Goal: Task Accomplishment & Management: Manage account settings

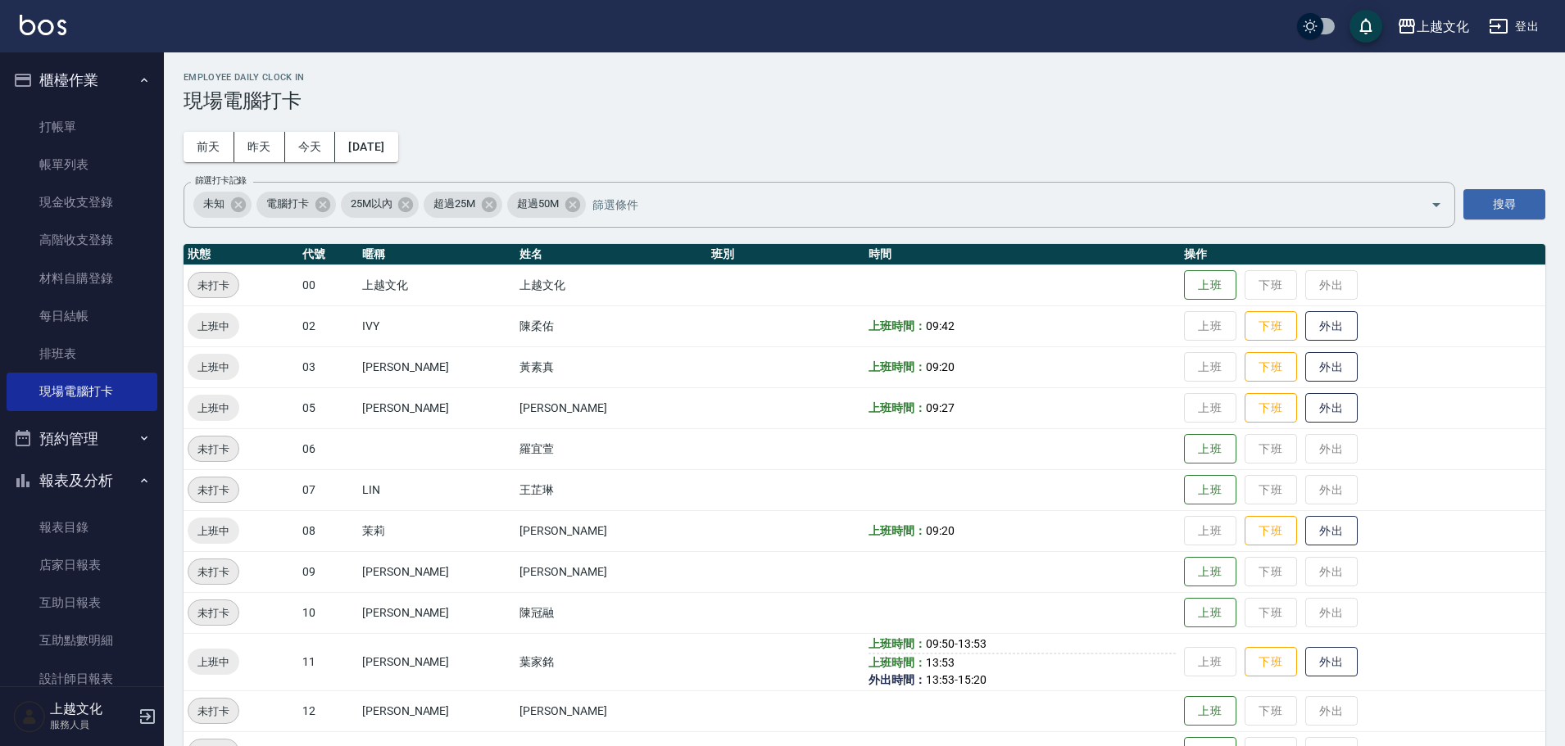
scroll to position [129, 0]
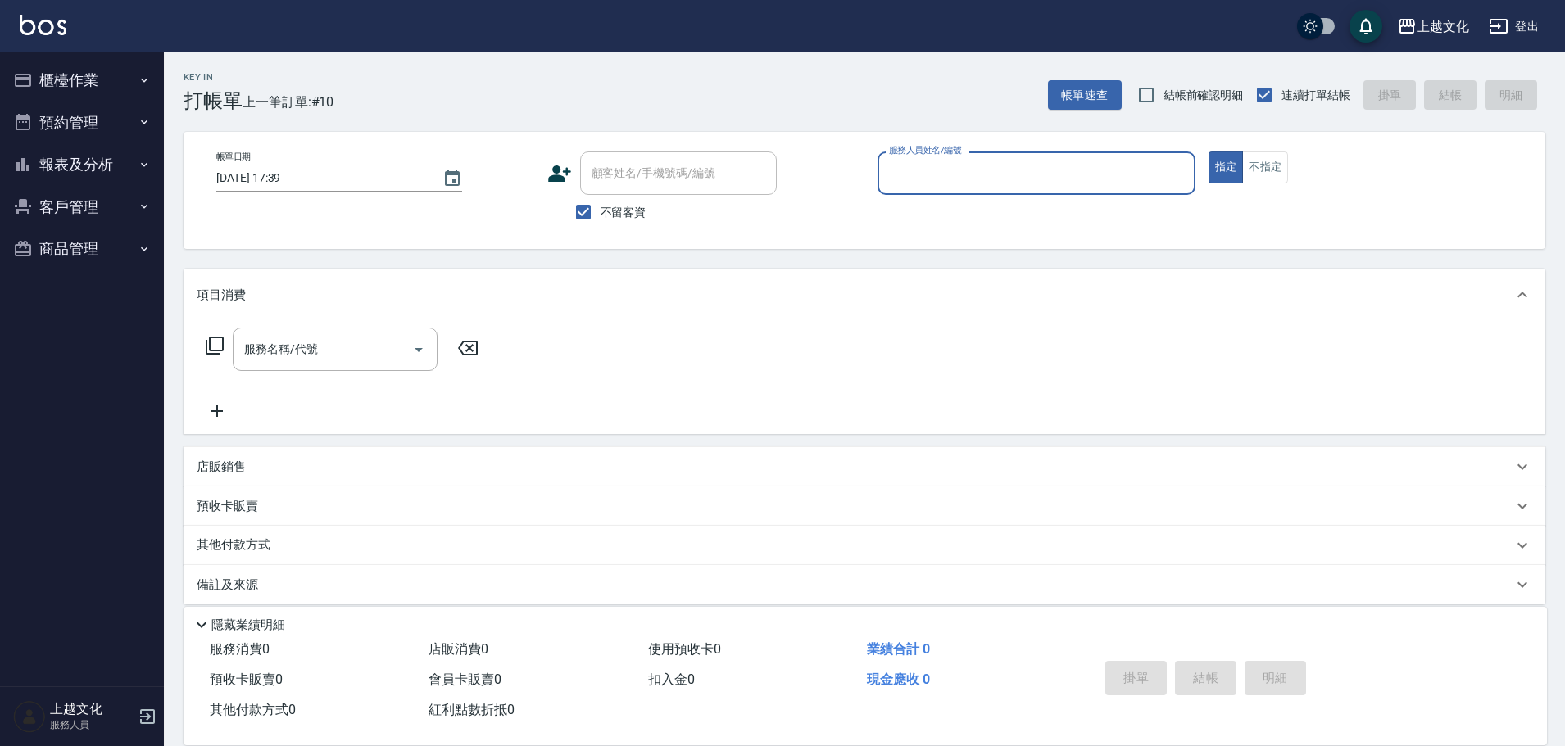
click at [1002, 171] on input "服務人員姓名/編號" at bounding box center [1036, 173] width 303 height 29
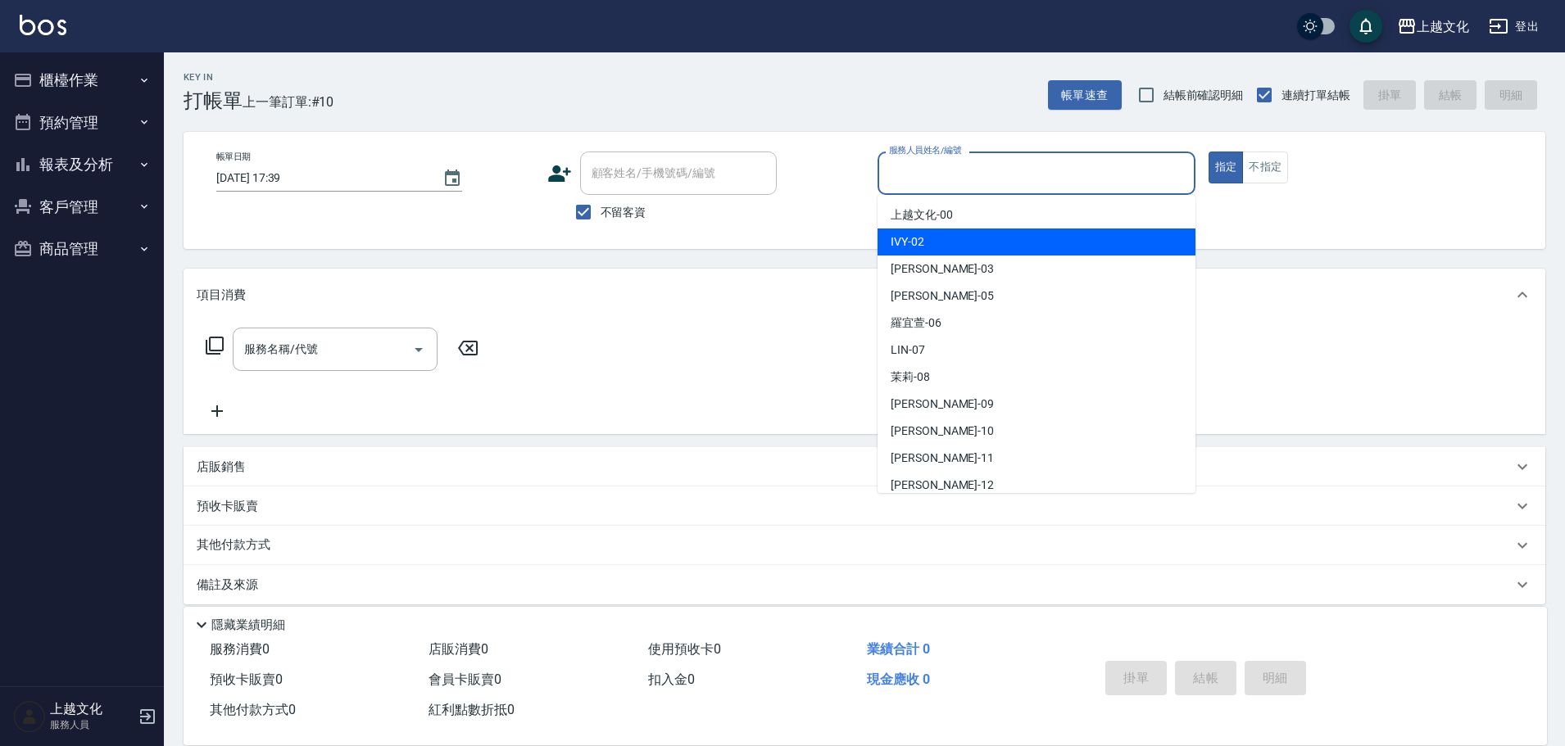
click at [956, 242] on div "IVY -02" at bounding box center [1036, 242] width 318 height 27
type input "IVY-02"
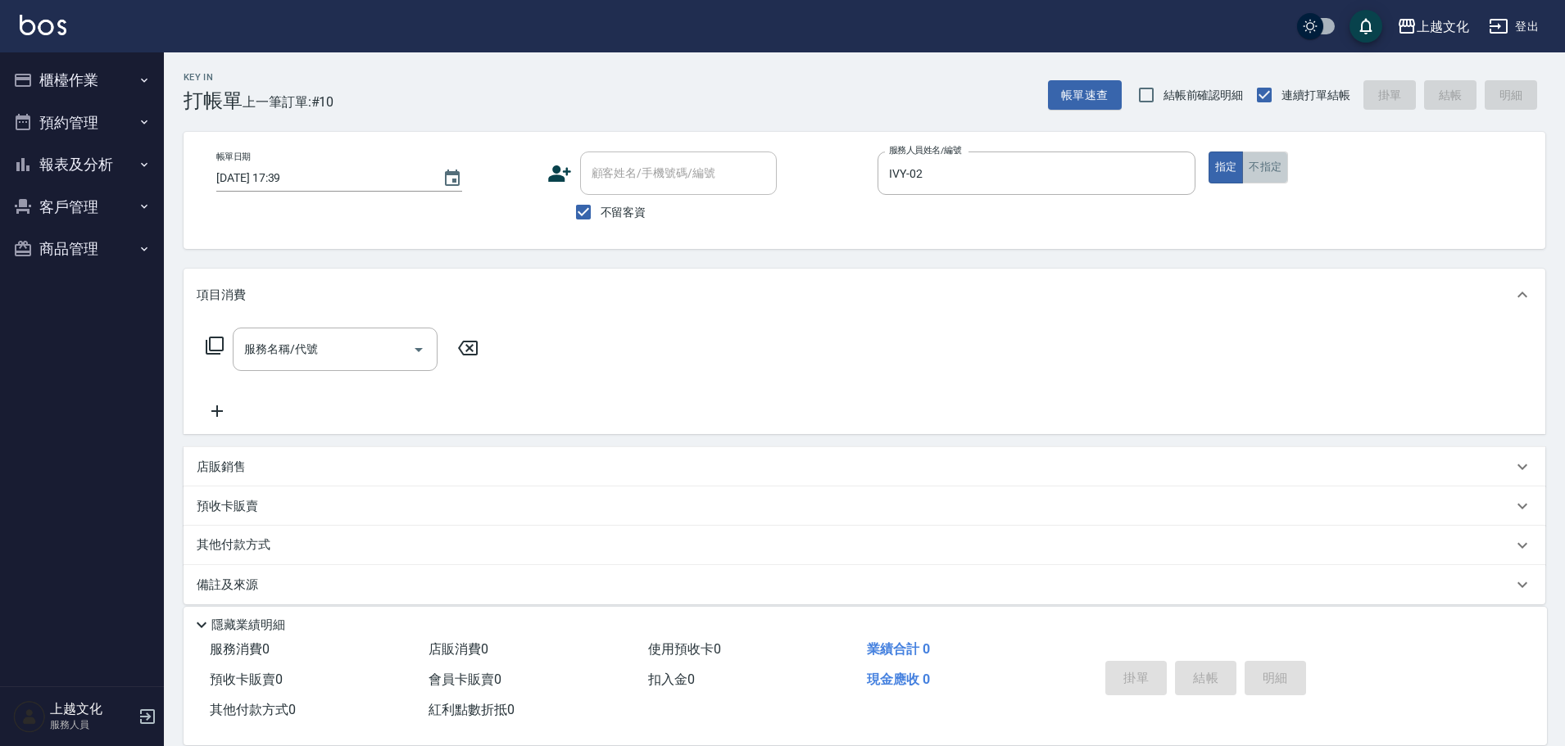
click at [1257, 170] on button "不指定" at bounding box center [1265, 168] width 46 height 32
click at [294, 356] on input "服務名稱/代號" at bounding box center [322, 349] width 165 height 29
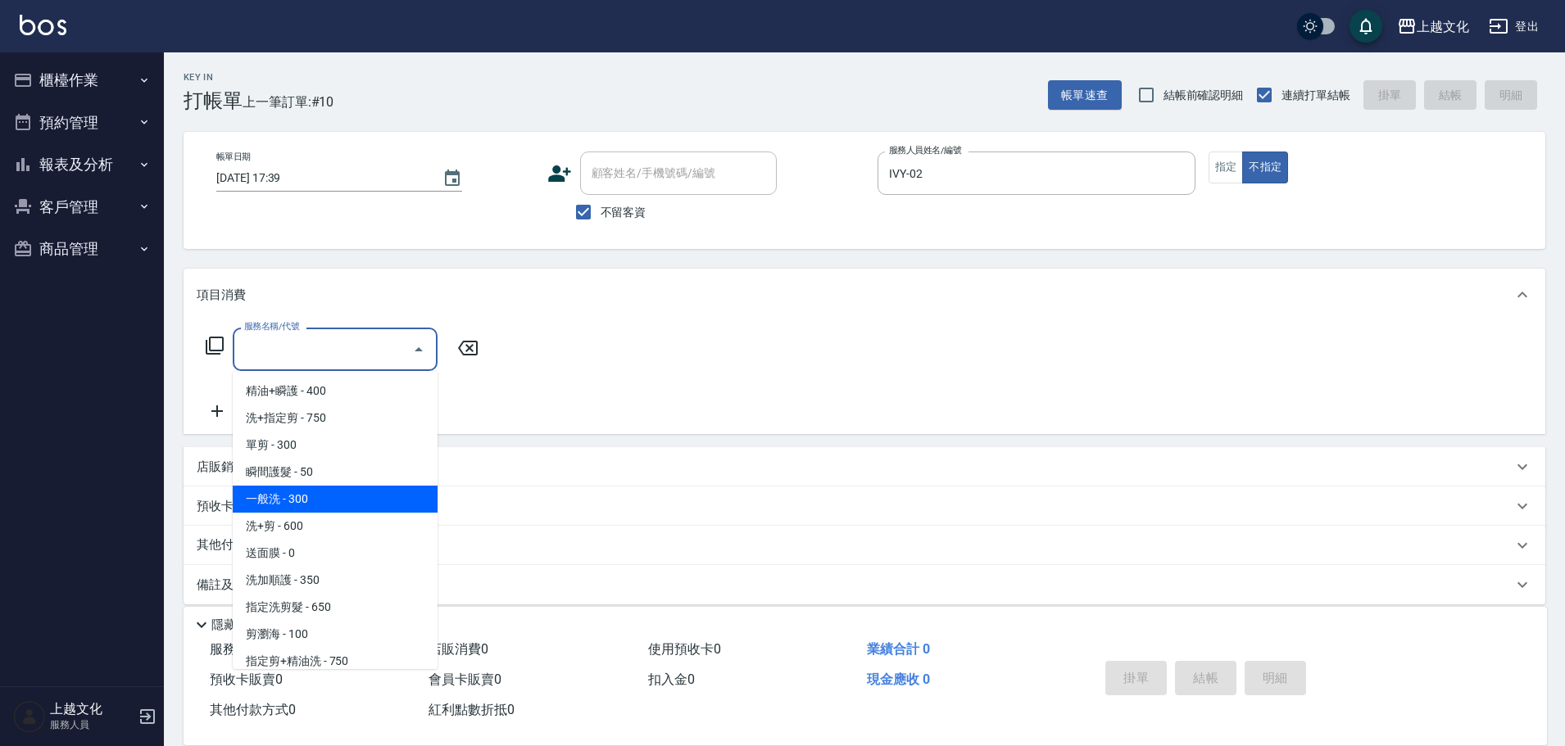
click at [320, 507] on span "一般洗 - 300" at bounding box center [335, 499] width 205 height 27
drag, startPoint x: 320, startPoint y: 507, endPoint x: 931, endPoint y: 720, distance: 647.2
click at [320, 507] on div "預收卡販賣" at bounding box center [855, 506] width 1316 height 17
type input "一般洗(105)"
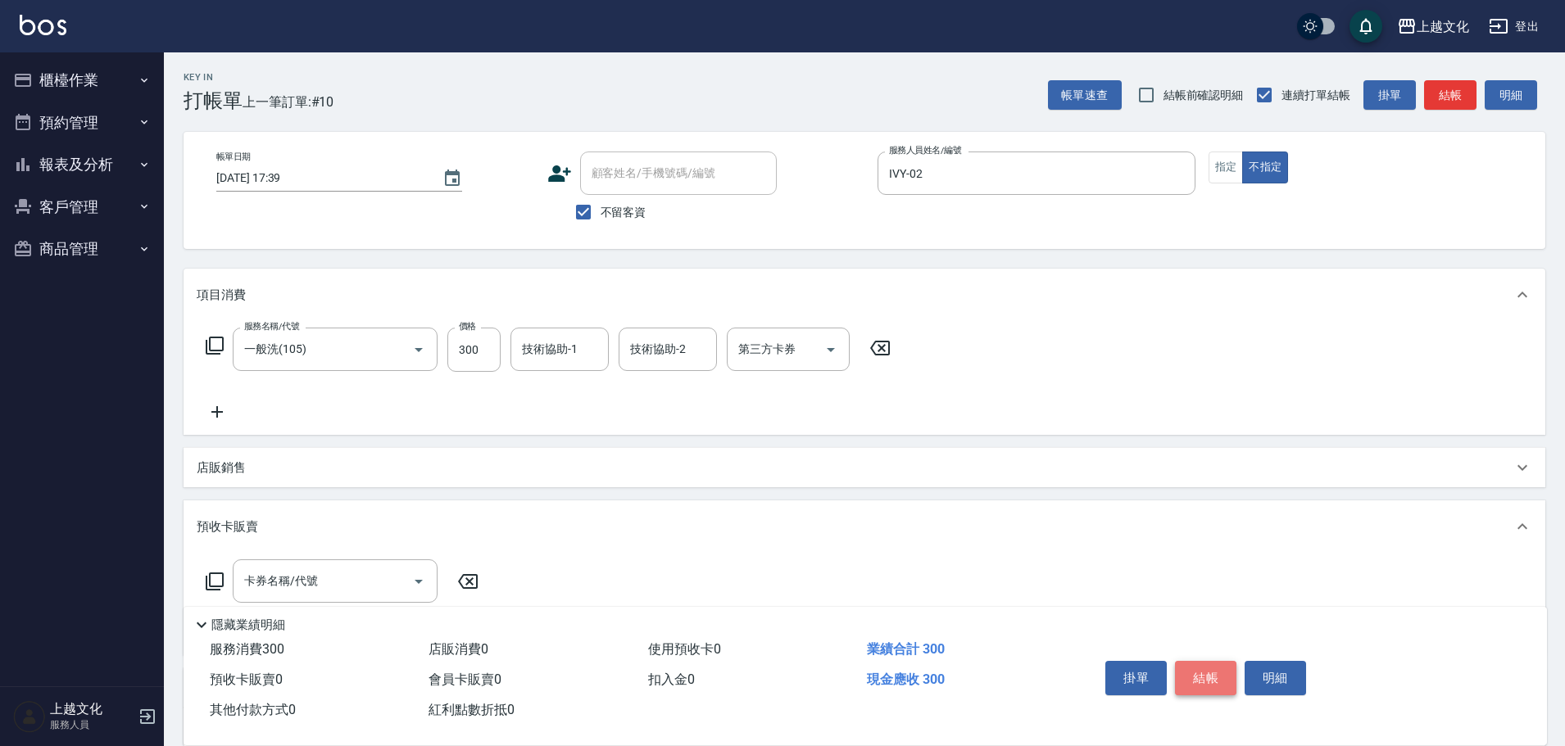
click at [1217, 665] on button "結帳" at bounding box center [1205, 678] width 61 height 34
click at [1217, 665] on div "掛單 結帳 明細" at bounding box center [1206, 681] width 214 height 52
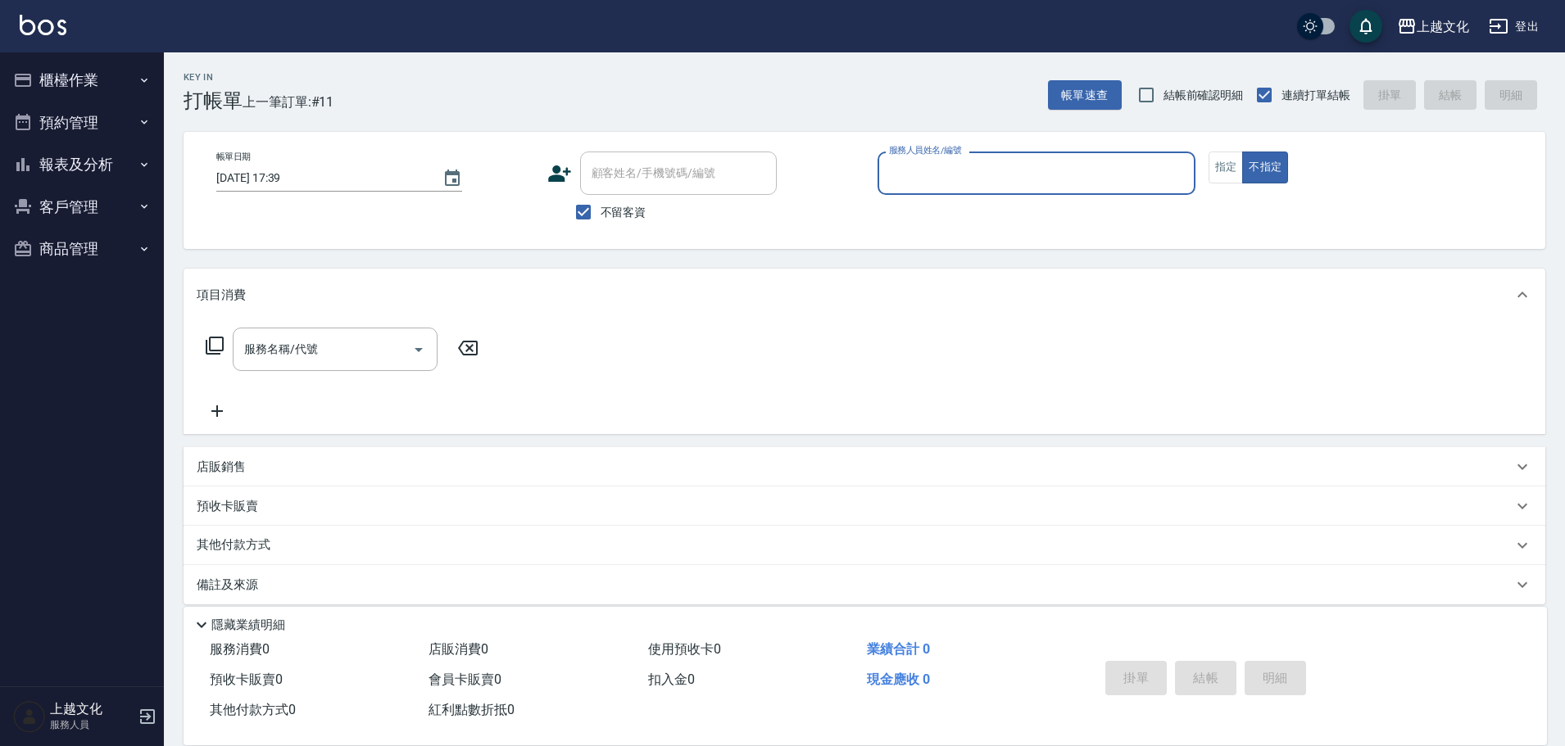
click at [981, 158] on div "服務人員姓名/編號" at bounding box center [1036, 173] width 318 height 43
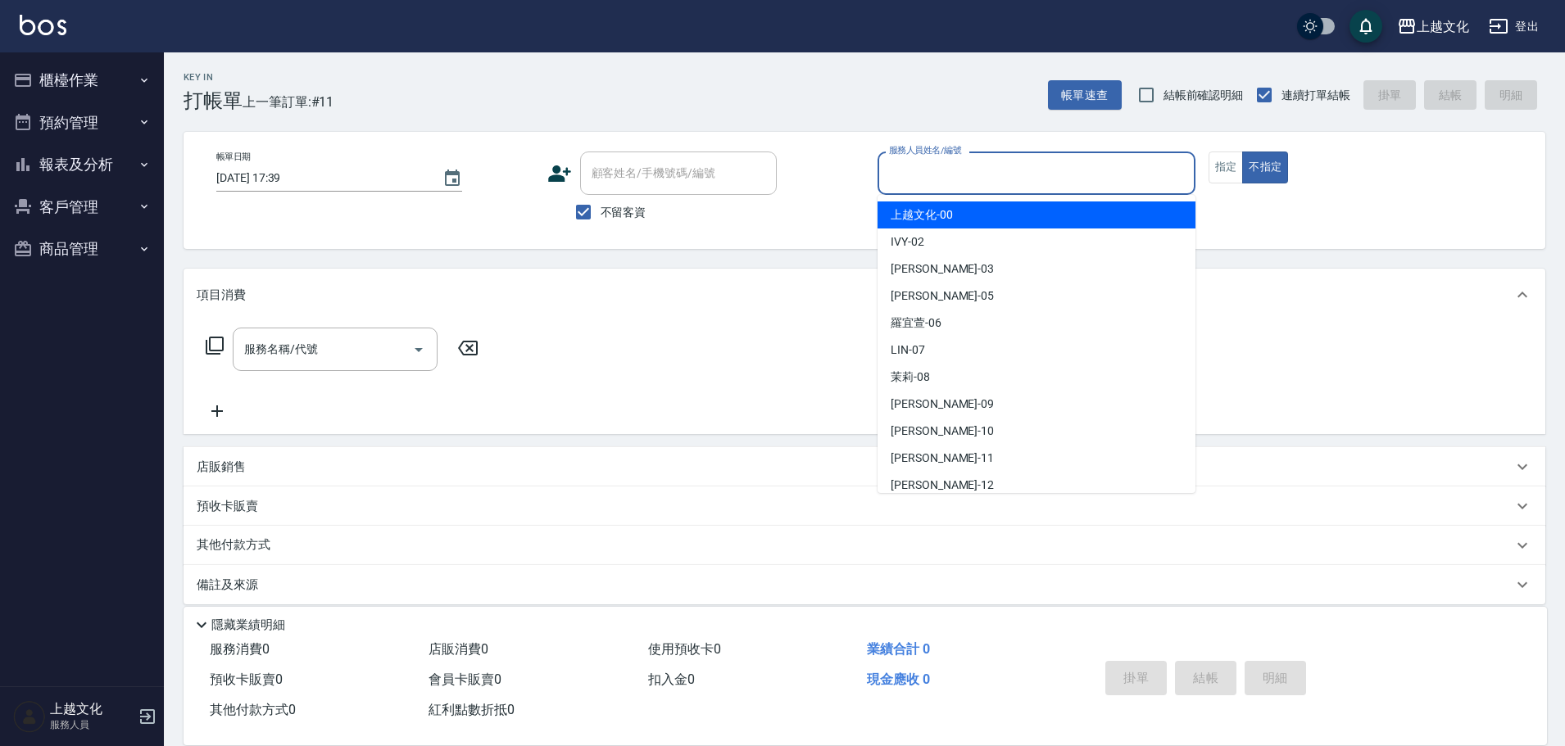
click at [975, 183] on input "服務人員姓名/編號" at bounding box center [1036, 173] width 303 height 29
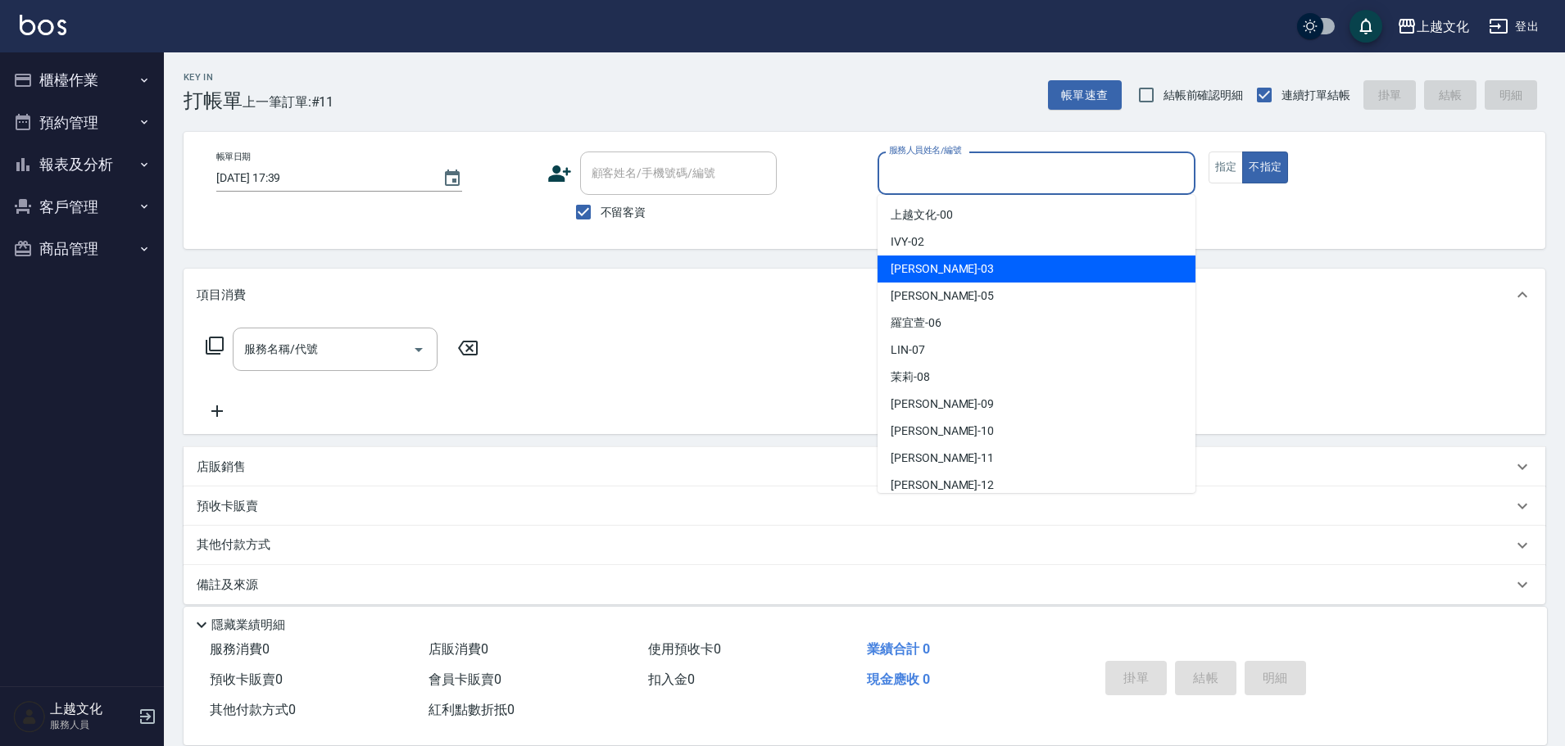
click at [959, 266] on div "kelly -03" at bounding box center [1036, 269] width 318 height 27
type input "kelly-03"
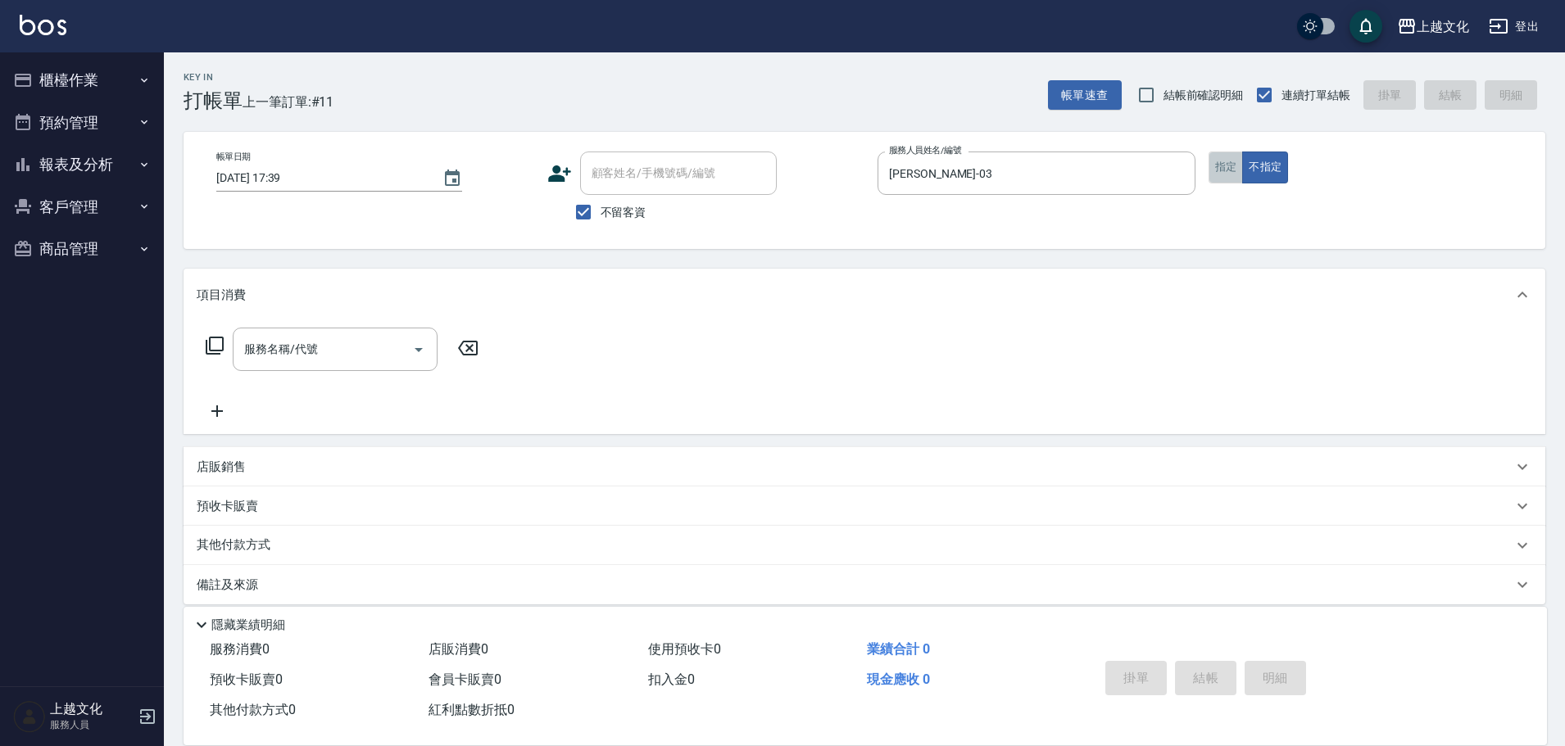
click at [1222, 168] on button "指定" at bounding box center [1225, 168] width 35 height 32
click at [214, 347] on icon at bounding box center [215, 346] width 20 height 20
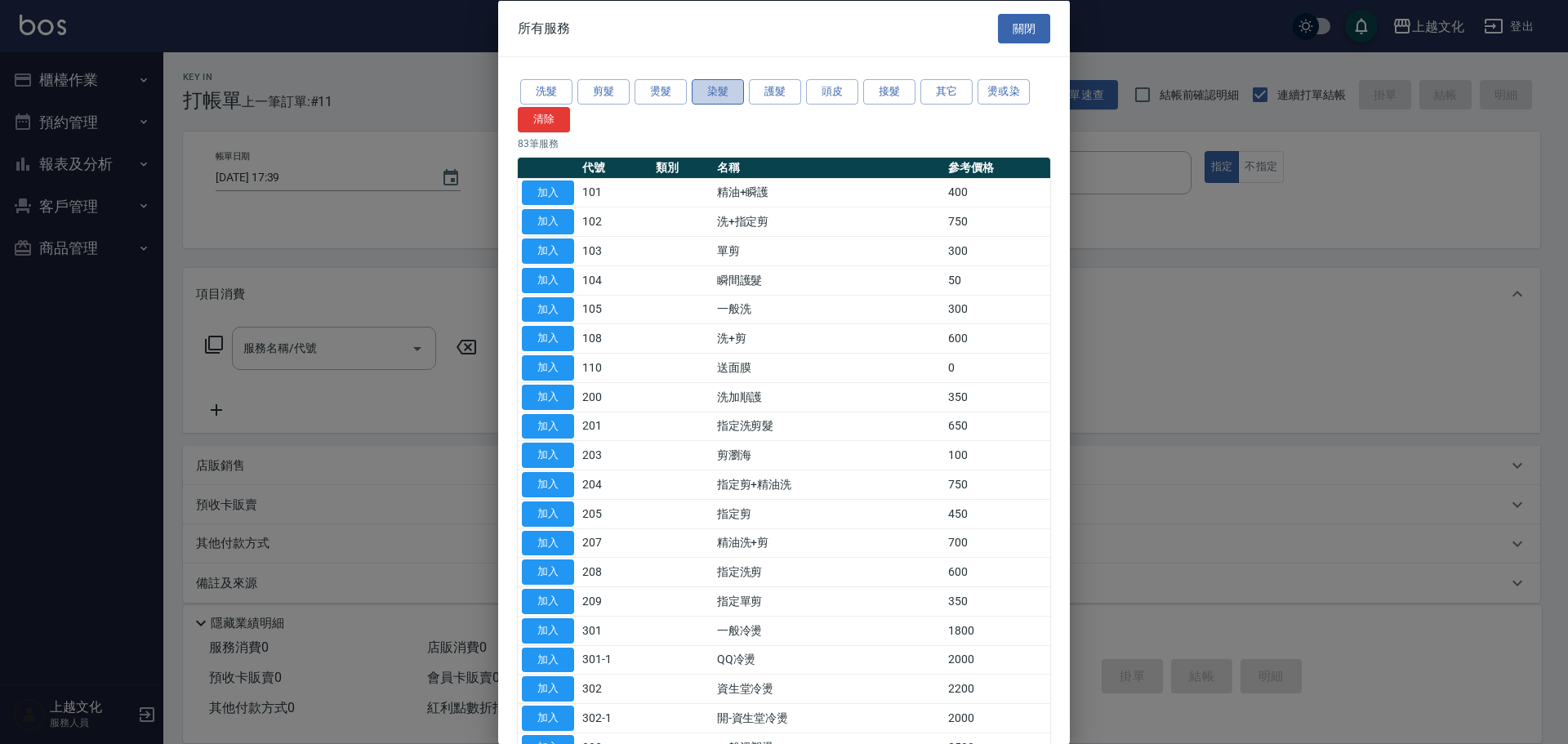
click at [717, 98] on button "染髮" at bounding box center [718, 91] width 52 height 25
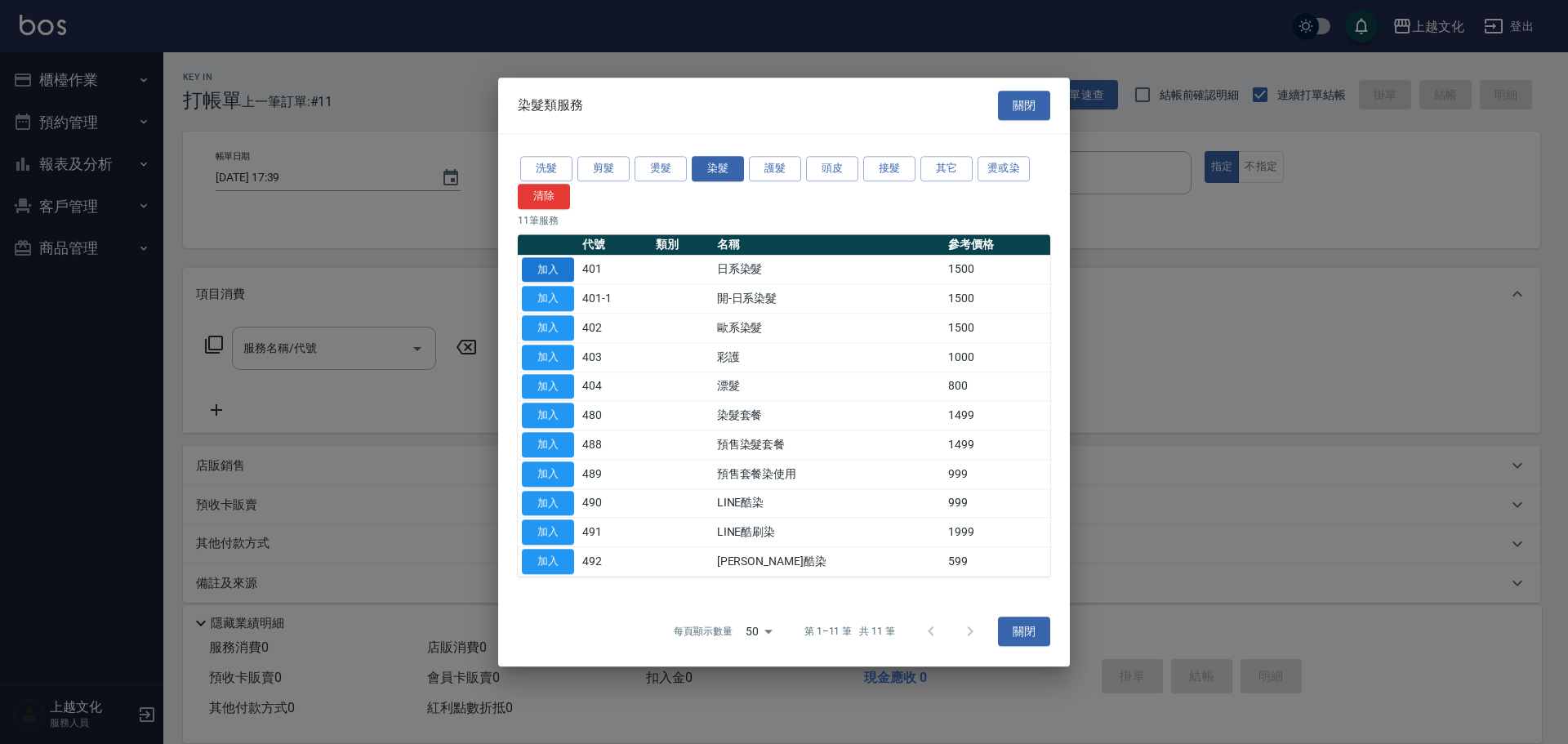
click at [538, 273] on button "加入" at bounding box center [547, 269] width 52 height 25
type input "日系染髮(401)"
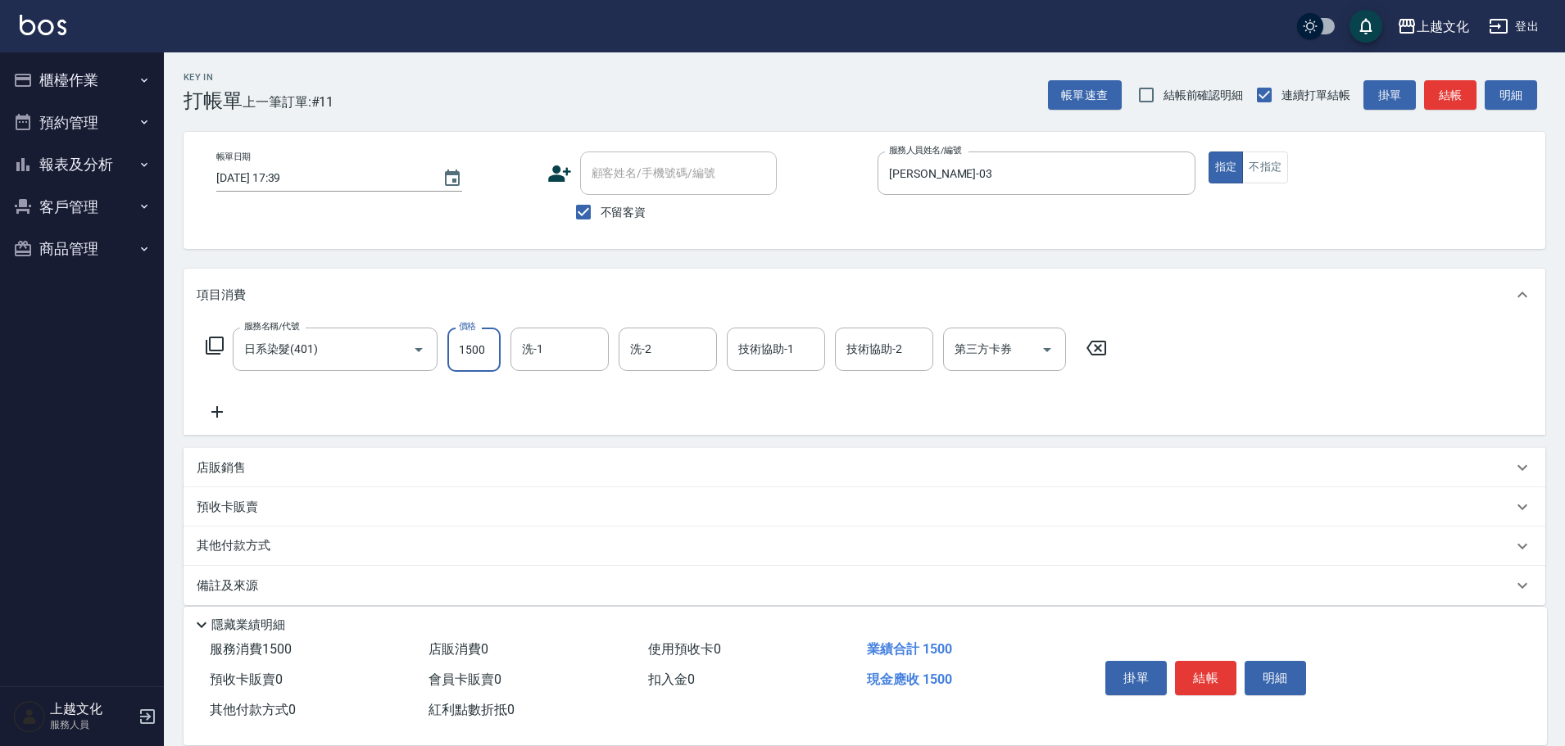
click at [492, 361] on input "1500" at bounding box center [473, 350] width 53 height 44
type input "2999"
click at [217, 412] on icon at bounding box center [216, 411] width 11 height 11
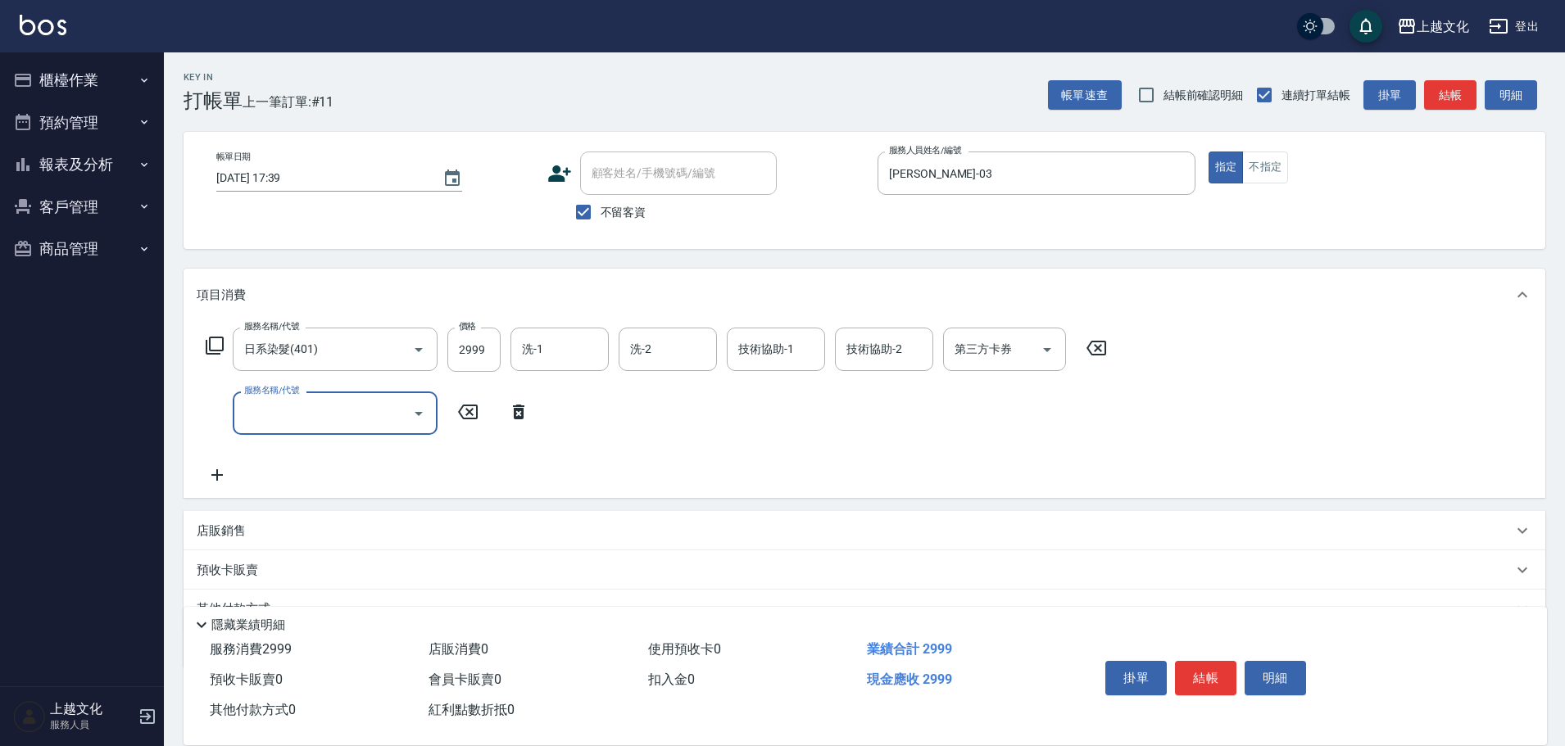
click at [211, 346] on icon at bounding box center [215, 346] width 20 height 20
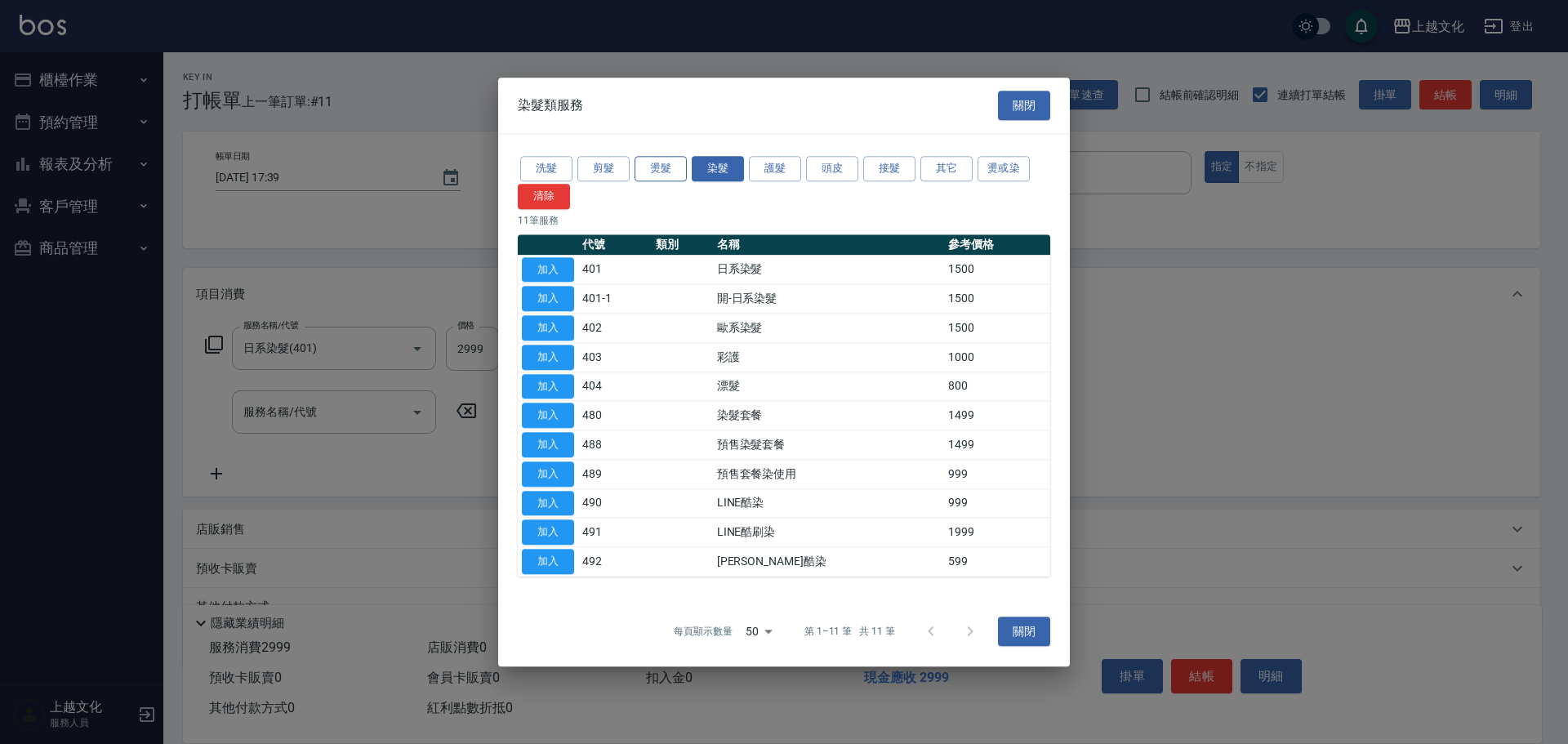
click at [668, 170] on button "燙髮" at bounding box center [660, 168] width 52 height 25
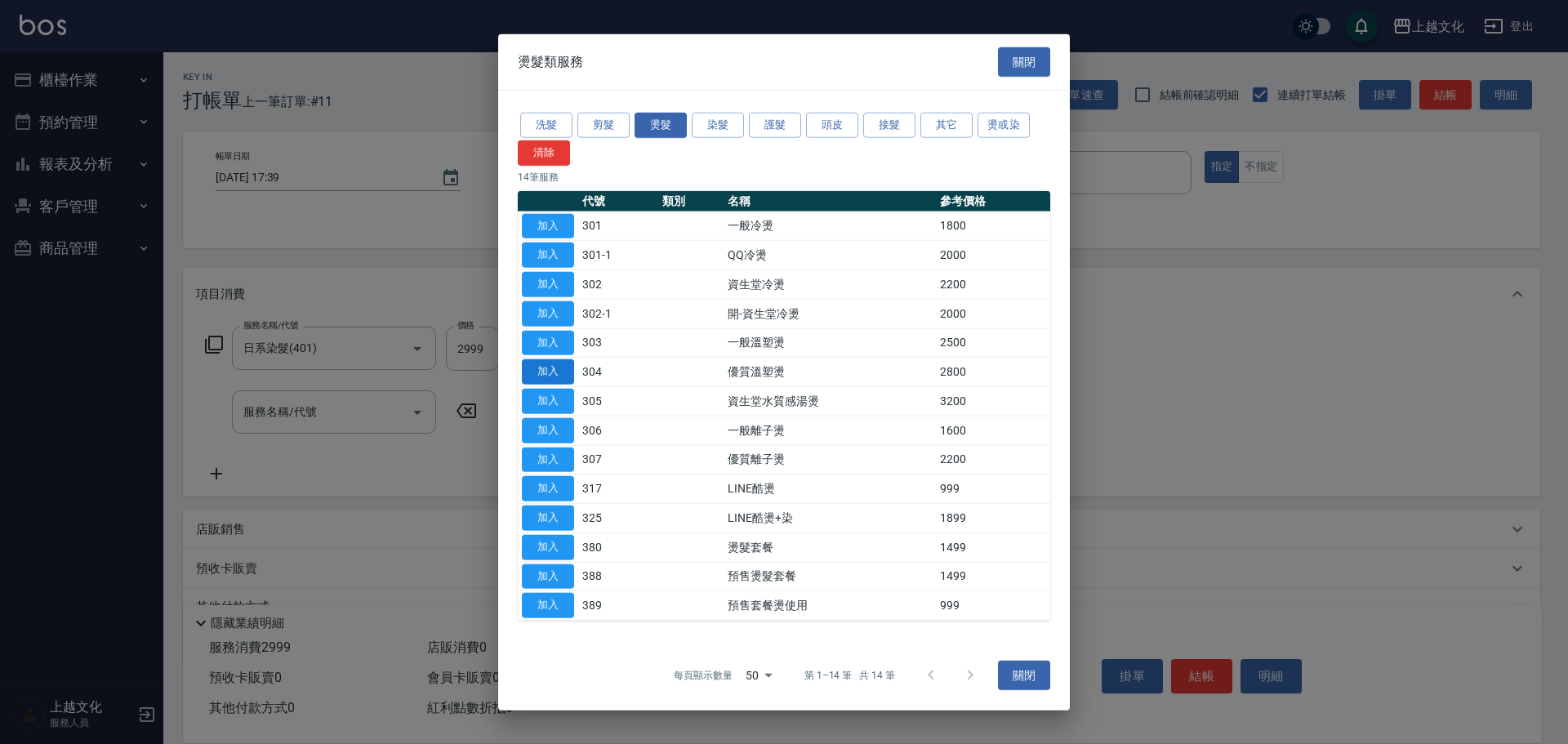
click at [527, 367] on button "加入" at bounding box center [547, 371] width 52 height 25
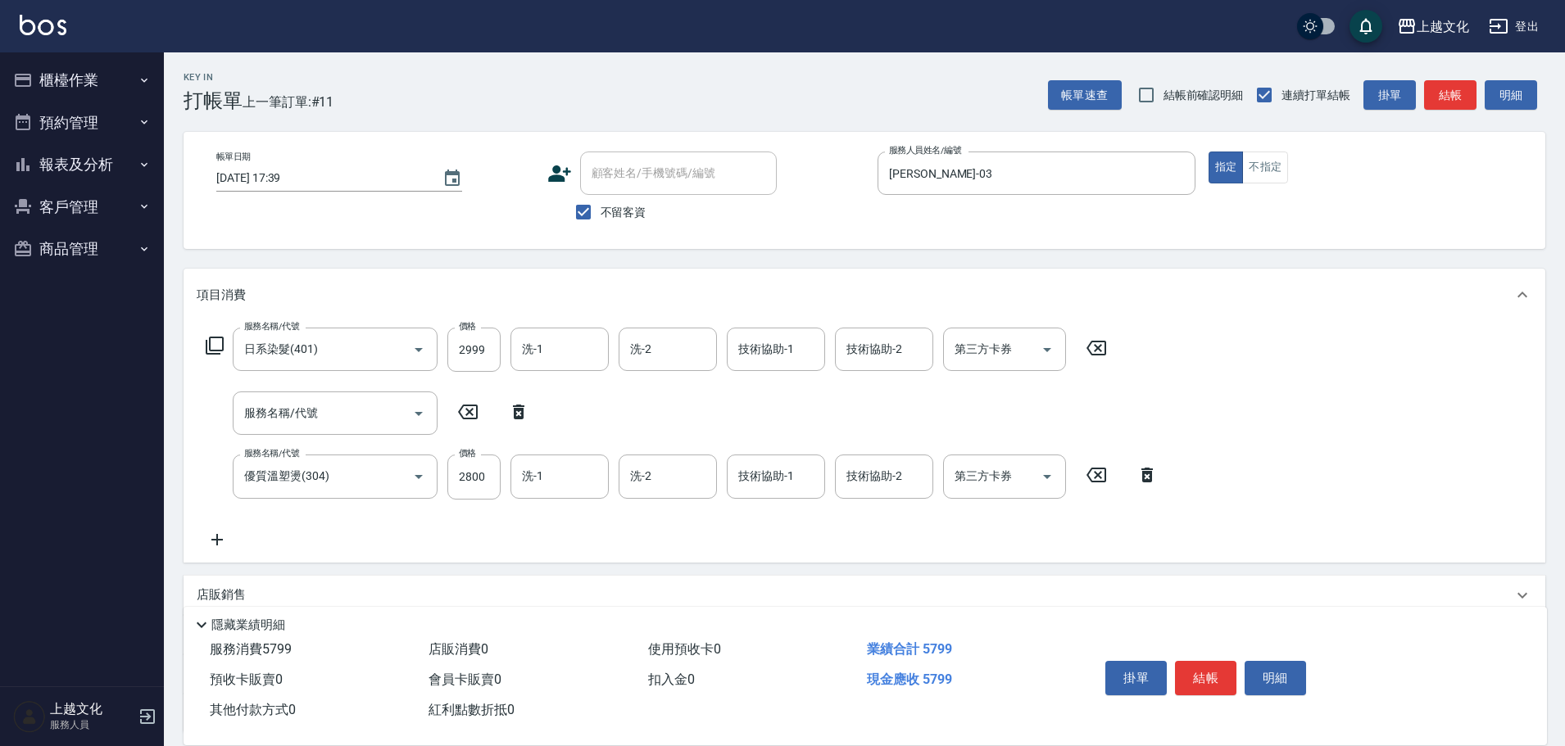
drag, startPoint x: 517, startPoint y: 415, endPoint x: 507, endPoint y: 421, distance: 11.4
click at [517, 415] on icon at bounding box center [518, 412] width 41 height 20
type input "優質溫塑燙(304)"
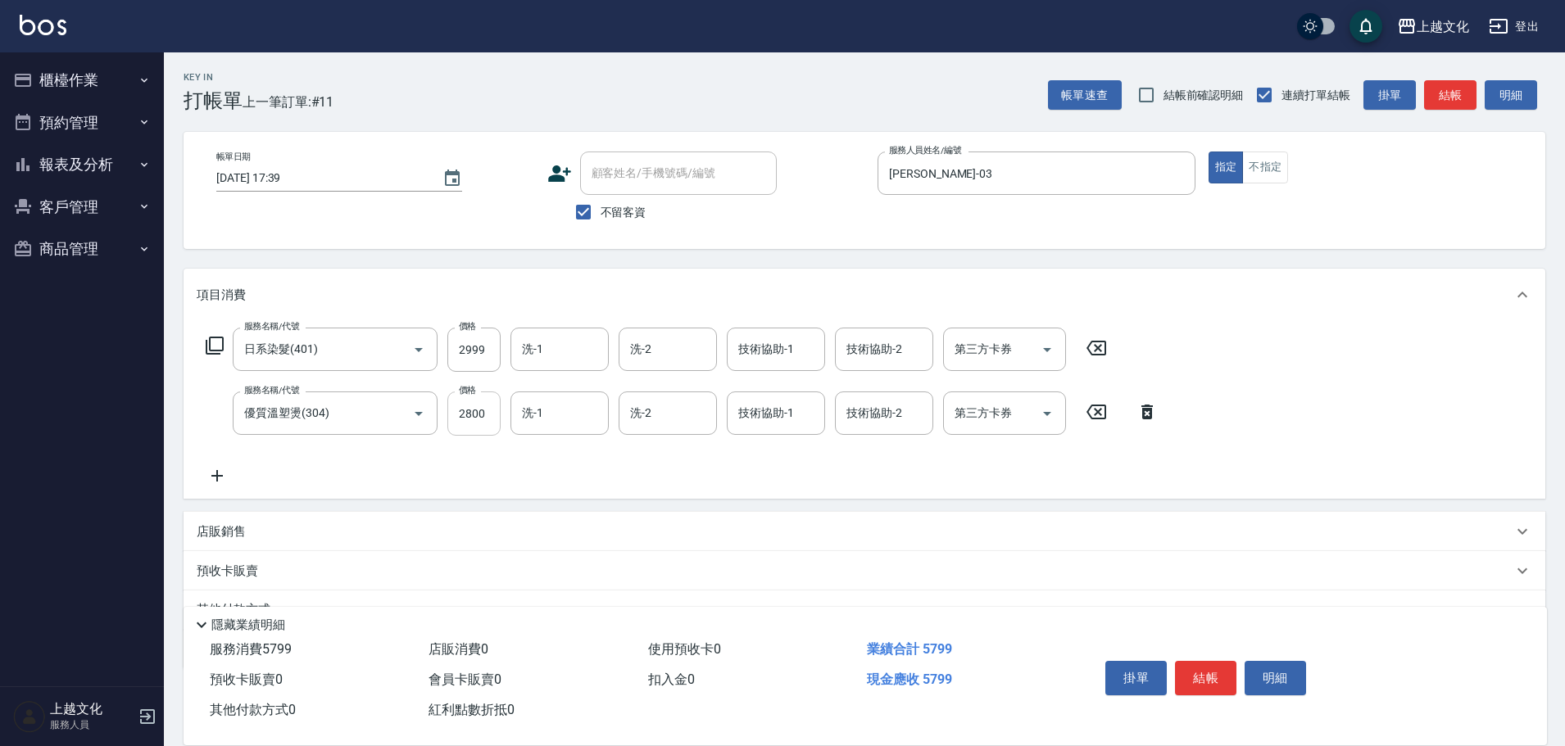
click at [484, 430] on input "2800" at bounding box center [473, 414] width 53 height 44
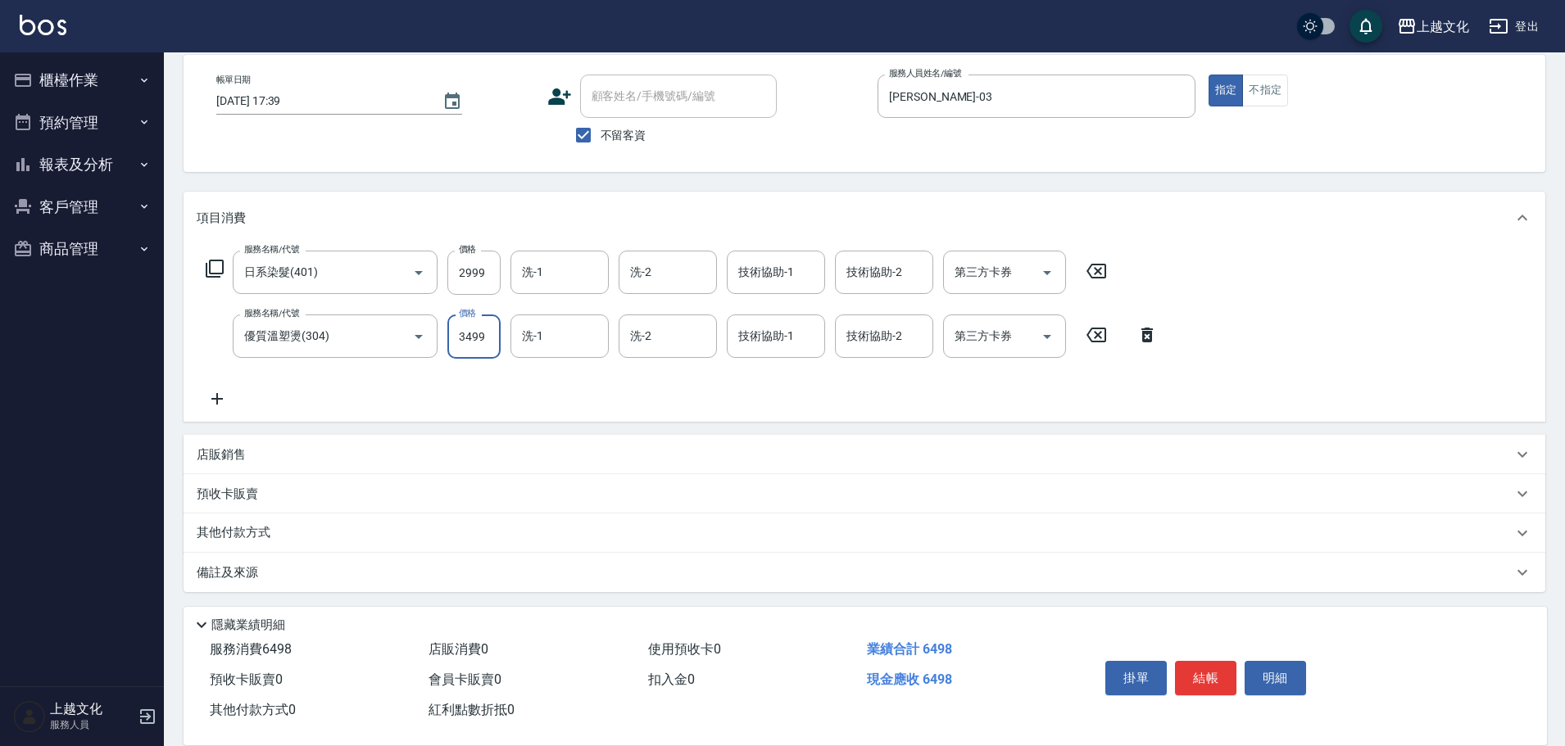
scroll to position [80, 0]
type input "3499"
click at [249, 523] on p "其他付款方式" at bounding box center [238, 530] width 82 height 18
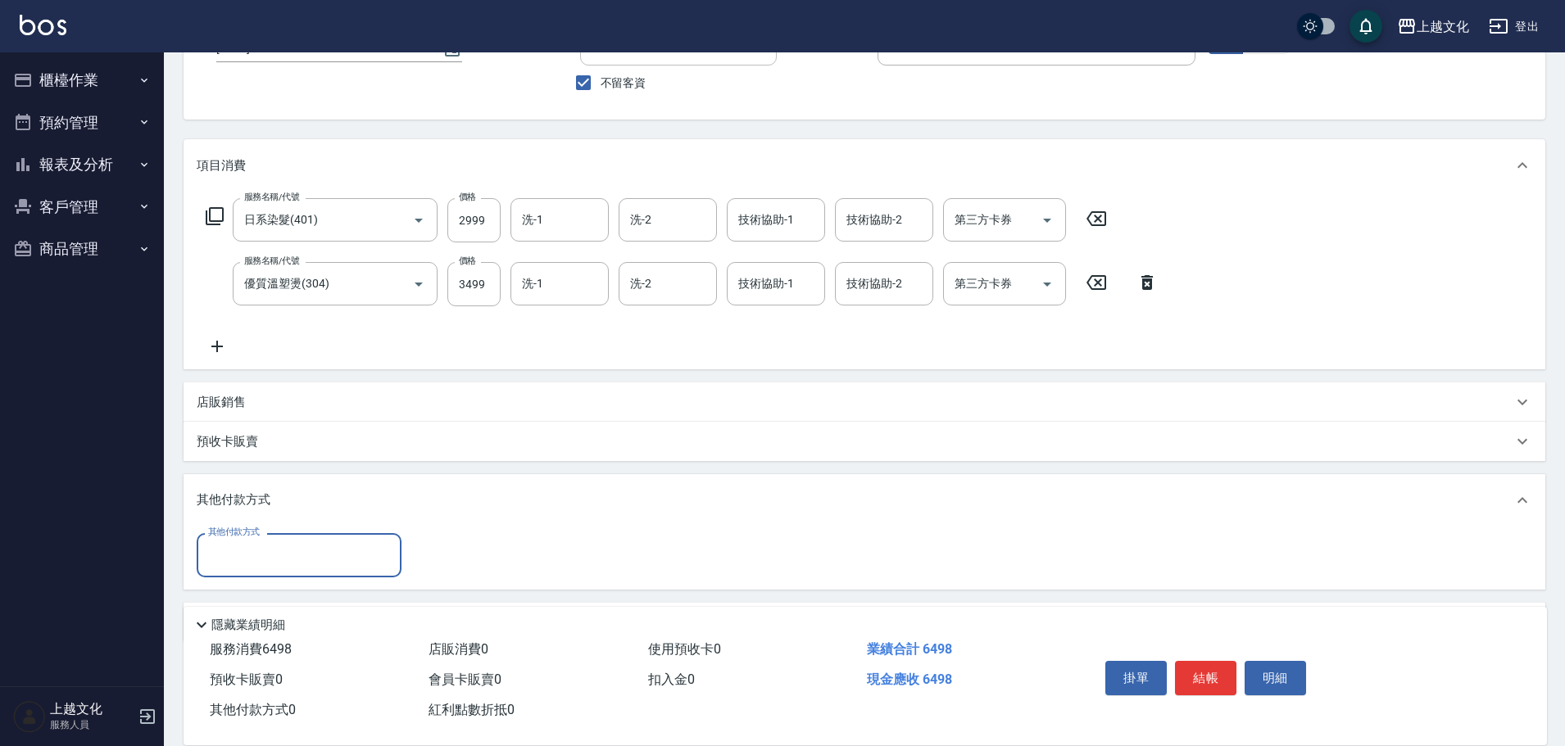
scroll to position [183, 0]
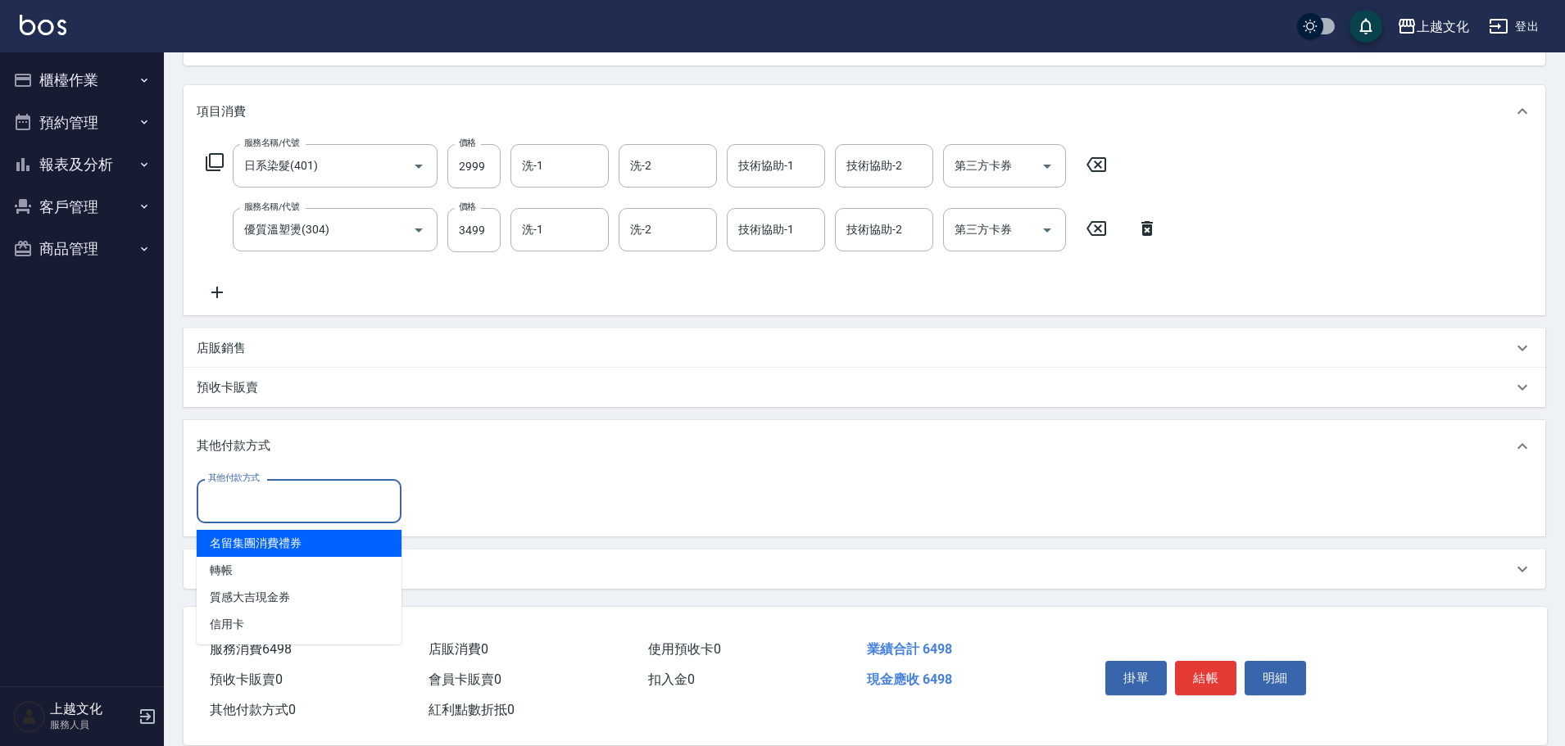
click at [256, 513] on input "其他付款方式" at bounding box center [299, 501] width 190 height 29
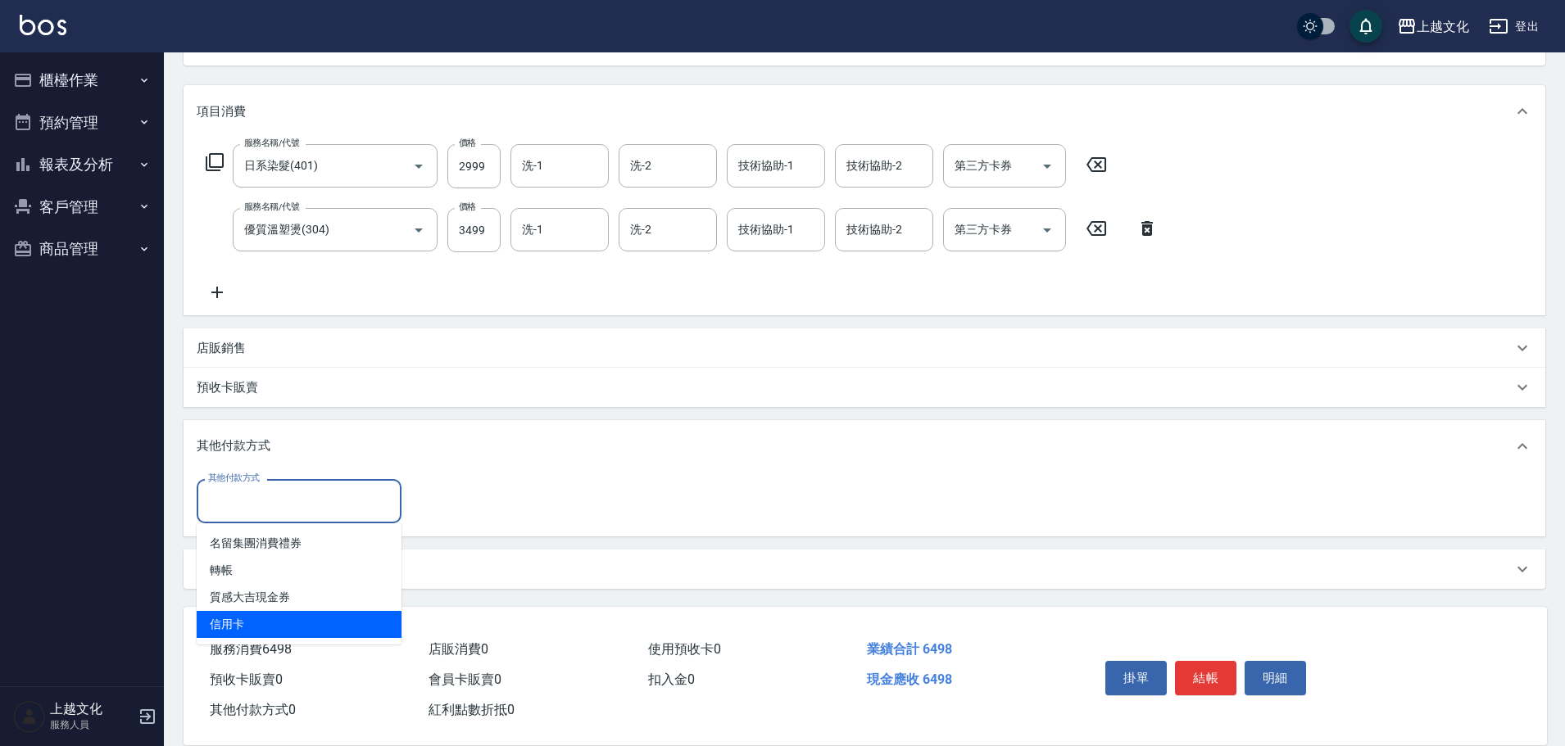
click at [243, 626] on span "信用卡" at bounding box center [299, 624] width 205 height 27
type input "信用卡"
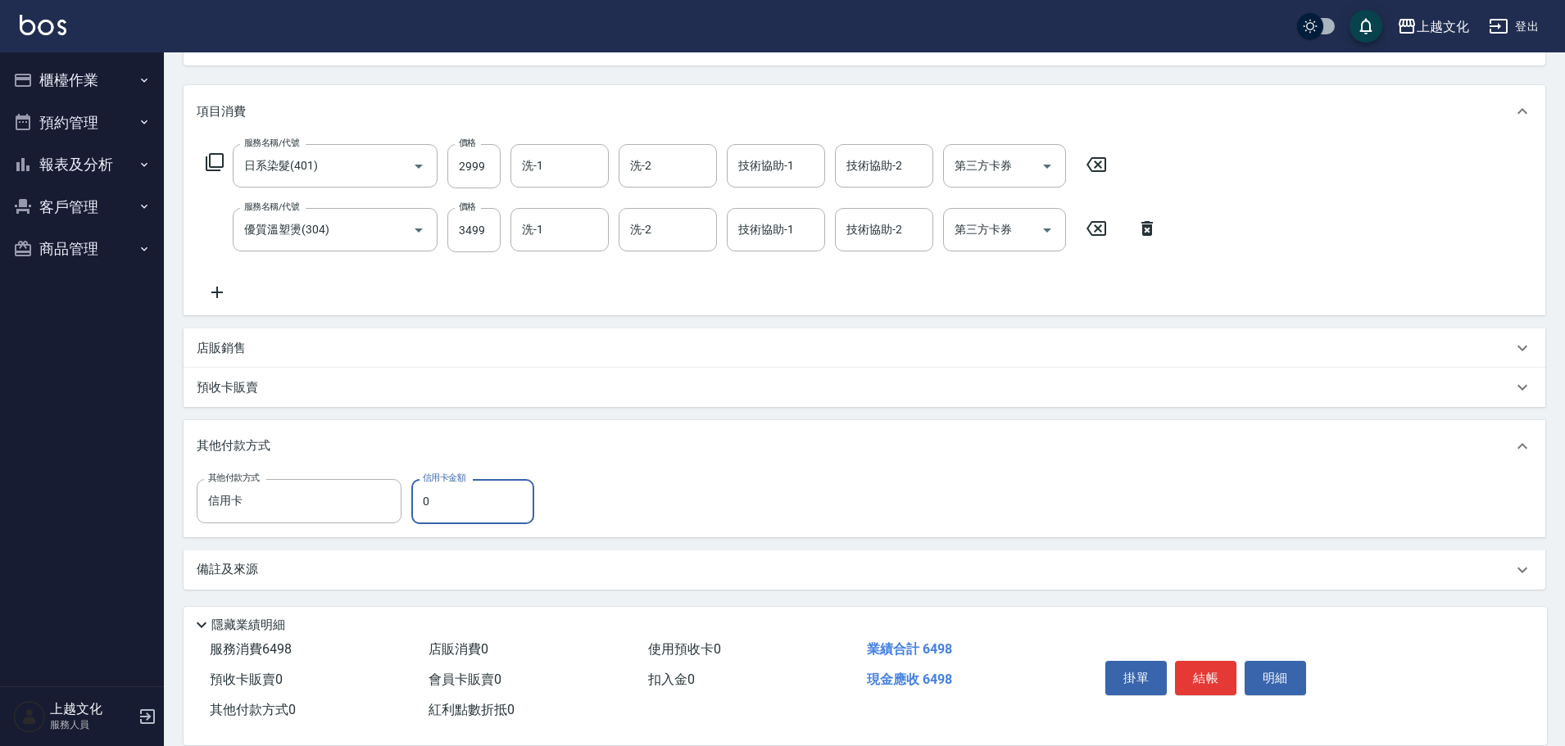
click at [425, 509] on input "0" at bounding box center [472, 501] width 123 height 44
type input "6498"
click at [1203, 678] on button "結帳" at bounding box center [1205, 678] width 61 height 34
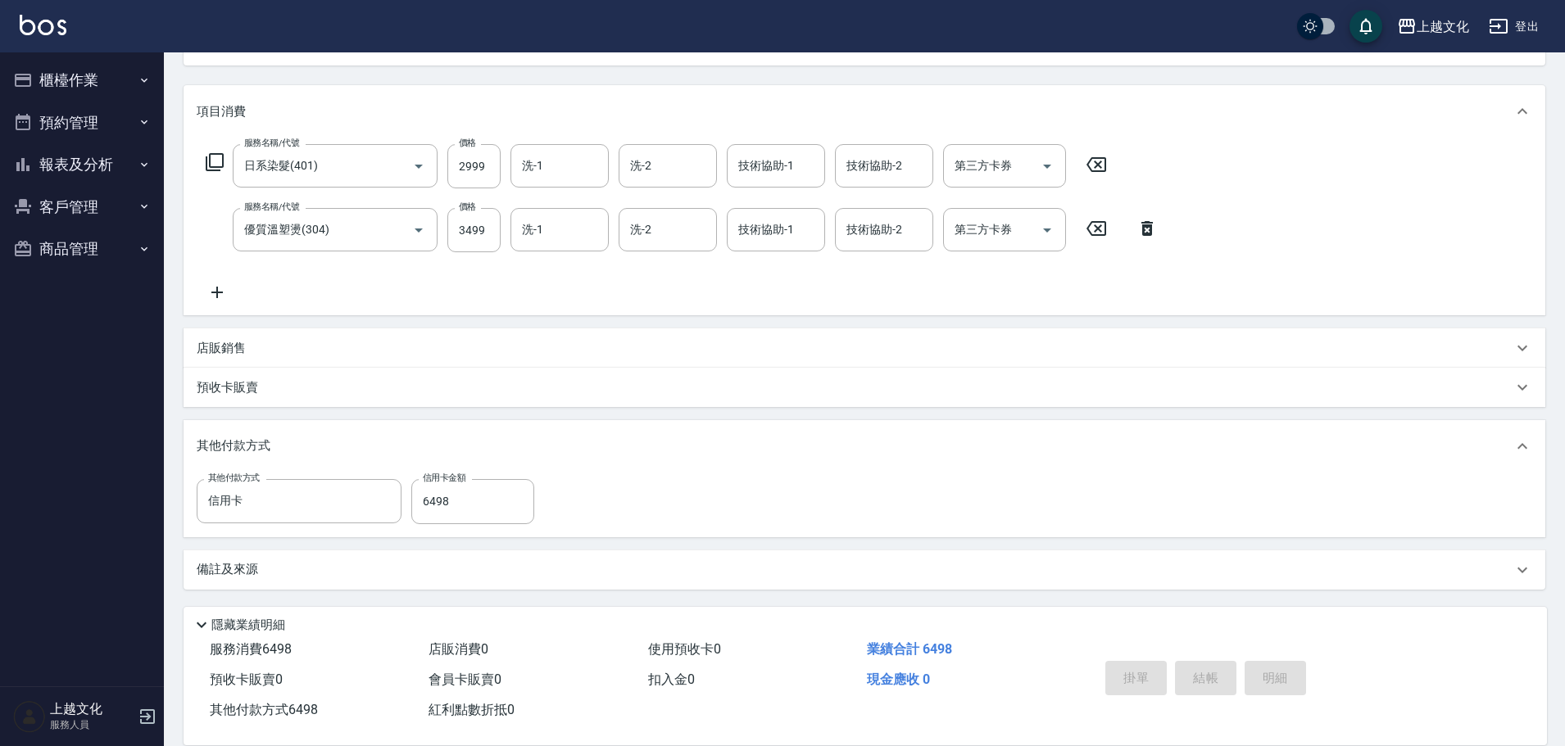
type input "2025/09/05 17:40"
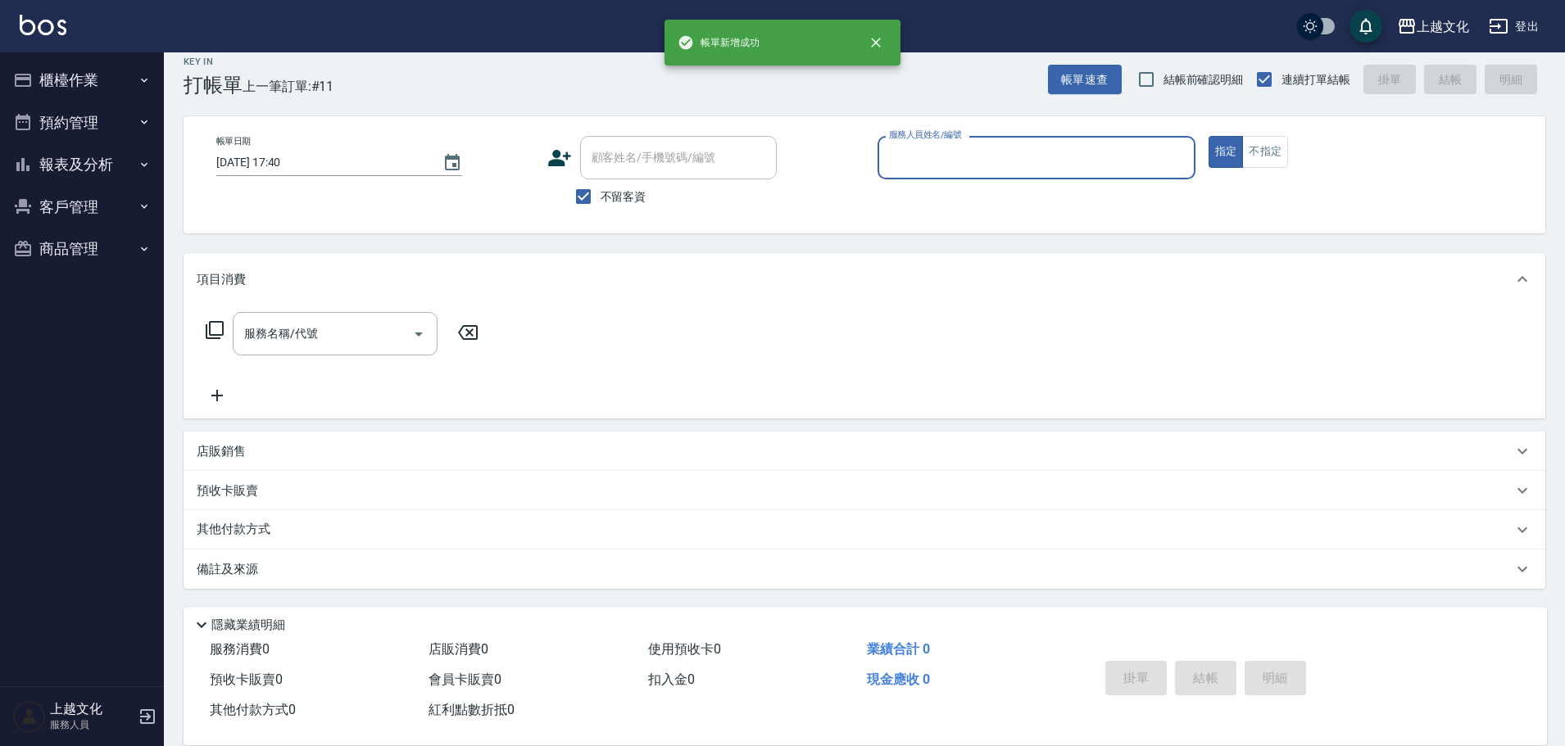
scroll to position [16, 0]
click at [971, 150] on input "服務人員姓名/編號" at bounding box center [1036, 157] width 303 height 29
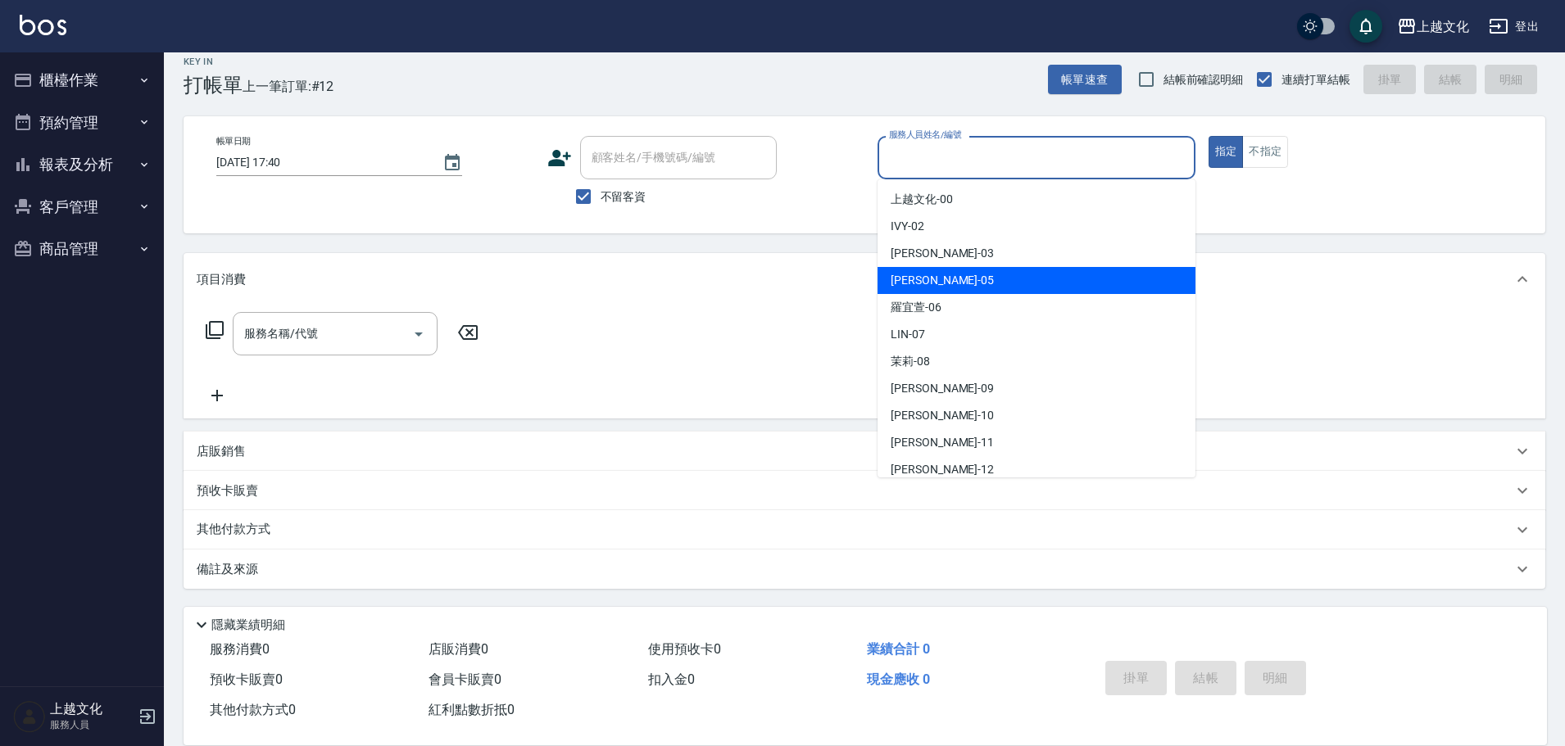
click at [934, 283] on span "EMILY -05" at bounding box center [941, 280] width 103 height 17
type input "EMILY-05"
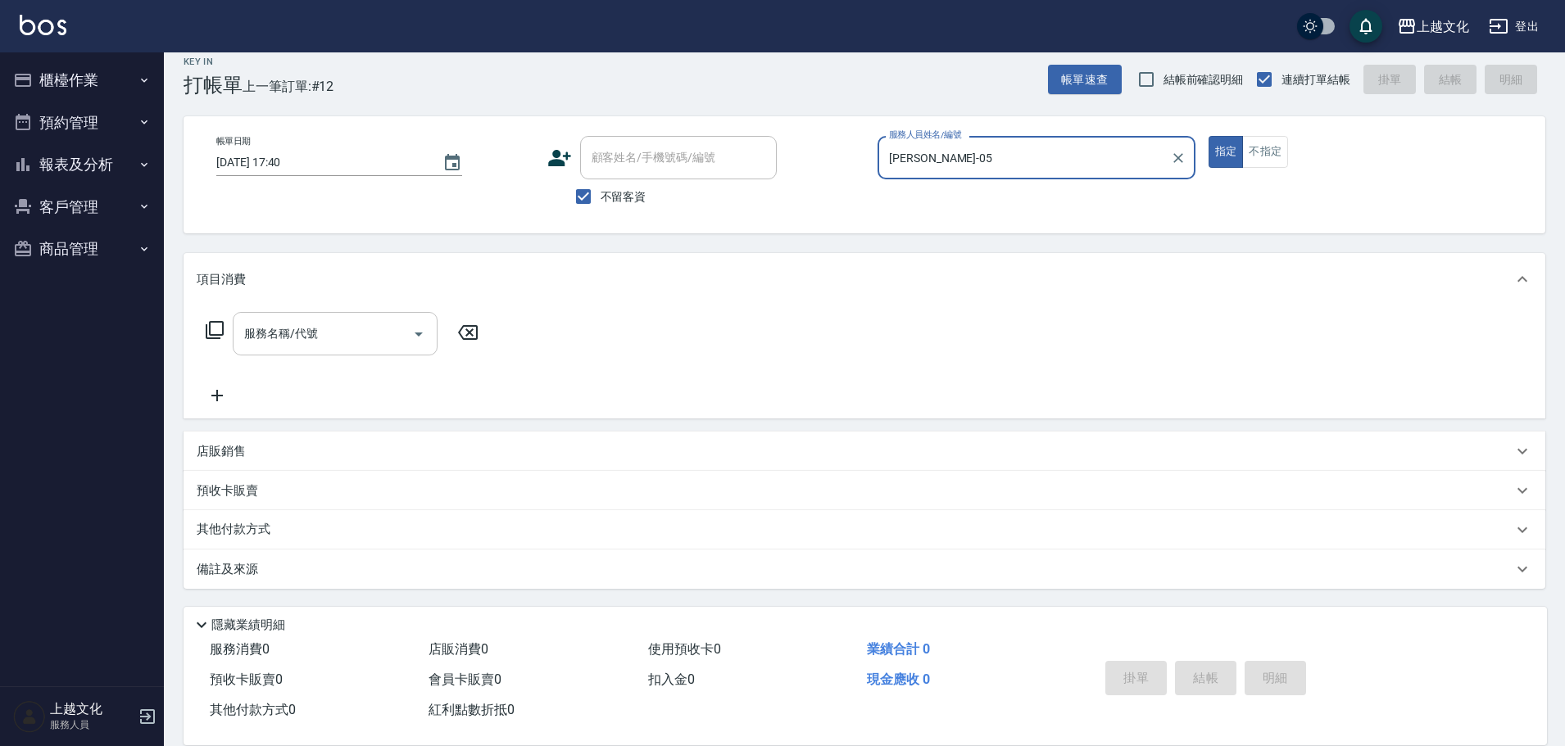
click at [367, 333] on input "服務名稱/代號" at bounding box center [322, 333] width 165 height 29
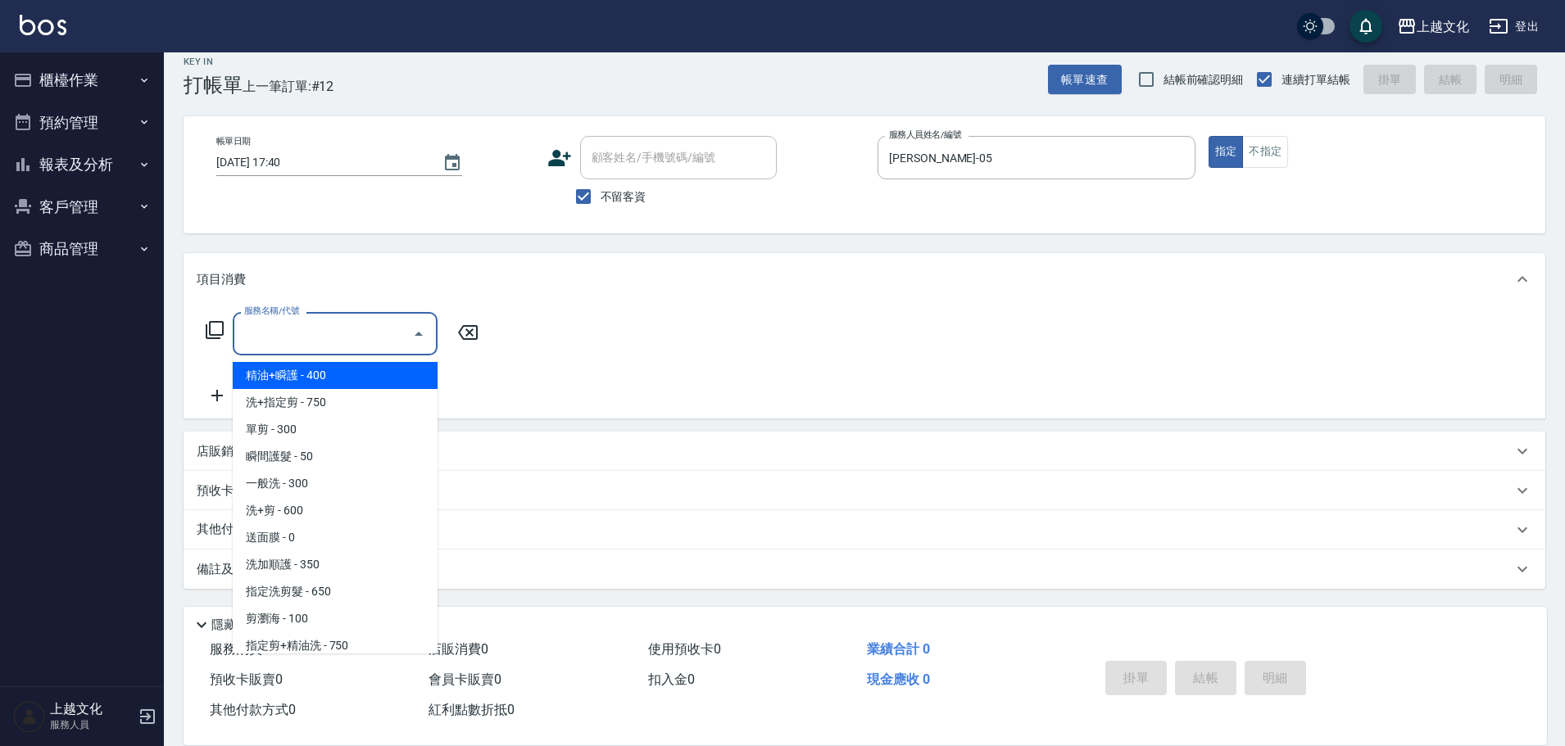
click at [322, 378] on span "精油+瞬護 - 400" at bounding box center [335, 375] width 205 height 27
type input "精油+瞬護(101)"
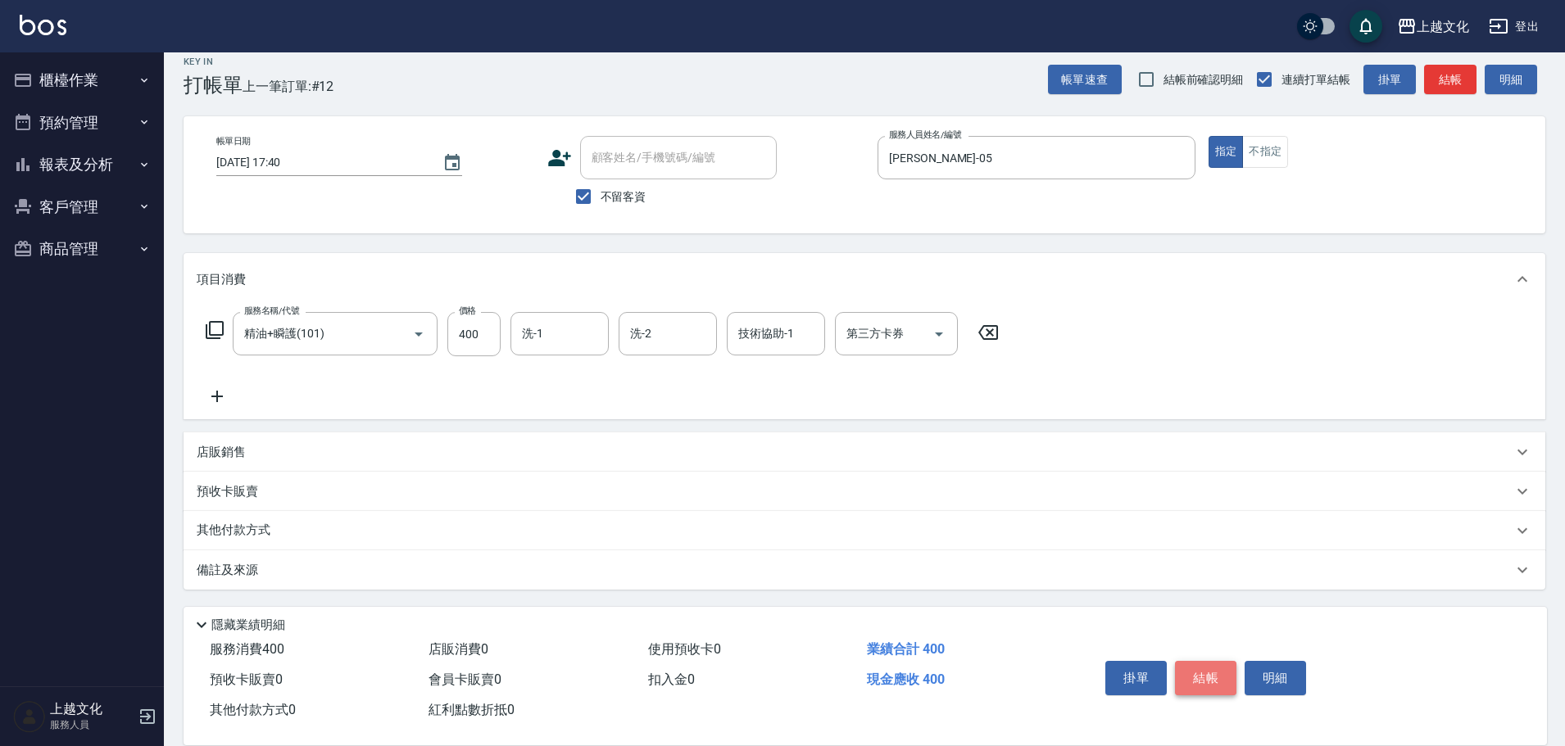
click at [1198, 673] on button "結帳" at bounding box center [1205, 678] width 61 height 34
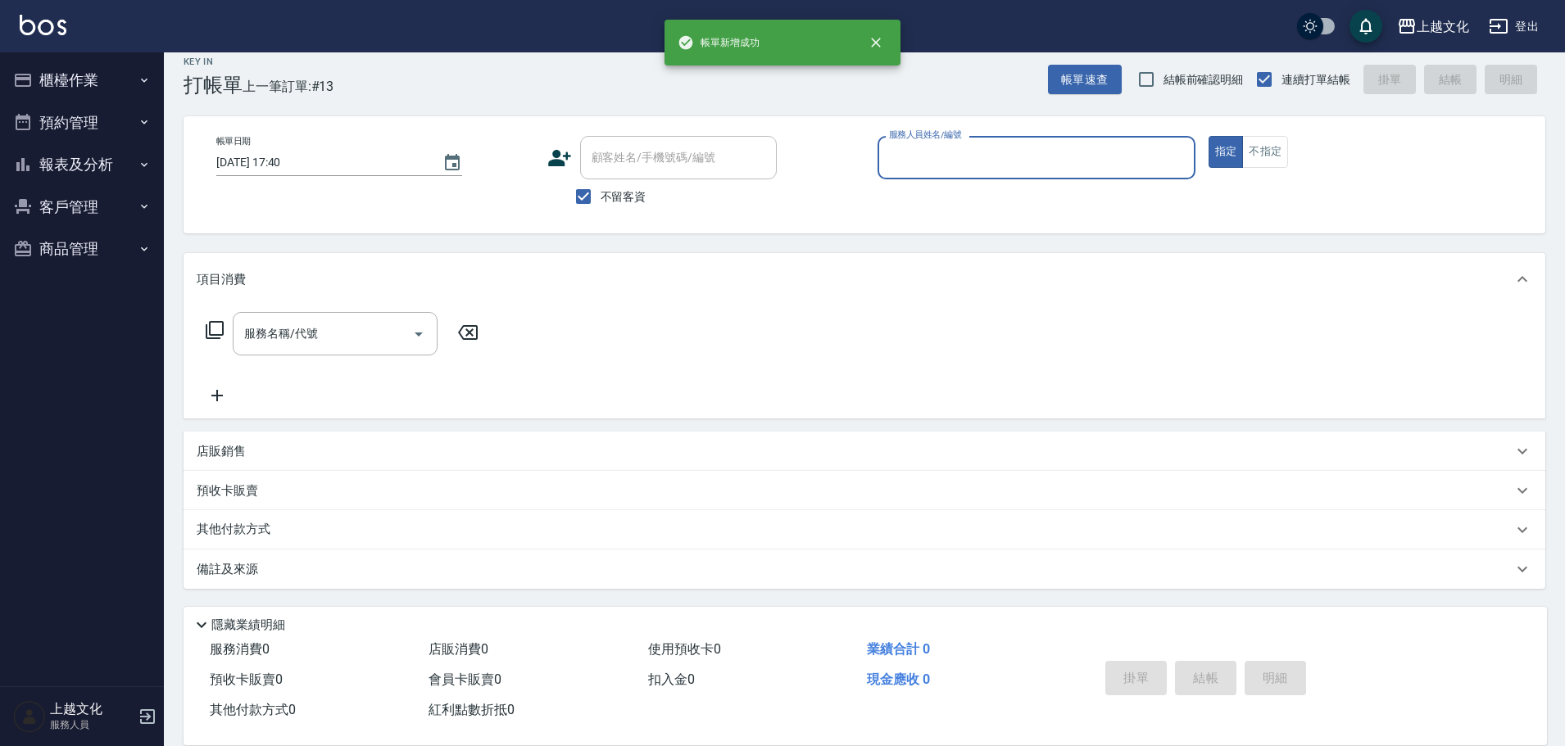
click at [990, 152] on input "服務人員姓名/編號" at bounding box center [1036, 157] width 303 height 29
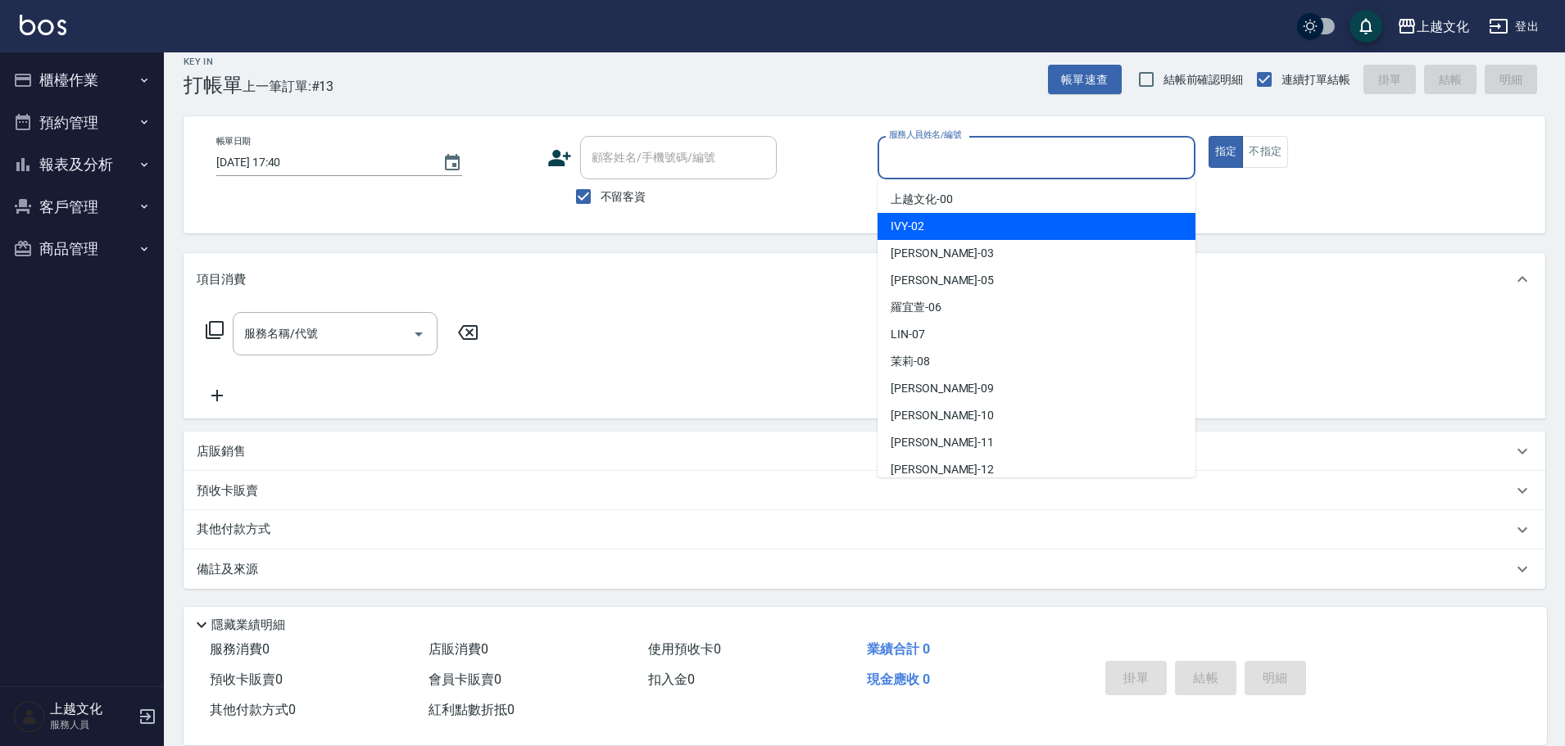
click at [956, 224] on div "IVY -02" at bounding box center [1036, 226] width 318 height 27
type input "IVY-02"
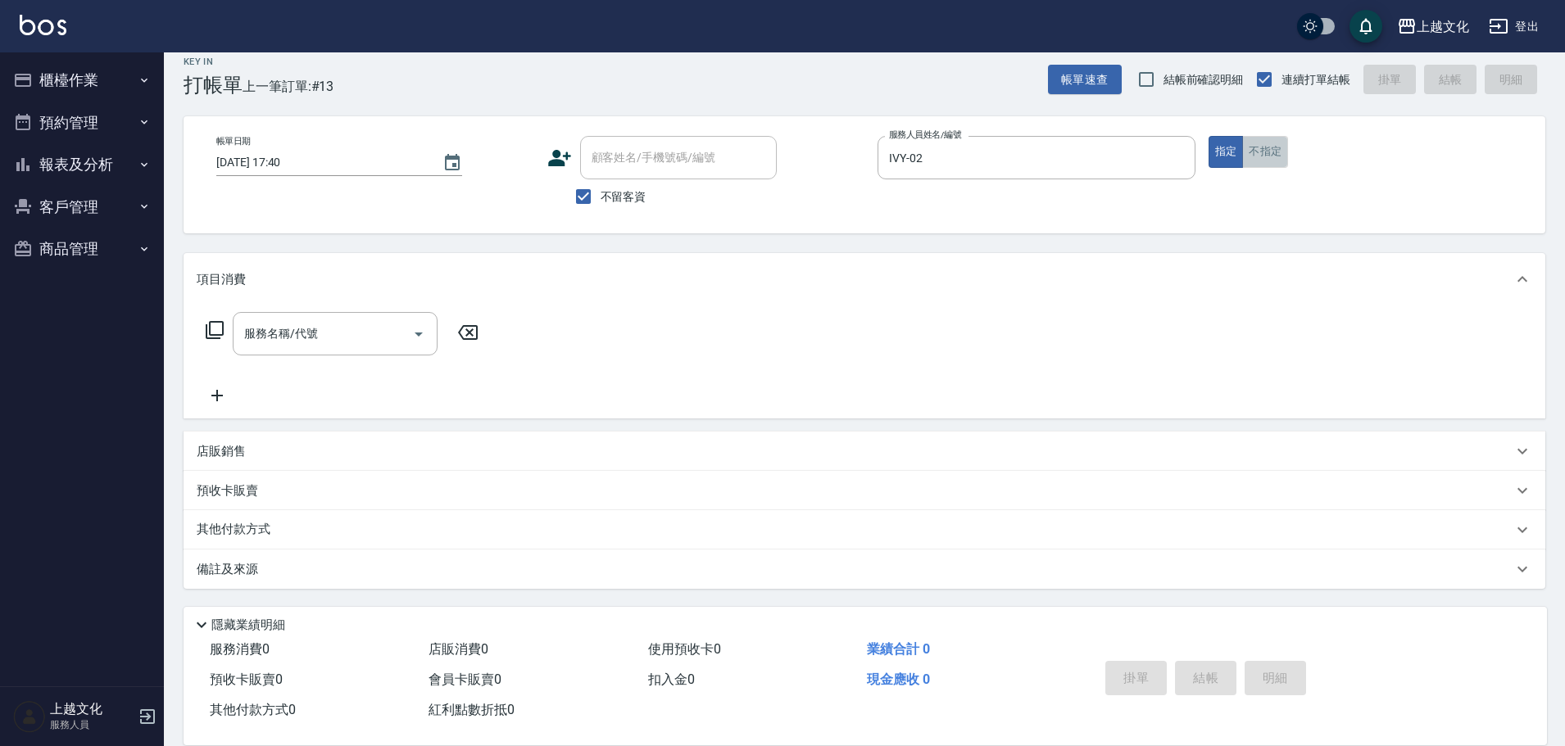
drag, startPoint x: 1251, startPoint y: 153, endPoint x: 479, endPoint y: 290, distance: 783.7
click at [1248, 156] on button "不指定" at bounding box center [1265, 152] width 46 height 32
click at [288, 339] on input "服務名稱/代號" at bounding box center [322, 333] width 165 height 29
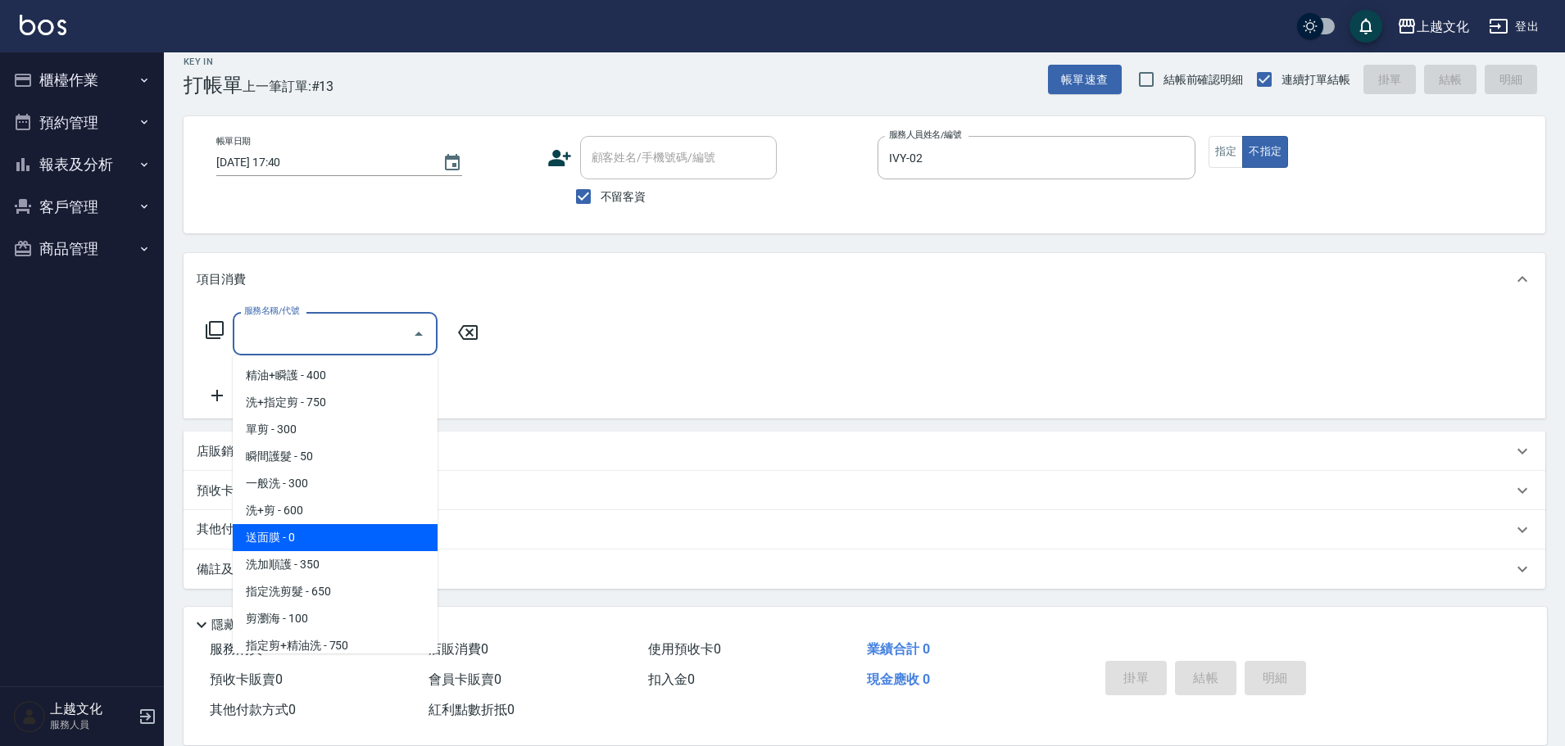
scroll to position [82, 0]
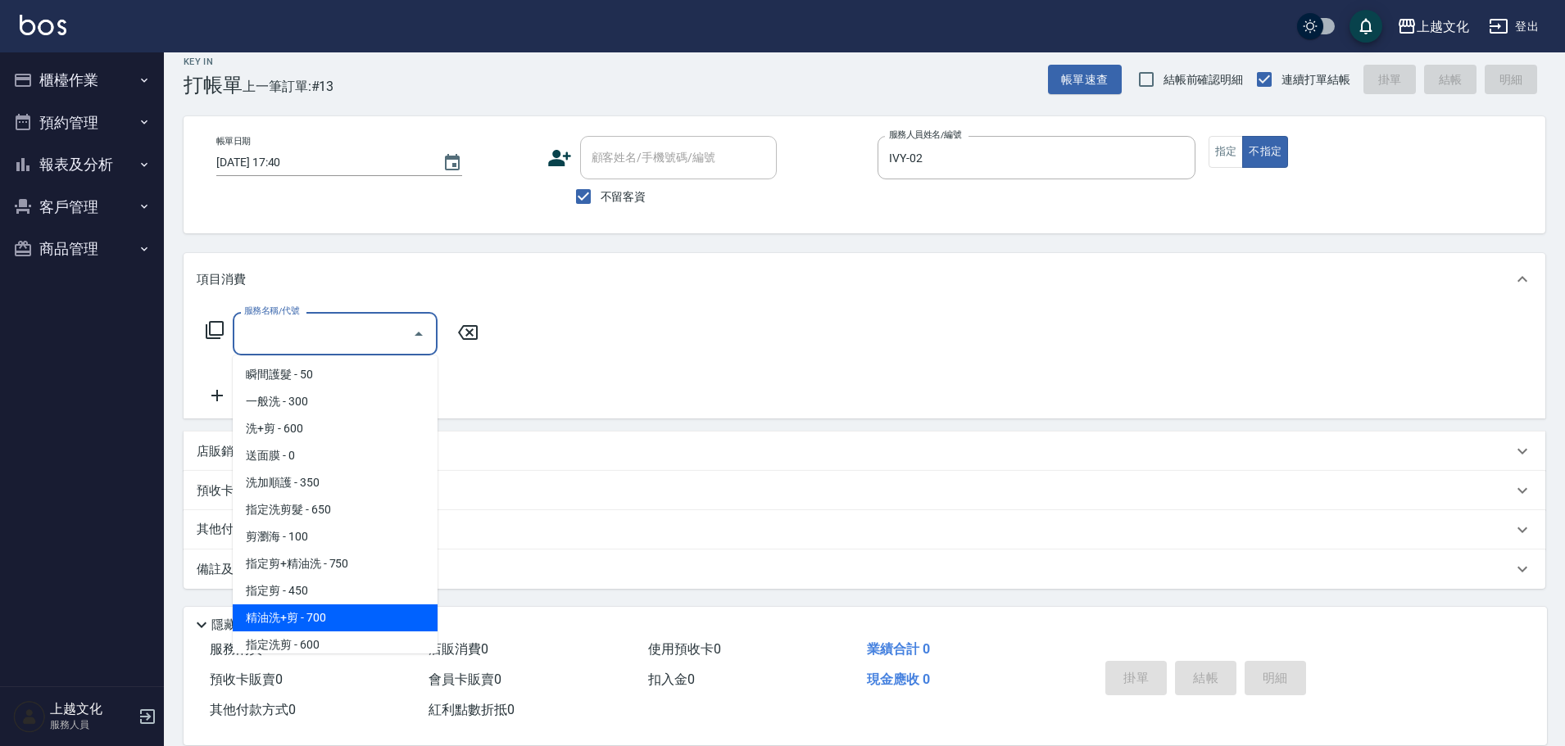
click at [324, 616] on span "精油洗+剪 - 700" at bounding box center [335, 618] width 205 height 27
type input "精油洗+剪(207)"
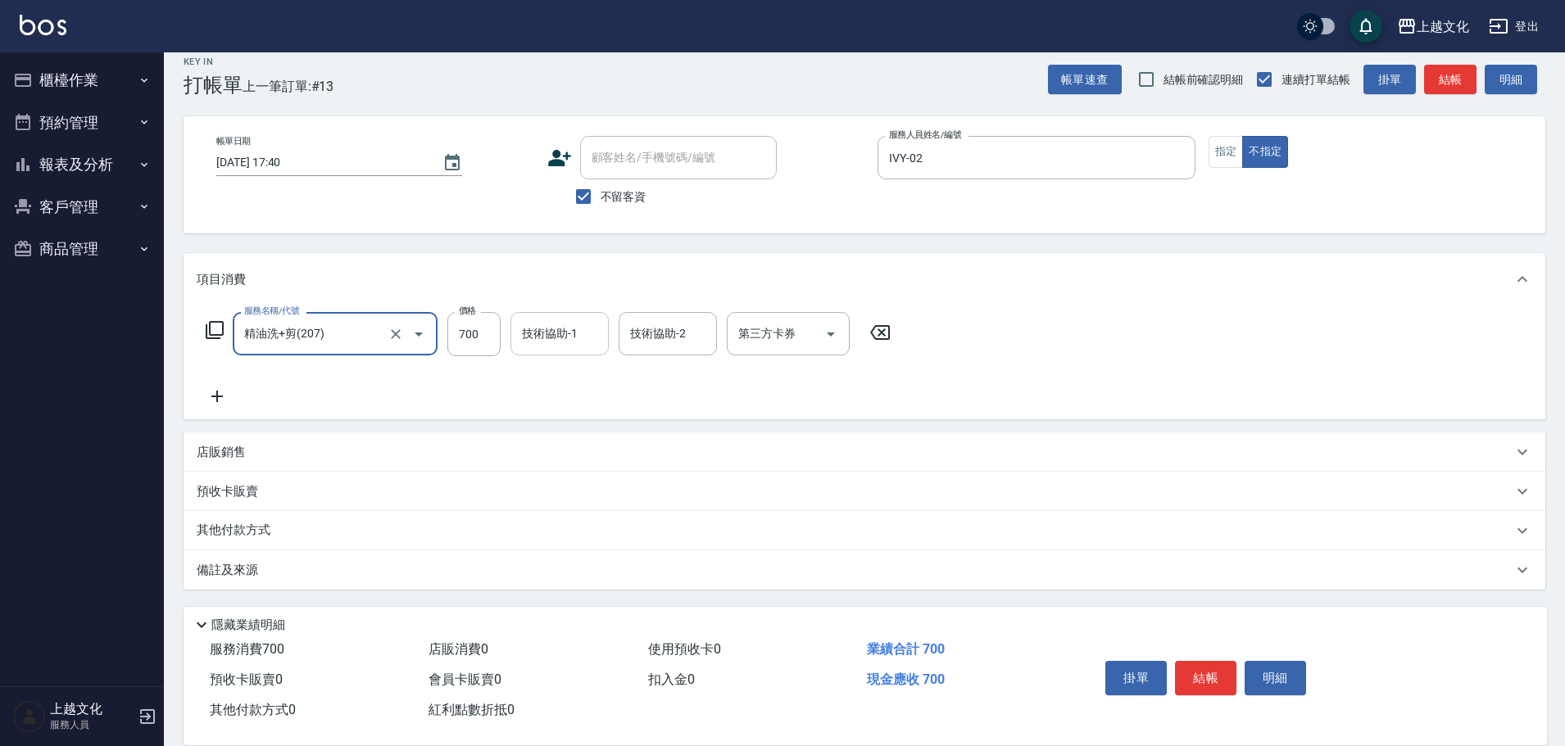
click at [536, 331] on input "技術協助-1" at bounding box center [560, 333] width 84 height 29
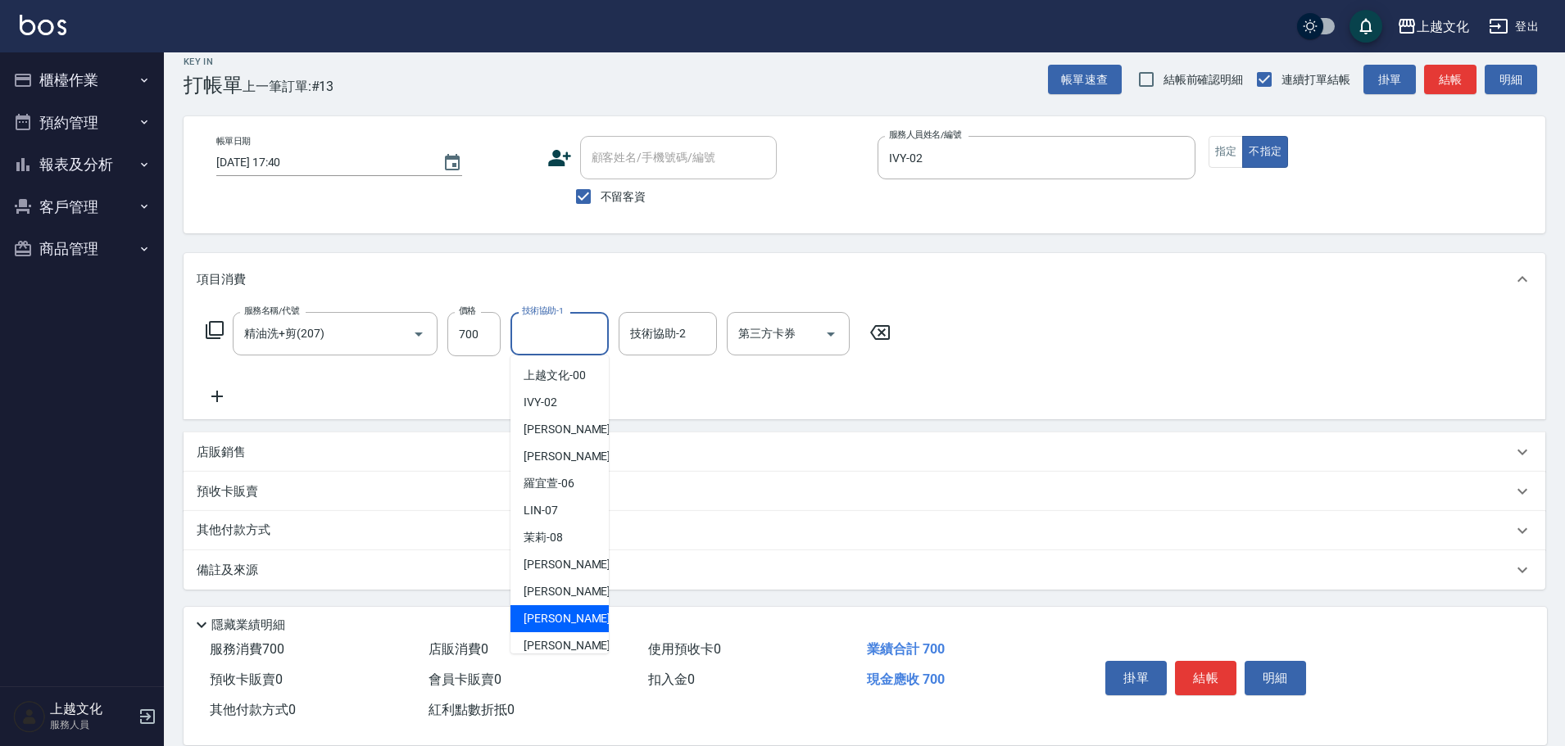
click at [576, 613] on div "Martin -11" at bounding box center [559, 618] width 98 height 27
type input "Martin-11"
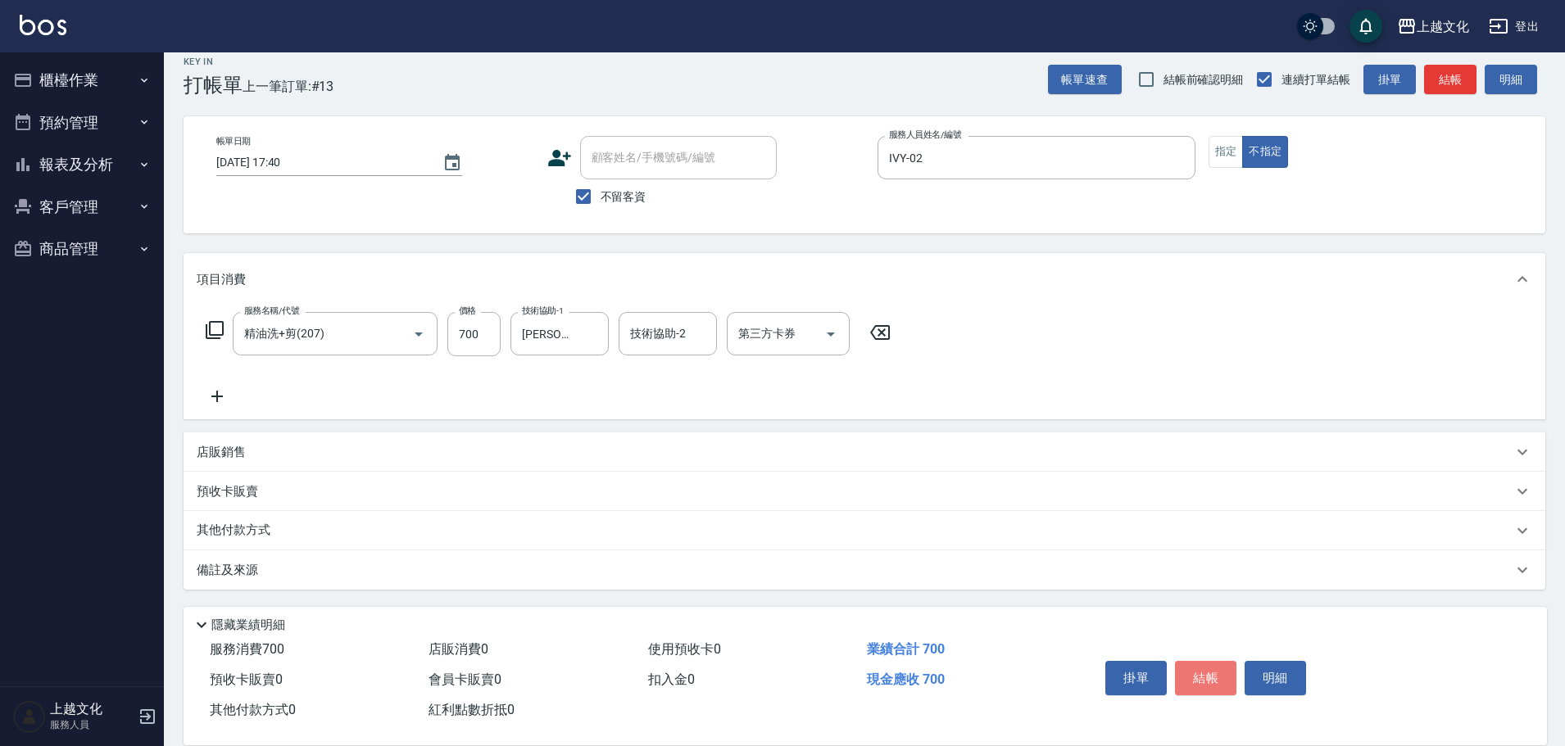
click at [1189, 664] on button "結帳" at bounding box center [1205, 678] width 61 height 34
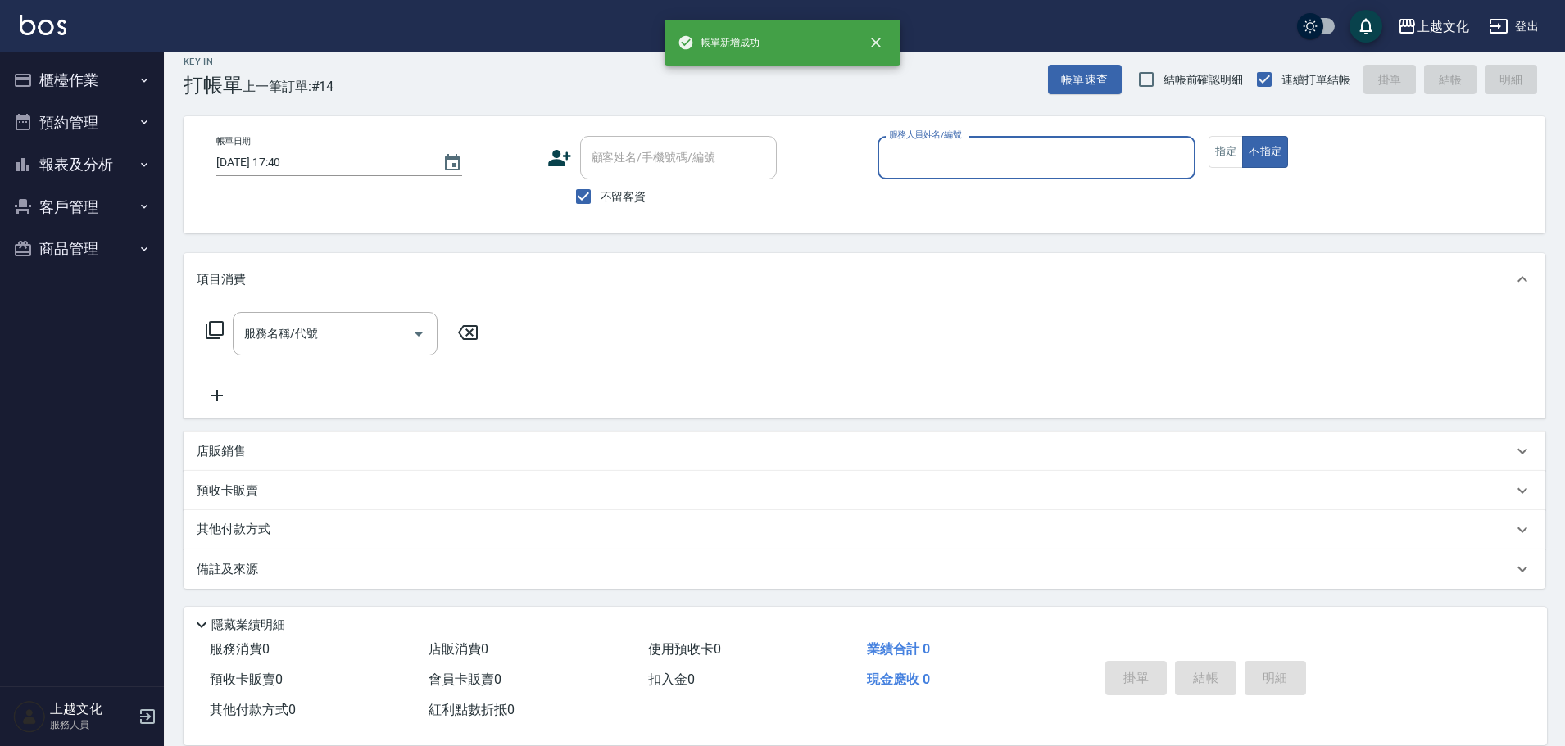
drag, startPoint x: 1005, startPoint y: 156, endPoint x: 1003, endPoint y: 174, distance: 18.2
click at [1004, 157] on input "服務人員姓名/編號" at bounding box center [1036, 157] width 303 height 29
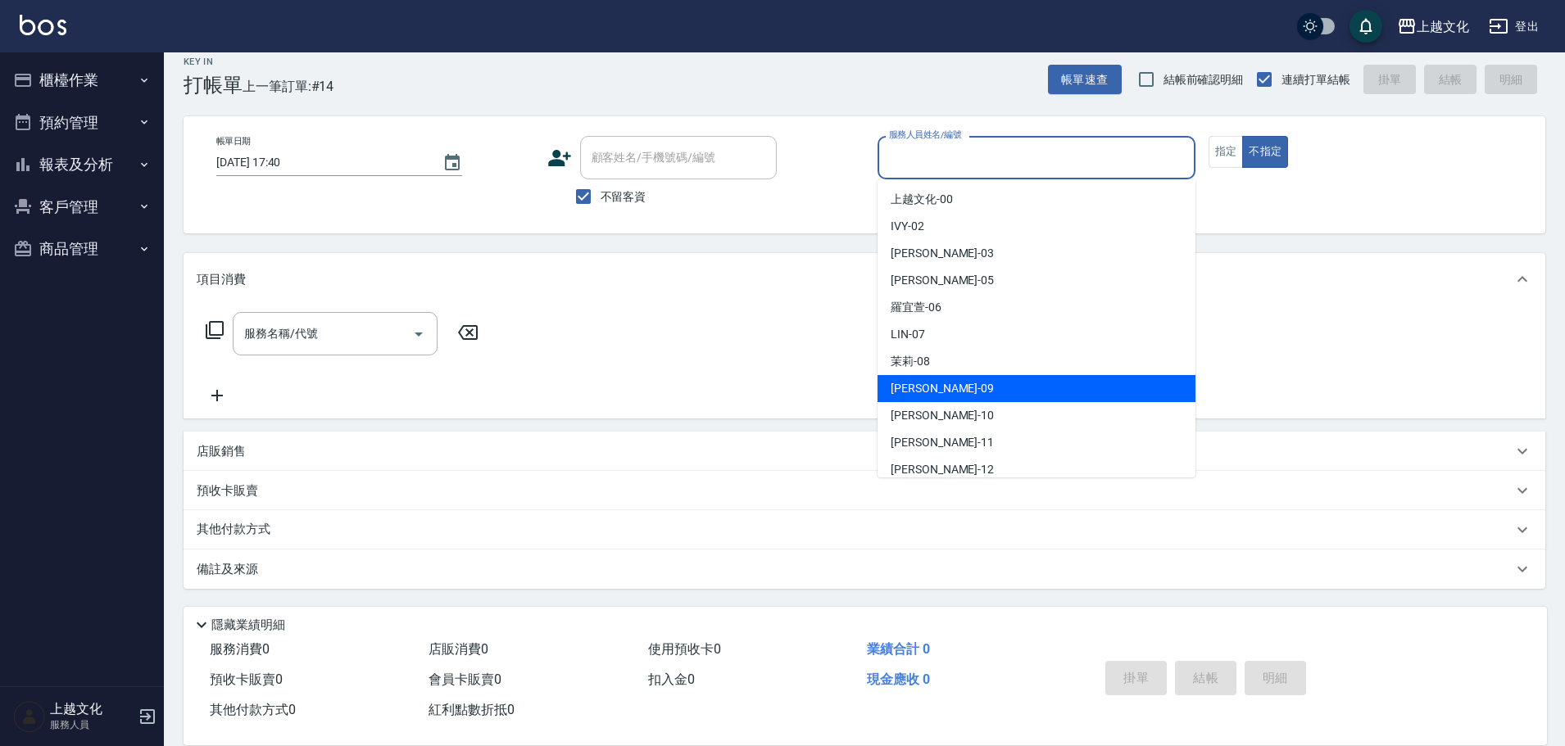
click at [954, 385] on div "jason -09" at bounding box center [1036, 388] width 318 height 27
type input "jason-09"
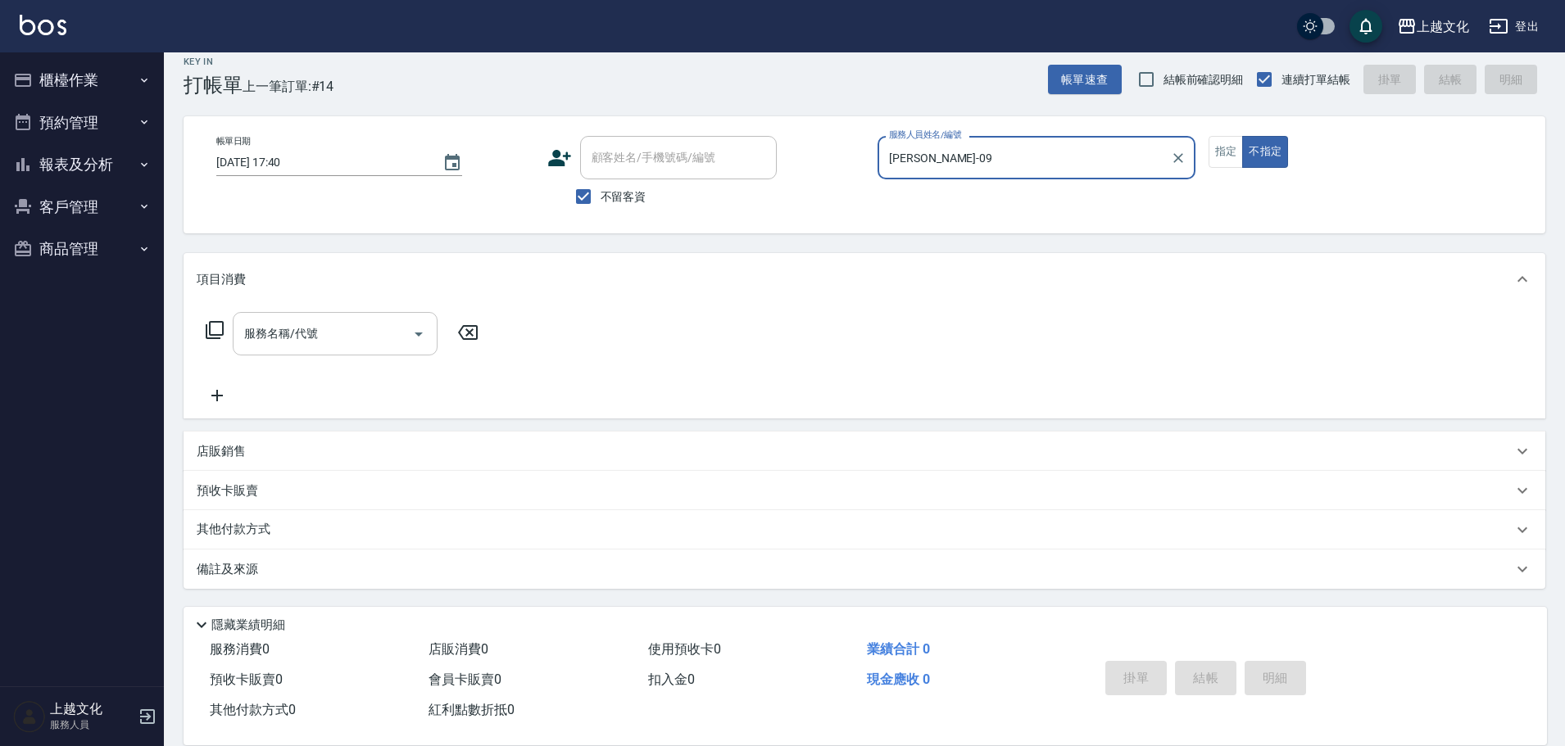
click at [327, 352] on div "服務名稱/代號" at bounding box center [335, 333] width 205 height 43
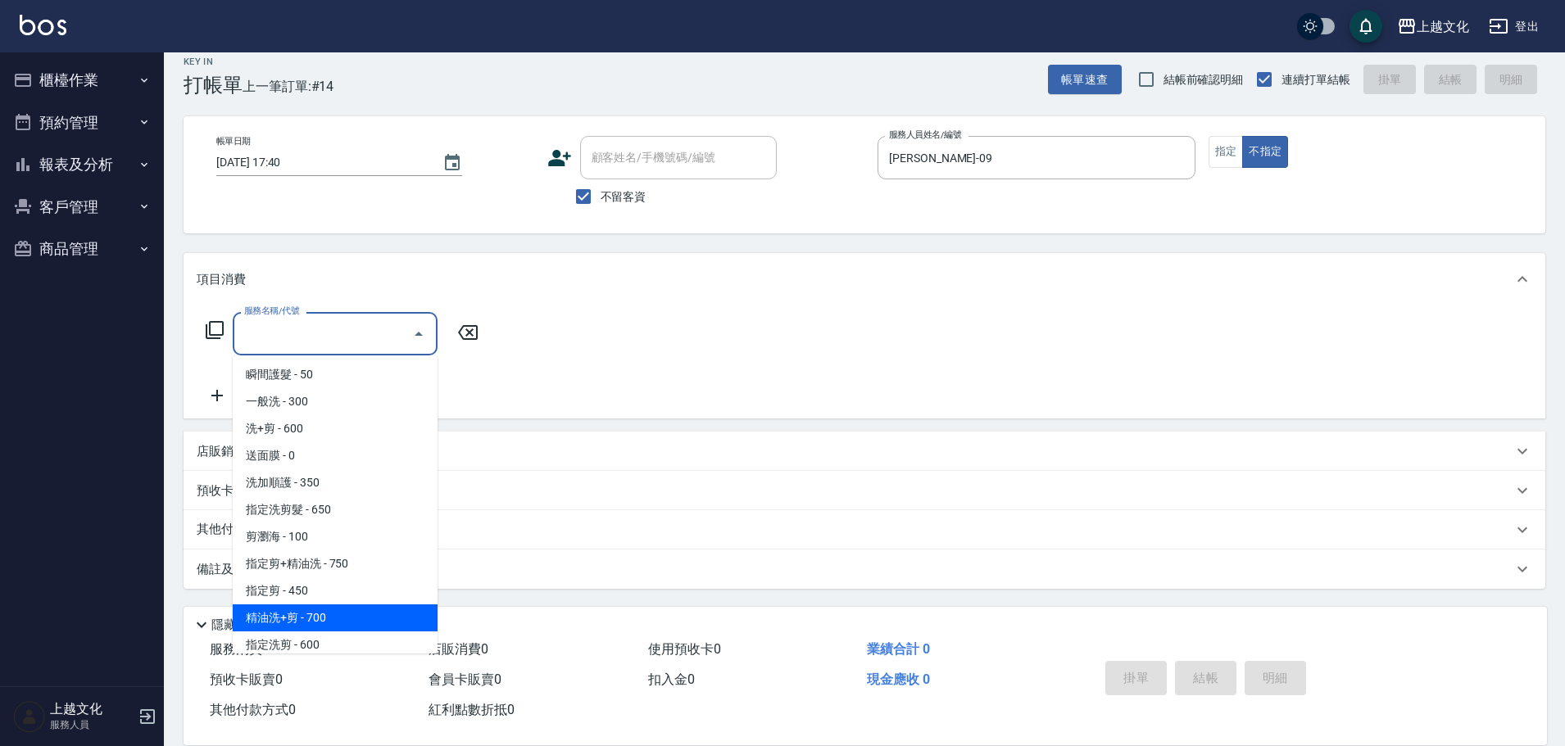
click at [340, 607] on span "精油洗+剪 - 700" at bounding box center [335, 618] width 205 height 27
type input "精油洗+剪(207)"
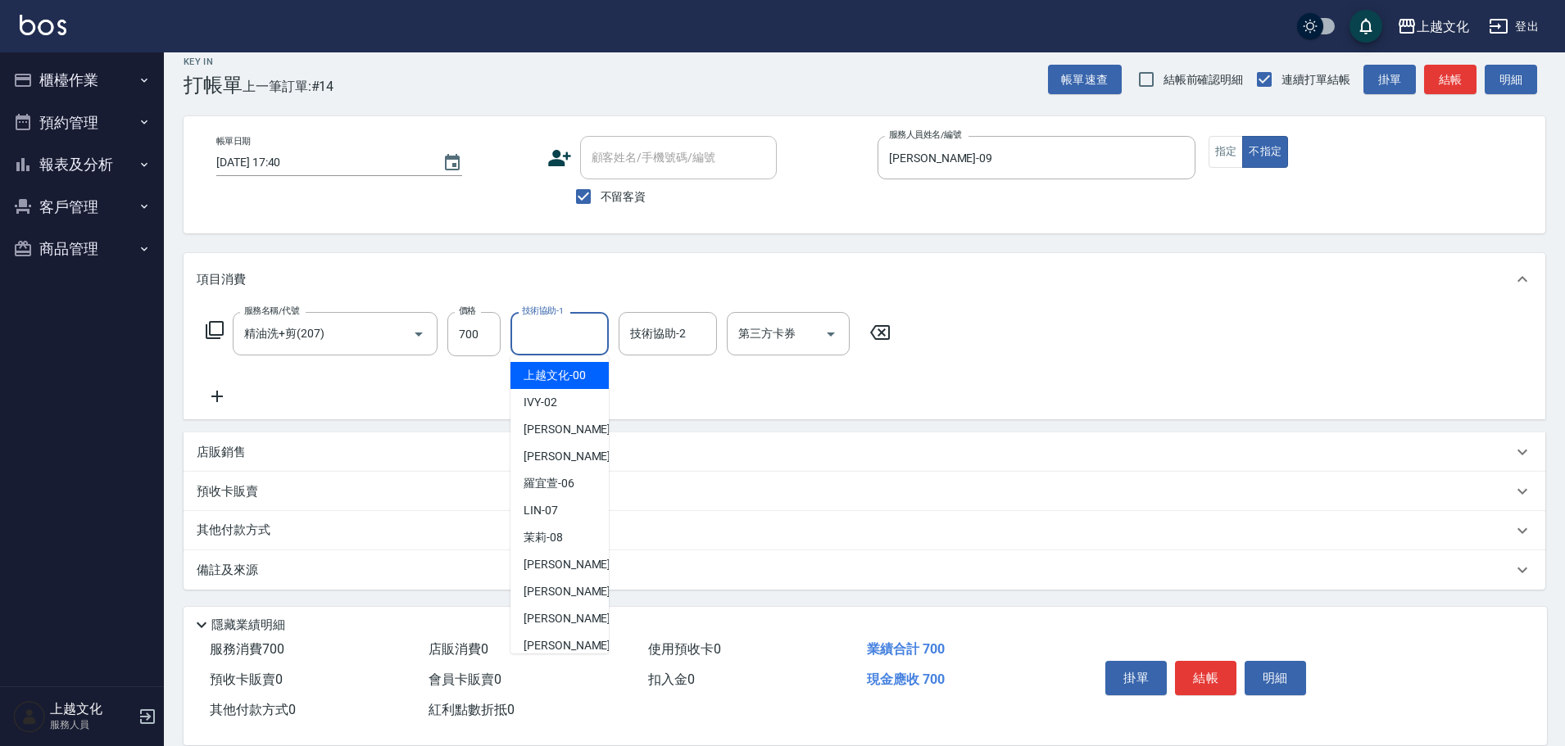
click at [549, 335] on input "技術協助-1" at bounding box center [560, 333] width 84 height 29
click at [564, 610] on span "Martin -11" at bounding box center [574, 618] width 103 height 17
type input "Martin-11"
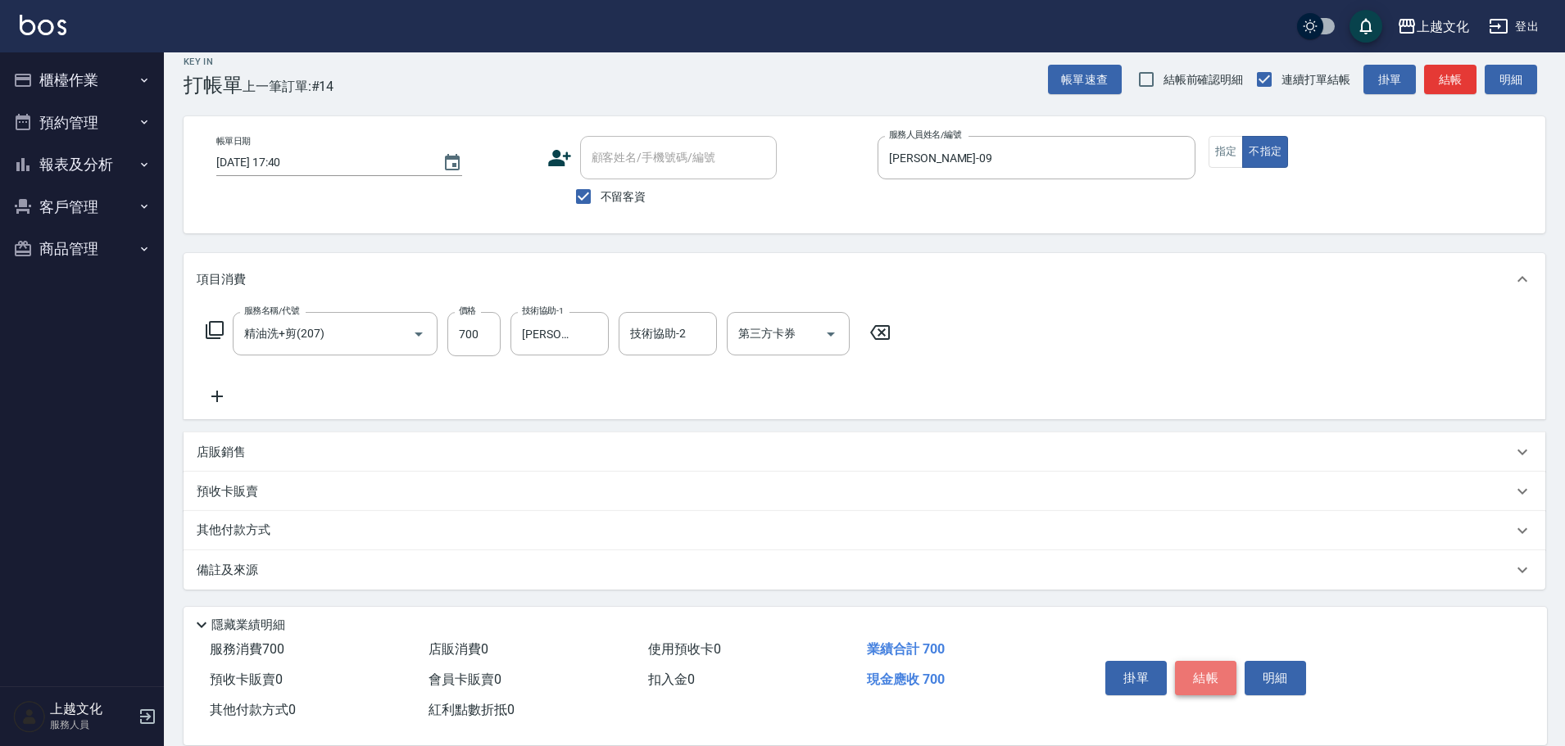
click at [1188, 661] on button "結帳" at bounding box center [1205, 678] width 61 height 34
click at [1188, 659] on div "掛單 結帳 明細" at bounding box center [1206, 681] width 214 height 52
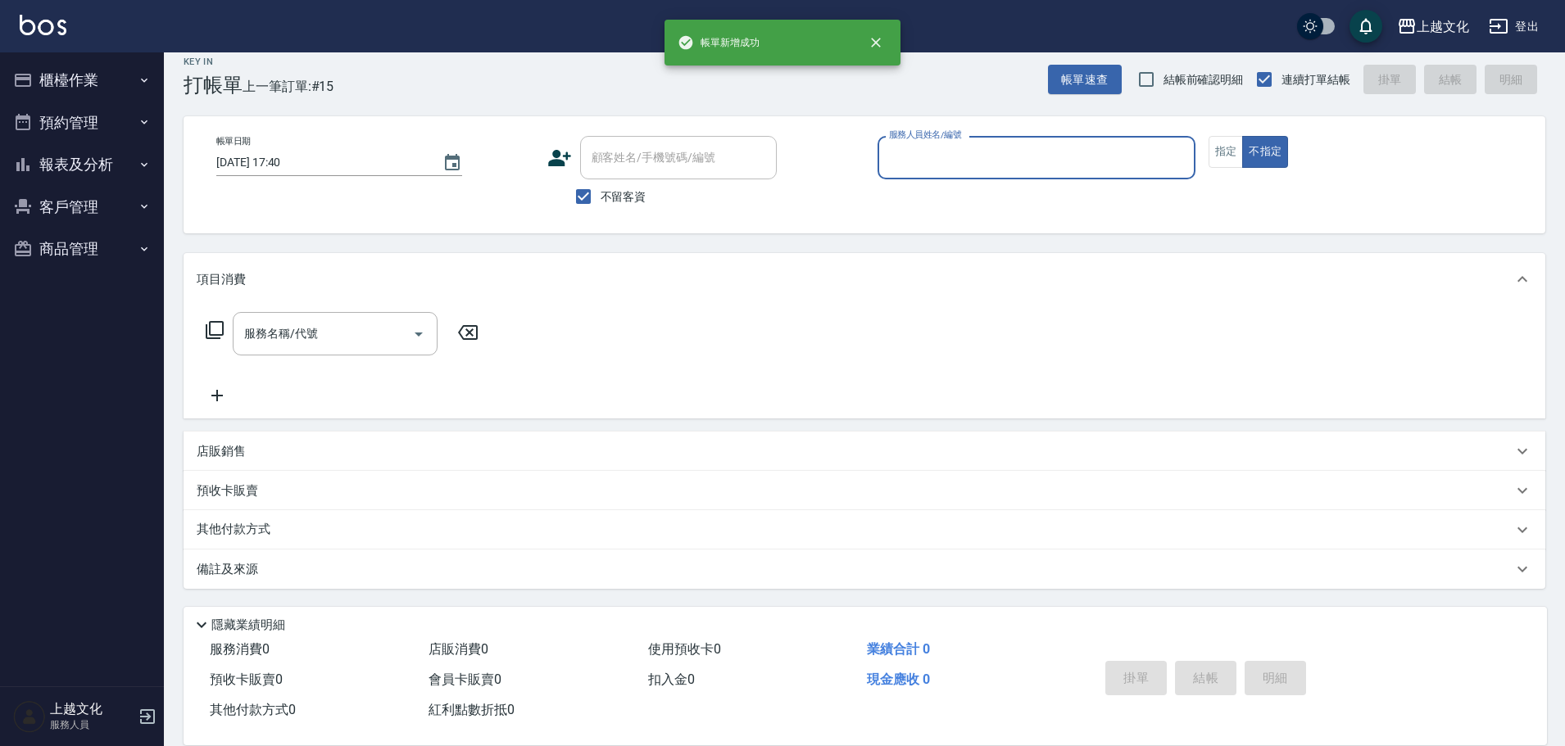
click at [990, 159] on input "服務人員姓名/編號" at bounding box center [1036, 157] width 303 height 29
click at [990, 161] on input "服務人員姓名/編號" at bounding box center [1036, 157] width 303 height 29
click at [940, 161] on input "服務人員姓名/編號" at bounding box center [1036, 157] width 303 height 29
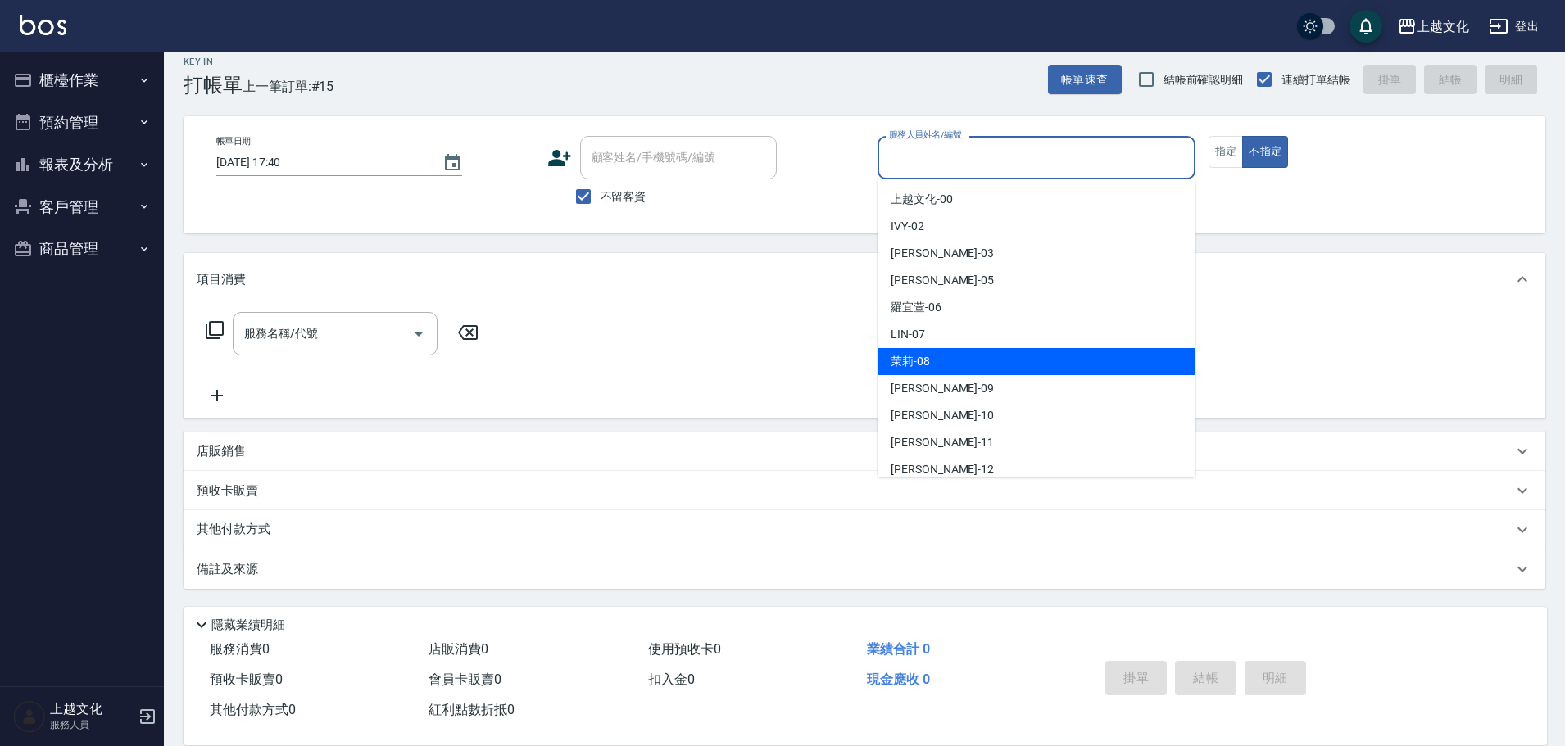
click at [962, 360] on div "茉莉 -08" at bounding box center [1036, 361] width 318 height 27
type input "茉莉-08"
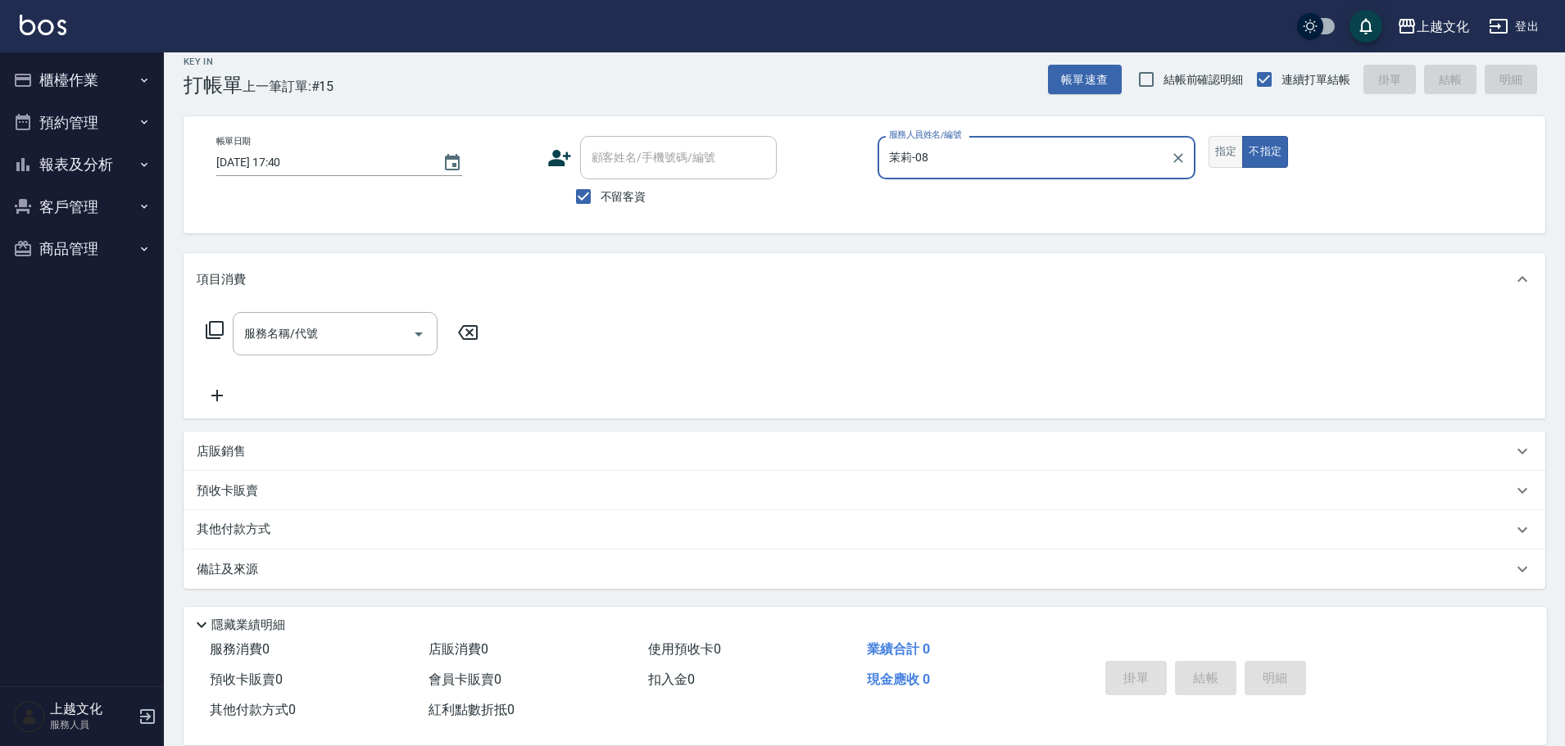
click at [1216, 158] on button "指定" at bounding box center [1225, 152] width 35 height 32
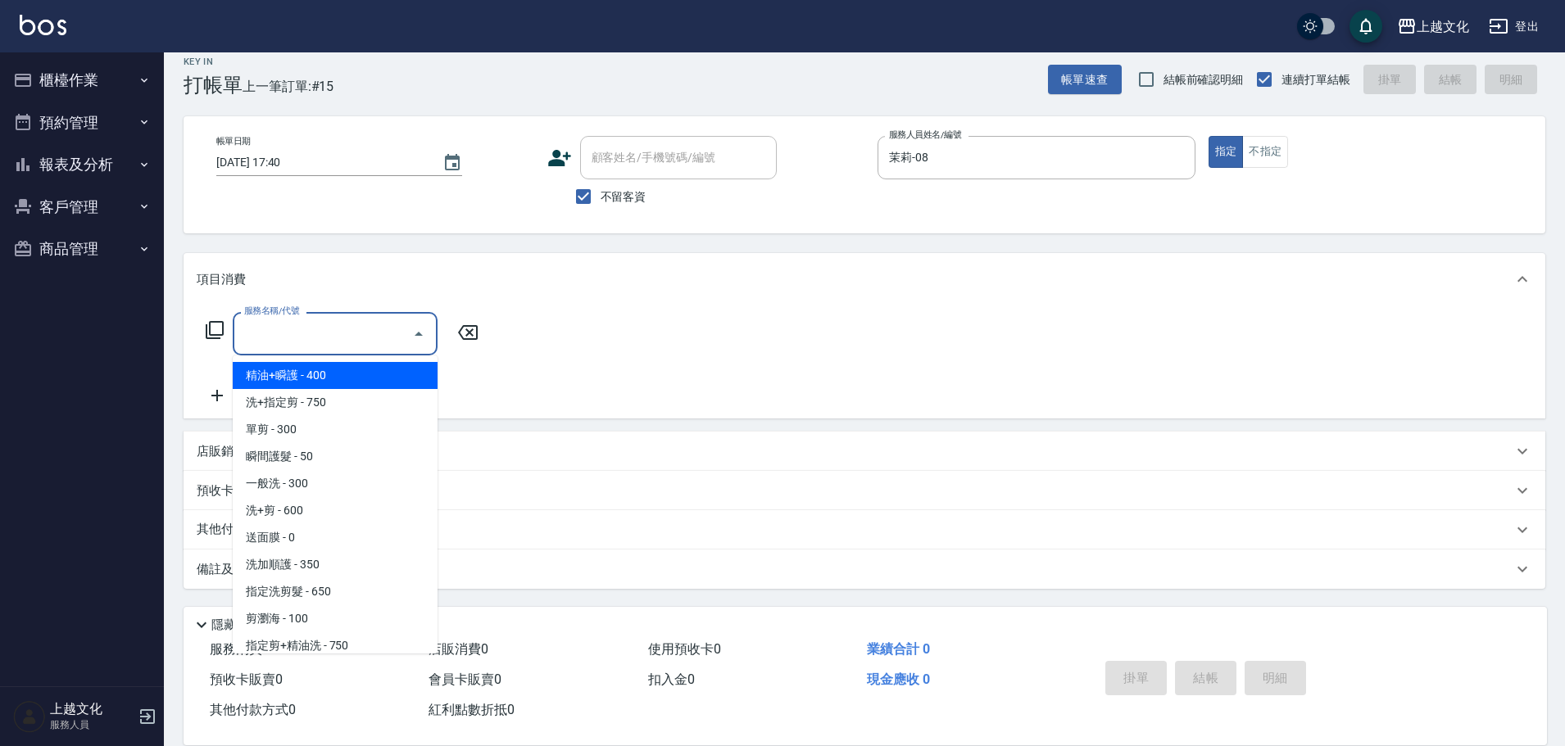
click at [306, 330] on input "服務名稱/代號" at bounding box center [322, 333] width 165 height 29
drag, startPoint x: 317, startPoint y: 378, endPoint x: 367, endPoint y: 375, distance: 50.1
click at [320, 379] on span "精油+瞬護 - 400" at bounding box center [335, 375] width 205 height 27
type input "精油+瞬護(101)"
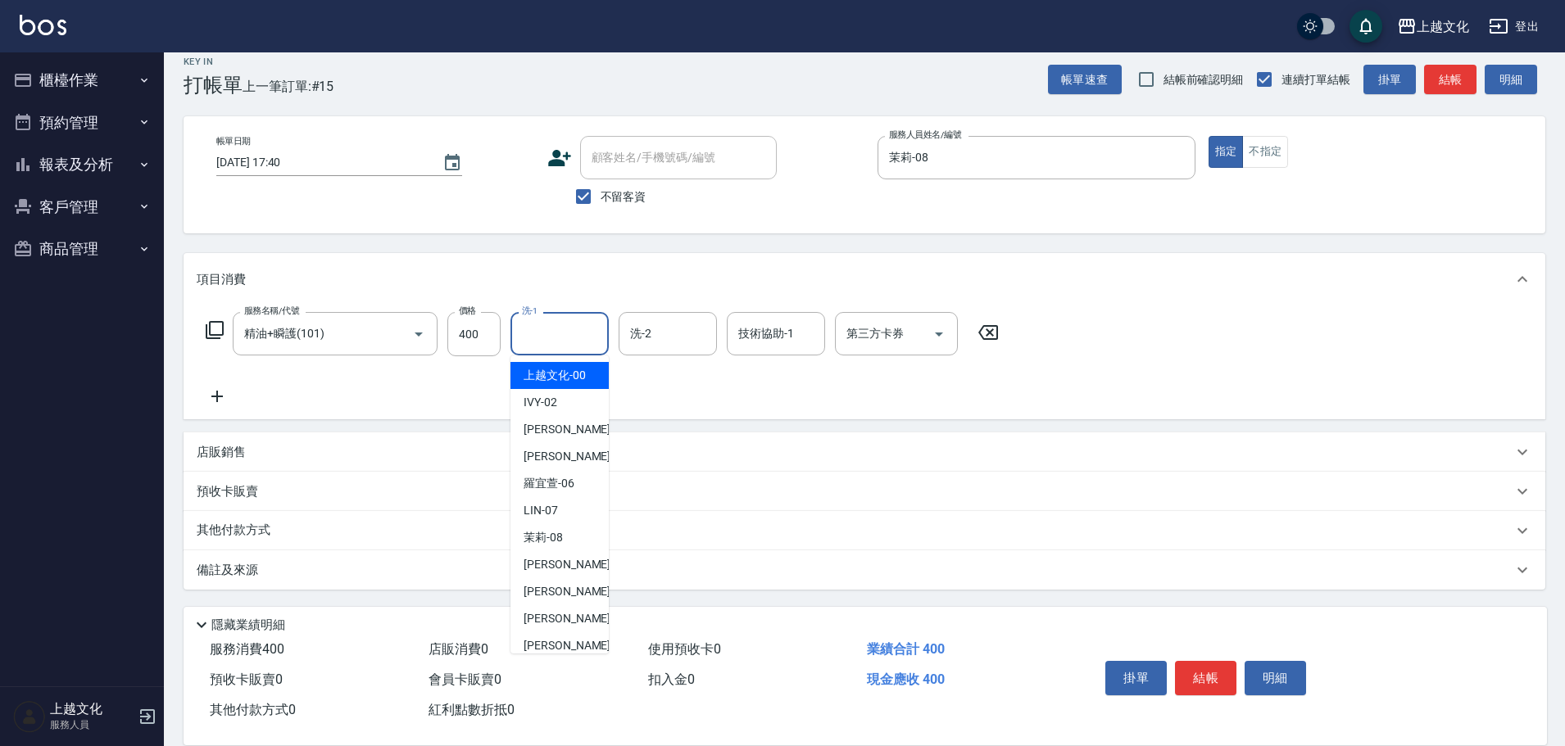
click at [531, 334] on input "洗-1" at bounding box center [560, 333] width 84 height 29
click at [573, 618] on div "Martin -11" at bounding box center [559, 618] width 98 height 27
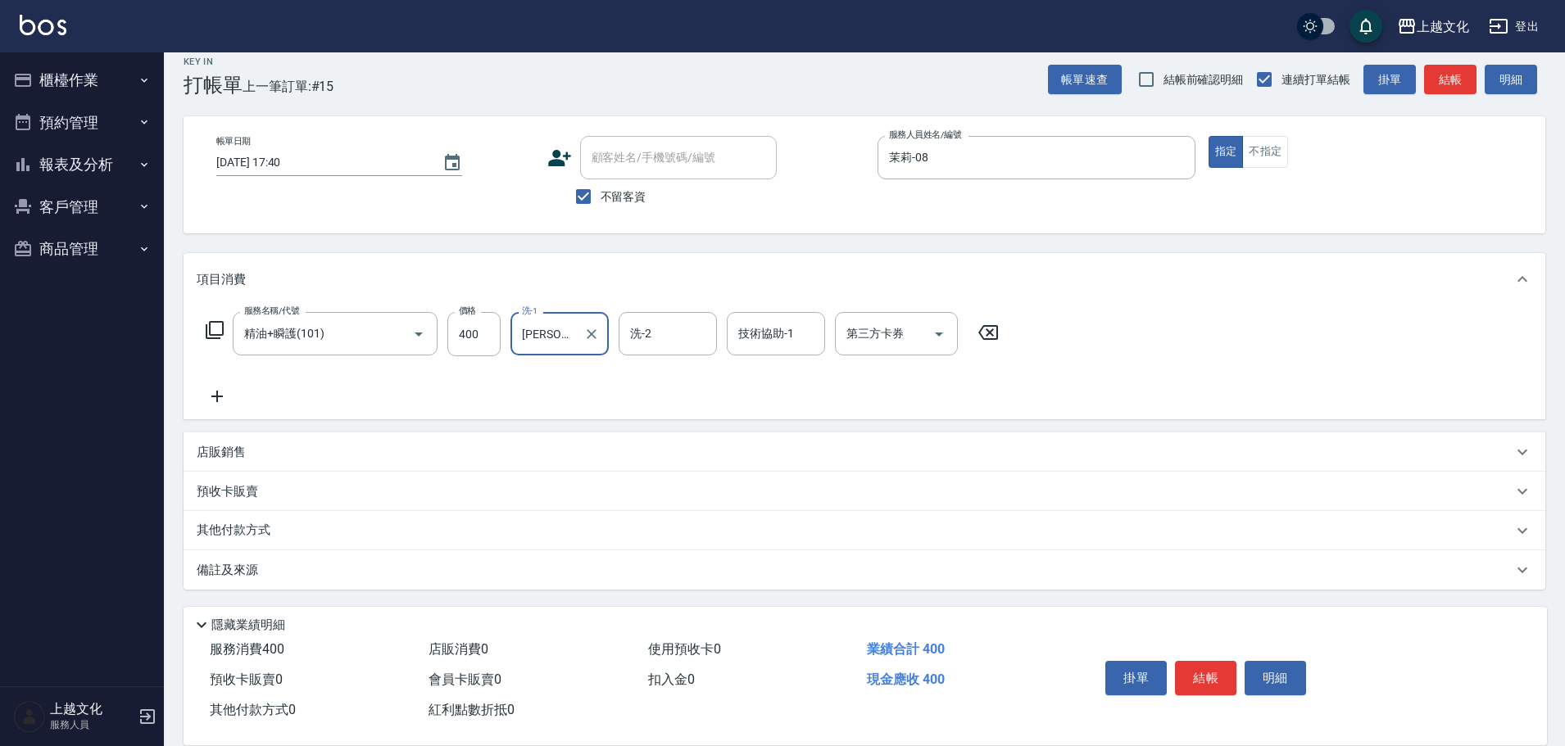
type input "Martin-11"
click at [1207, 677] on button "結帳" at bounding box center [1205, 678] width 61 height 34
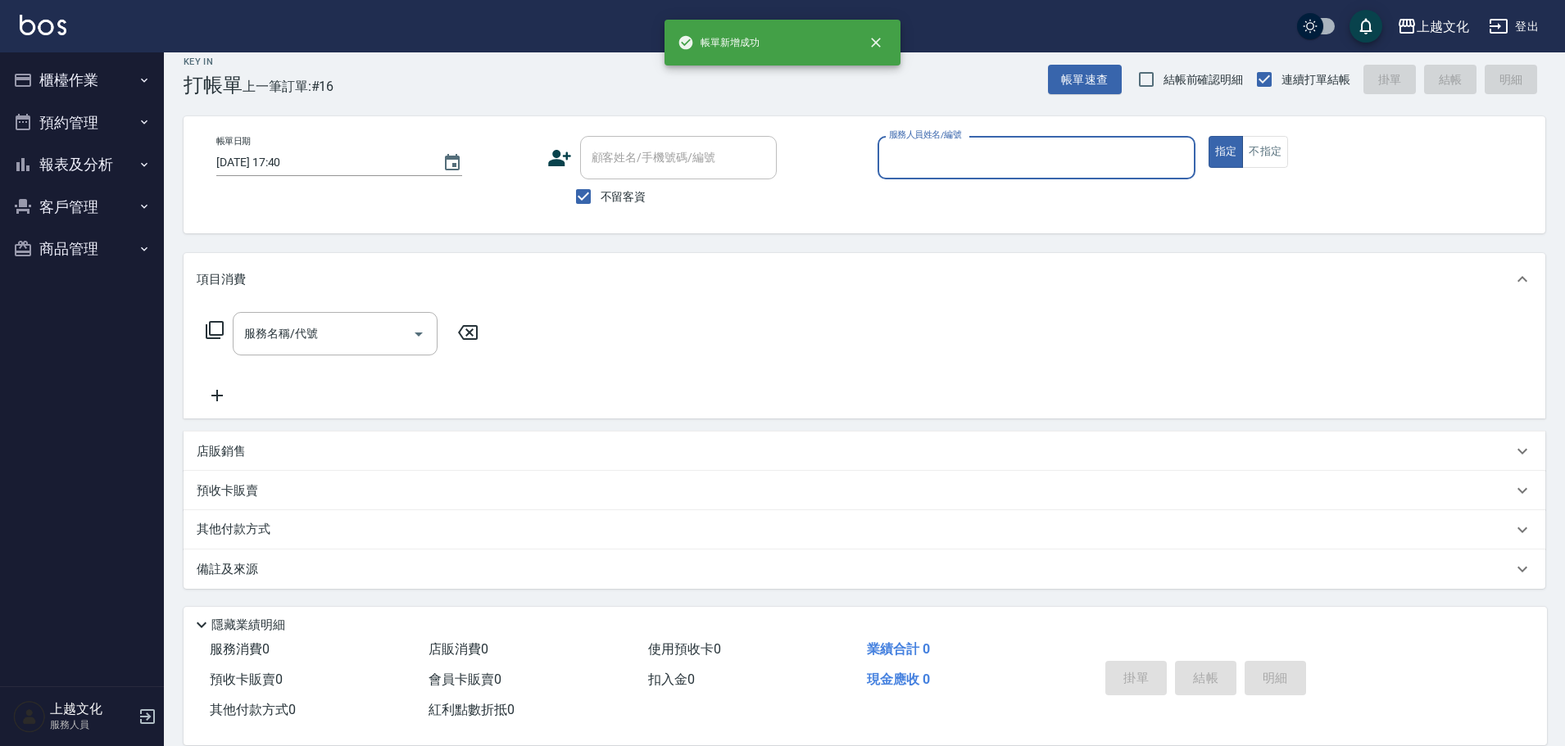
click at [1030, 165] on input "服務人員姓名/編號" at bounding box center [1036, 157] width 303 height 29
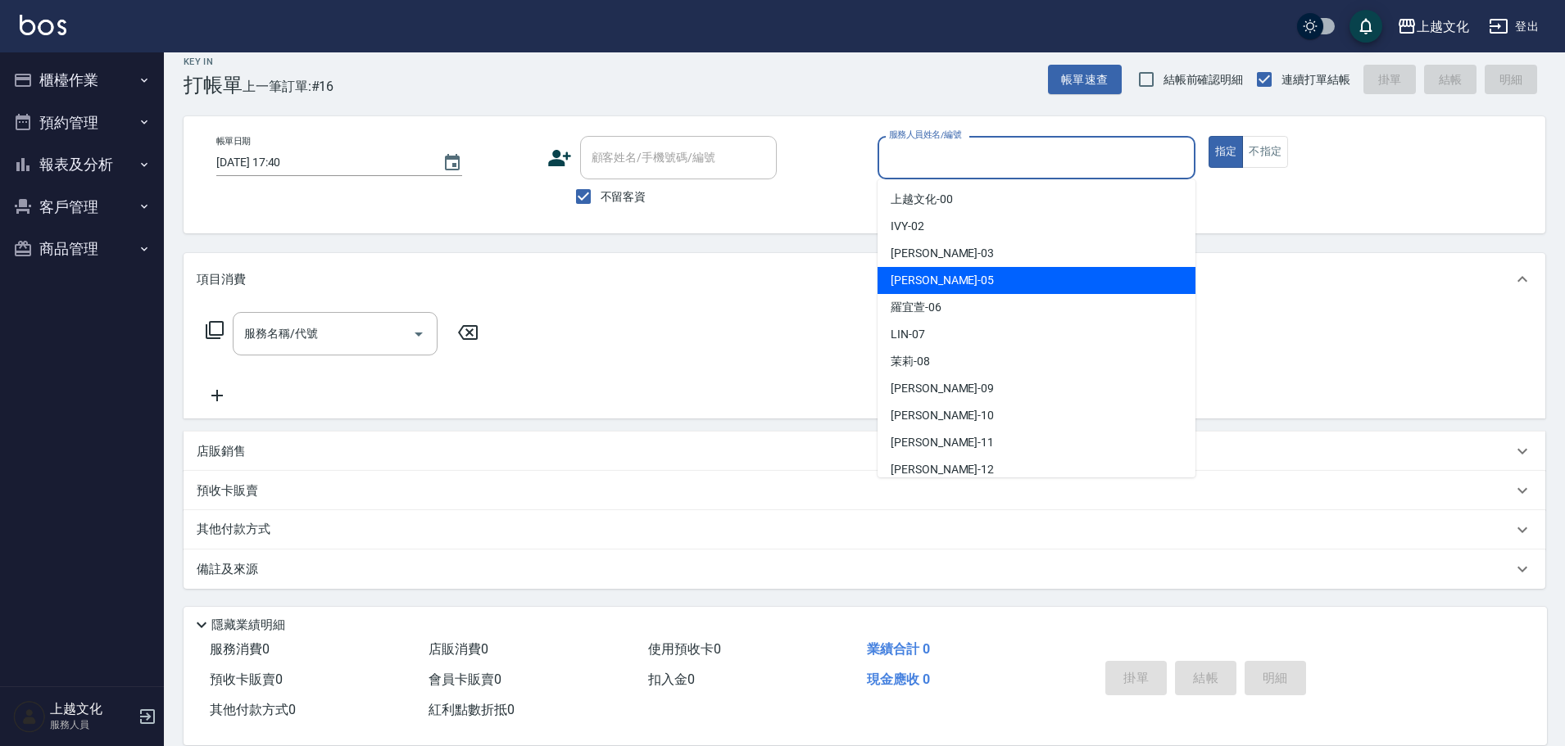
click at [948, 274] on div "EMILY -05" at bounding box center [1036, 280] width 318 height 27
type input "EMILY-05"
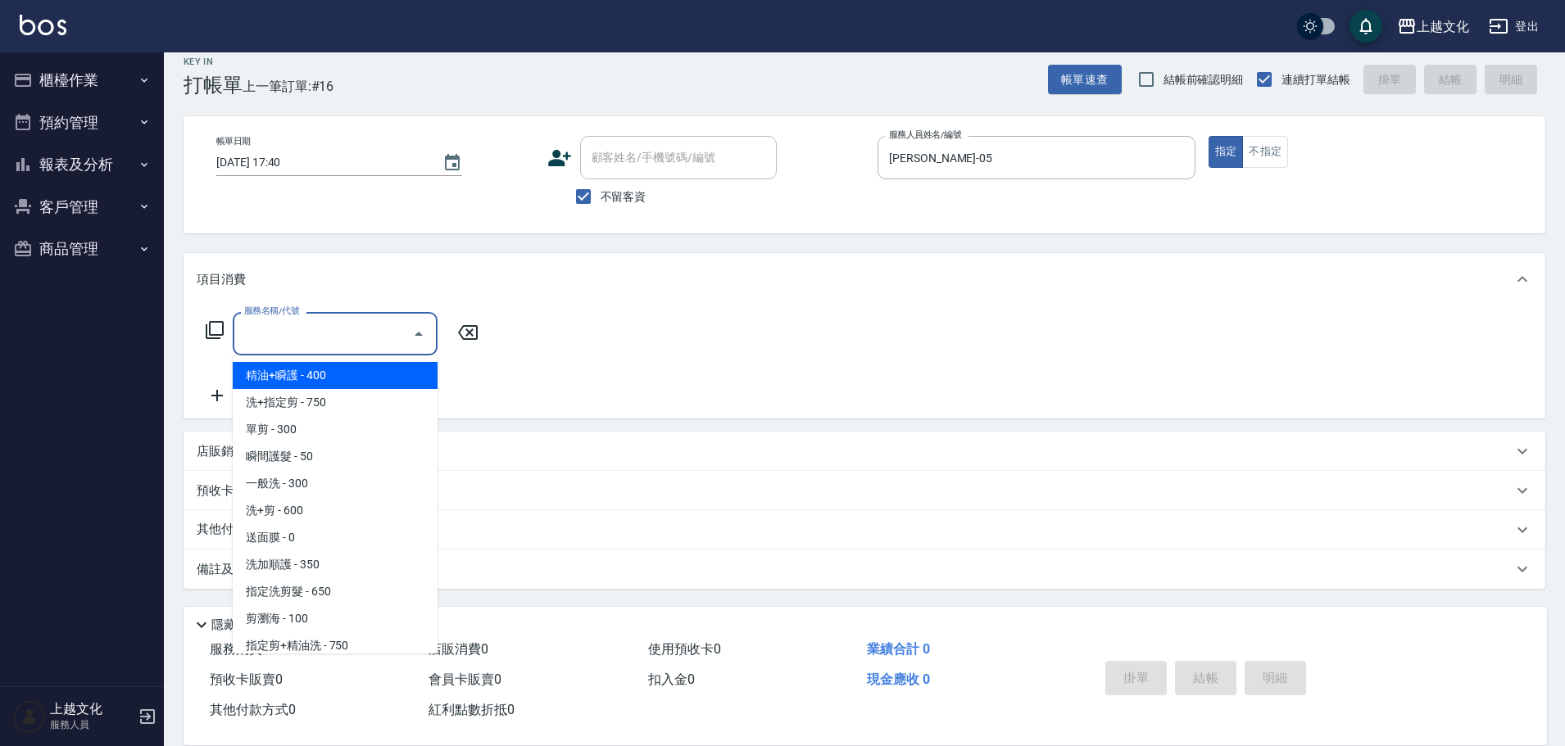
click at [326, 339] on input "服務名稱/代號" at bounding box center [322, 333] width 165 height 29
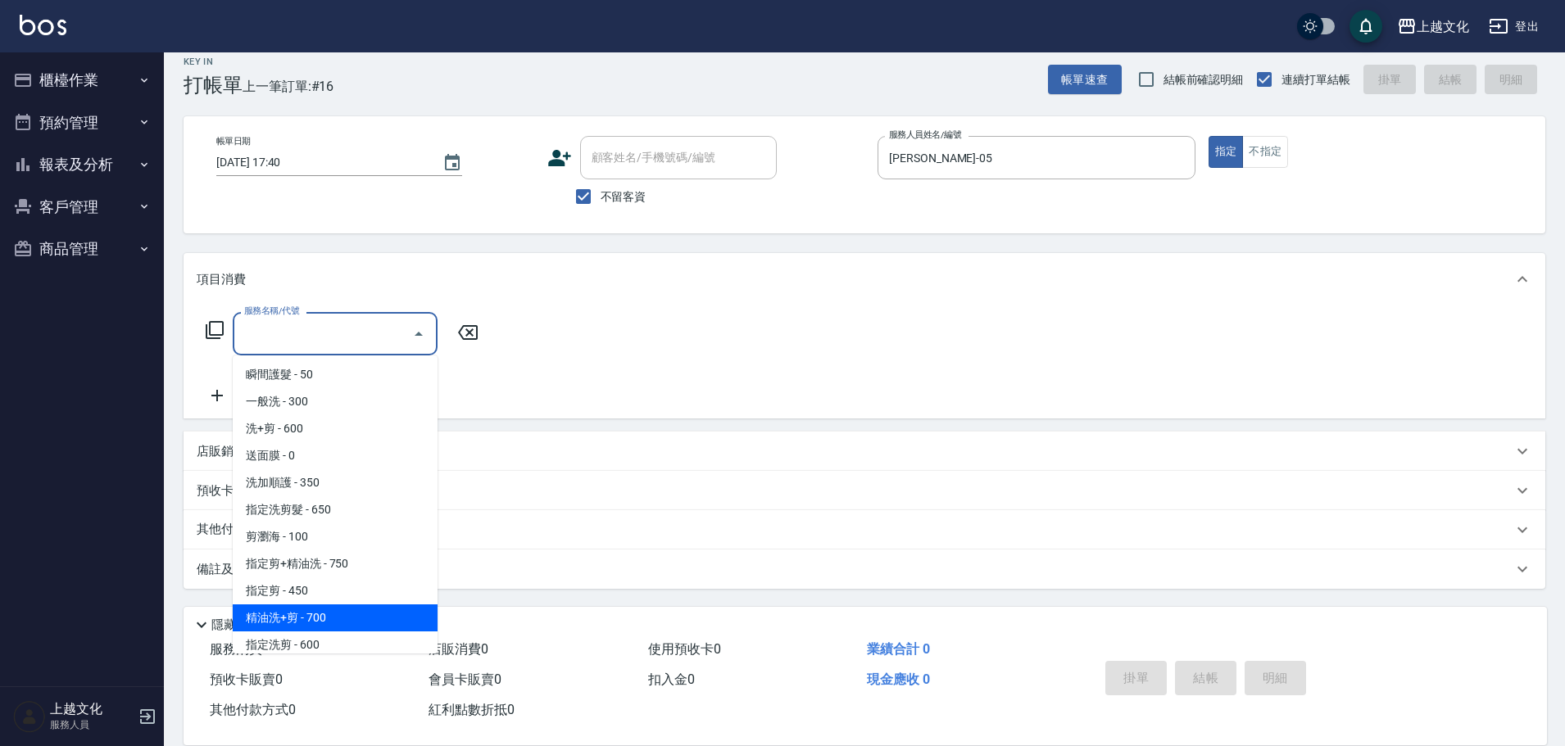
click at [320, 616] on span "精油洗+剪 - 700" at bounding box center [335, 618] width 205 height 27
type input "精油洗+剪(207)"
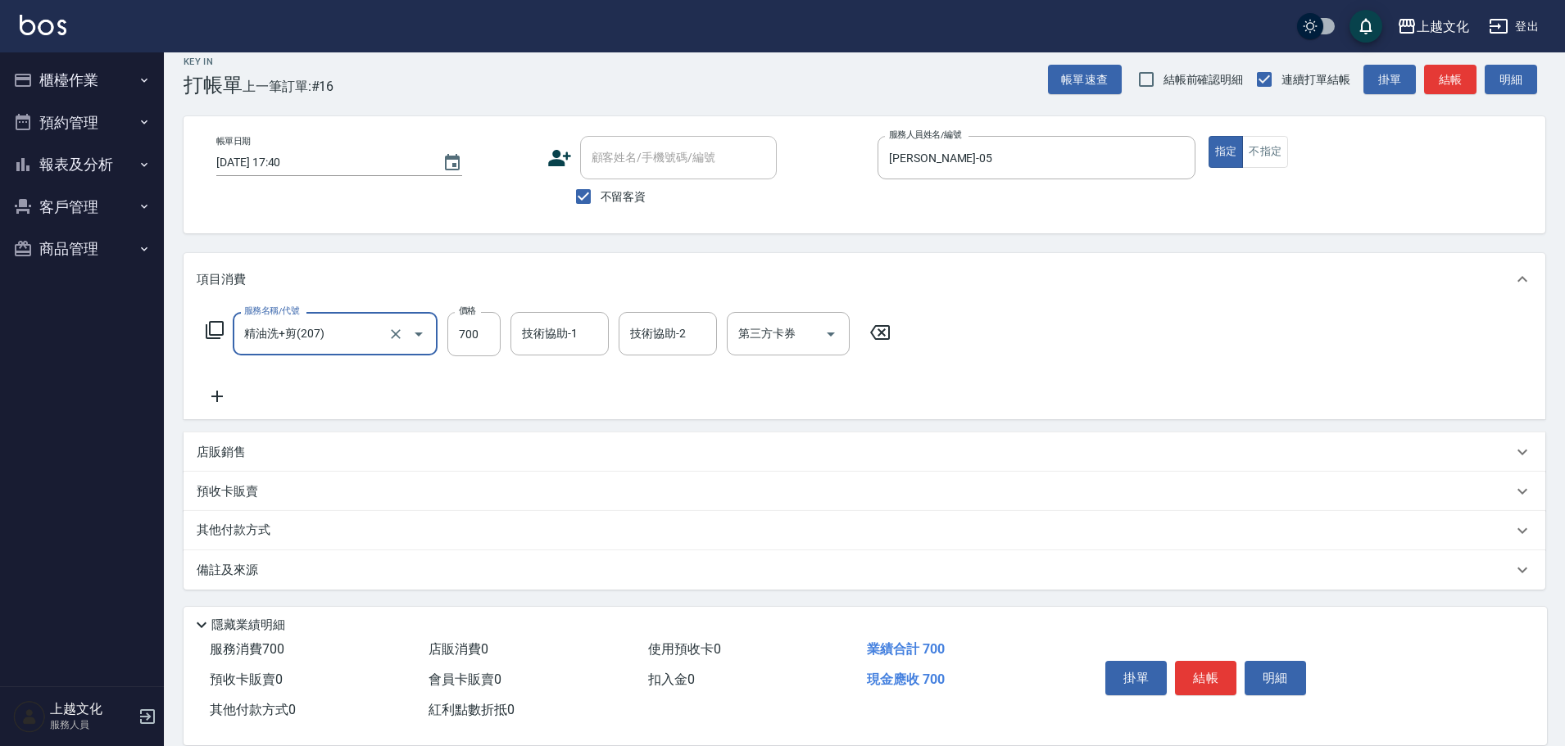
click at [1216, 669] on button "結帳" at bounding box center [1205, 678] width 61 height 34
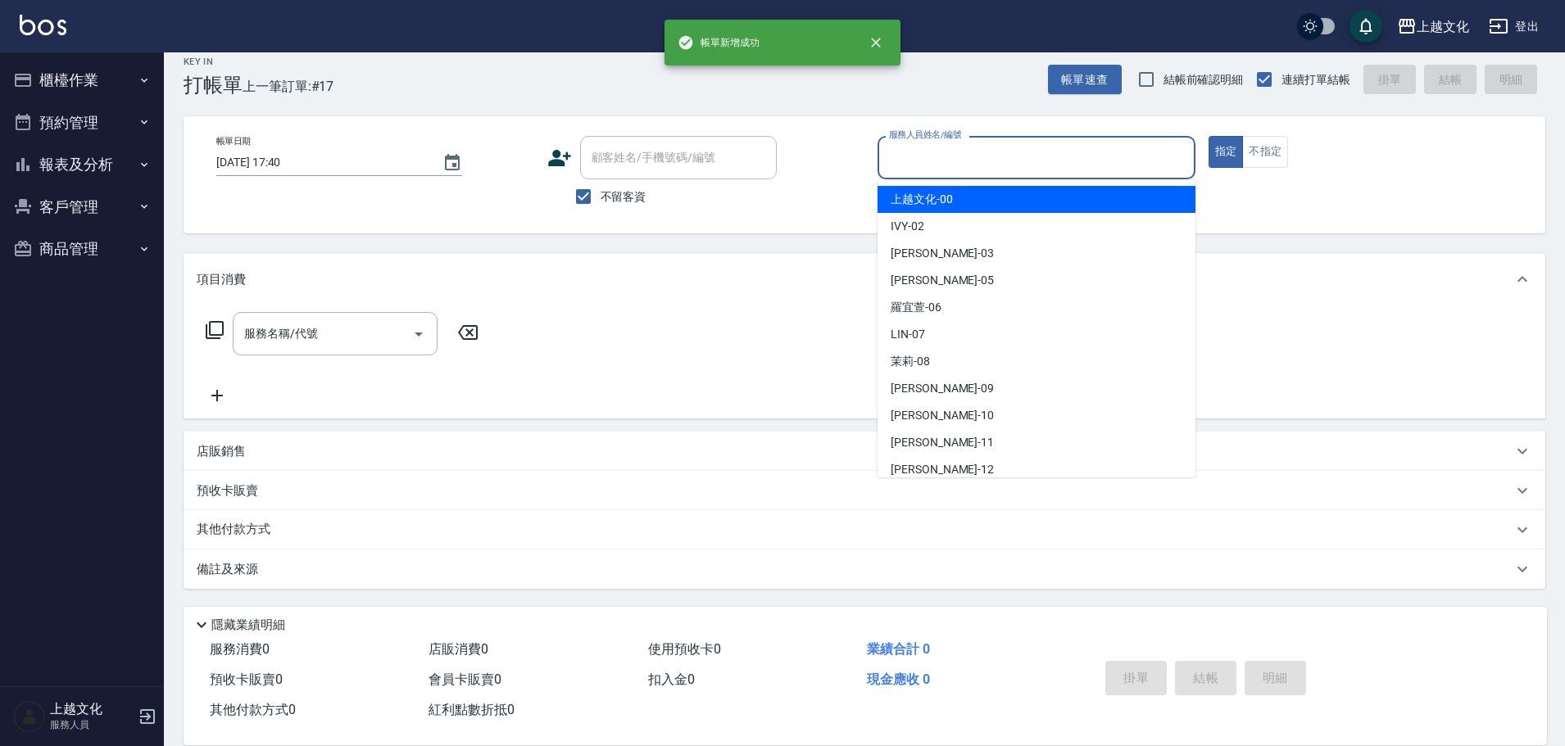
click at [966, 161] on input "服務人員姓名/編號" at bounding box center [1036, 157] width 303 height 29
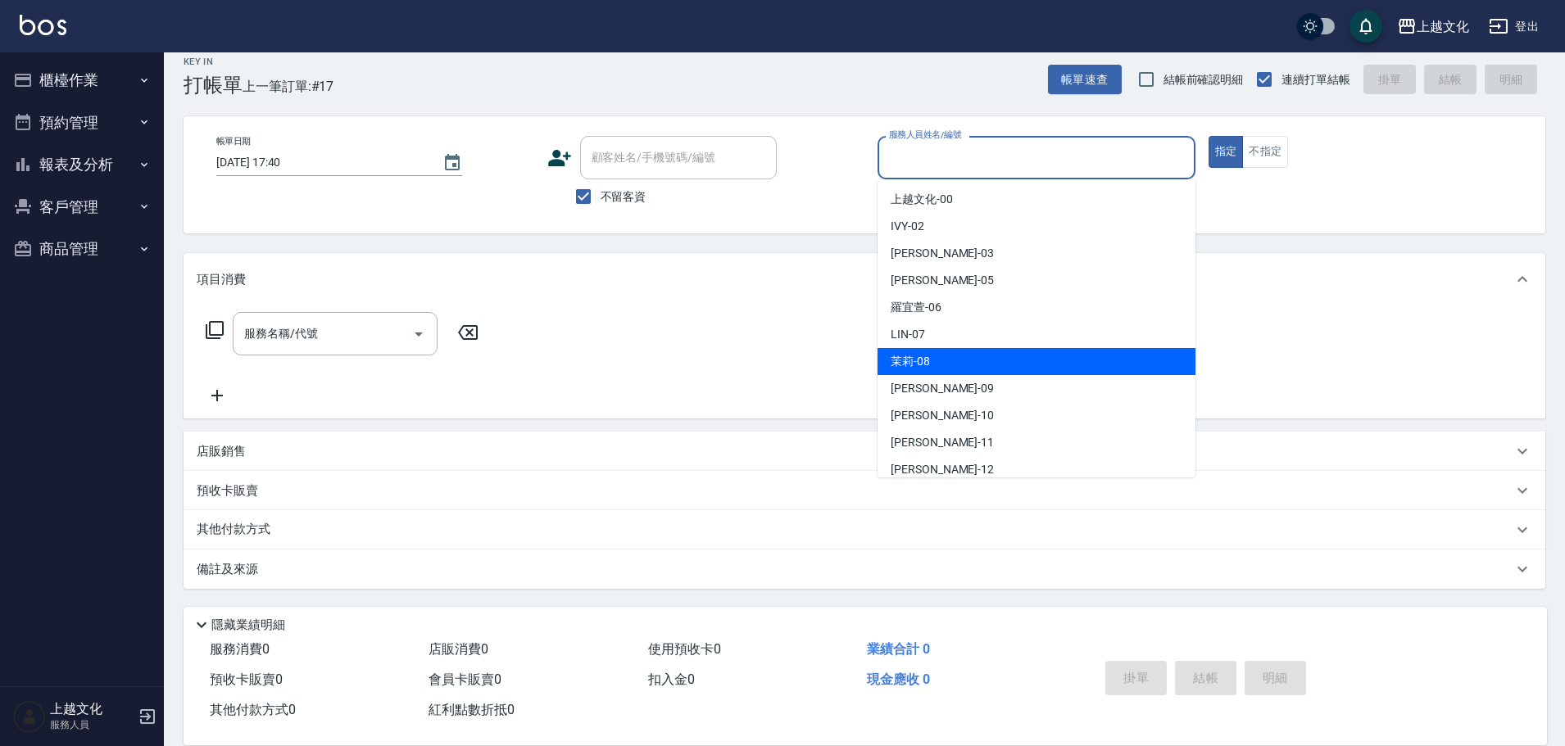
click at [939, 359] on div "茉莉 -08" at bounding box center [1036, 361] width 318 height 27
type input "茉莉-08"
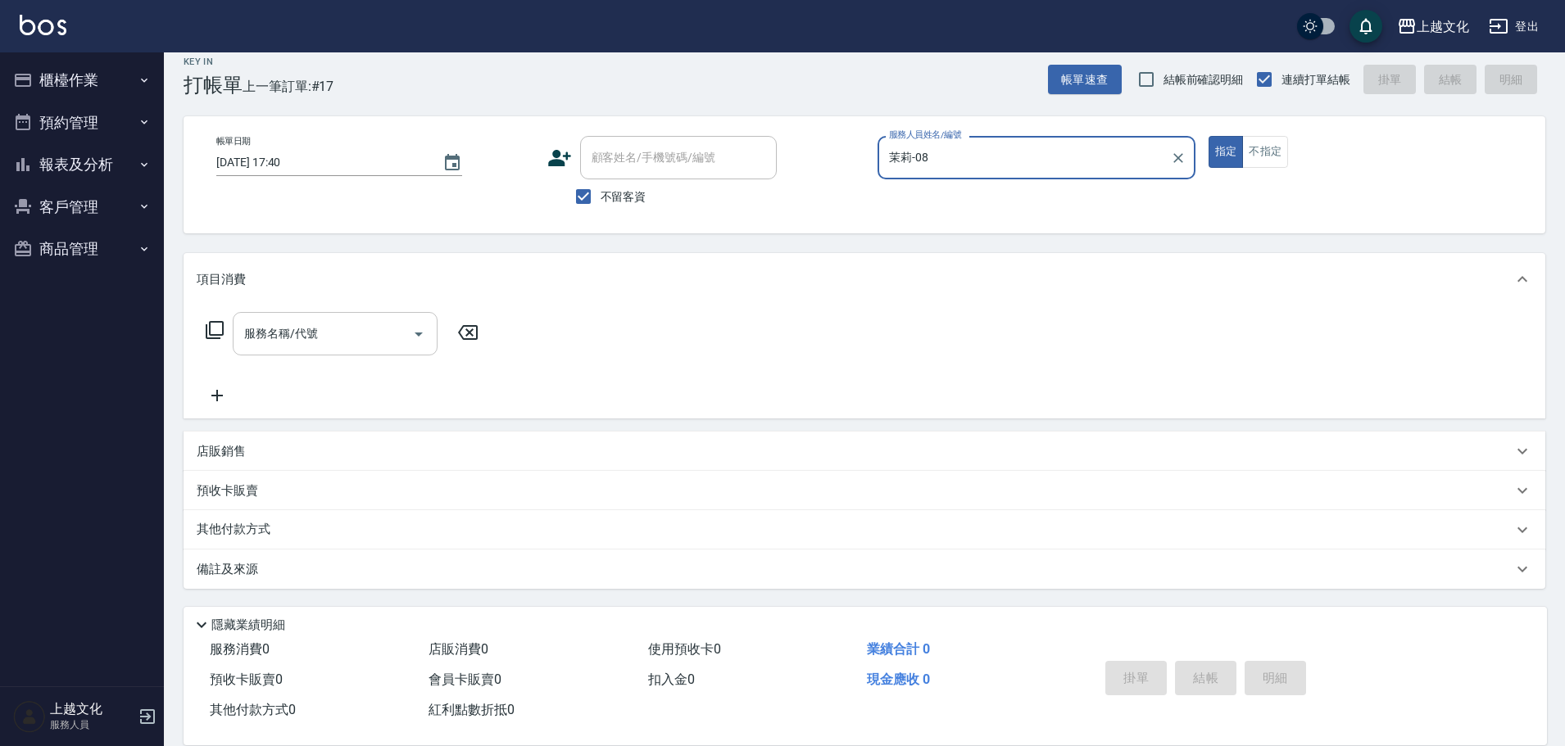
drag, startPoint x: 327, startPoint y: 335, endPoint x: 336, endPoint y: 351, distance: 18.0
click at [327, 334] on input "服務名稱/代號" at bounding box center [322, 333] width 165 height 29
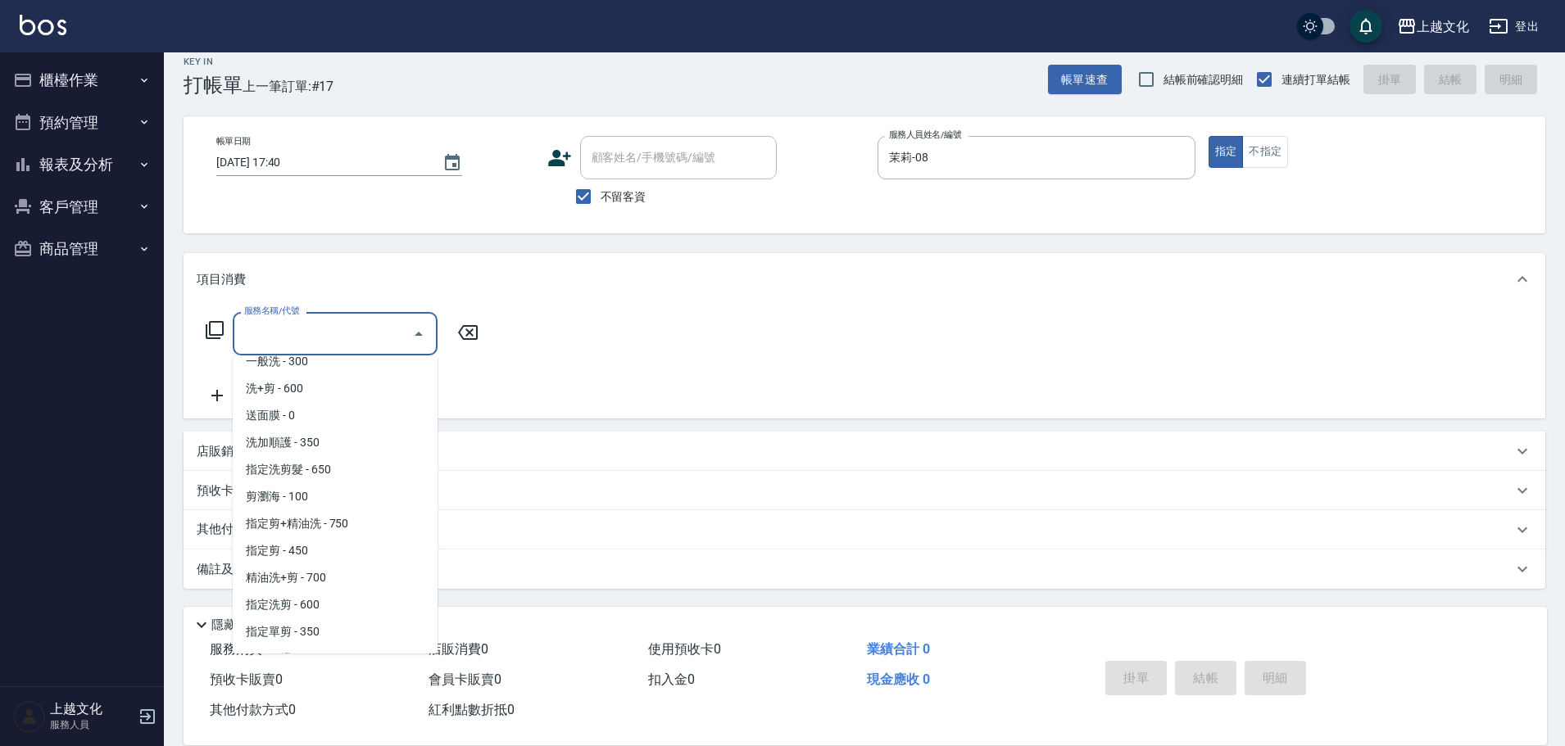
scroll to position [164, 0]
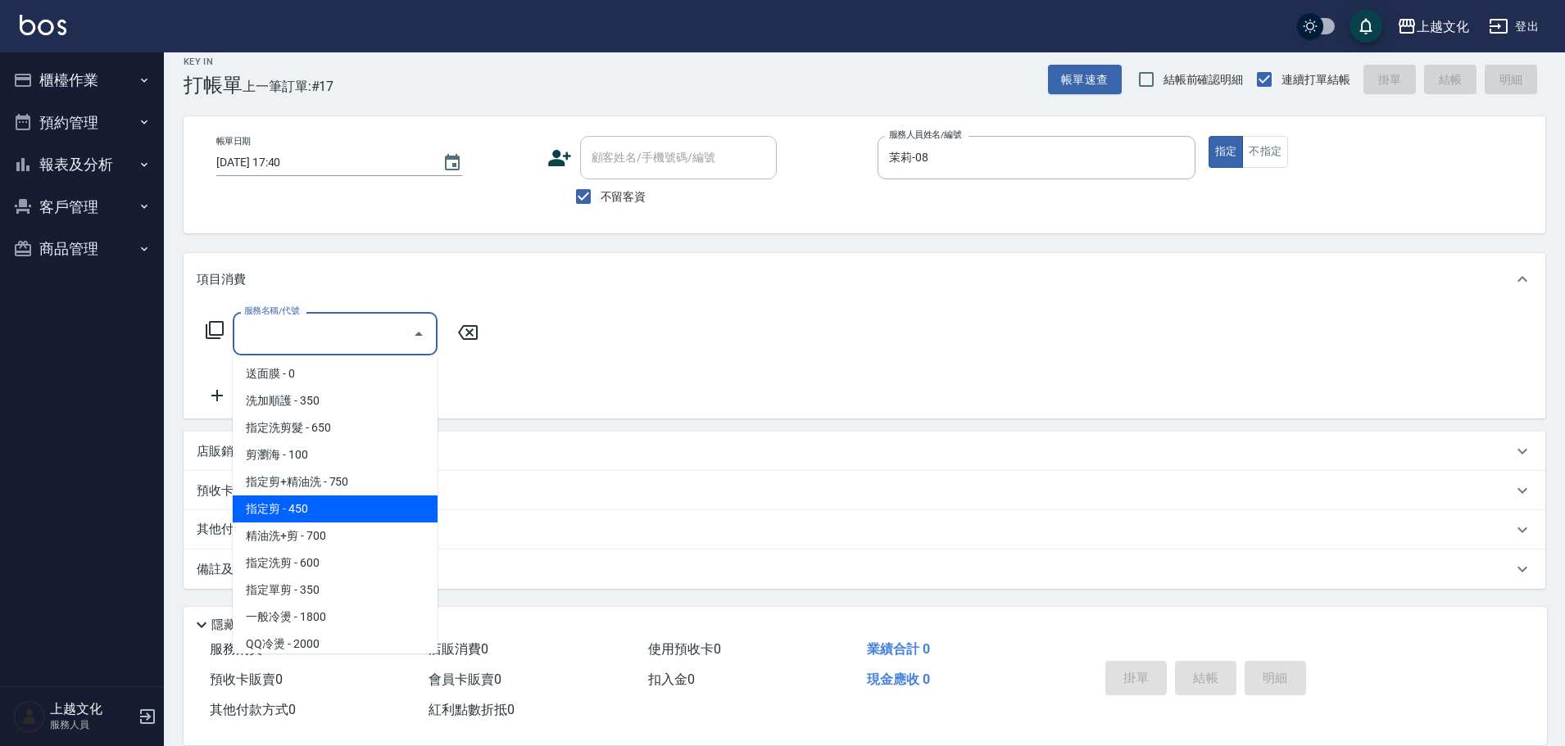
click at [329, 516] on span "指定剪 - 450" at bounding box center [335, 509] width 205 height 27
type input "指定剪(205)"
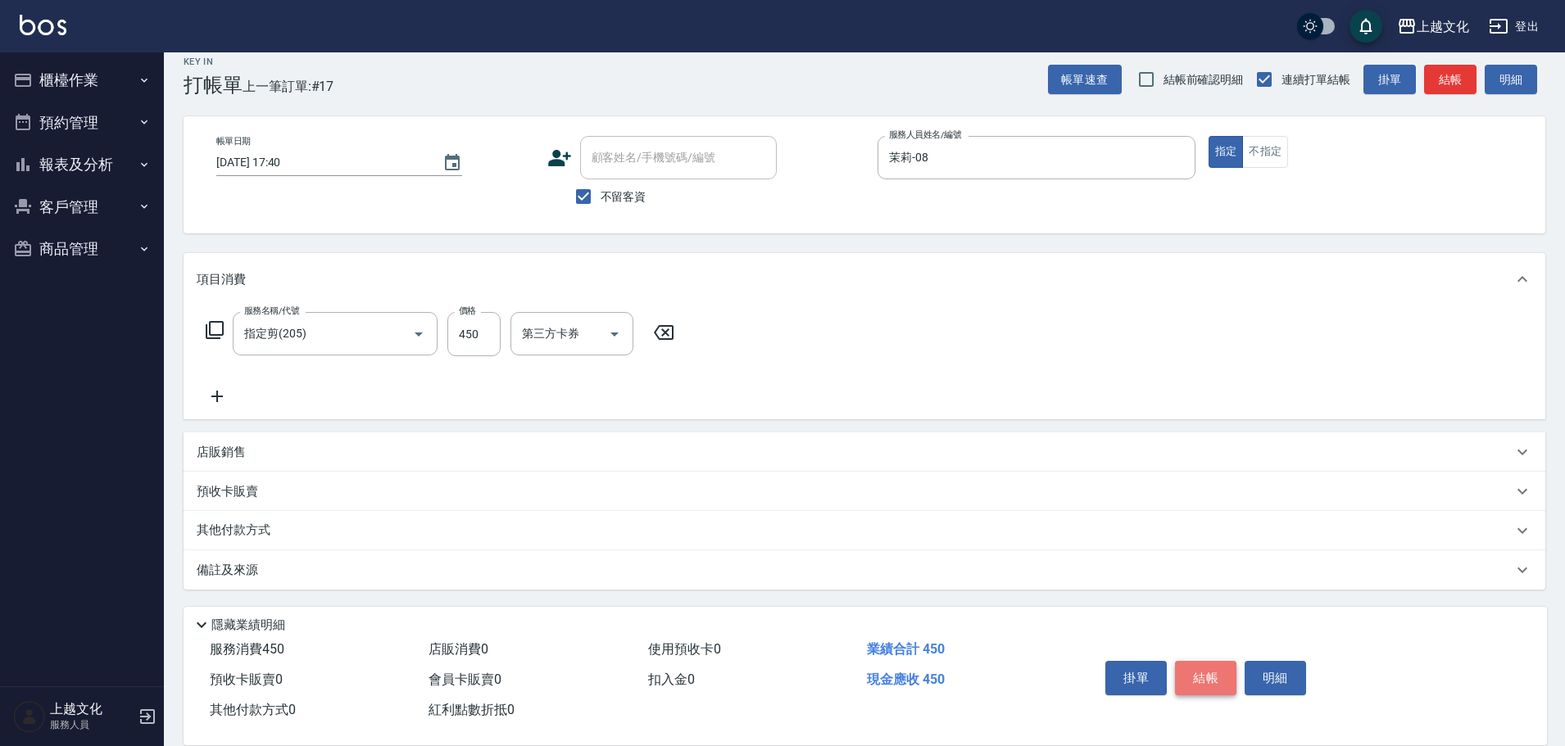
click at [1196, 673] on button "結帳" at bounding box center [1205, 678] width 61 height 34
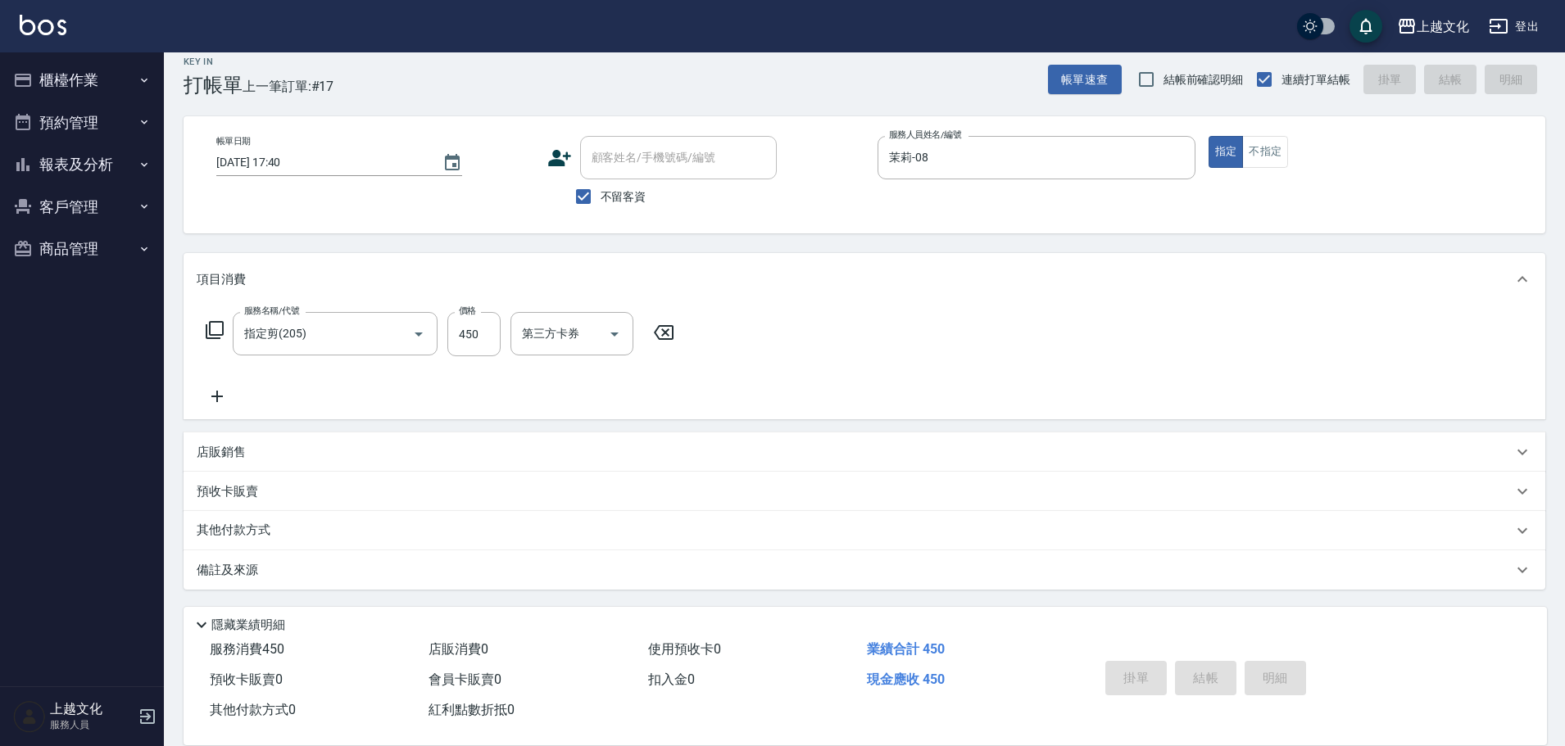
type input "2025/09/05 17:41"
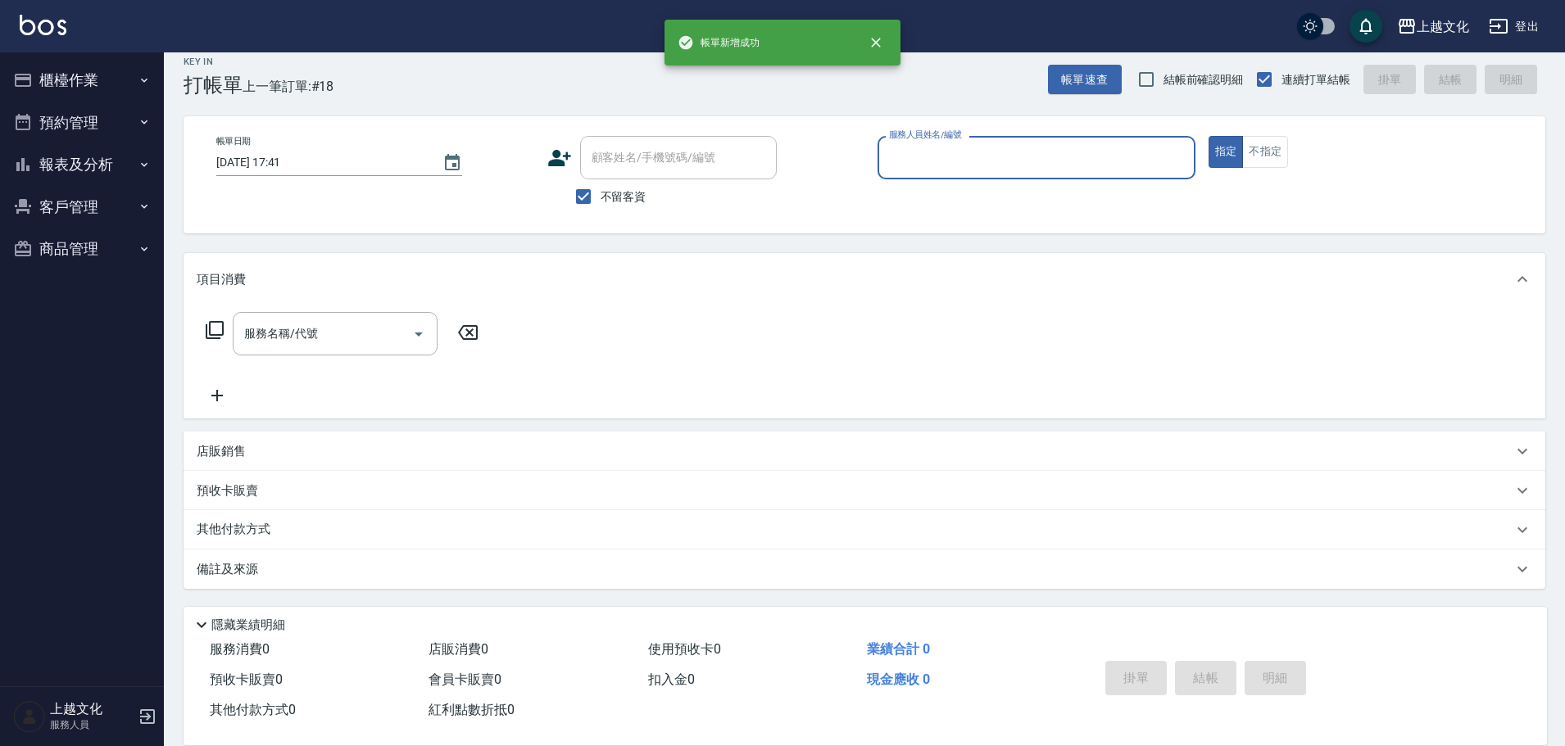
click at [1008, 162] on input "服務人員姓名/編號" at bounding box center [1036, 157] width 303 height 29
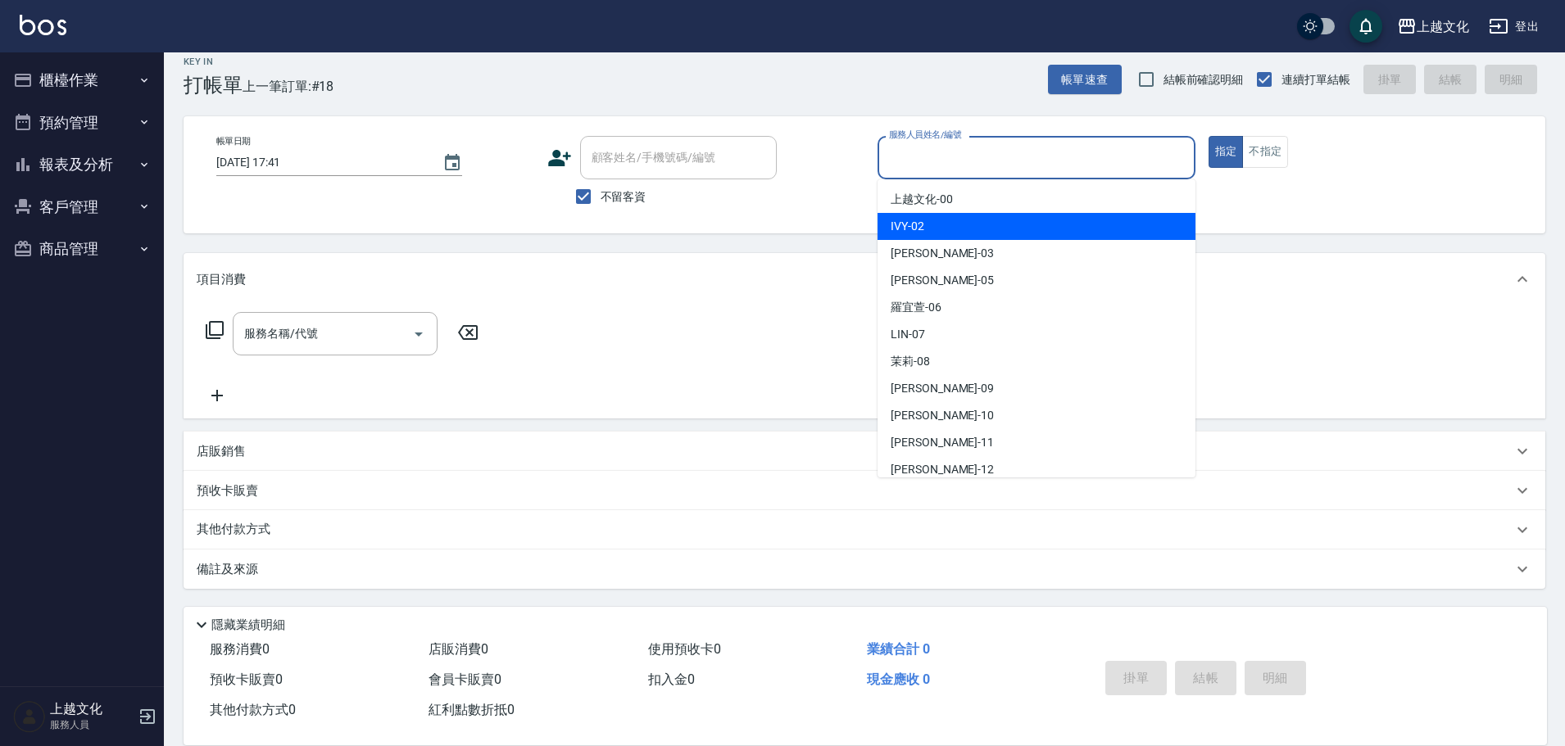
click at [984, 233] on div "IVY -02" at bounding box center [1036, 226] width 318 height 27
type input "IVY-02"
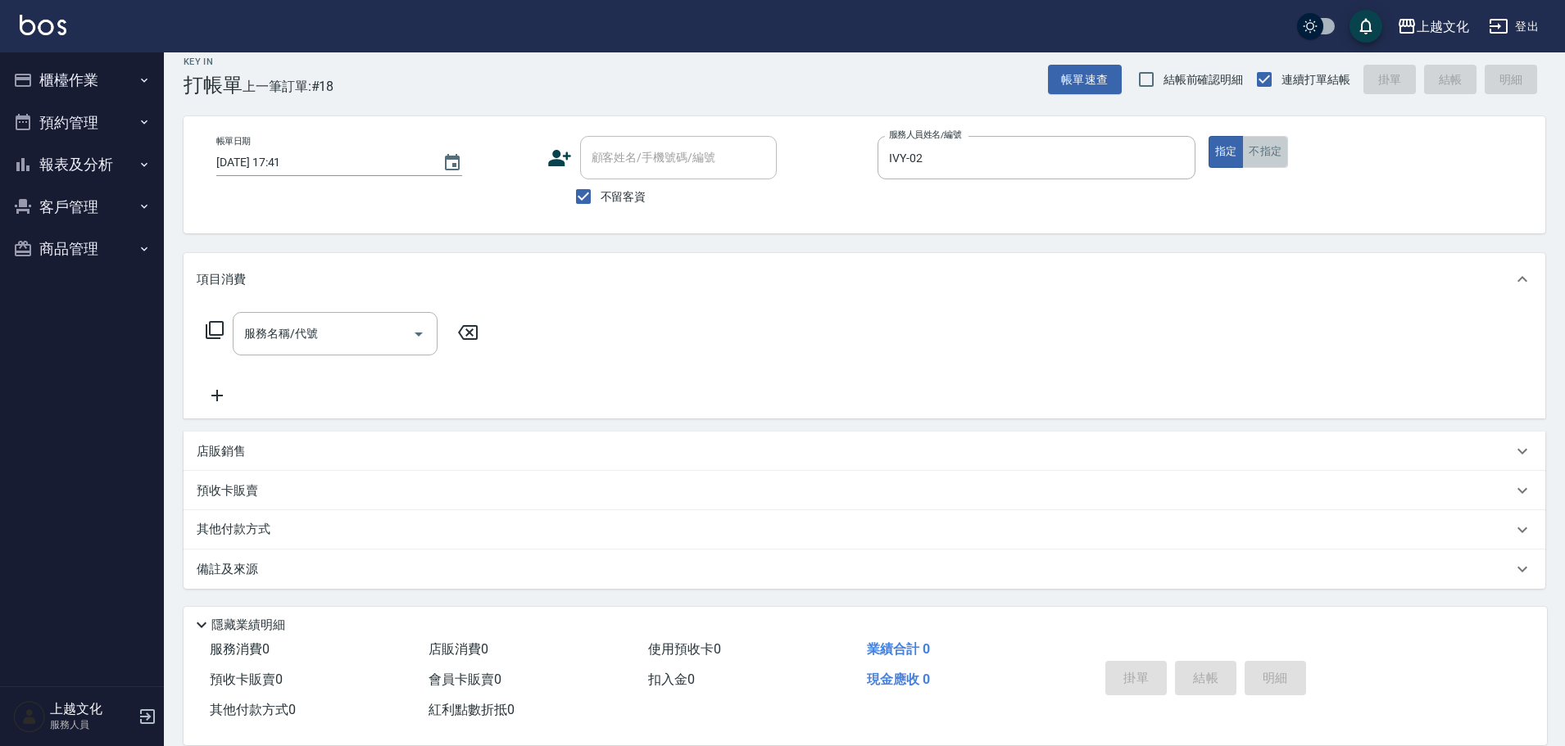
click at [1271, 155] on button "不指定" at bounding box center [1265, 152] width 46 height 32
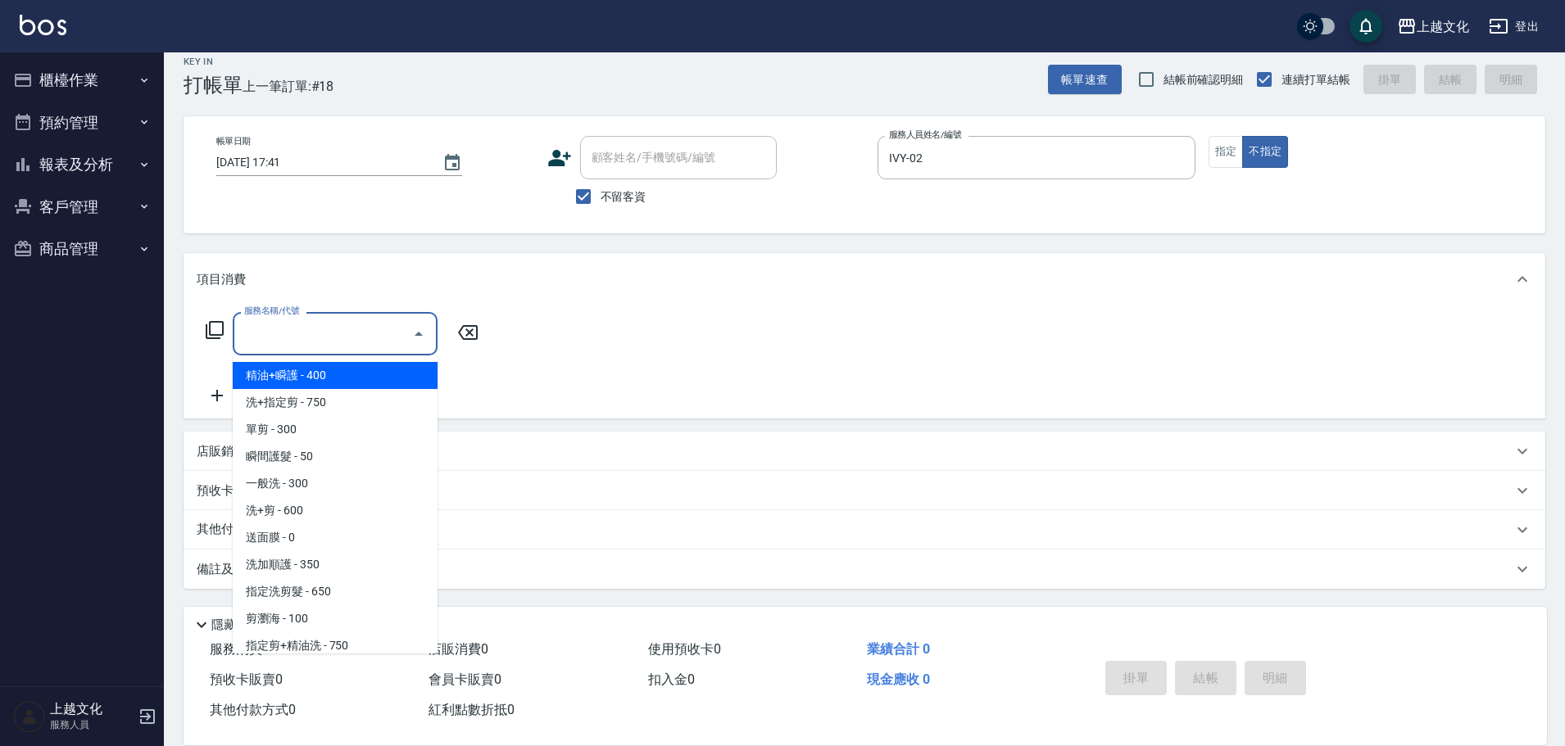
click at [265, 341] on input "服務名稱/代號" at bounding box center [322, 333] width 165 height 29
click at [289, 377] on span "精油+瞬護 - 400" at bounding box center [335, 375] width 205 height 27
type input "精油+瞬護(101)"
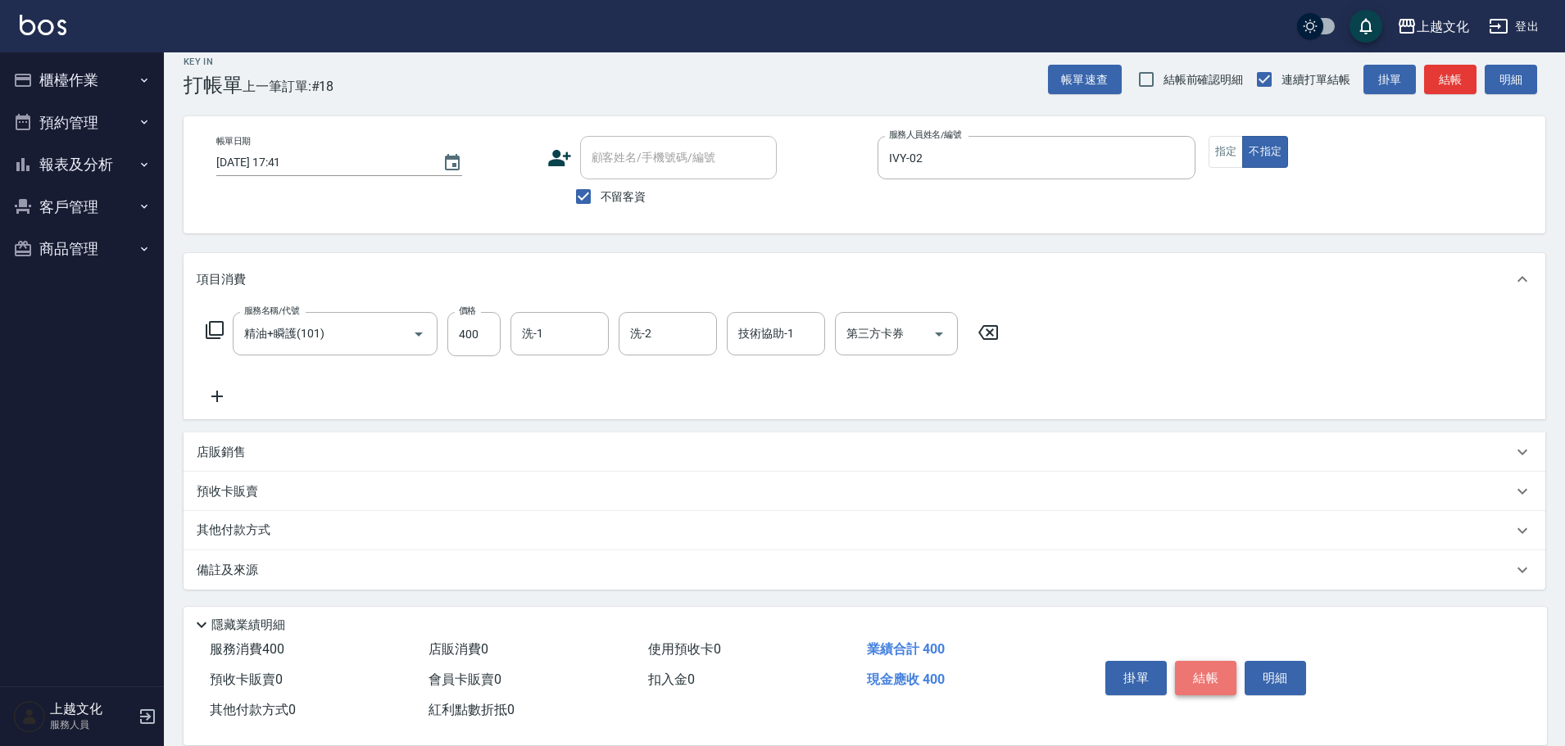
click at [1213, 677] on button "結帳" at bounding box center [1205, 678] width 61 height 34
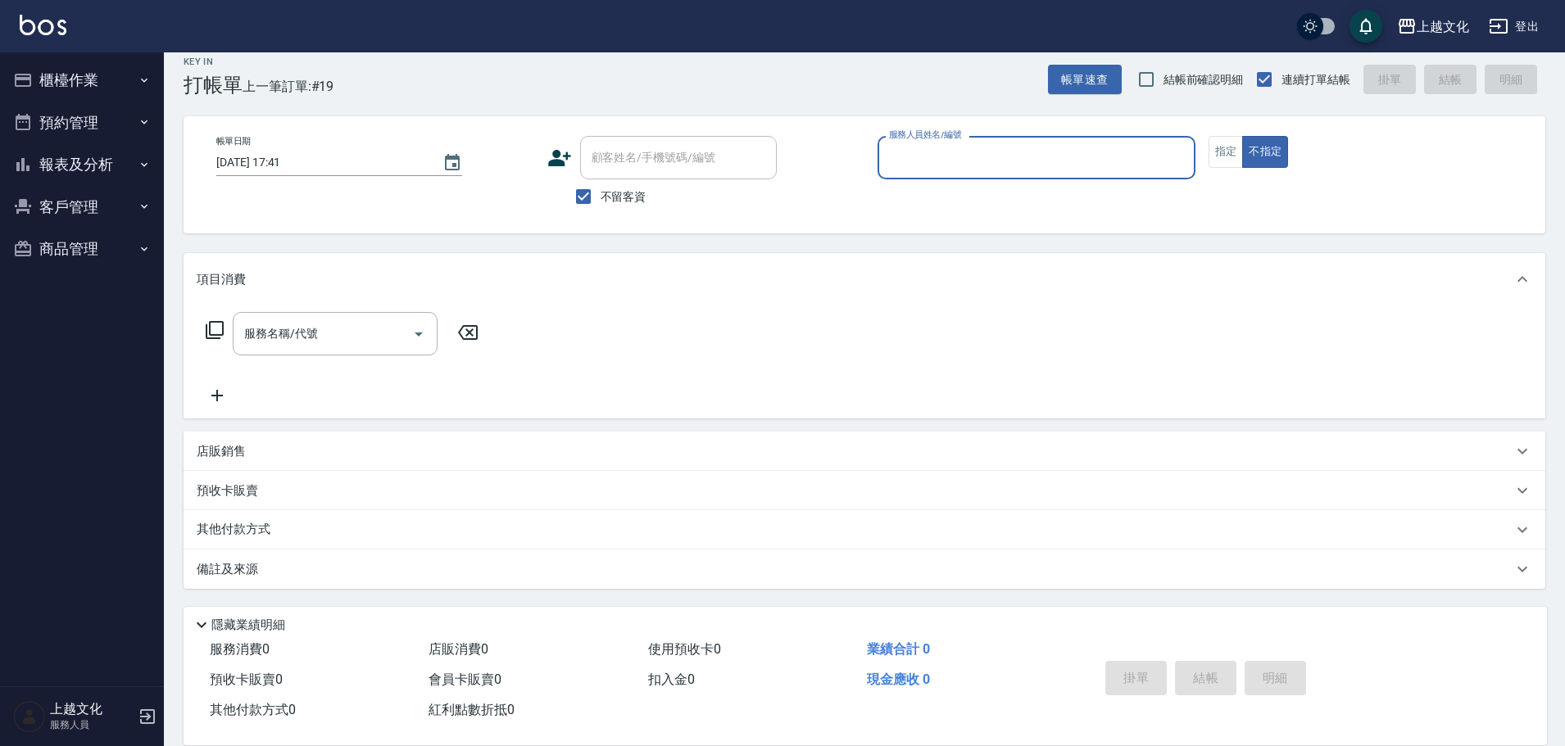
click at [976, 161] on input "服務人員姓名/編號" at bounding box center [1036, 157] width 303 height 29
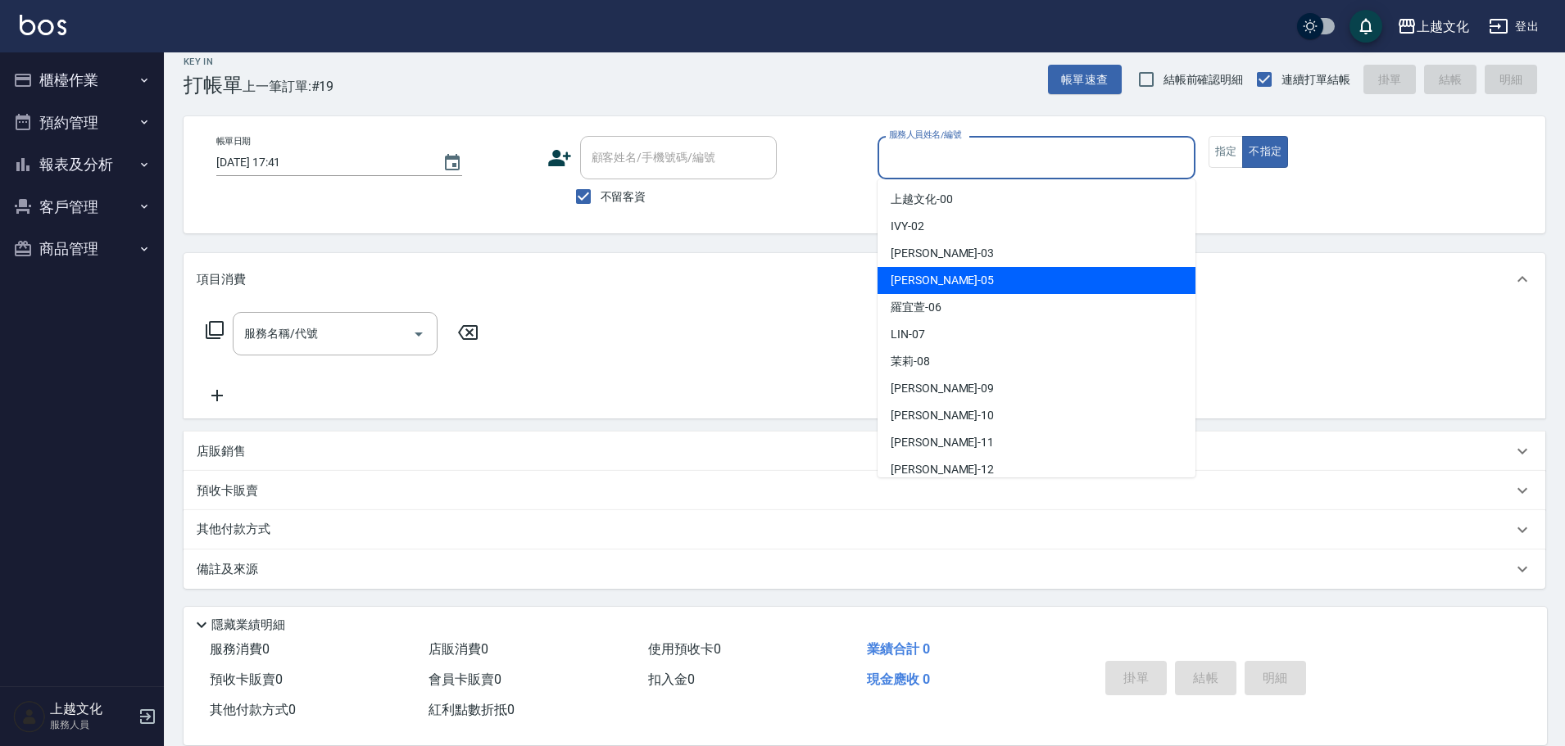
click at [963, 268] on div "EMILY -05" at bounding box center [1036, 280] width 318 height 27
type input "EMILY-05"
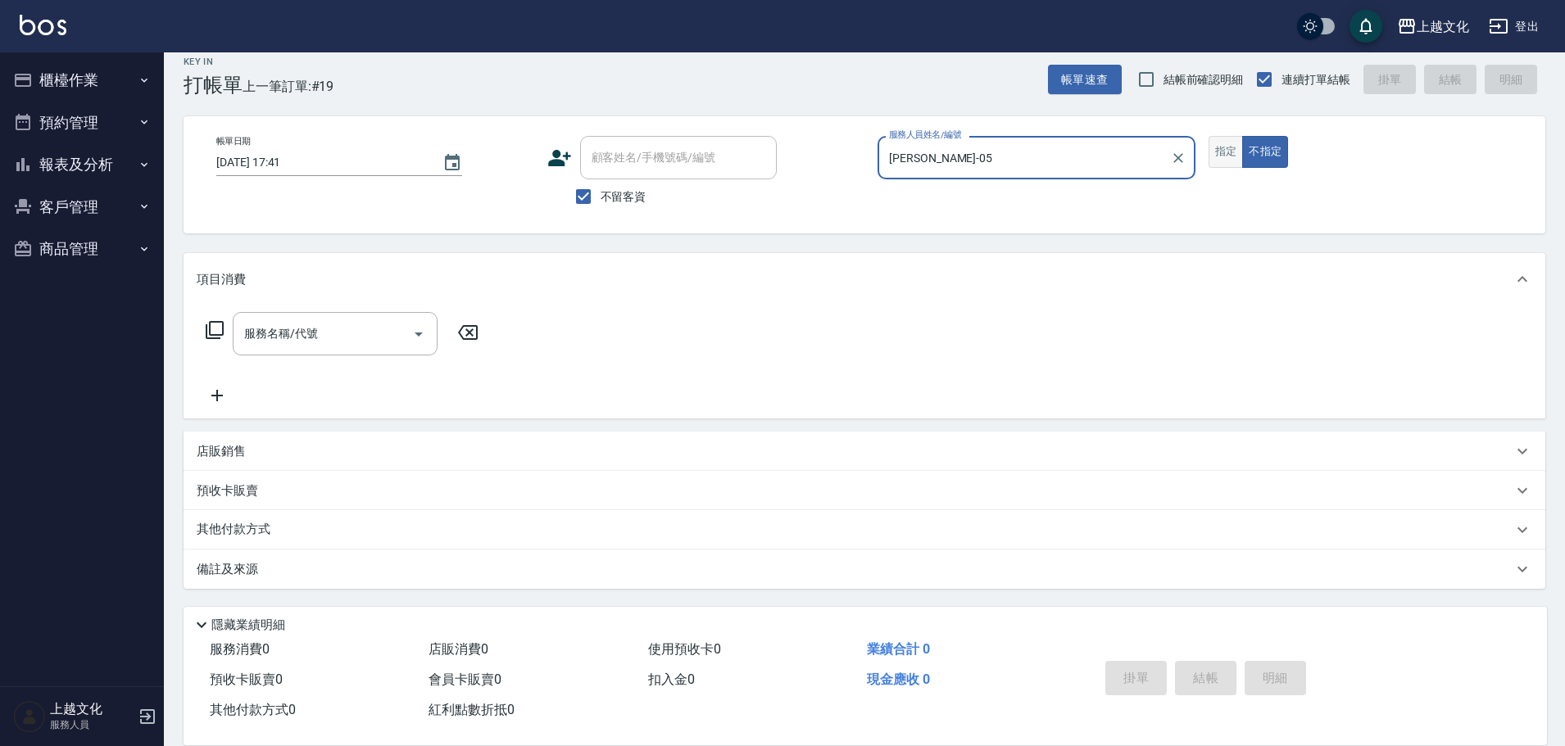
click at [1219, 154] on button "指定" at bounding box center [1225, 152] width 35 height 32
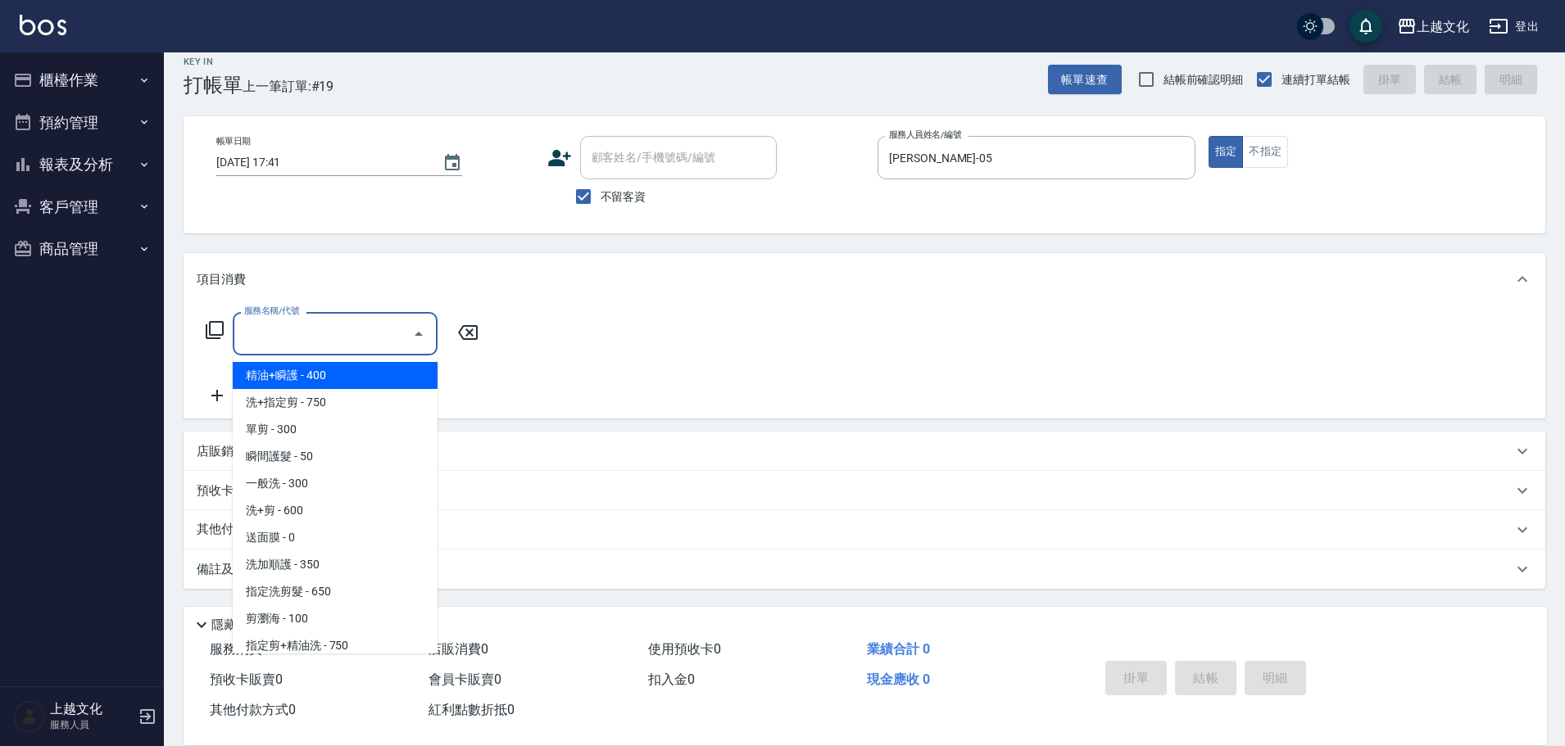
click at [282, 341] on input "服務名稱/代號" at bounding box center [322, 333] width 165 height 29
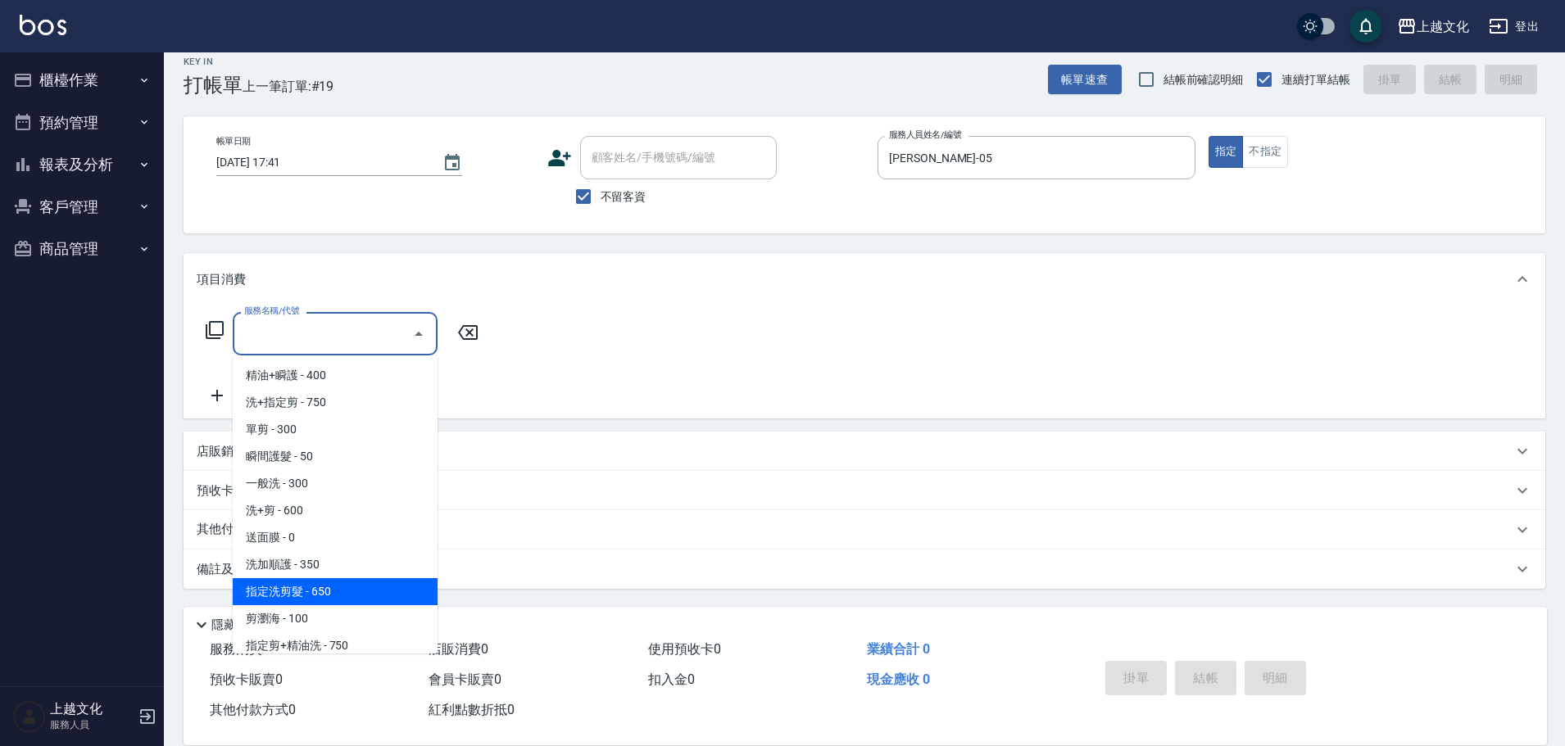
click at [363, 587] on span "指定洗剪髮 - 650" at bounding box center [335, 591] width 205 height 27
type input "指定洗剪髮(201)"
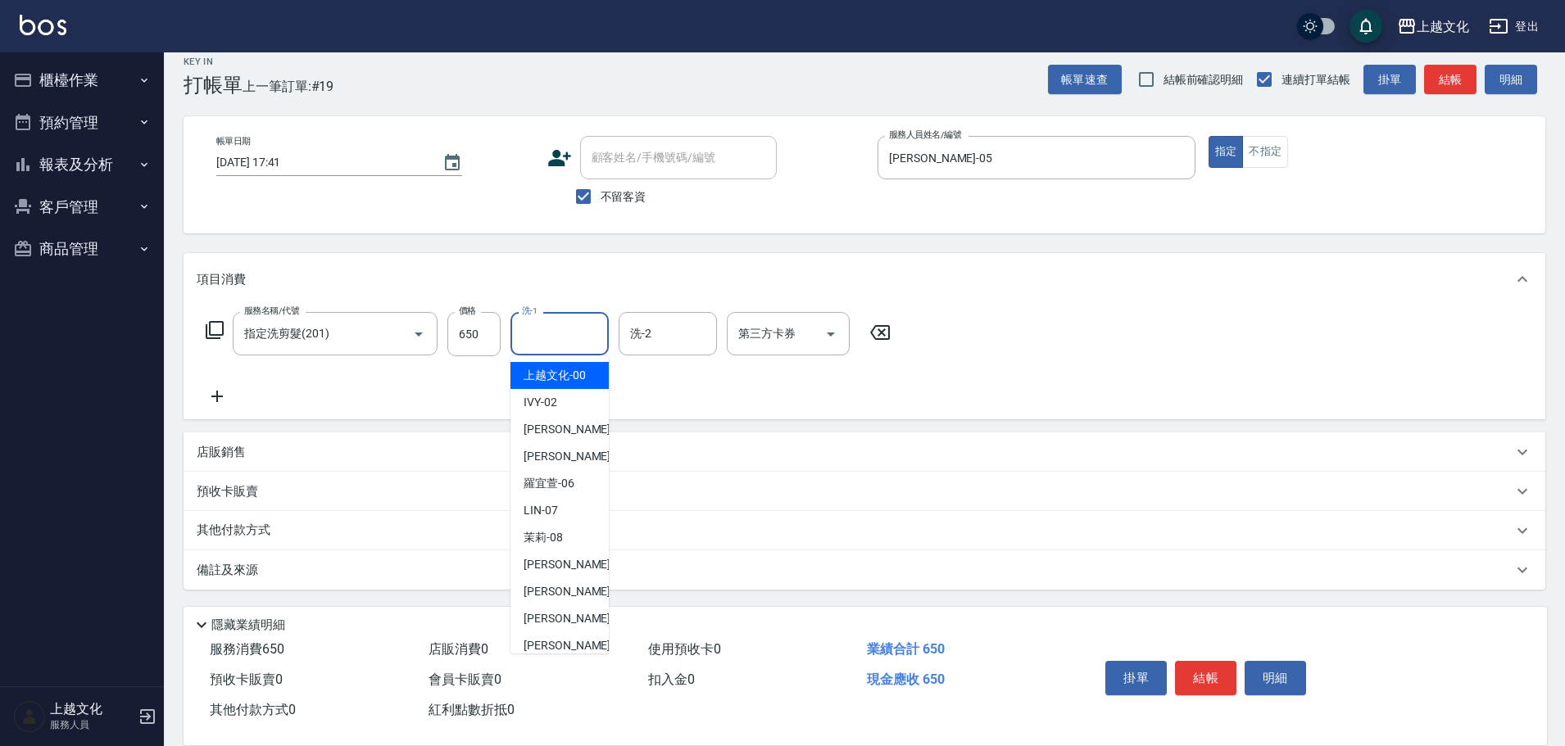
click at [550, 342] on input "洗-1" at bounding box center [560, 333] width 84 height 29
click at [567, 627] on span "Martin -11" at bounding box center [574, 618] width 103 height 17
type input "Martin-11"
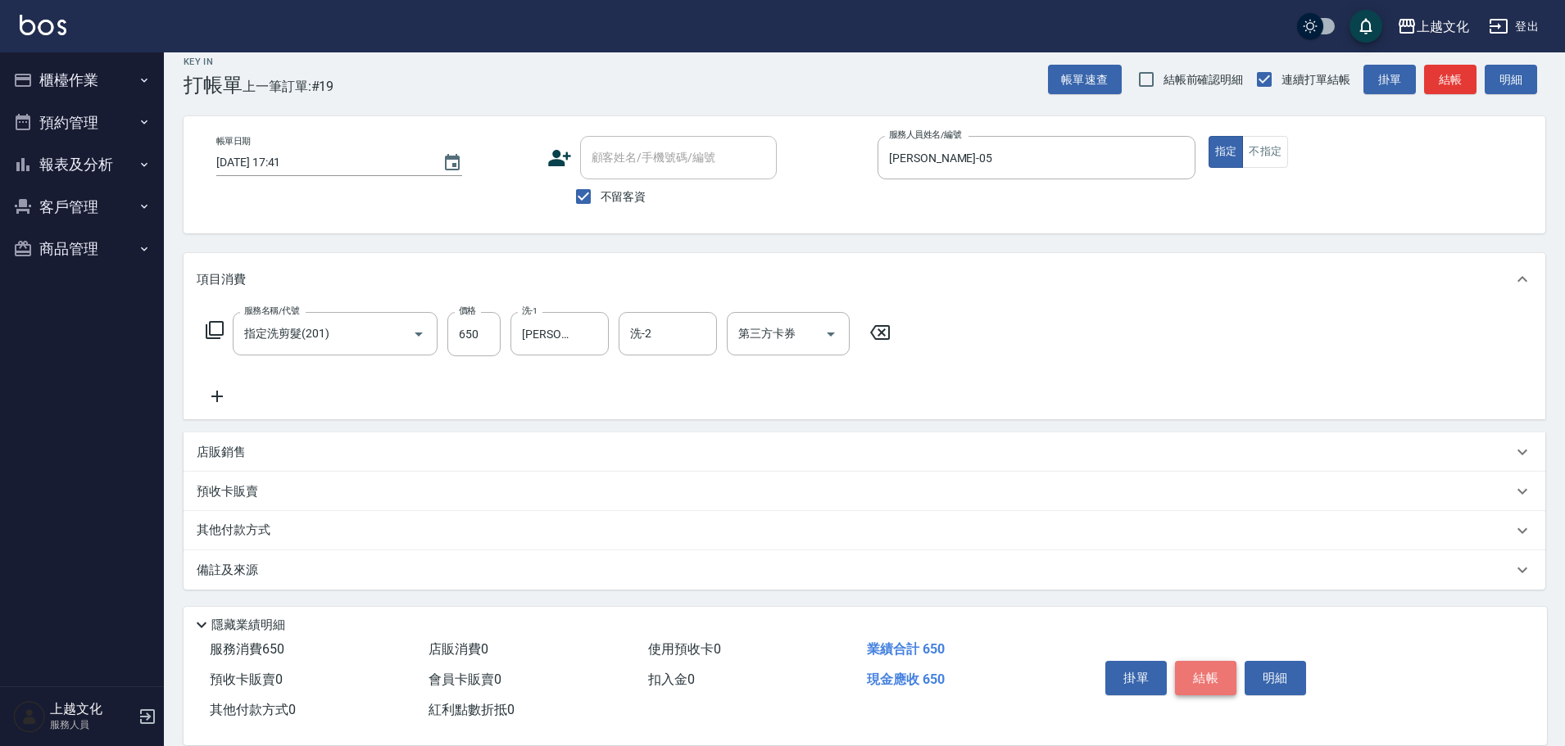
click at [1207, 676] on button "結帳" at bounding box center [1205, 678] width 61 height 34
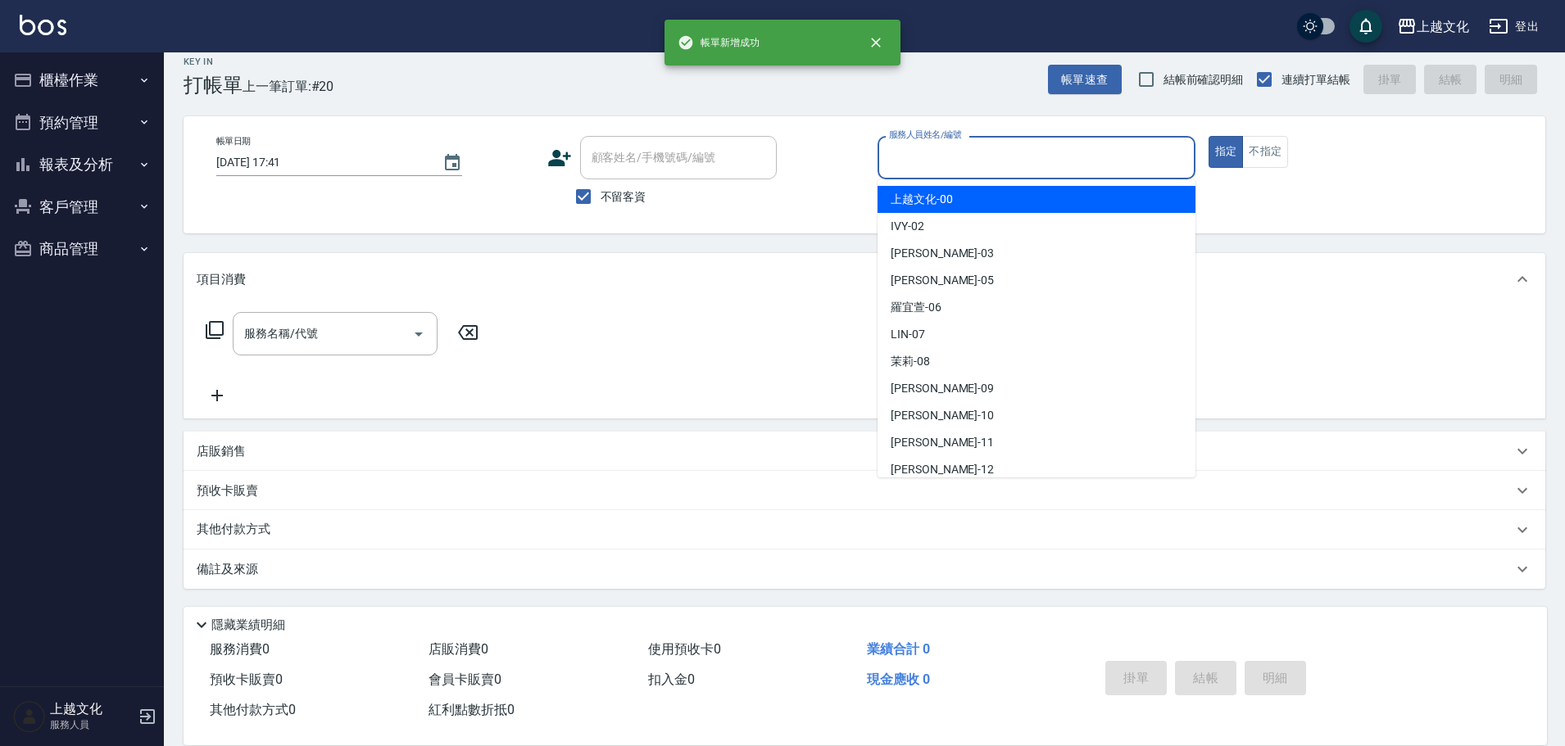
click at [958, 151] on input "服務人員姓名/編號" at bounding box center [1036, 157] width 303 height 29
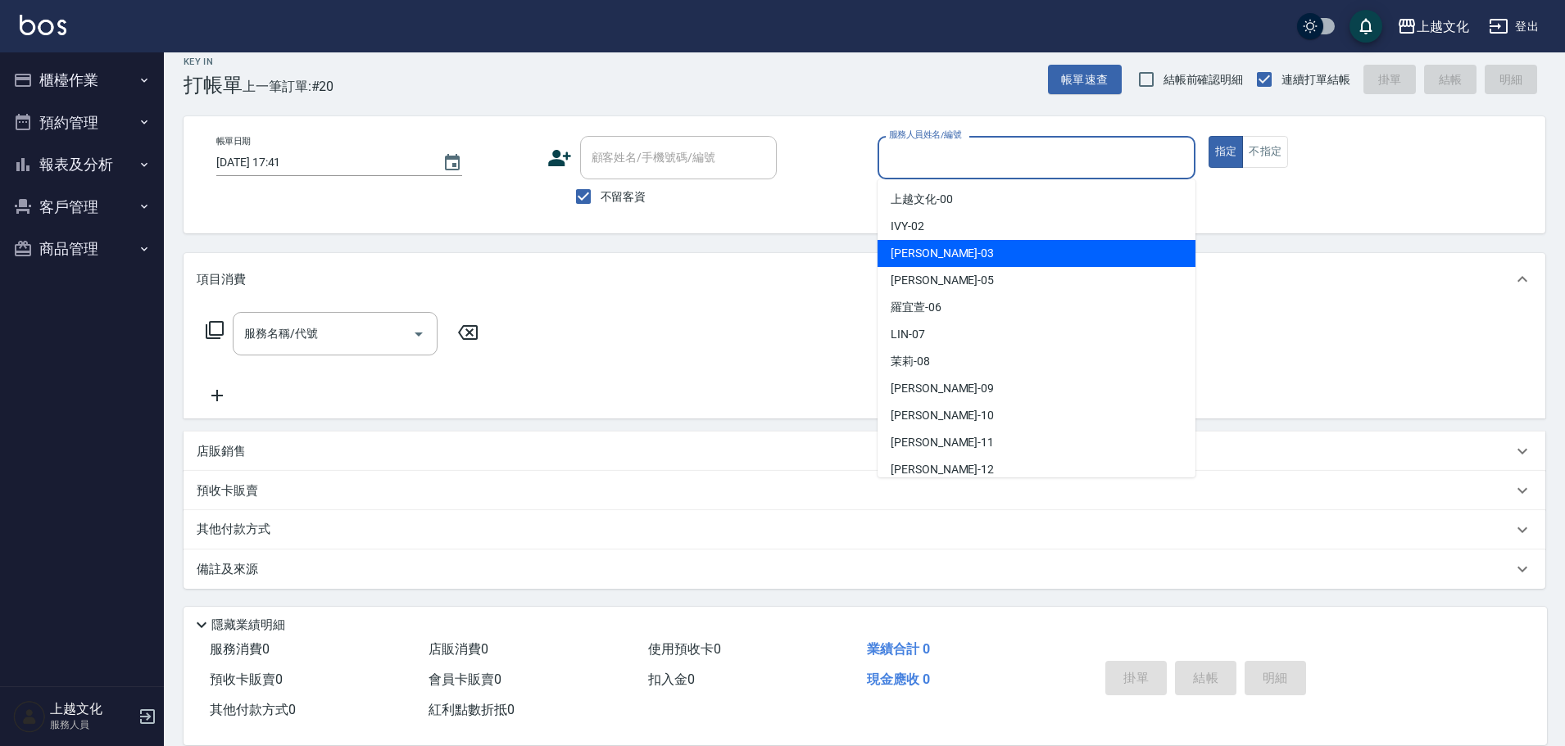
click at [945, 254] on div "kelly -03" at bounding box center [1036, 253] width 318 height 27
type input "kelly-03"
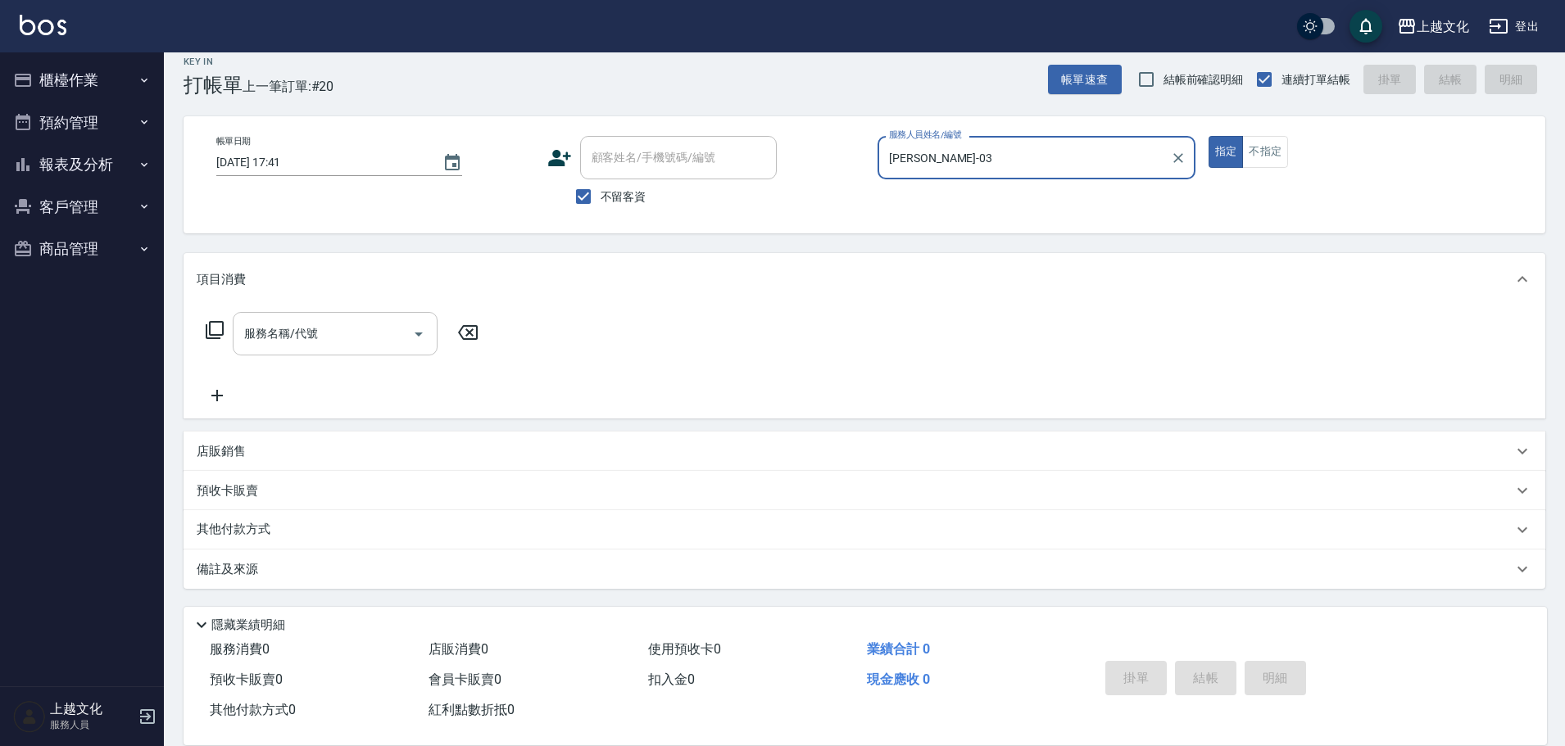
click at [330, 334] on input "服務名稱/代號" at bounding box center [322, 333] width 165 height 29
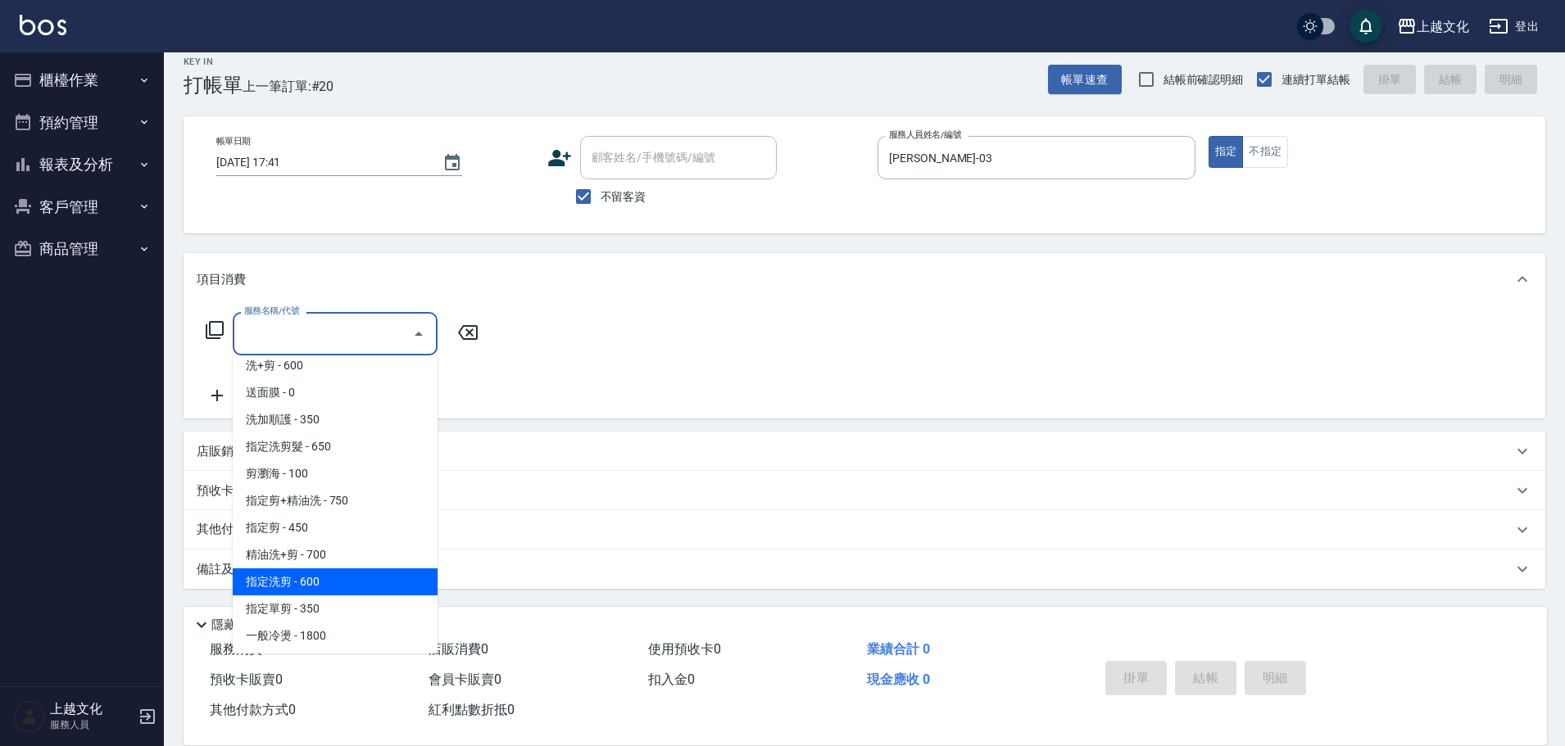
scroll to position [246, 0]
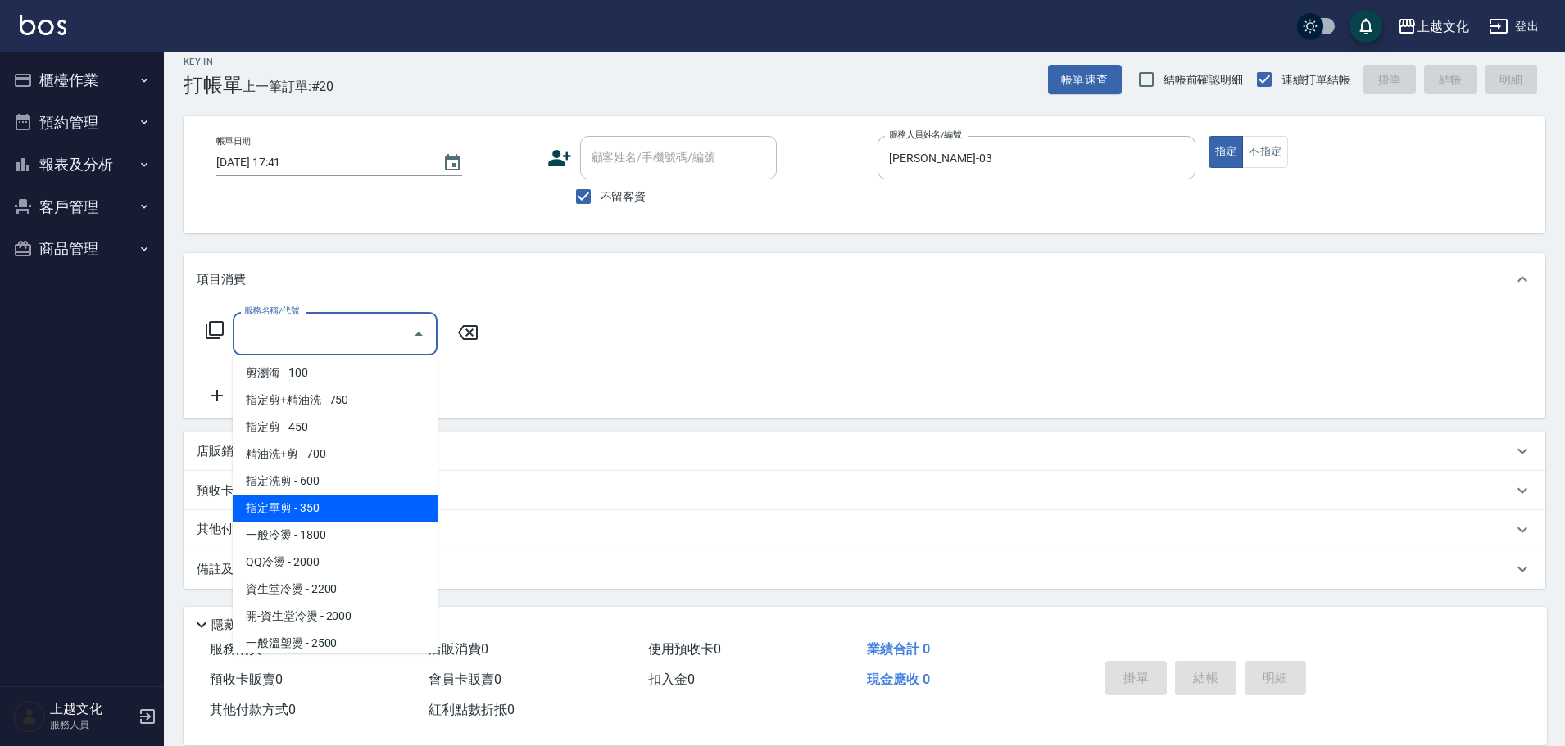
click at [354, 501] on span "指定單剪 - 350" at bounding box center [335, 508] width 205 height 27
type input "指定單剪(209)"
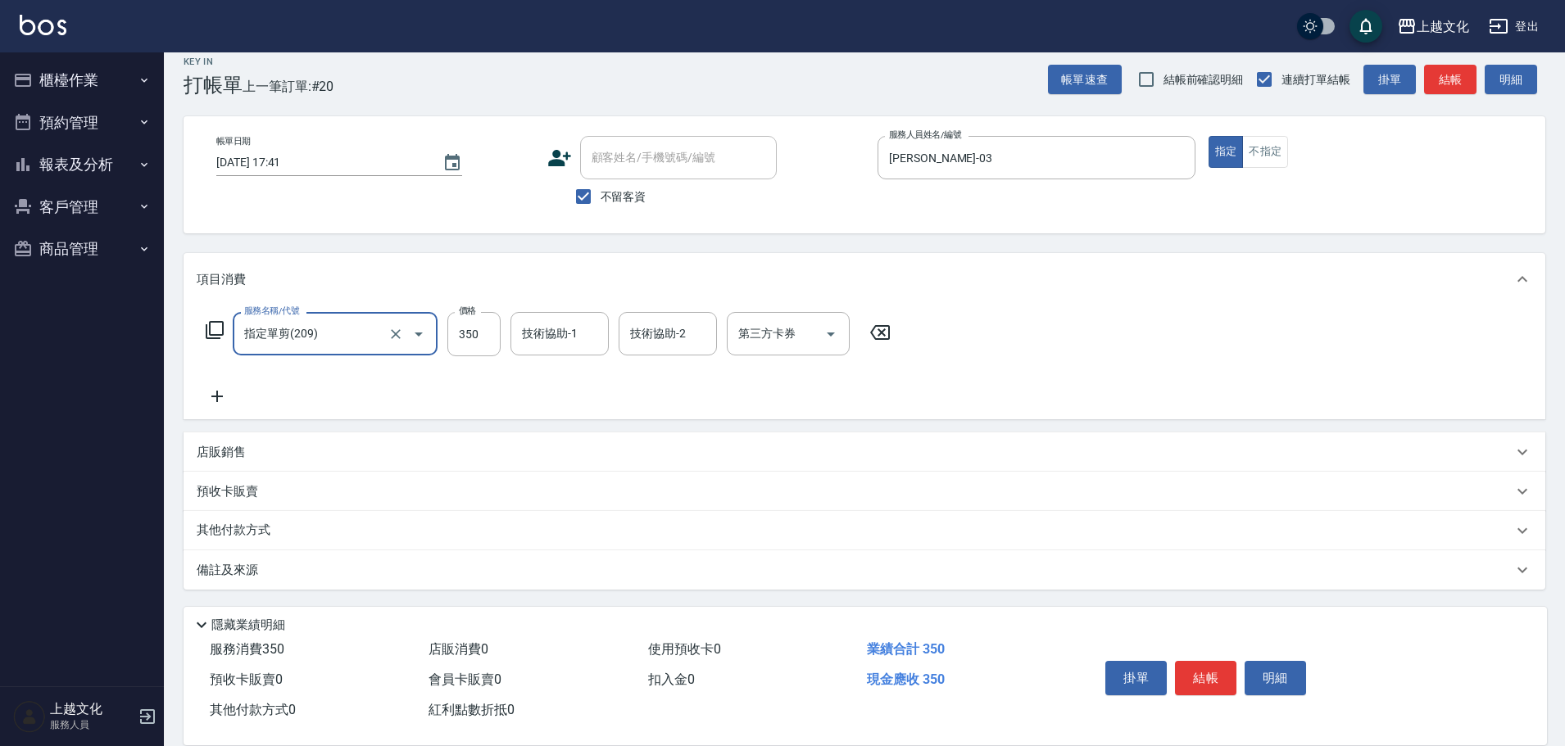
click at [1204, 661] on button "結帳" at bounding box center [1205, 678] width 61 height 34
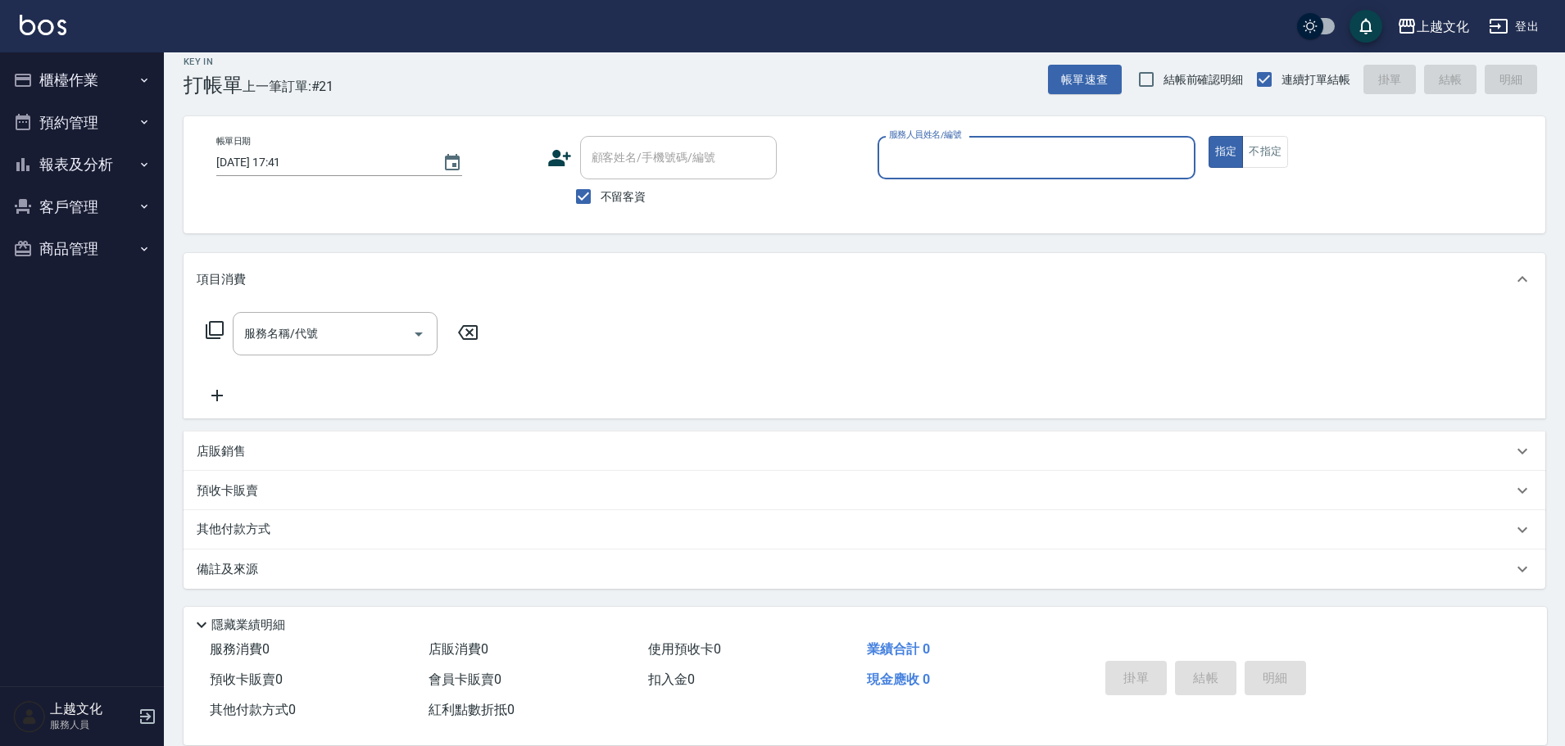
click at [895, 163] on input "服務人員姓名/編號" at bounding box center [1036, 157] width 303 height 29
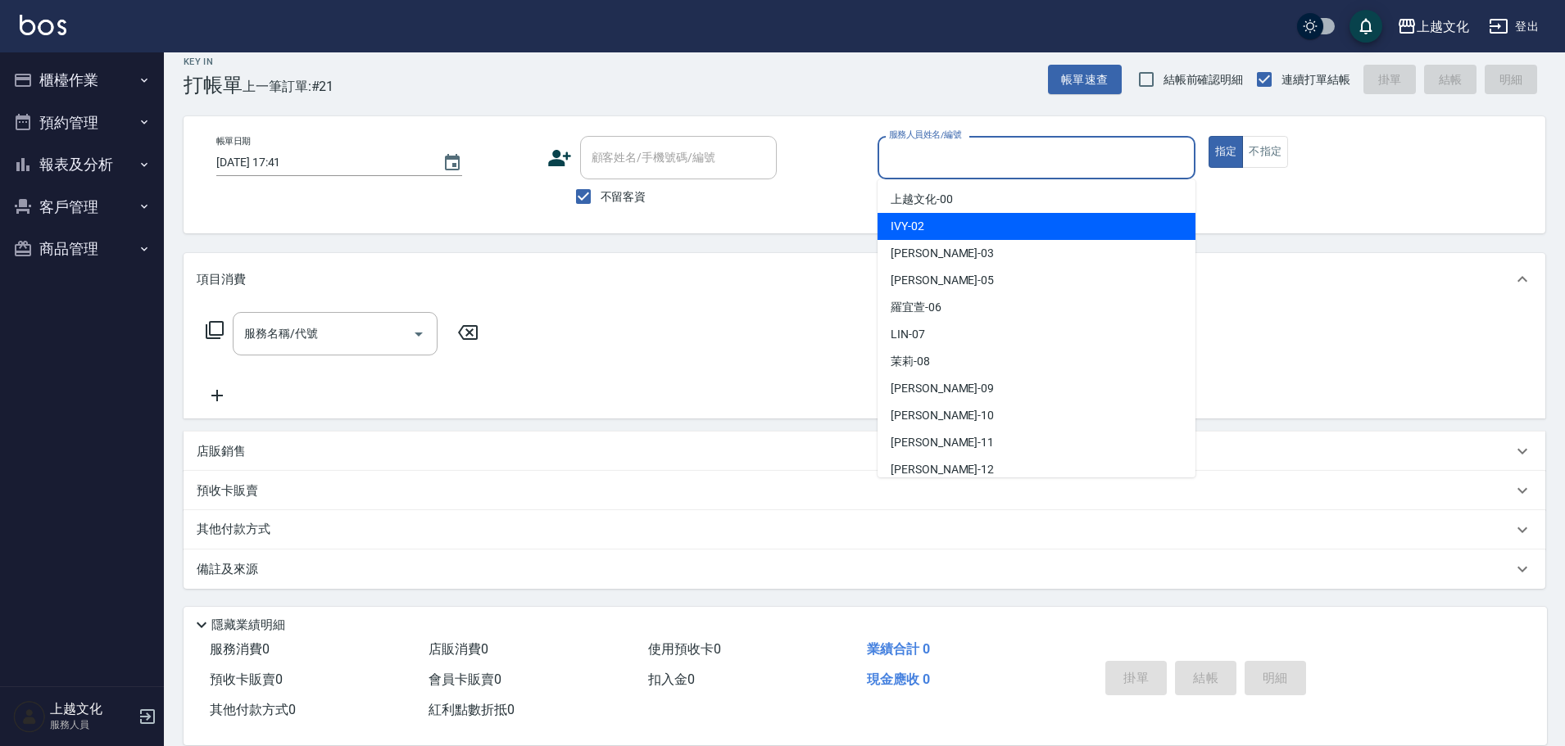
drag, startPoint x: 908, startPoint y: 221, endPoint x: 917, endPoint y: 220, distance: 8.4
click at [910, 221] on span "IVY -02" at bounding box center [907, 226] width 34 height 17
type input "IVY-02"
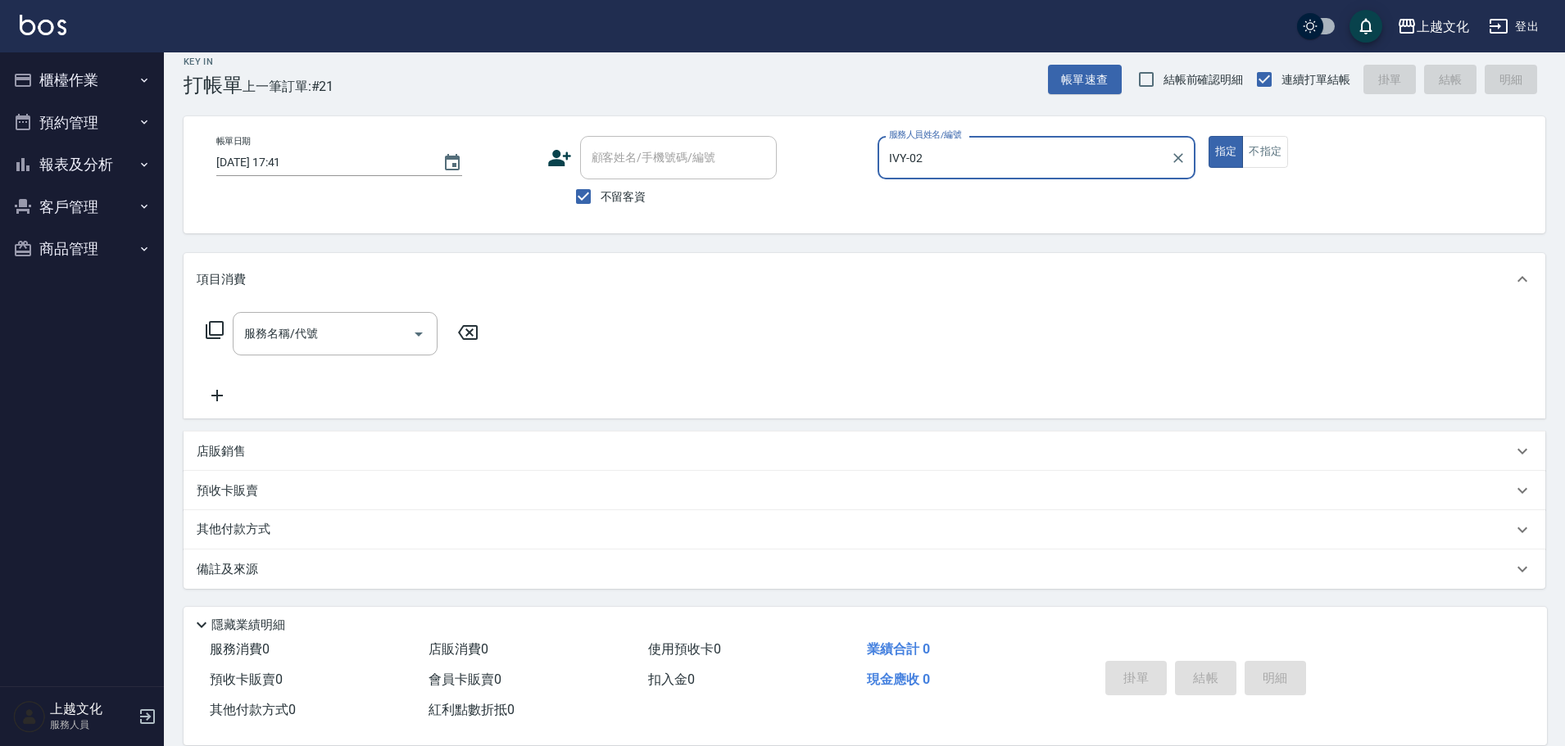
drag, startPoint x: 1253, startPoint y: 146, endPoint x: 967, endPoint y: 163, distance: 286.4
click at [1252, 147] on button "不指定" at bounding box center [1265, 152] width 46 height 32
click at [358, 342] on input "服務名稱/代號" at bounding box center [322, 333] width 165 height 29
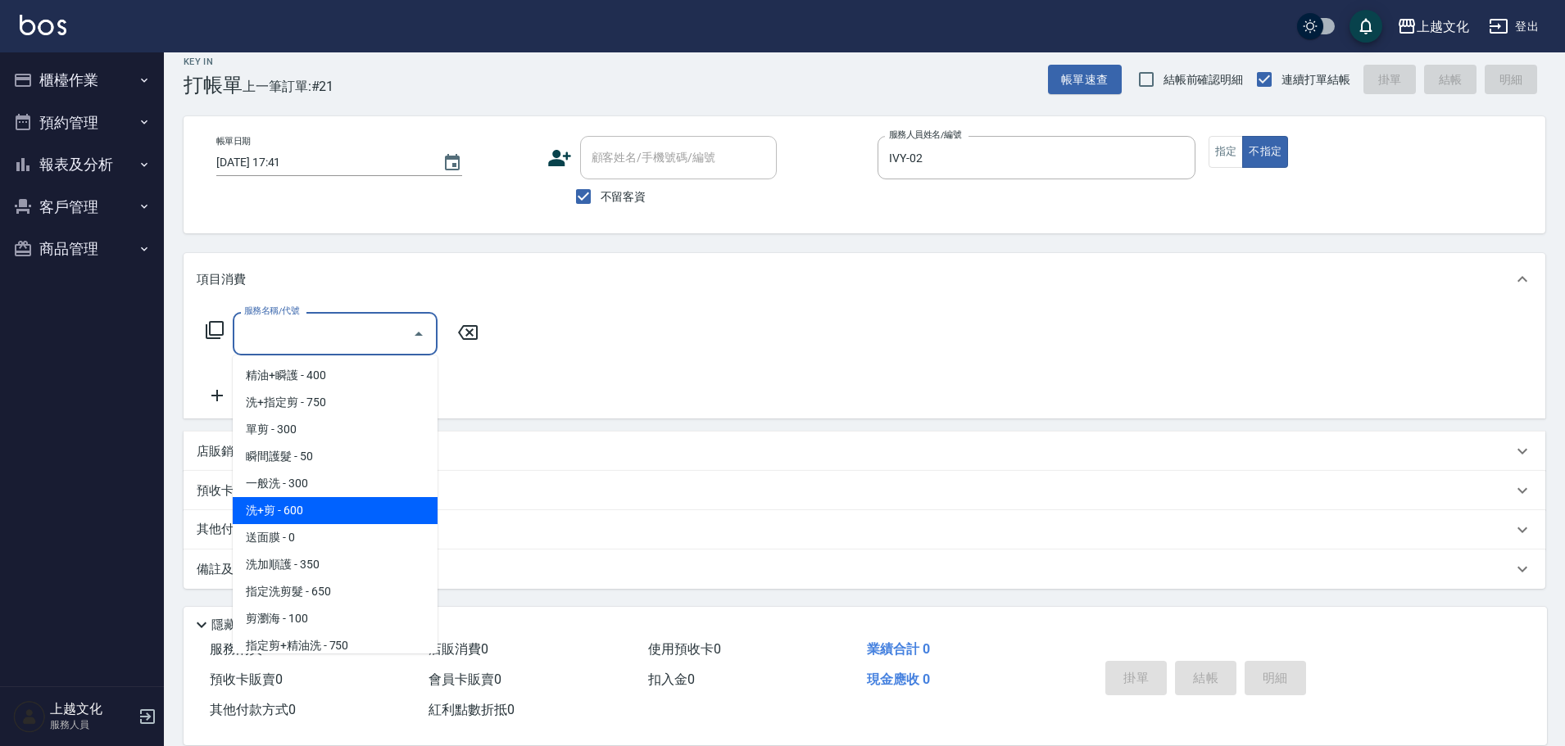
click at [324, 512] on span "洗+剪 - 600" at bounding box center [335, 510] width 205 height 27
type input "洗+剪(108)"
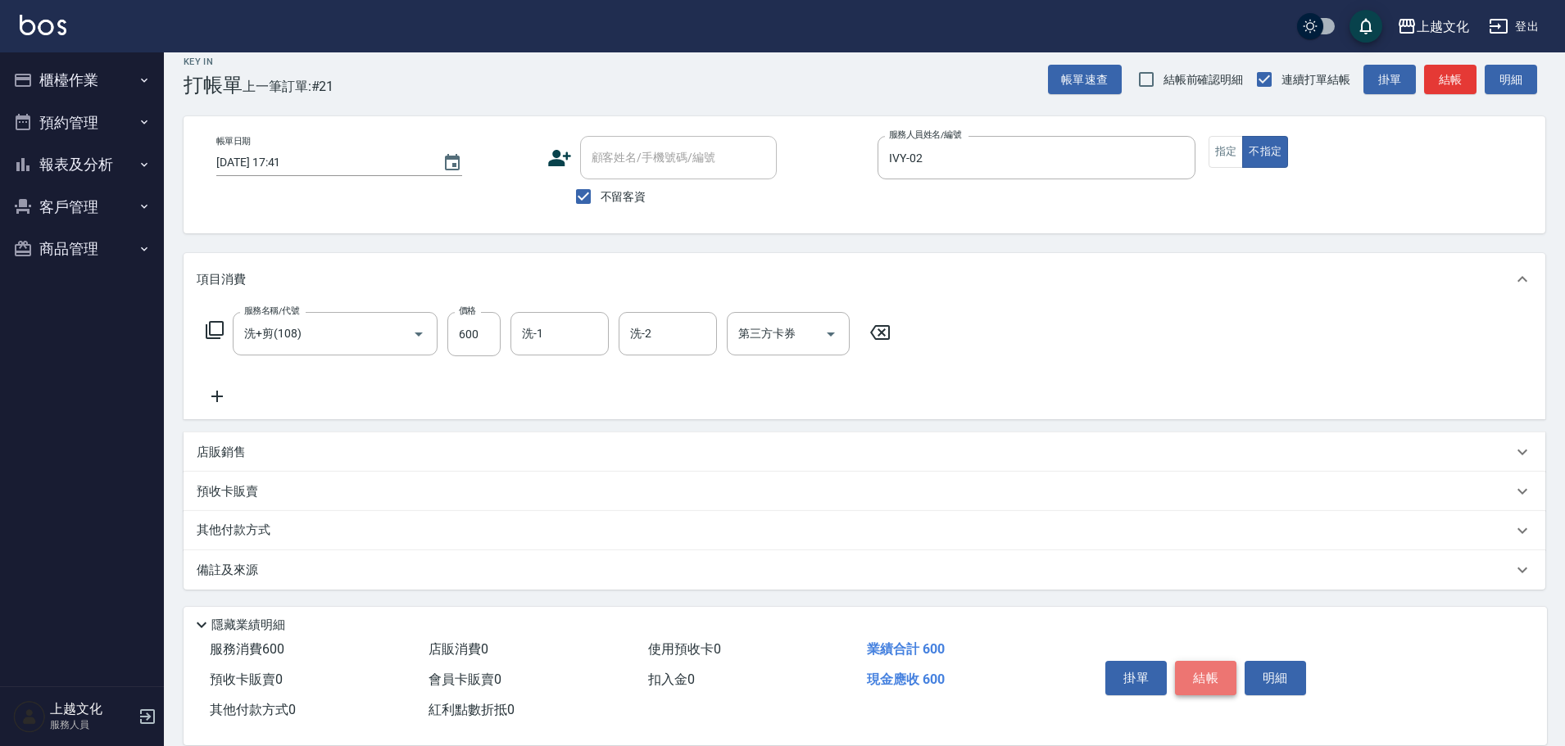
drag, startPoint x: 1221, startPoint y: 680, endPoint x: 1210, endPoint y: 640, distance: 41.5
click at [1219, 680] on button "結帳" at bounding box center [1205, 678] width 61 height 34
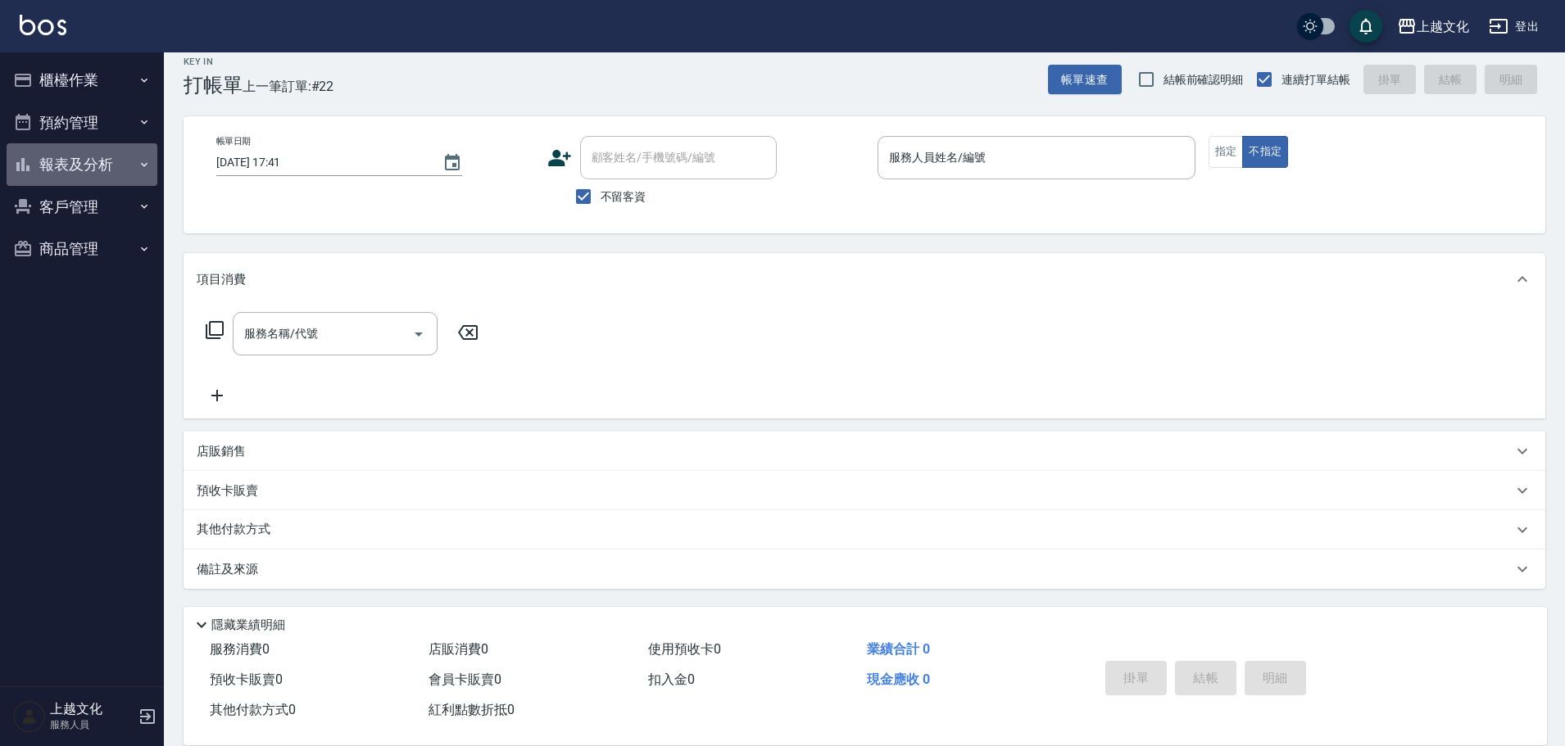
click at [61, 161] on button "報表及分析" at bounding box center [82, 164] width 151 height 43
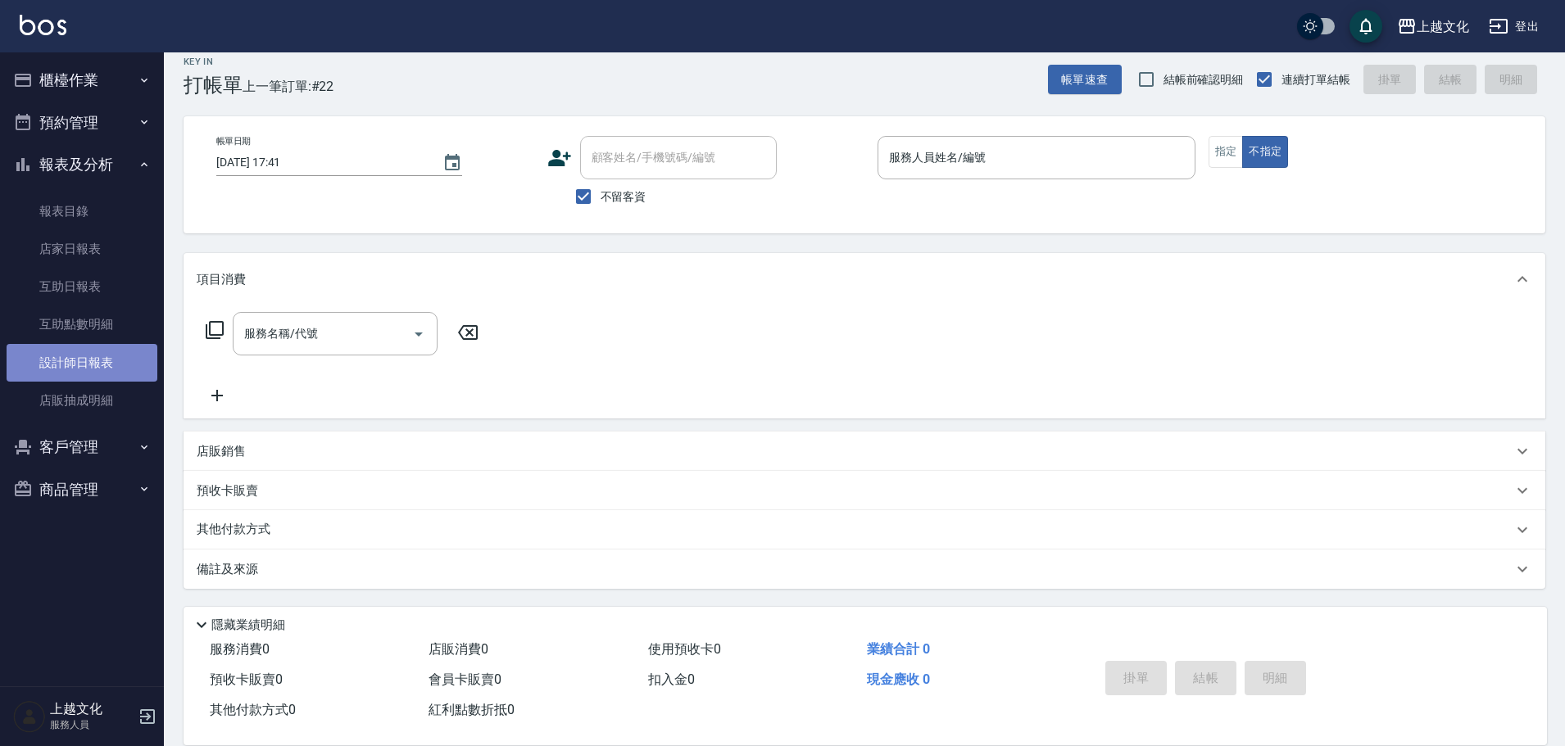
click at [70, 363] on link "設計師日報表" at bounding box center [82, 363] width 151 height 38
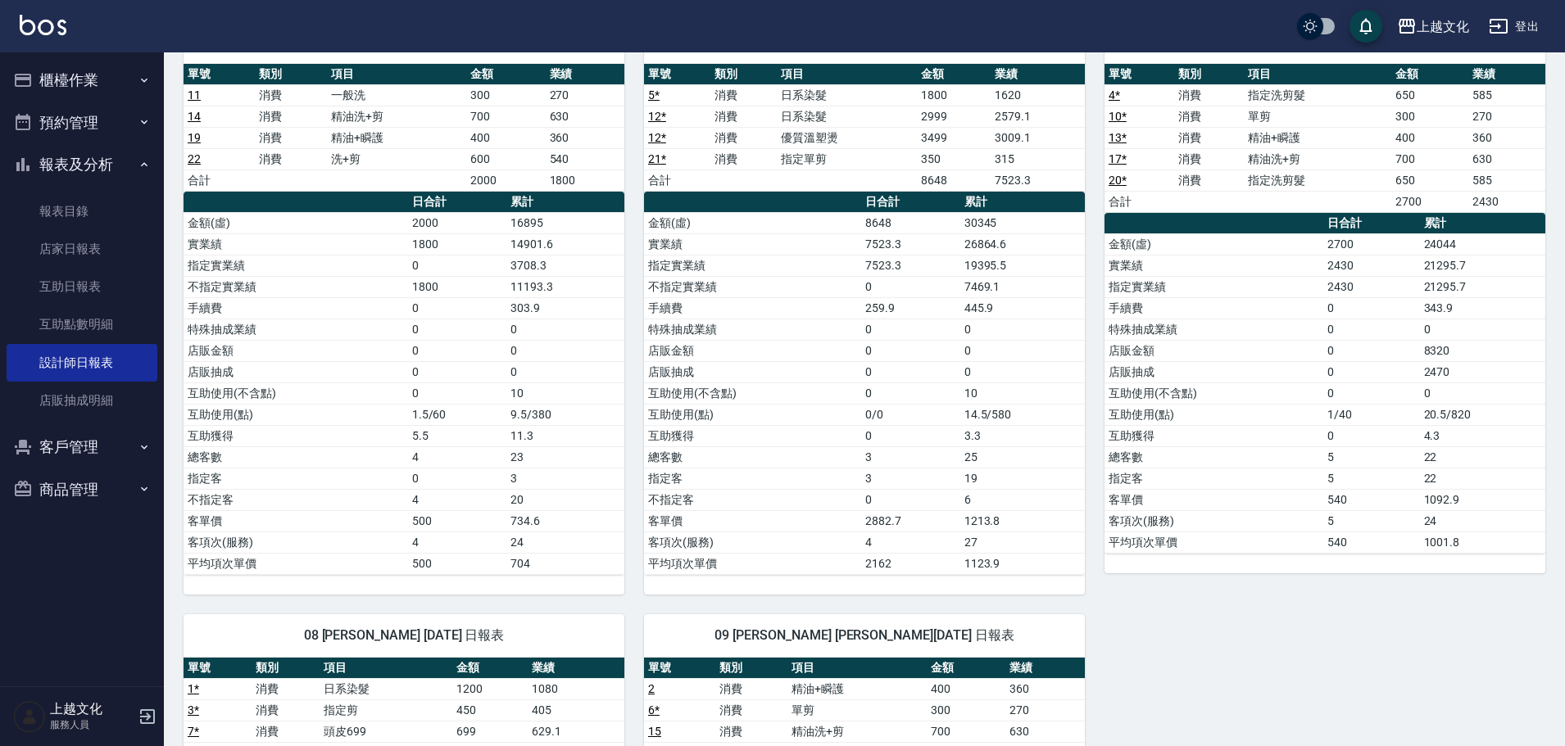
scroll to position [82, 0]
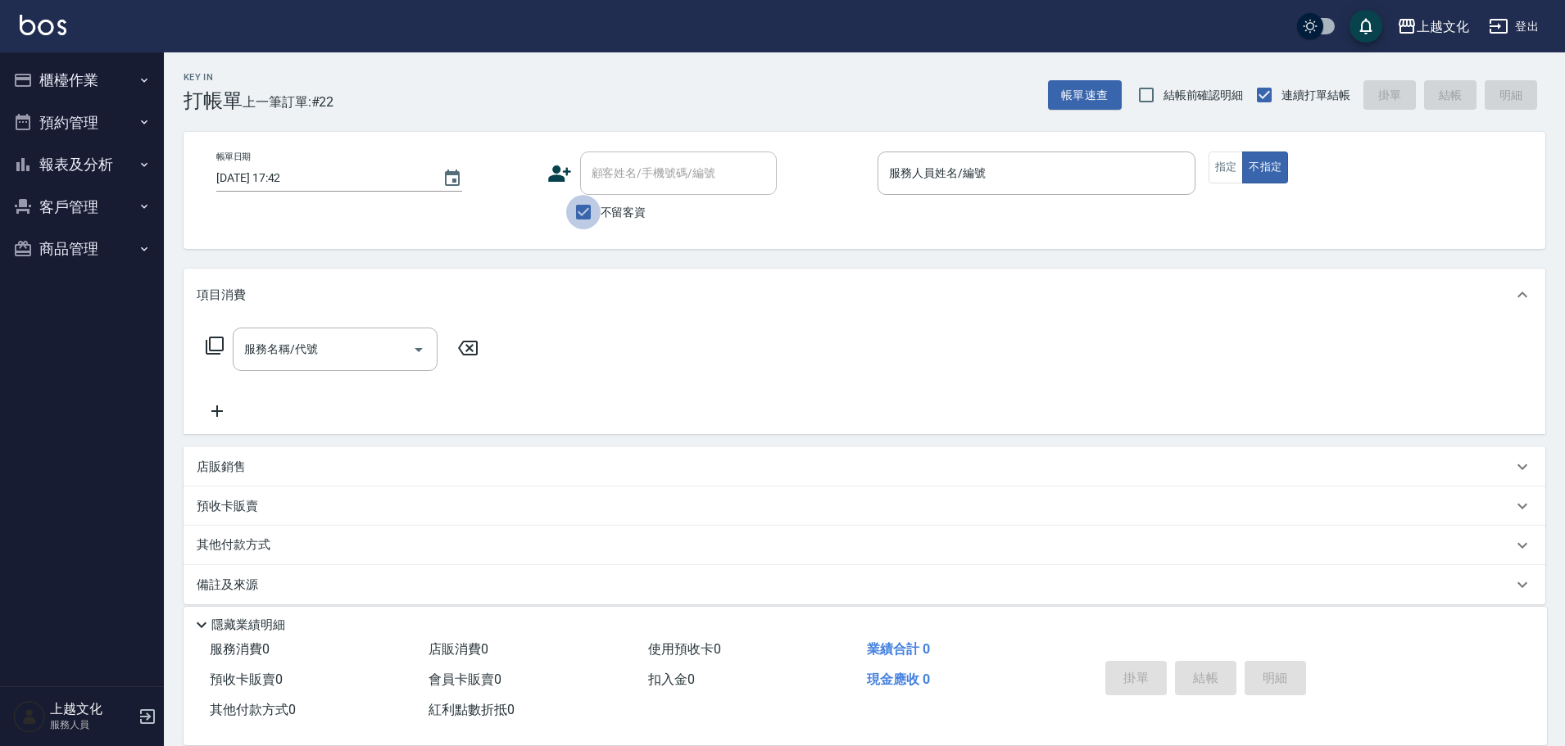
click at [577, 213] on input "不留客資" at bounding box center [583, 212] width 34 height 34
checkbox input "false"
click at [593, 179] on input "顧客姓名/手機號碼/編號" at bounding box center [665, 173] width 157 height 29
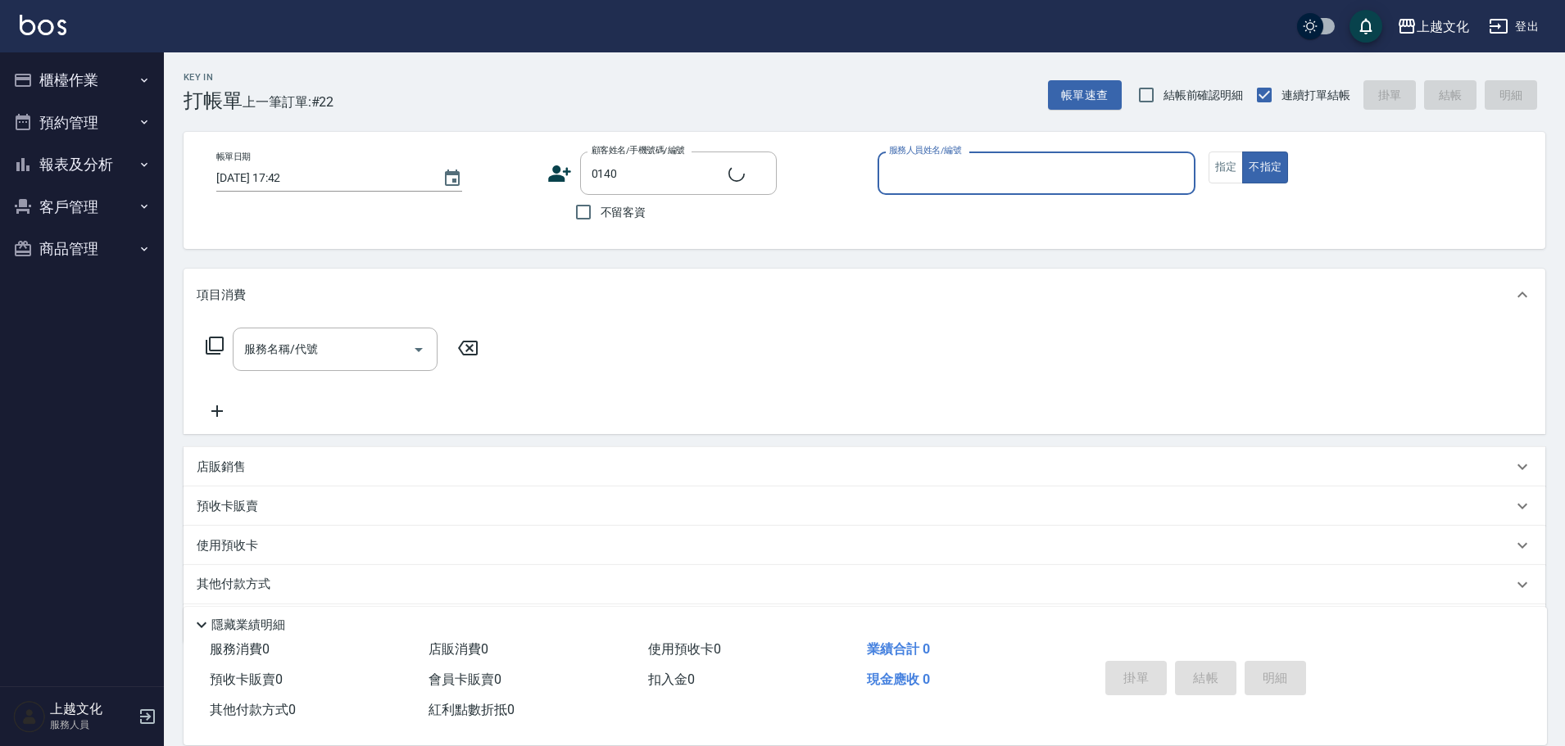
type input "余淑伶/0908062038/0140"
type input "茉莉-08"
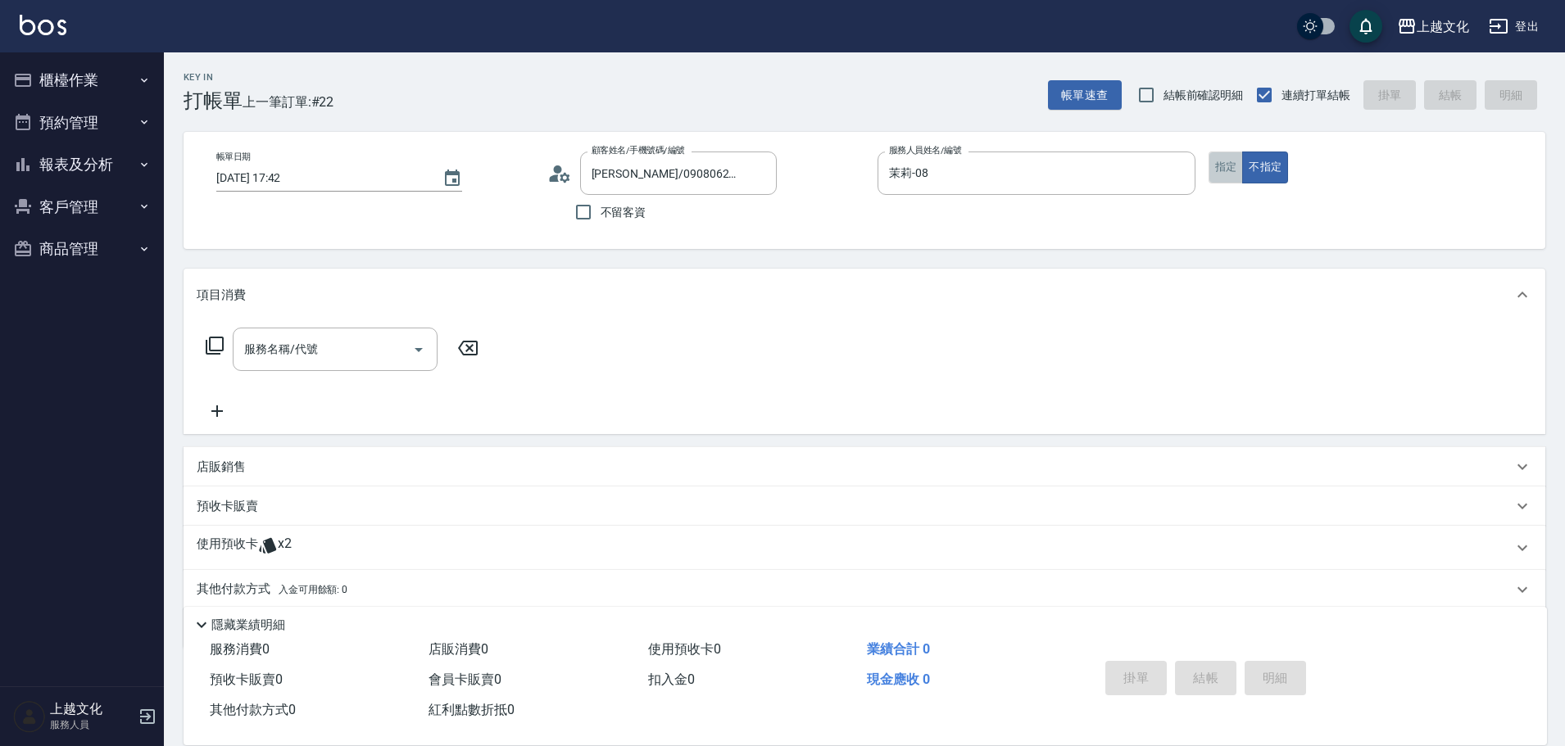
drag, startPoint x: 1230, startPoint y: 157, endPoint x: 559, endPoint y: 223, distance: 674.9
click at [1230, 158] on button "指定" at bounding box center [1225, 168] width 35 height 32
click at [214, 345] on icon at bounding box center [215, 346] width 20 height 20
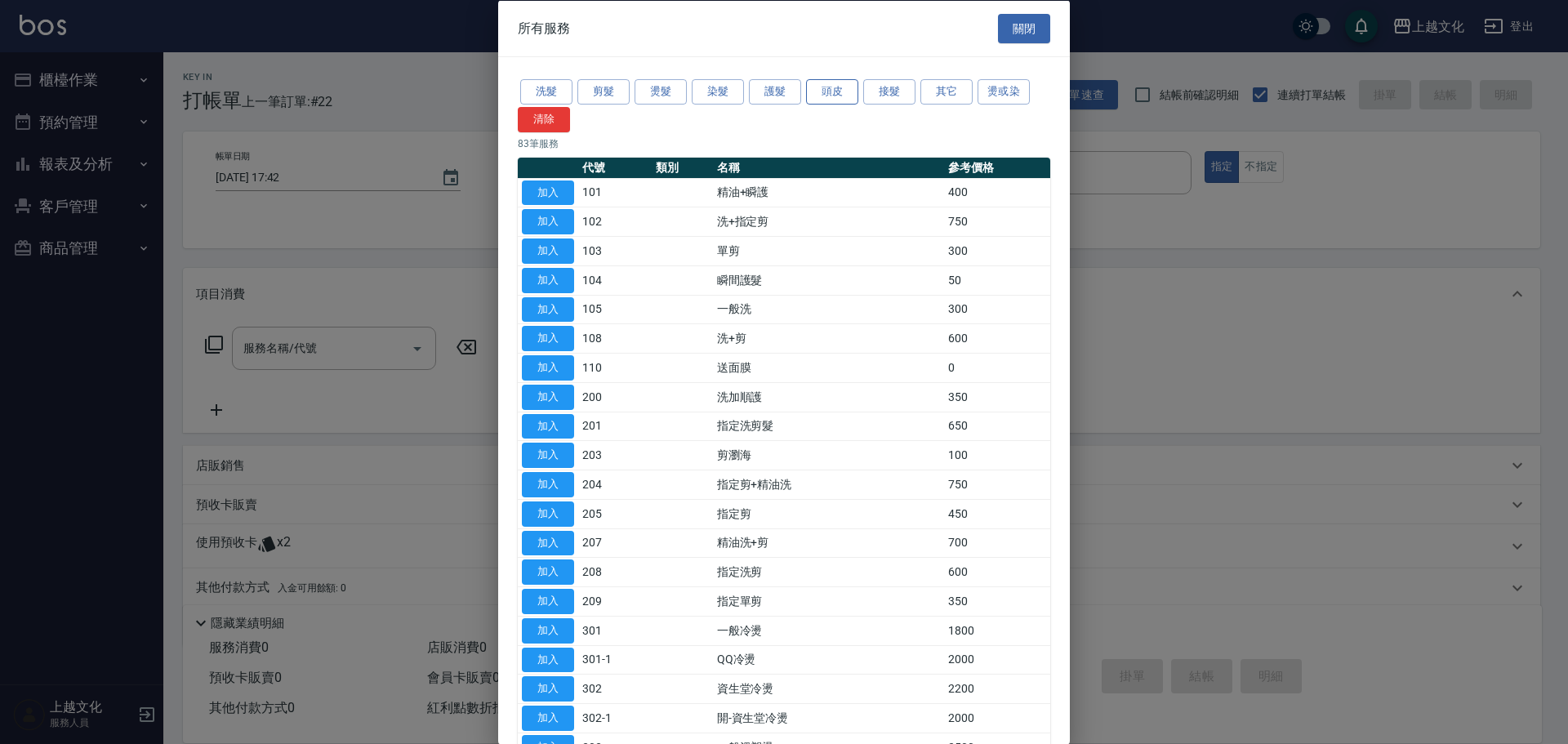
click at [841, 97] on button "頭皮" at bounding box center [832, 91] width 52 height 25
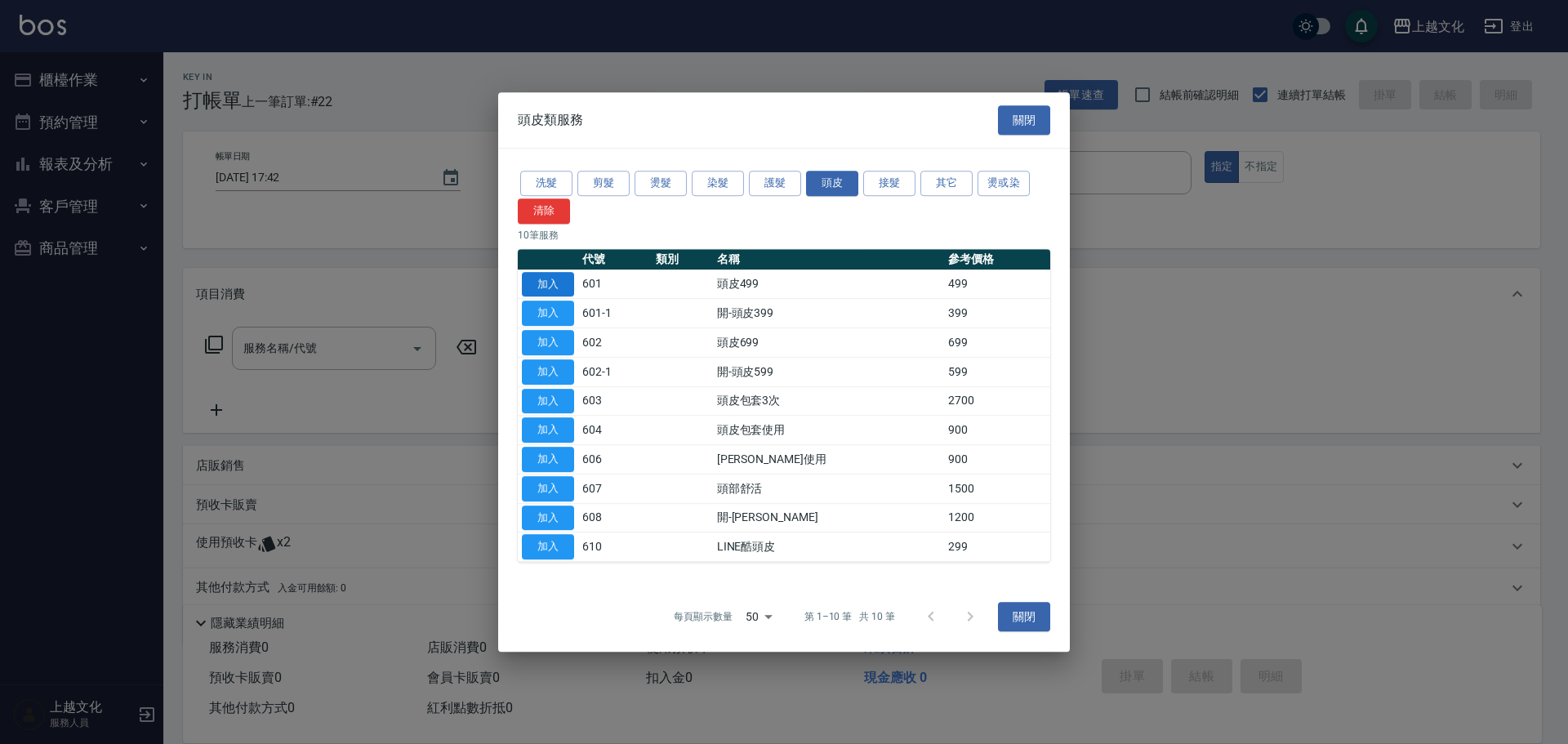
click at [555, 280] on button "加入" at bounding box center [547, 284] width 52 height 25
type input "頭皮499(601)"
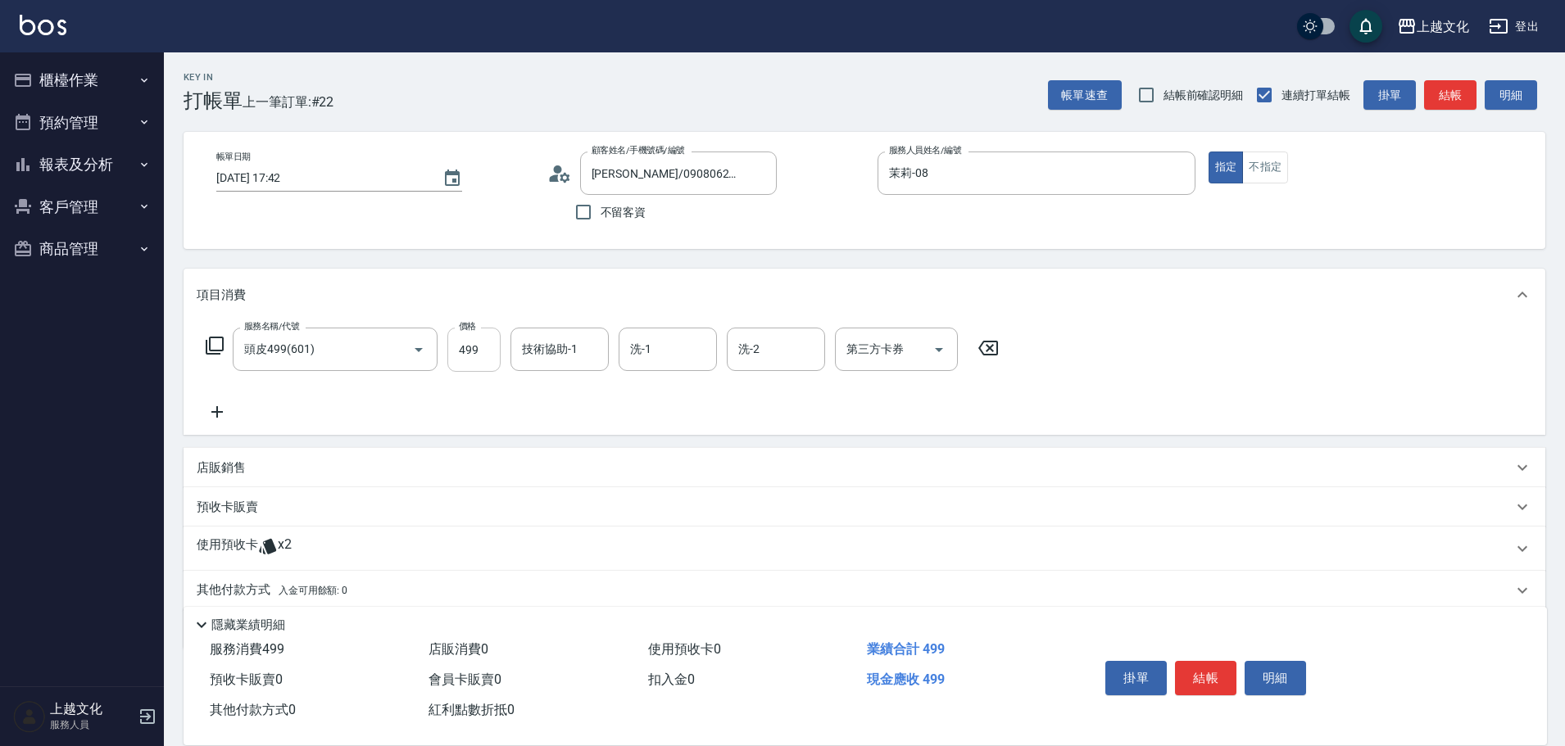
click at [481, 360] on input "499" at bounding box center [473, 350] width 53 height 44
type input "199"
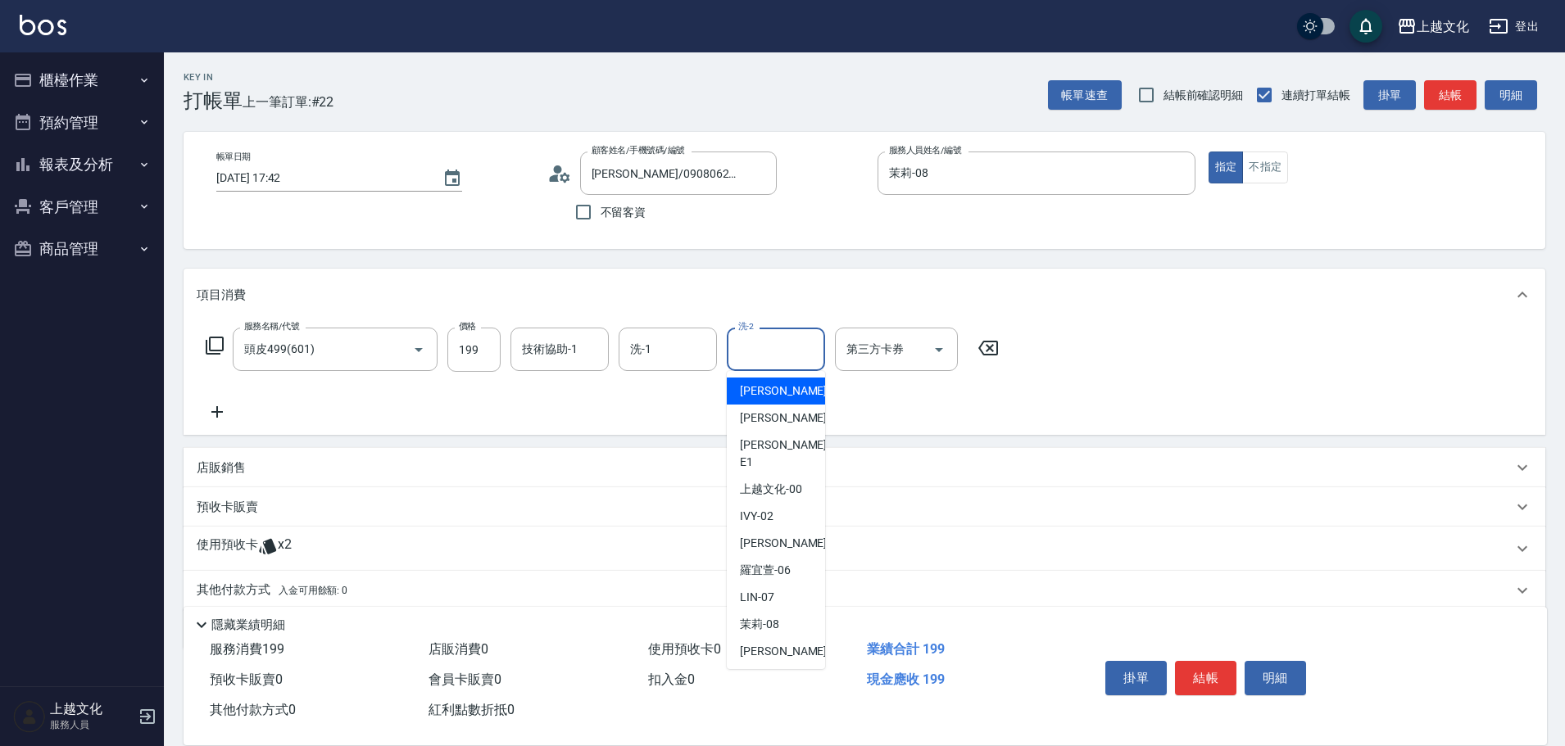
click at [780, 356] on input "洗-2" at bounding box center [776, 349] width 84 height 29
click at [773, 643] on span "jason -09" at bounding box center [791, 651] width 103 height 17
type input "jason-09"
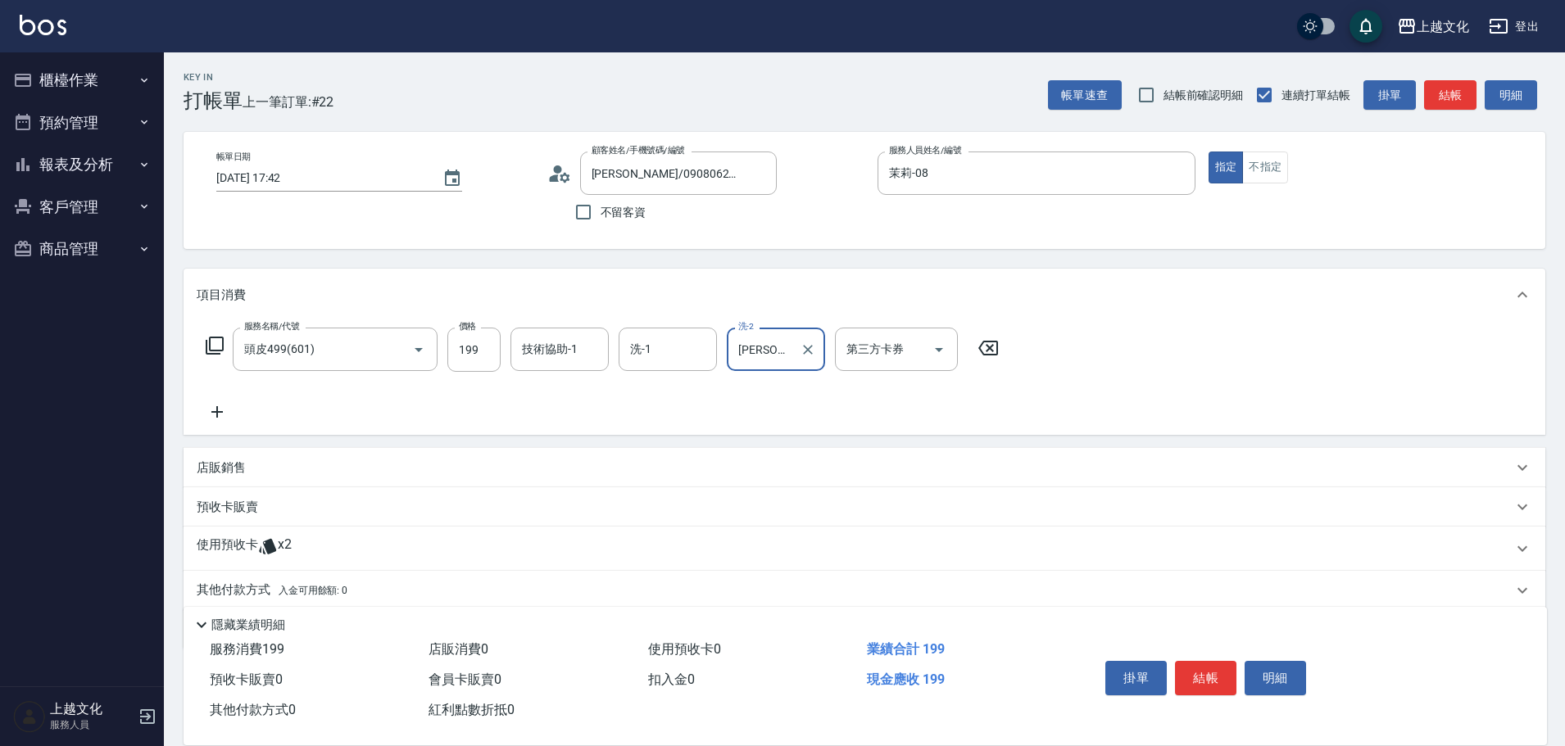
click at [215, 531] on div "使用預收卡 x2" at bounding box center [863, 549] width 1361 height 44
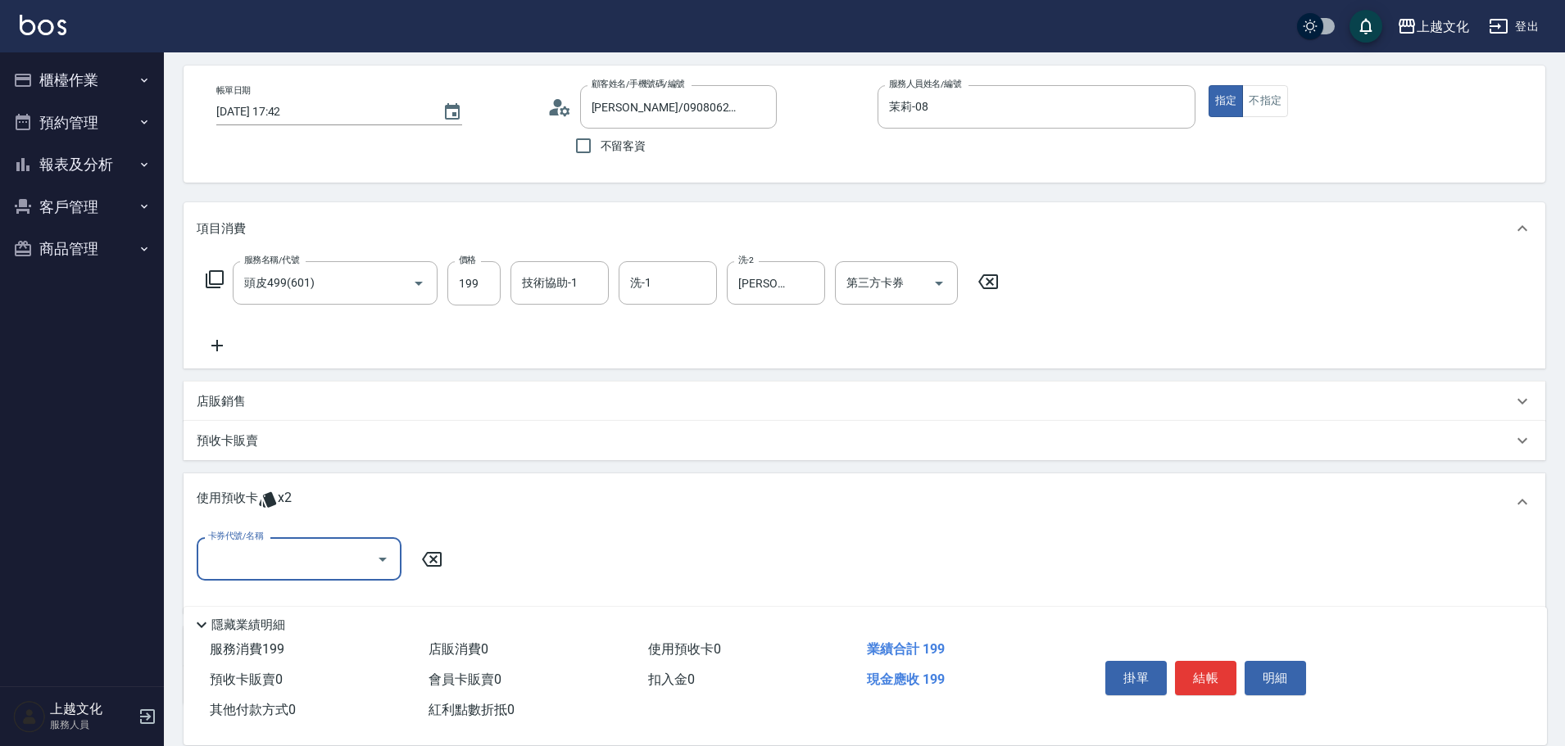
scroll to position [183, 0]
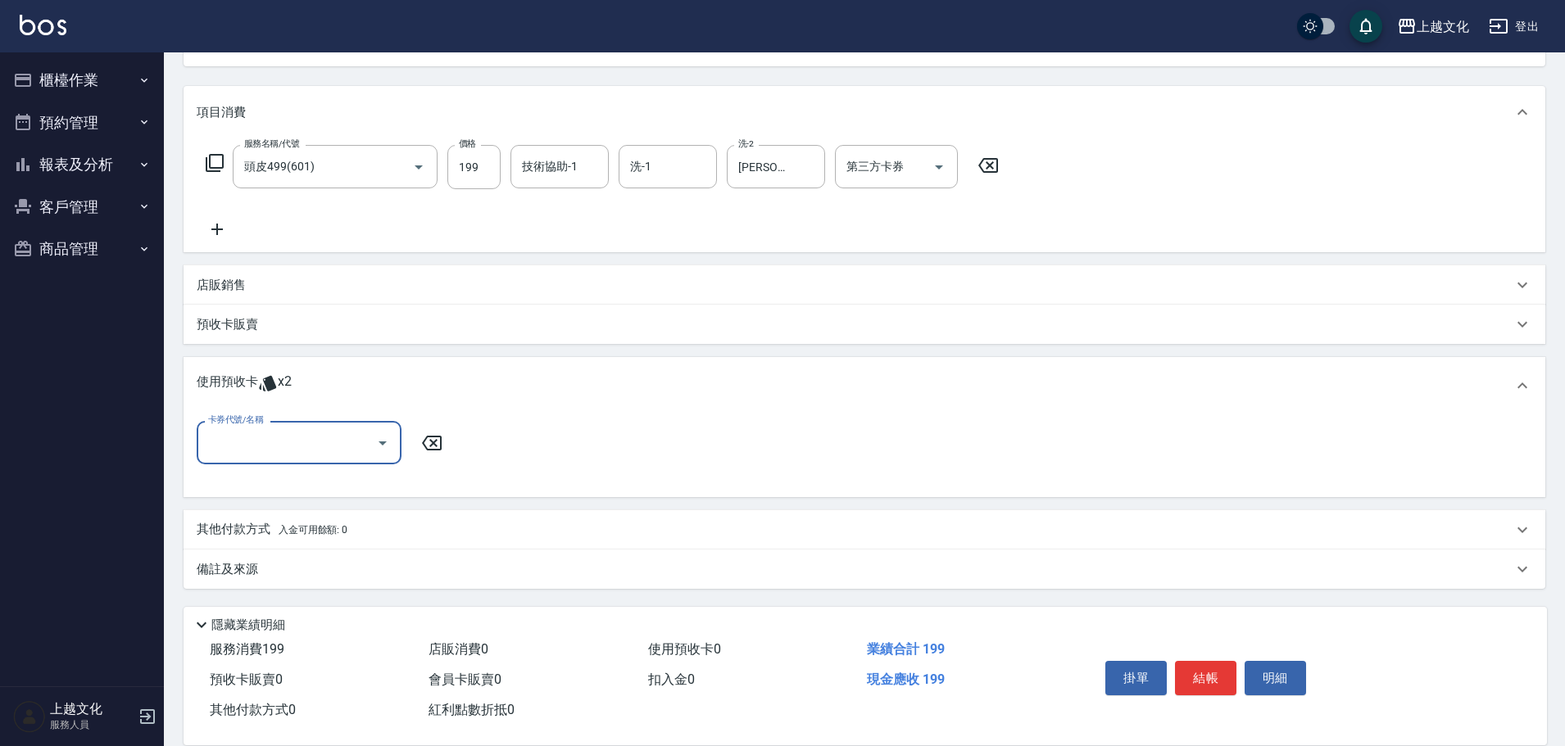
click at [240, 453] on input "卡券代號/名稱" at bounding box center [286, 442] width 165 height 29
click at [263, 484] on div "歌德包卡 剩餘2張" at bounding box center [299, 484] width 205 height 27
type input "歌德[PERSON_NAME]"
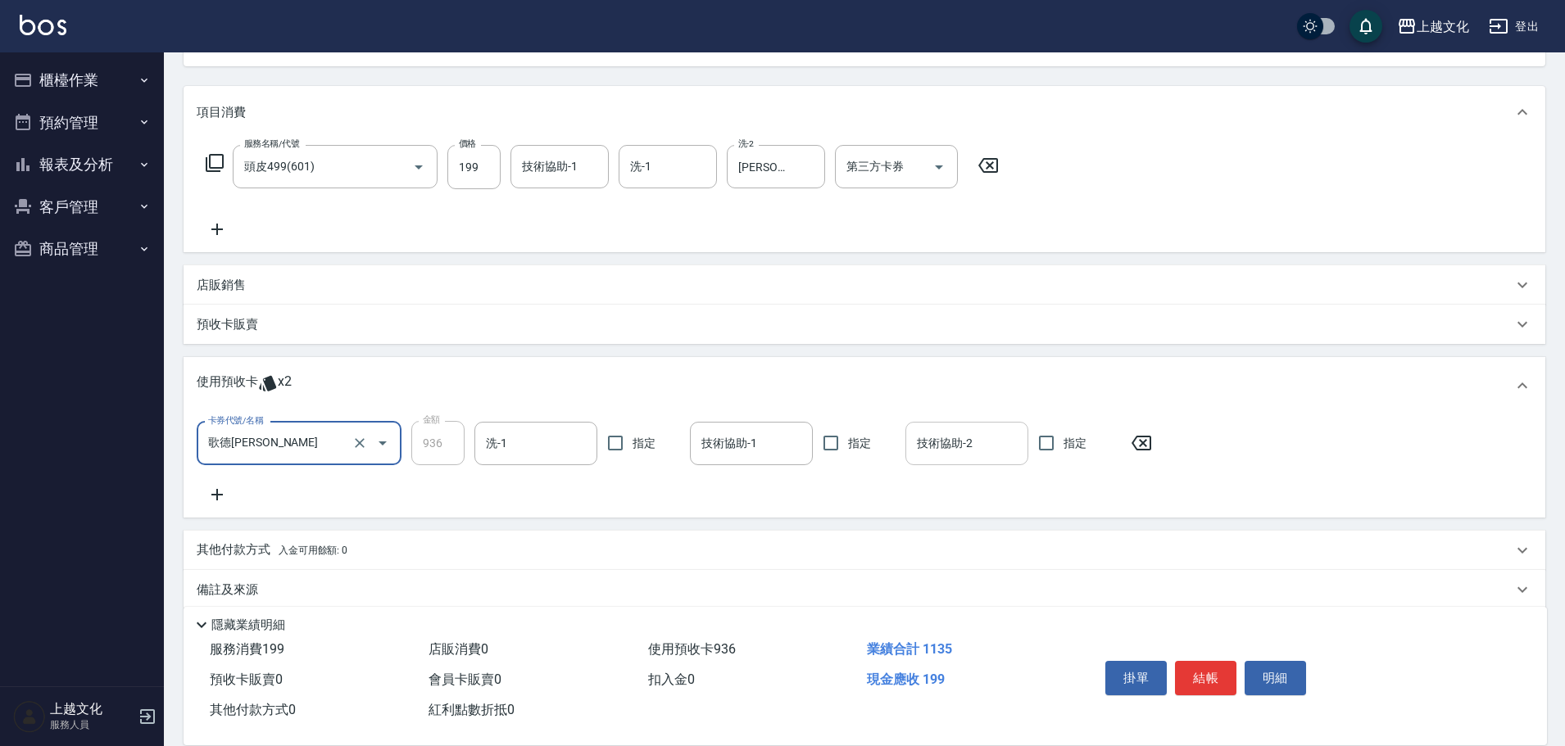
click at [932, 446] on input "技術協助-2" at bounding box center [967, 443] width 108 height 29
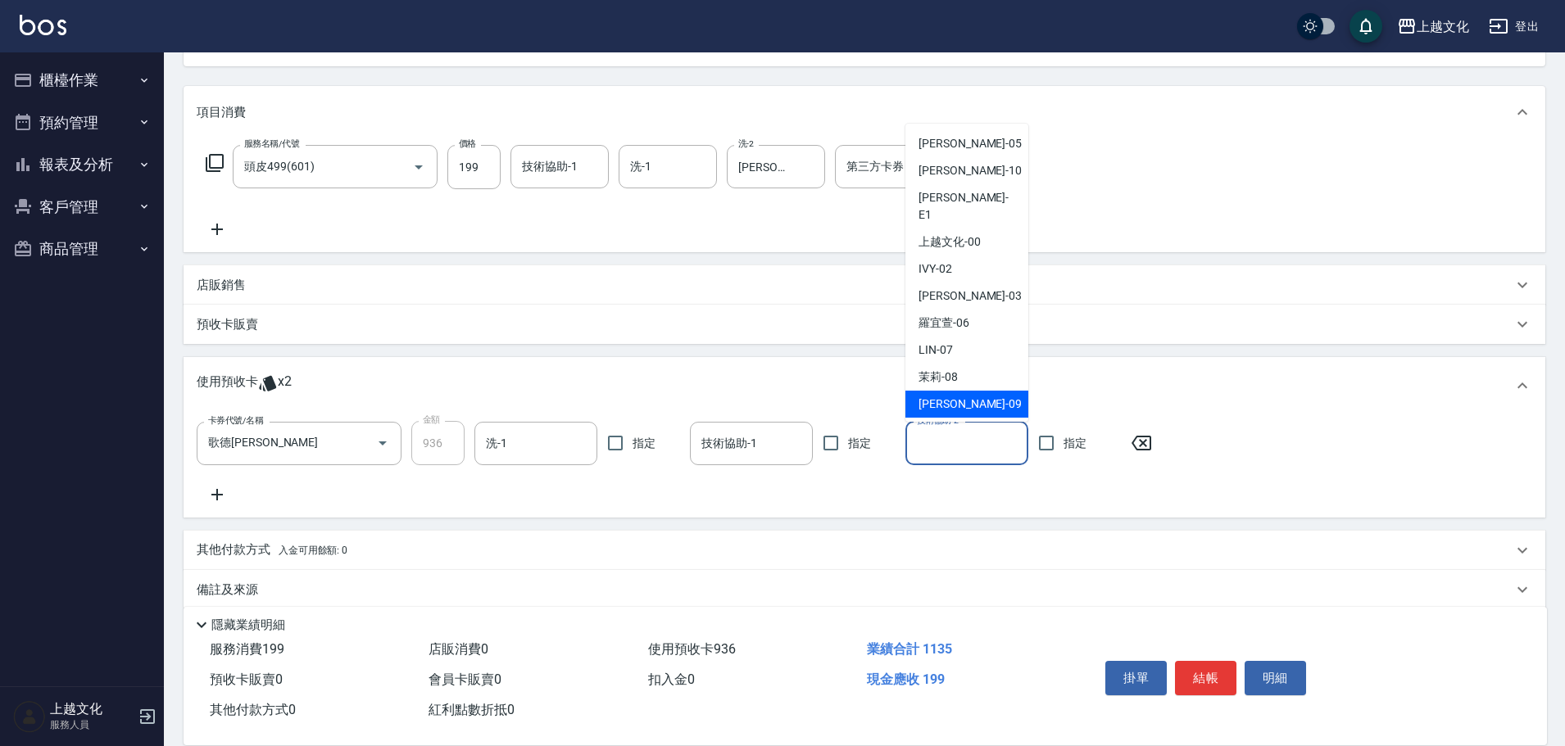
click at [937, 396] on span "jason -09" at bounding box center [969, 404] width 103 height 17
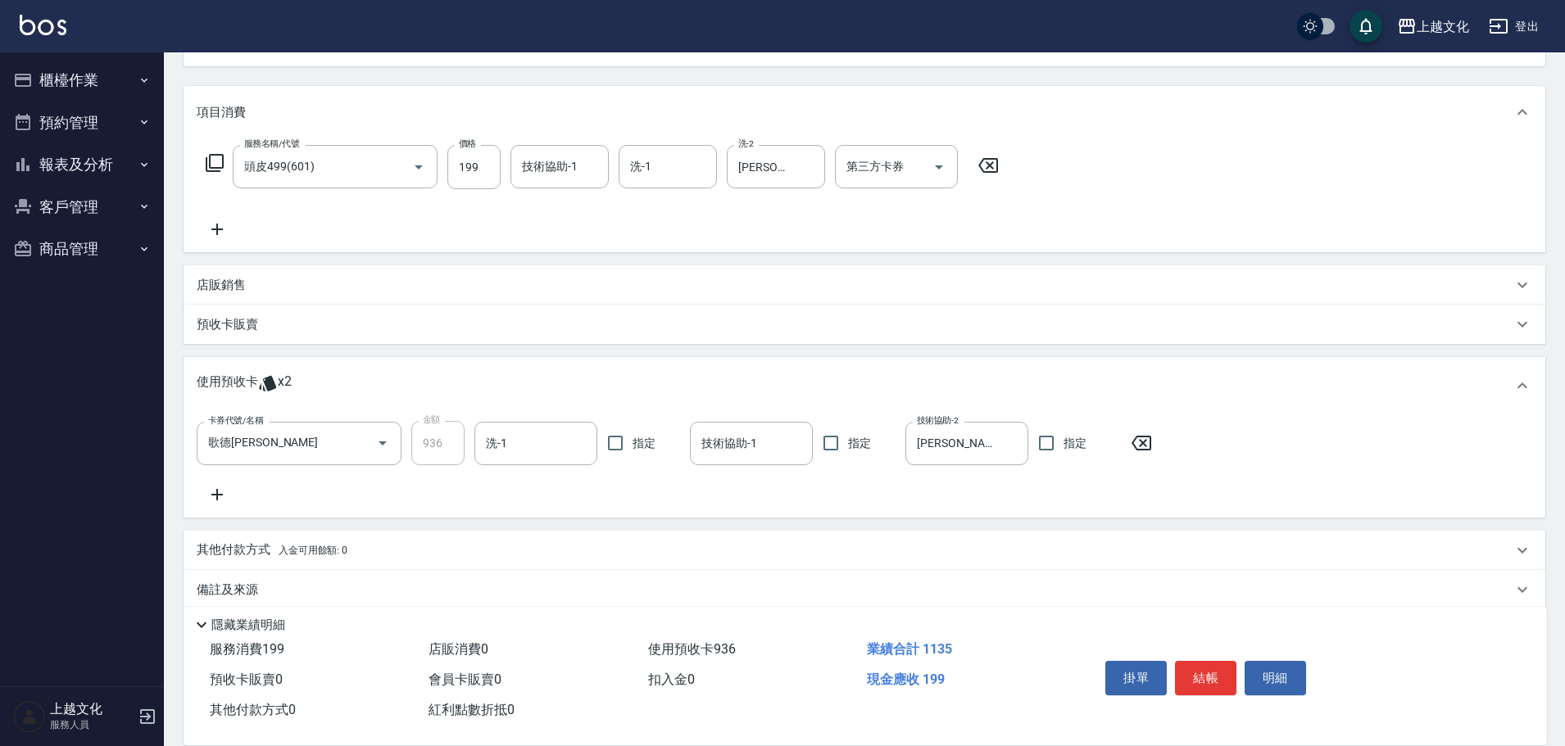
type input "jason-09"
click at [1195, 666] on button "結帳" at bounding box center [1205, 678] width 61 height 34
type input "2025/09/05 17:43"
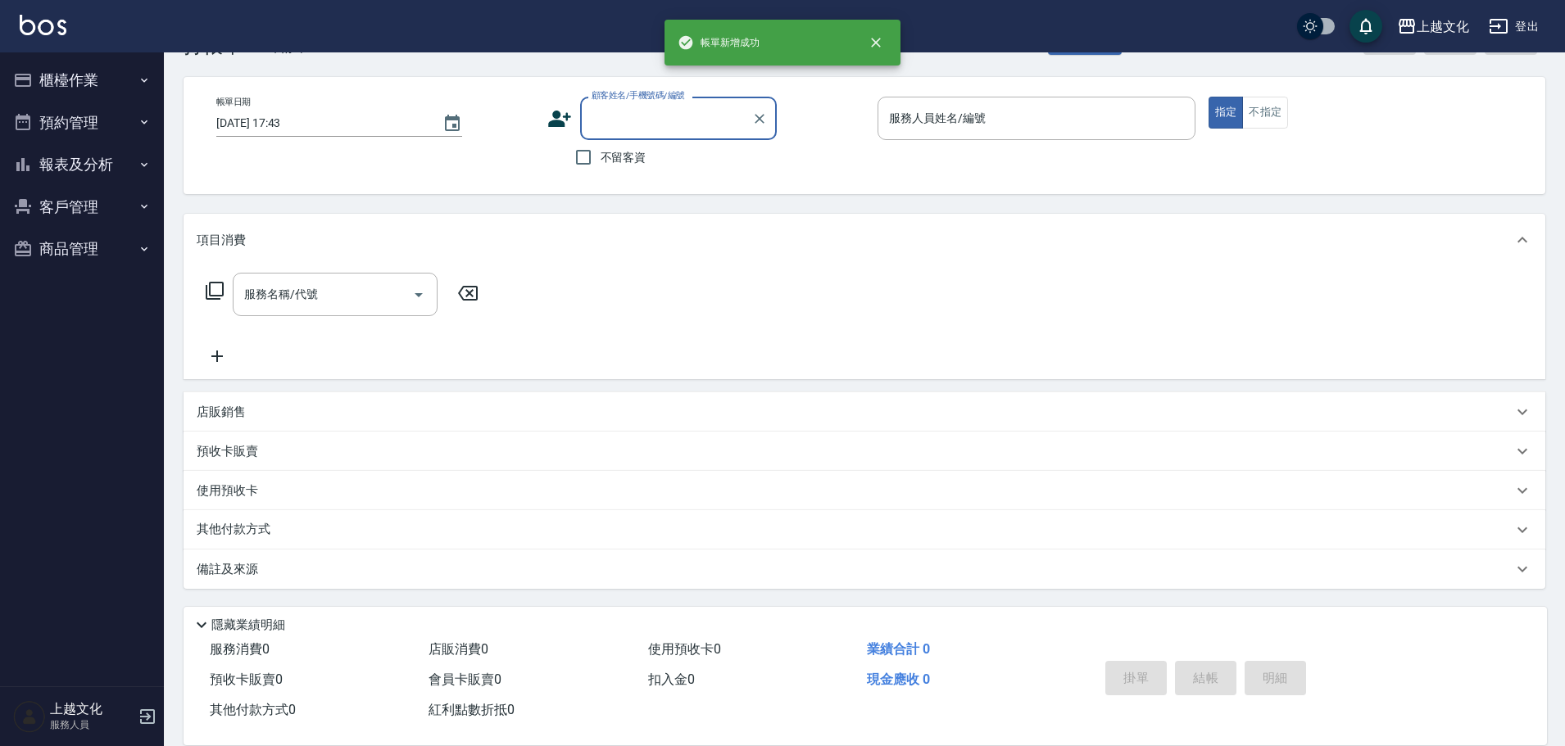
scroll to position [55, 0]
click at [75, 155] on button "報表及分析" at bounding box center [82, 164] width 151 height 43
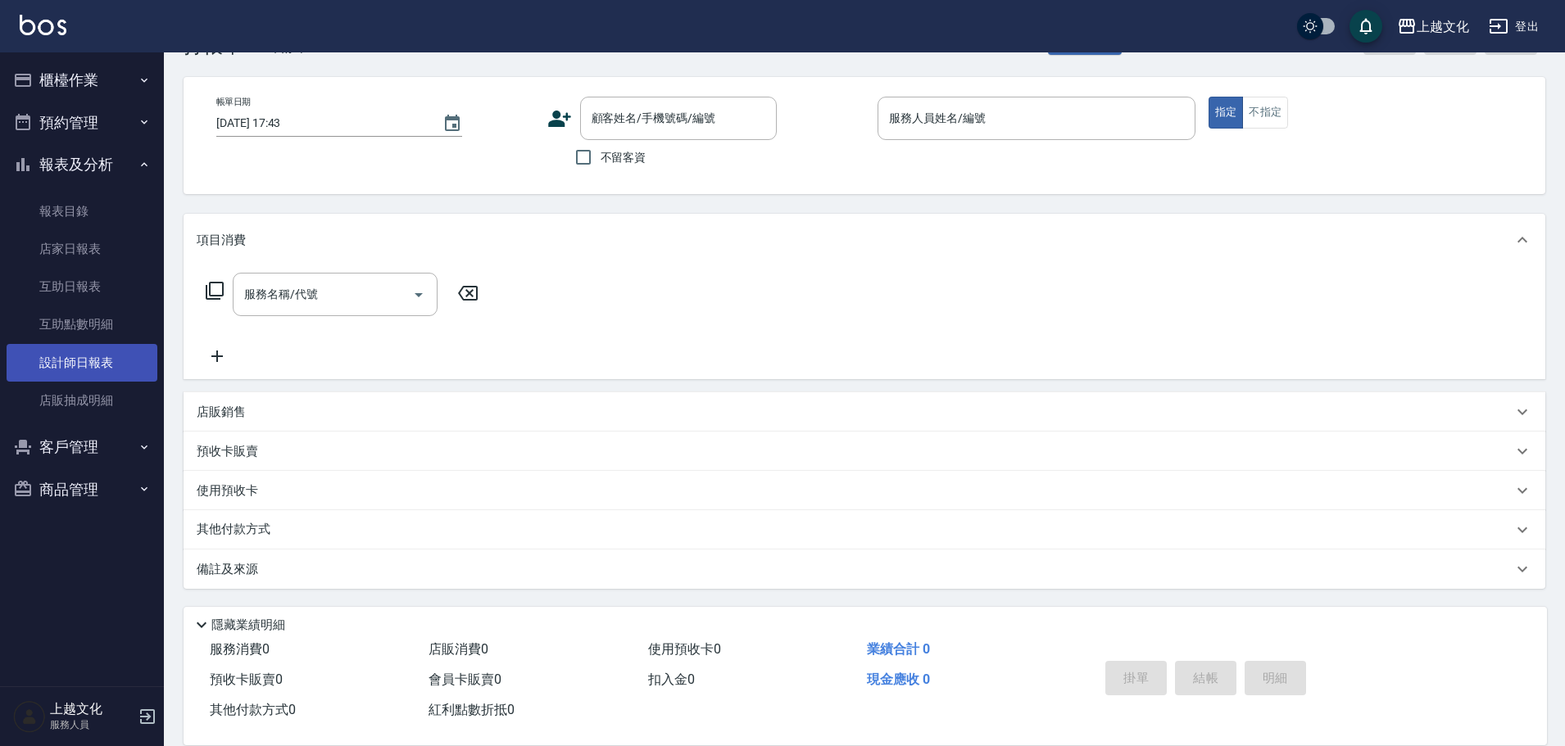
click at [77, 369] on link "設計師日報表" at bounding box center [82, 363] width 151 height 38
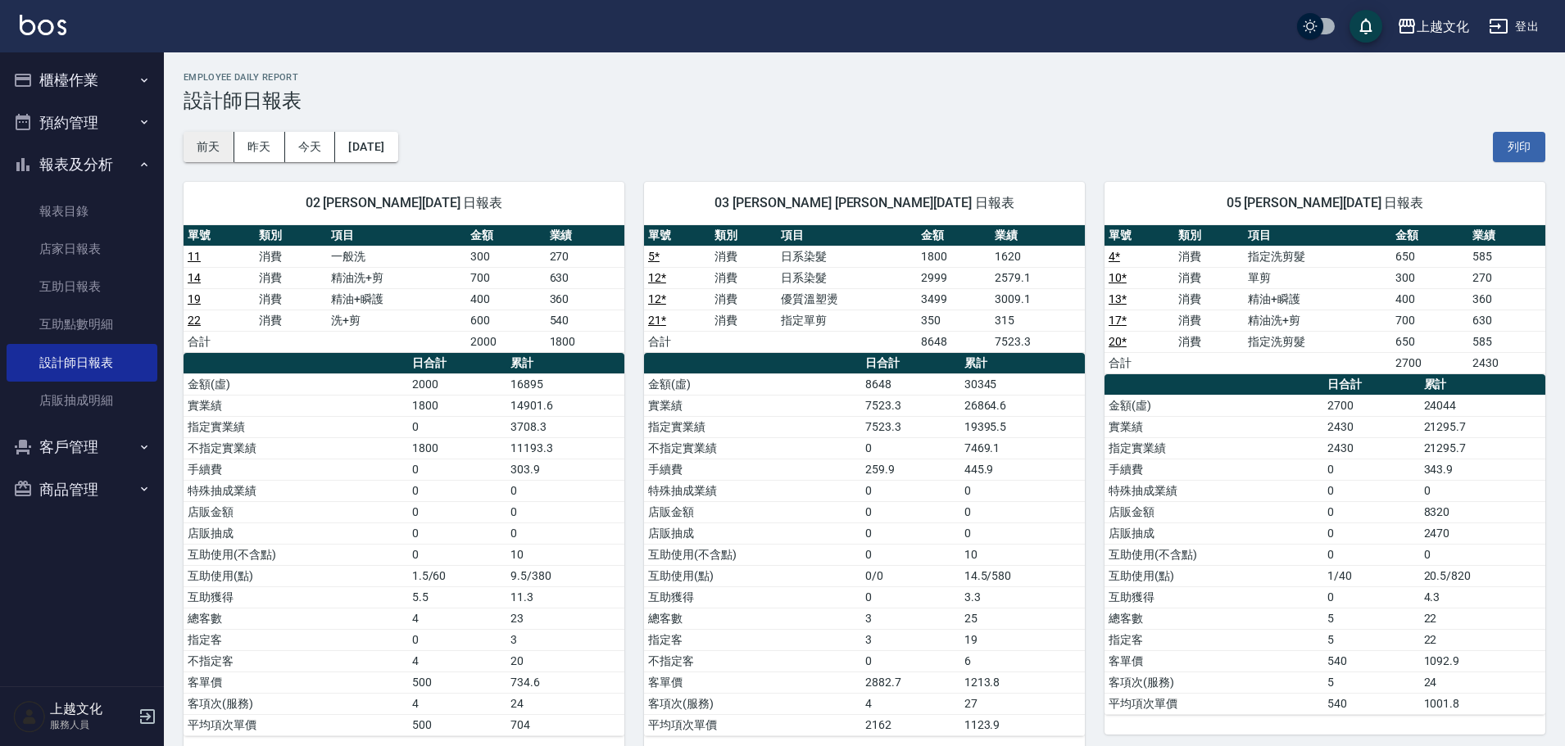
click at [215, 143] on button "前天" at bounding box center [208, 147] width 51 height 30
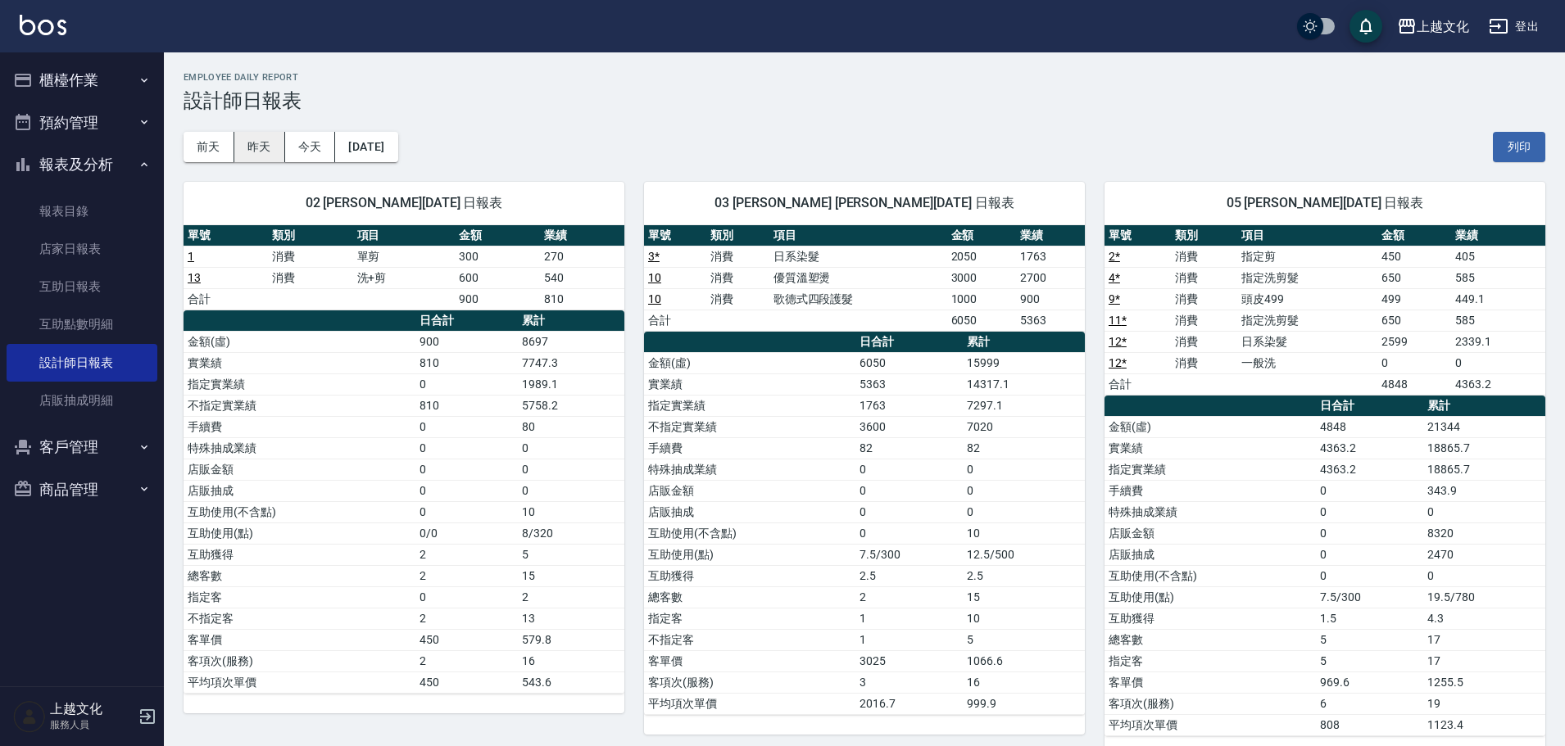
click at [256, 158] on button "昨天" at bounding box center [259, 147] width 51 height 30
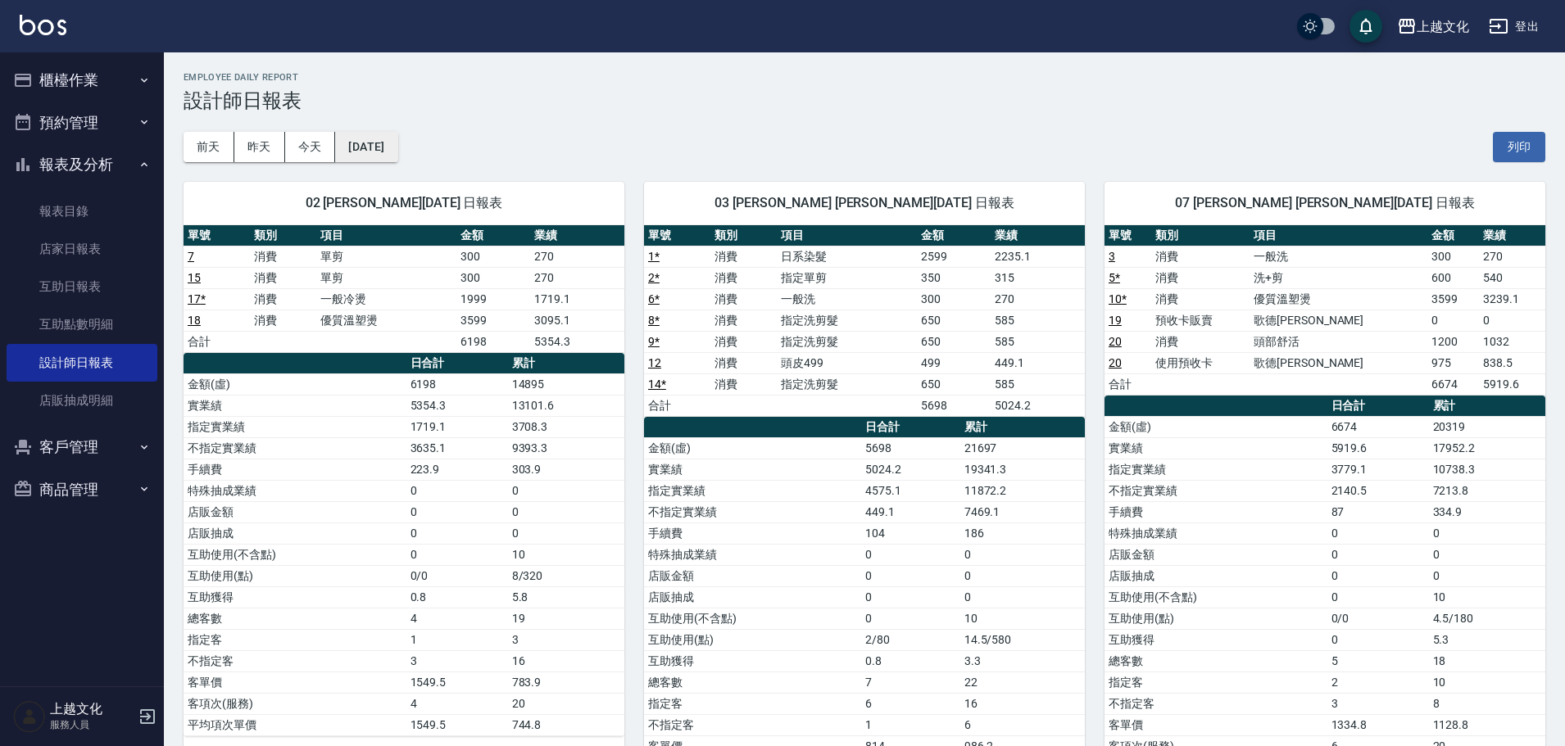
click at [392, 132] on button "2025/09/04" at bounding box center [366, 147] width 62 height 30
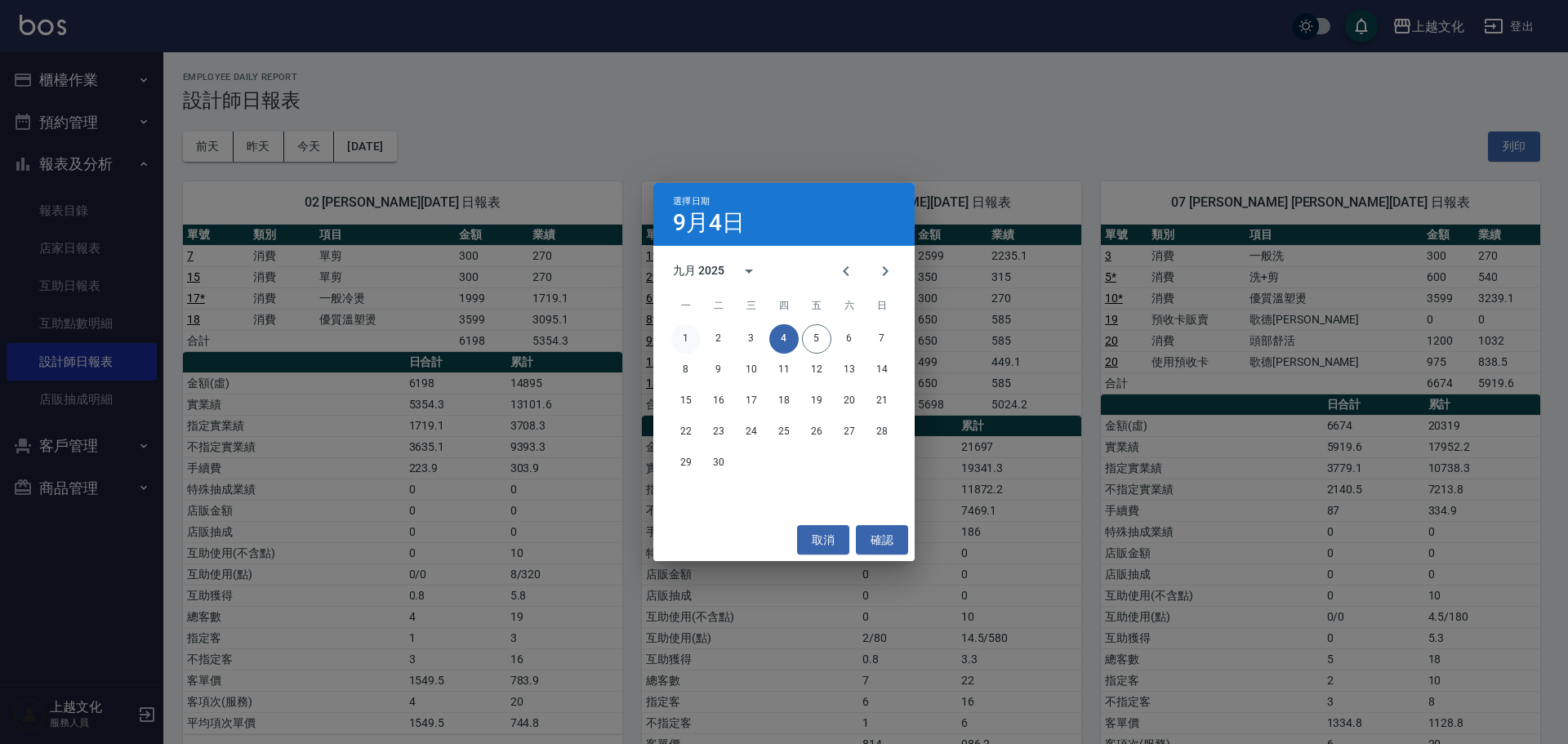
click at [696, 341] on button "1" at bounding box center [685, 338] width 29 height 29
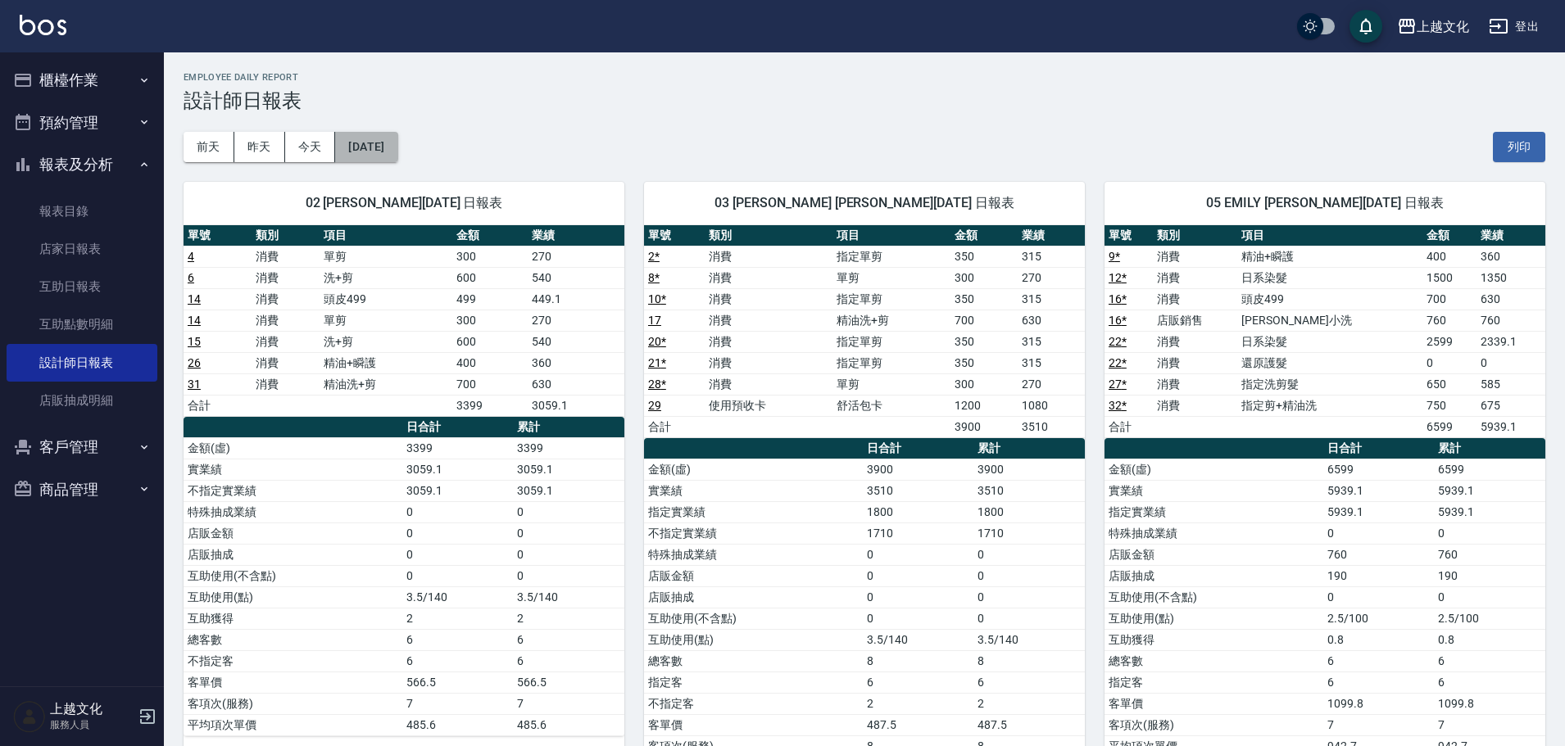
click at [341, 161] on button "2025/09/01" at bounding box center [366, 147] width 62 height 30
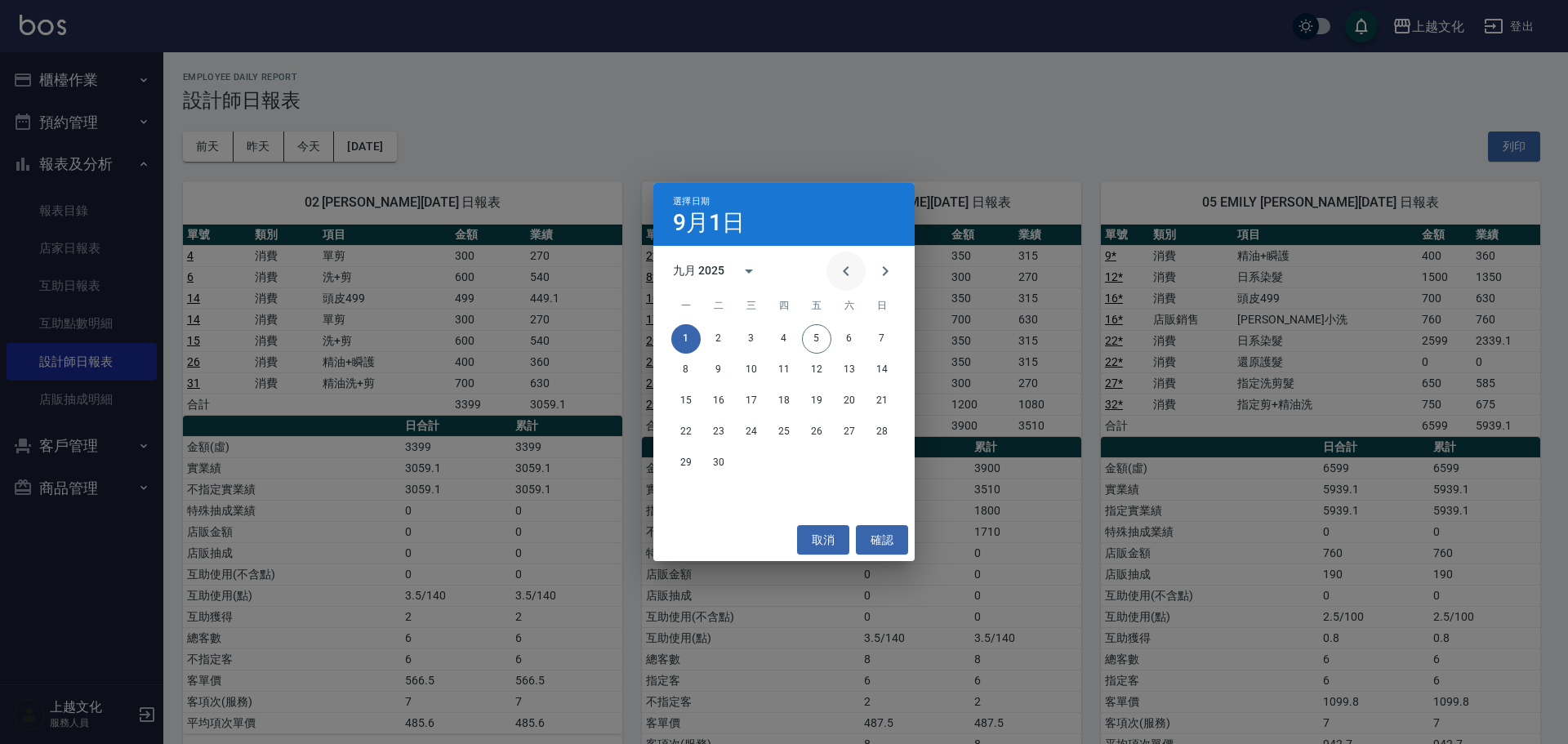
click at [841, 269] on icon "Previous month" at bounding box center [846, 271] width 20 height 20
click at [880, 470] on button "31" at bounding box center [881, 463] width 29 height 29
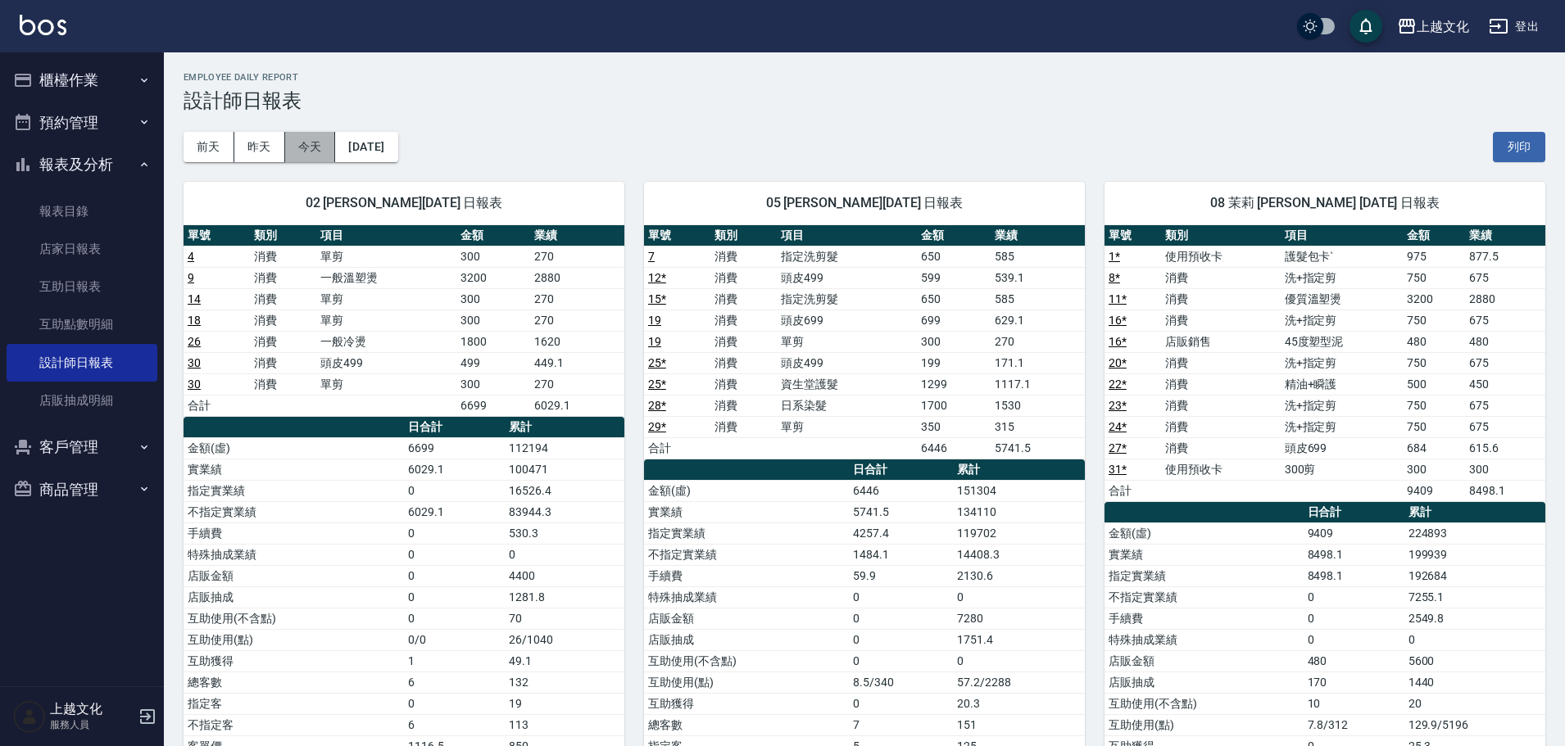
click at [317, 144] on button "今天" at bounding box center [310, 147] width 51 height 30
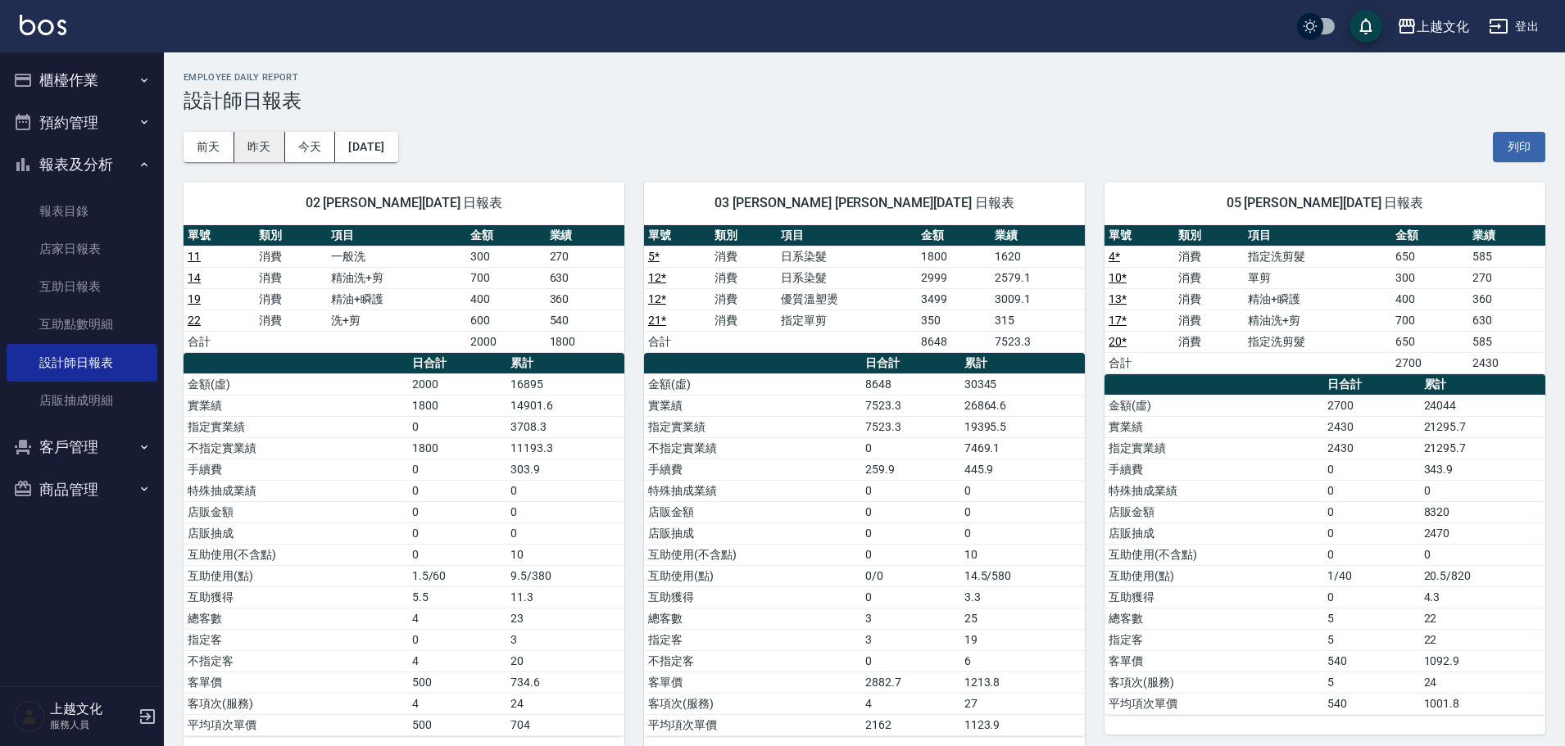
drag, startPoint x: 224, startPoint y: 138, endPoint x: 270, endPoint y: 137, distance: 45.1
click at [270, 143] on div "前天 昨天 今天 2025/09/05" at bounding box center [290, 147] width 215 height 30
click at [269, 143] on button "昨天" at bounding box center [259, 147] width 51 height 30
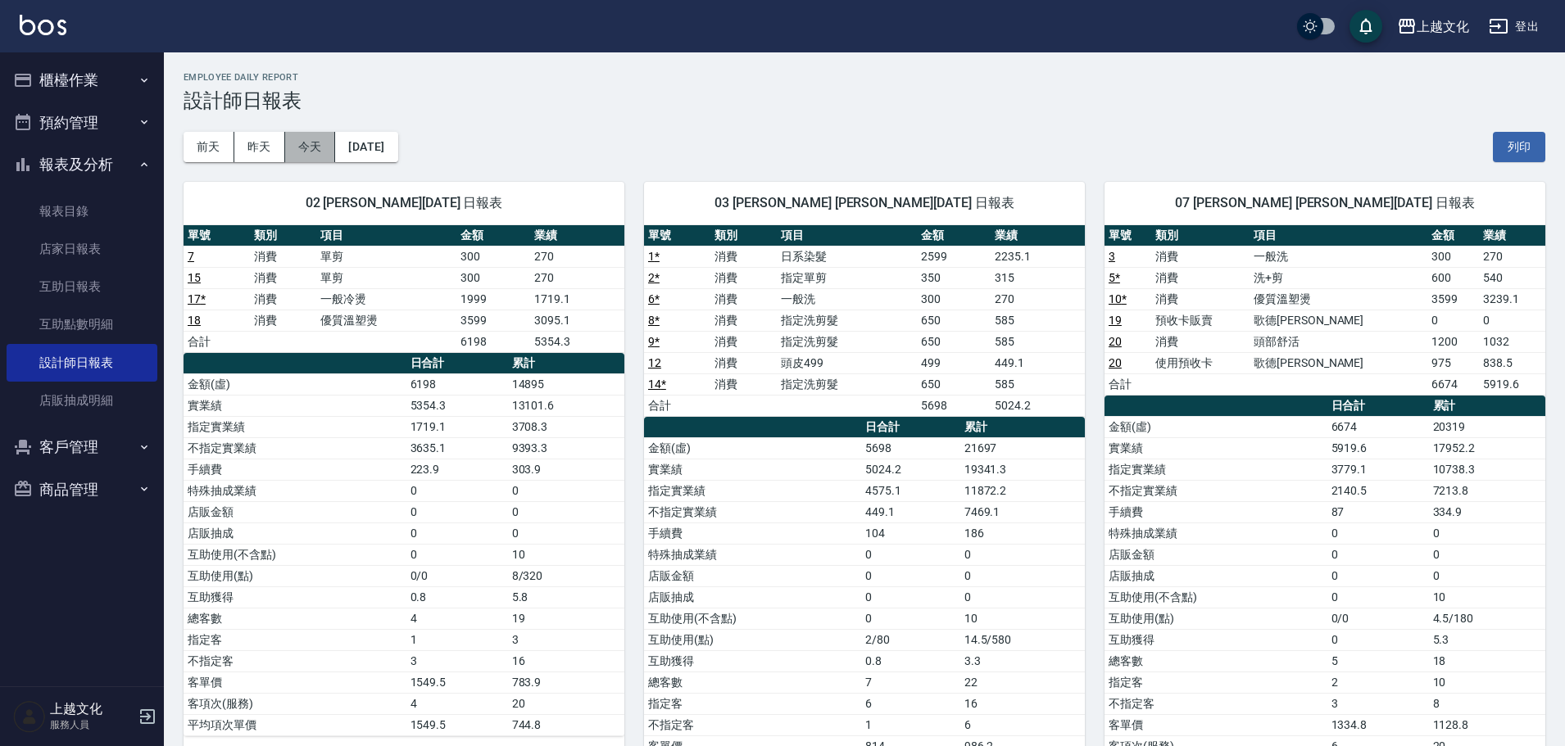
click at [318, 149] on button "今天" at bounding box center [310, 147] width 51 height 30
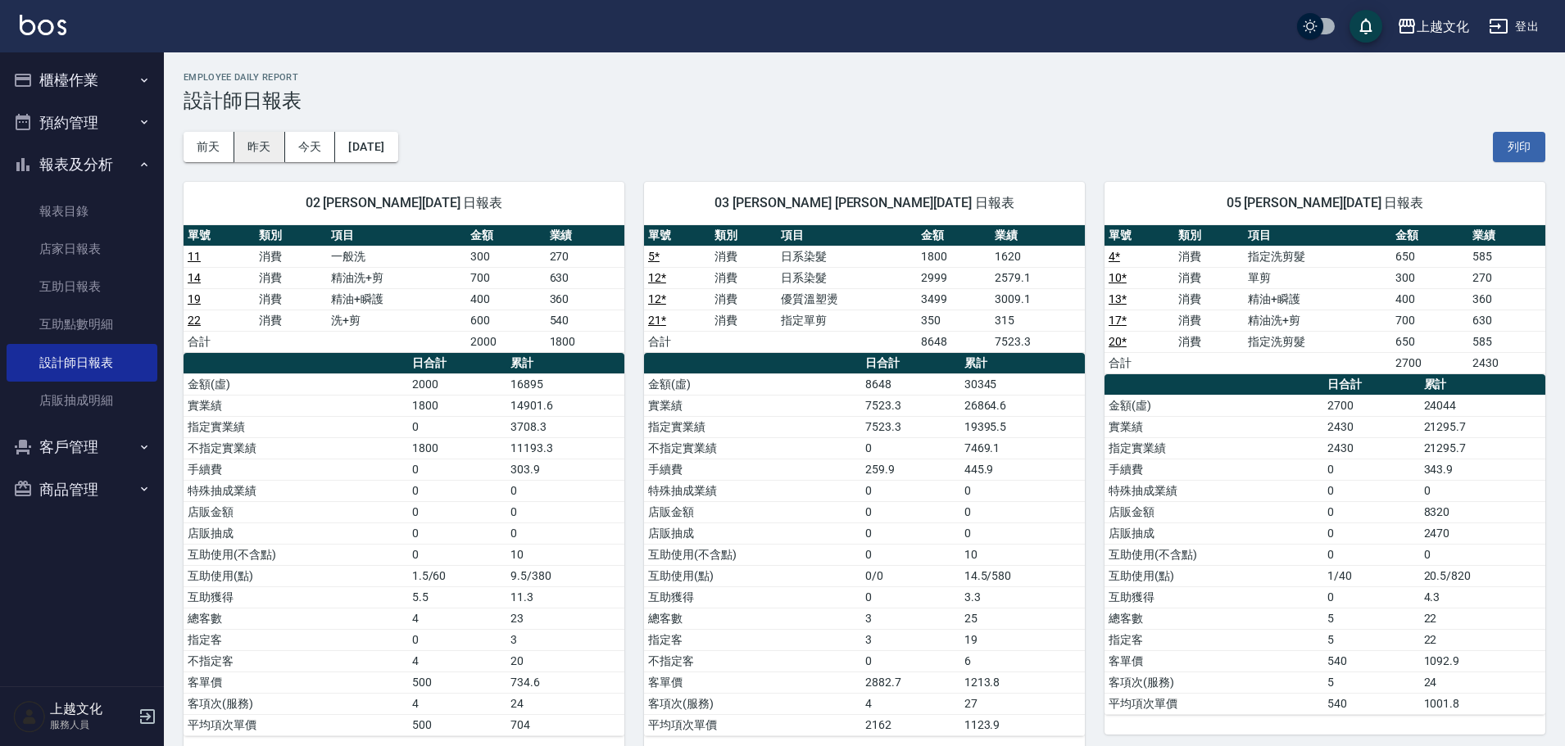
click at [255, 152] on button "昨天" at bounding box center [259, 147] width 51 height 30
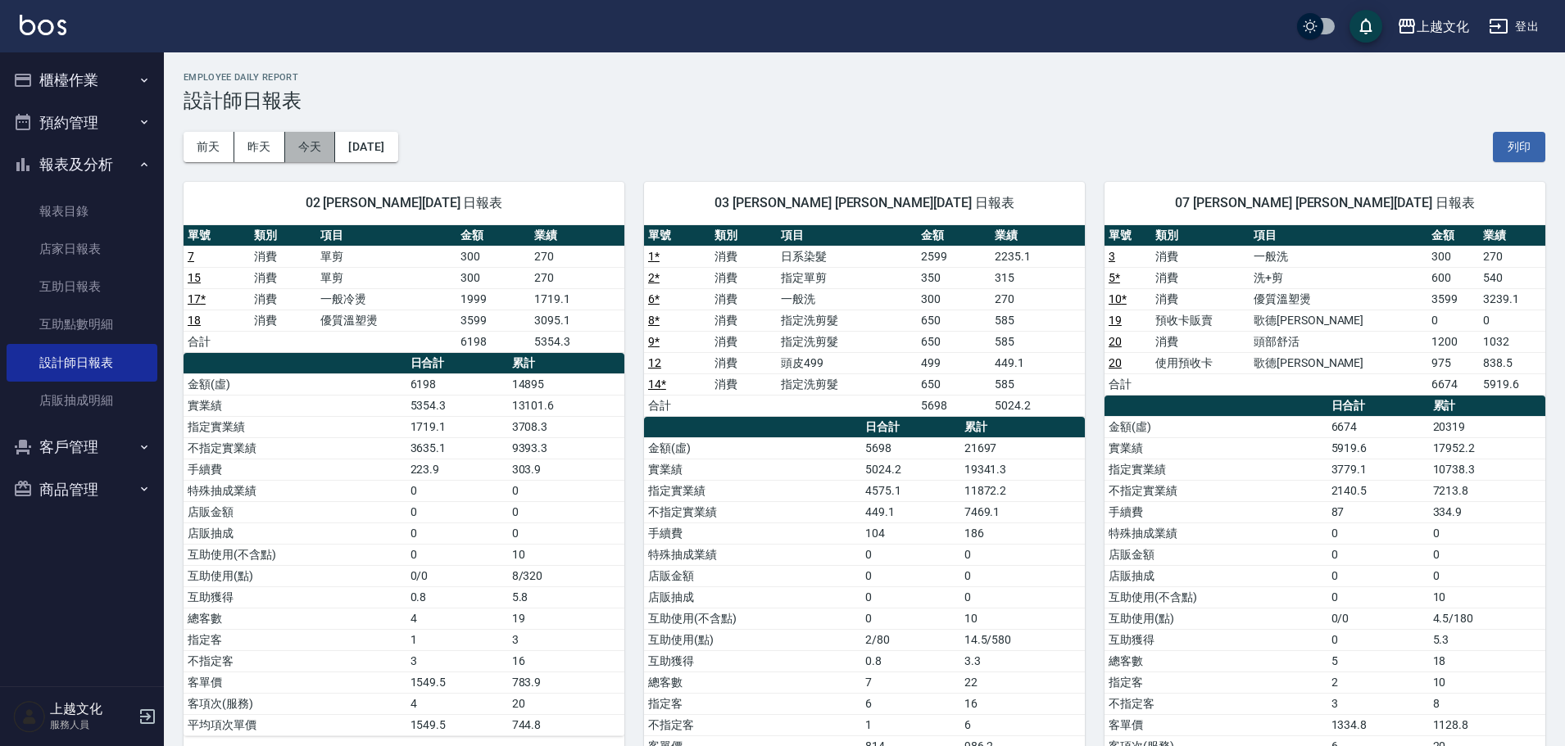
click at [315, 152] on button "今天" at bounding box center [310, 147] width 51 height 30
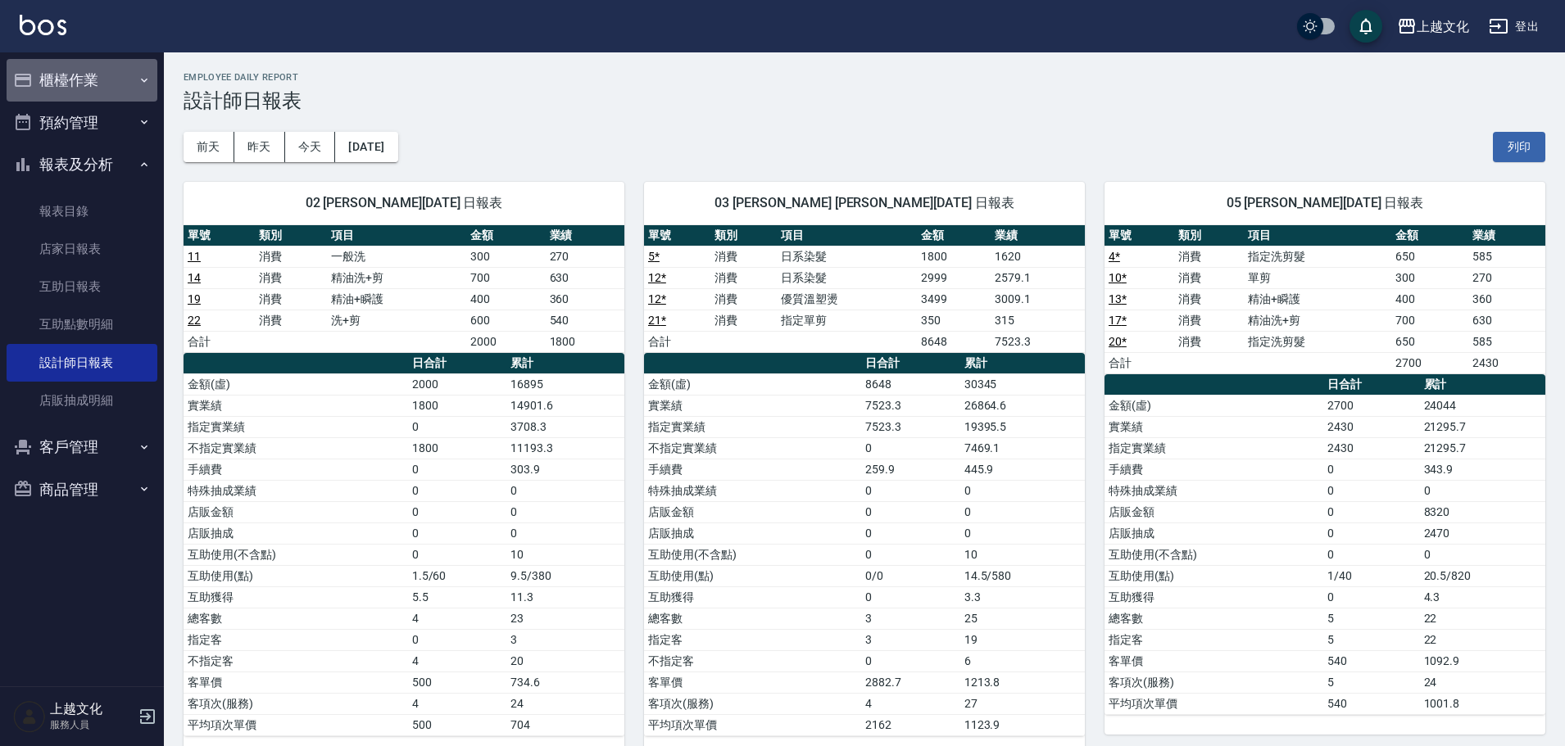
click at [120, 65] on button "櫃檯作業" at bounding box center [82, 80] width 151 height 43
click at [138, 80] on icon "button" at bounding box center [144, 80] width 13 height 13
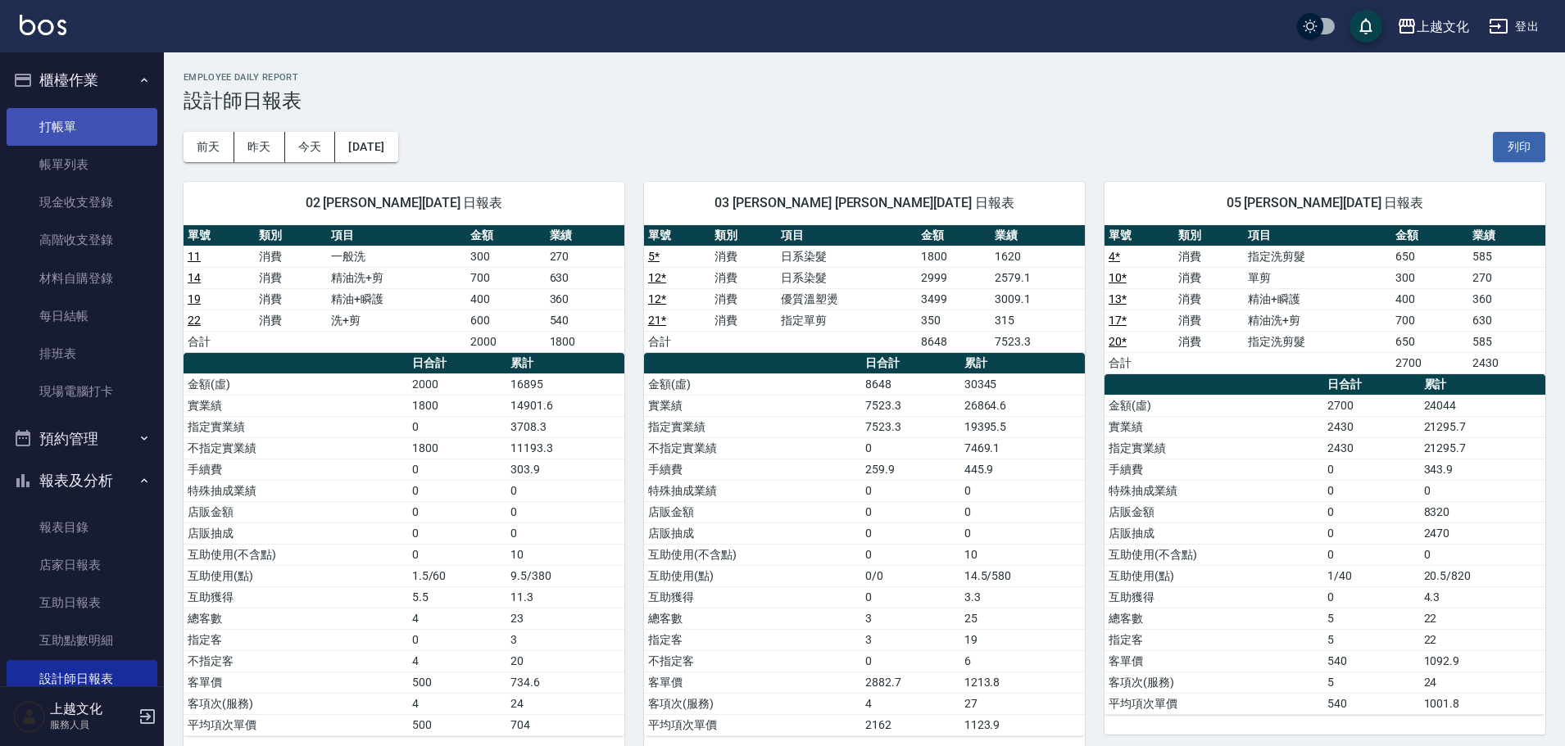
click at [66, 117] on link "打帳單" at bounding box center [82, 127] width 151 height 38
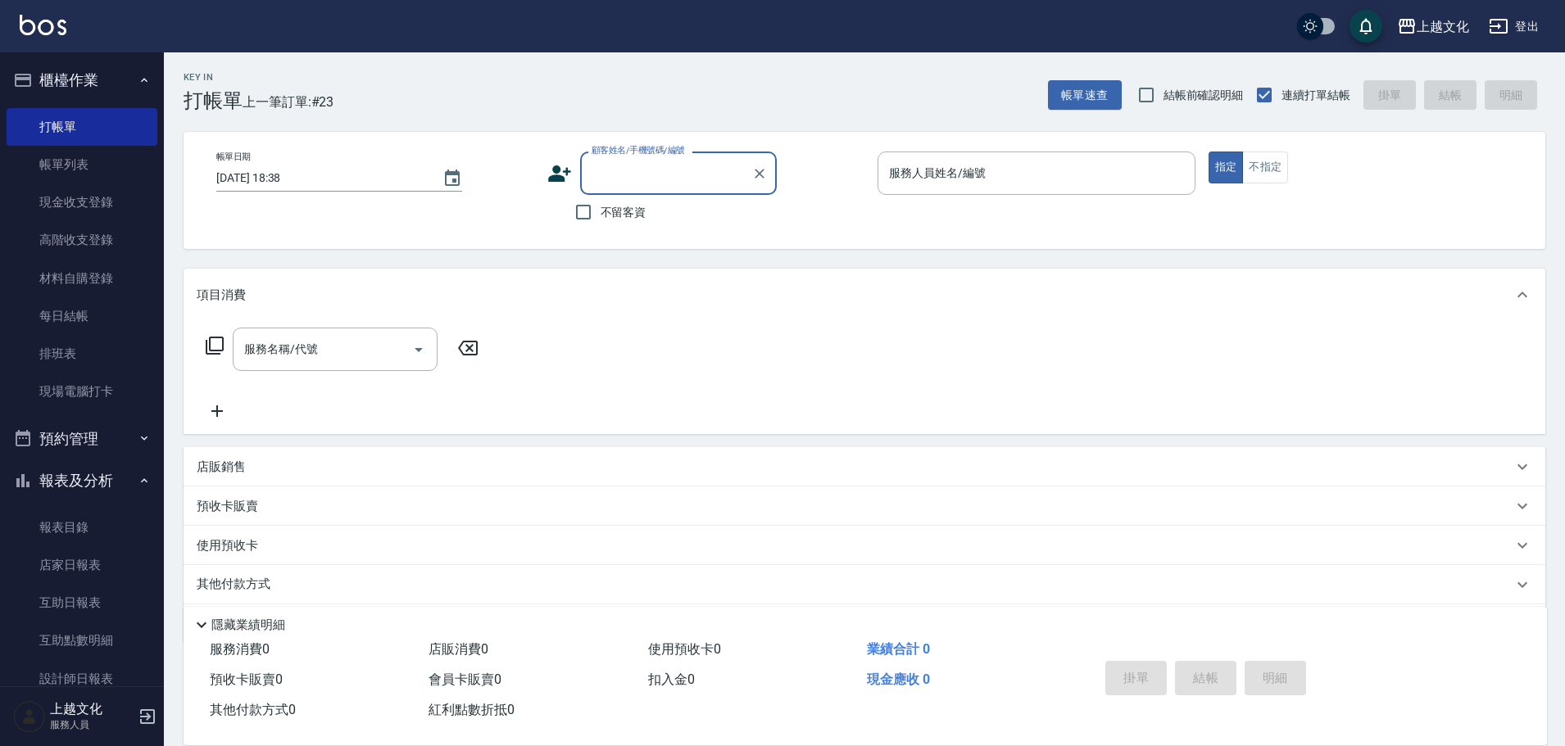
click at [213, 342] on icon at bounding box center [215, 346] width 20 height 20
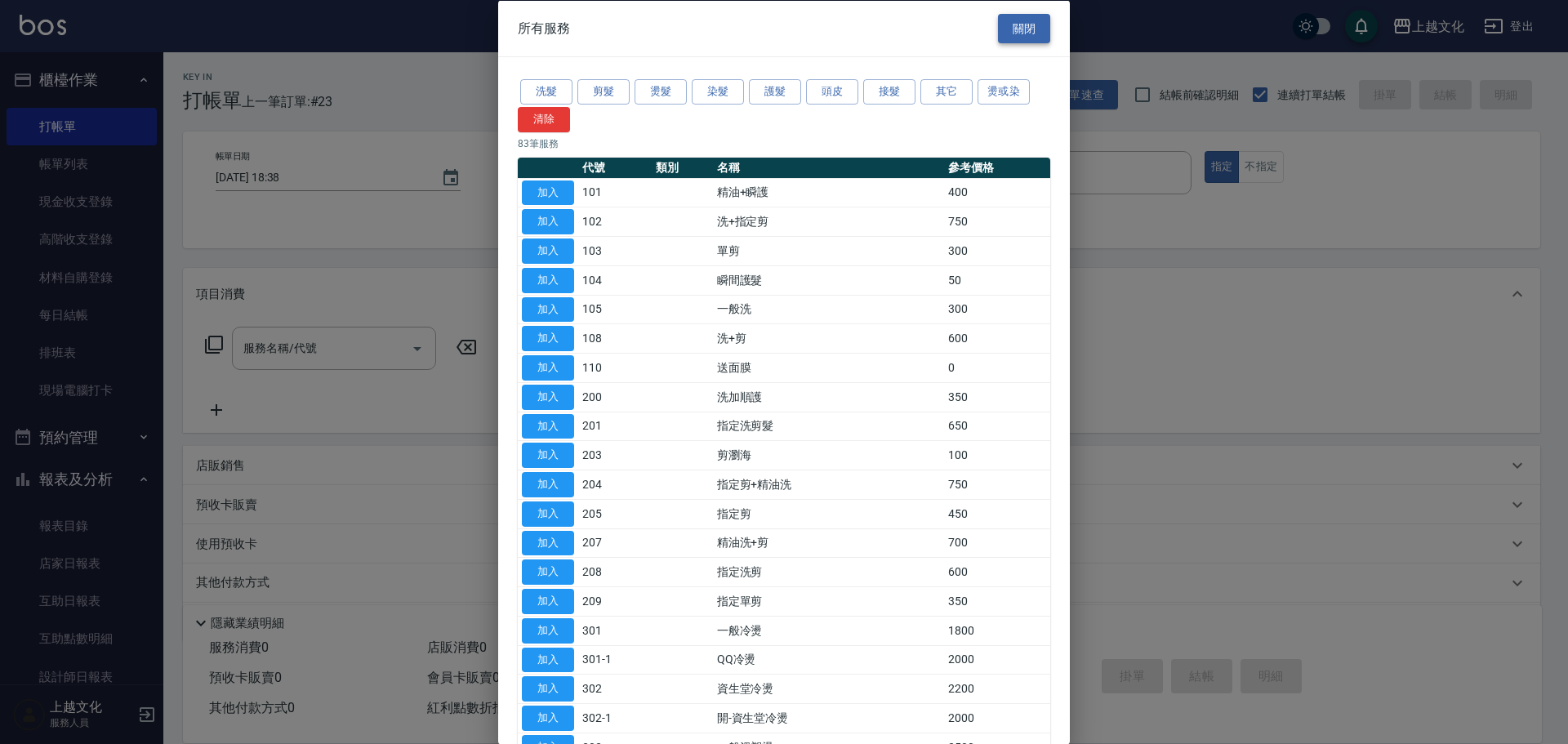
click at [1016, 24] on button "關閉" at bounding box center [1024, 28] width 52 height 30
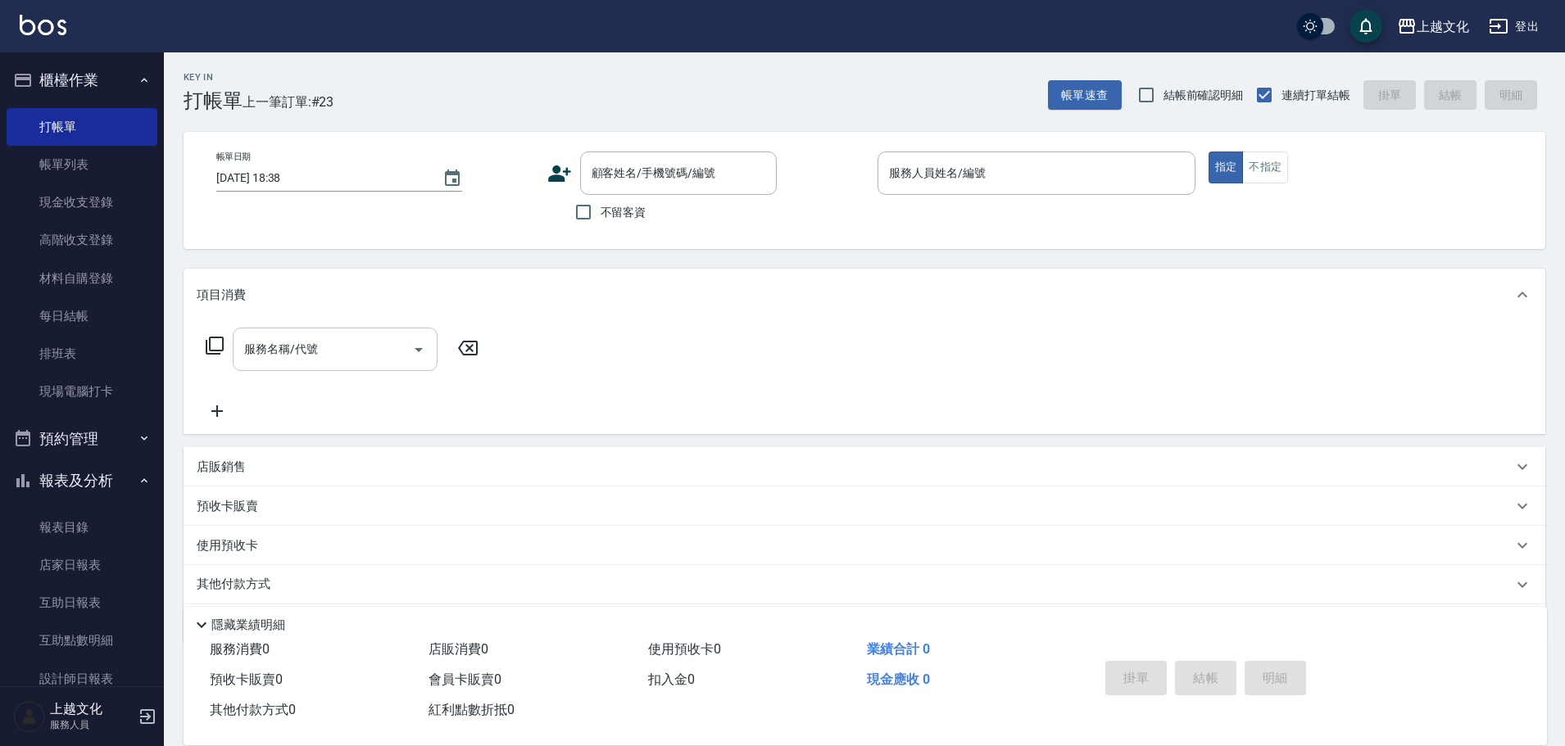
click at [418, 351] on icon "Open" at bounding box center [419, 350] width 20 height 20
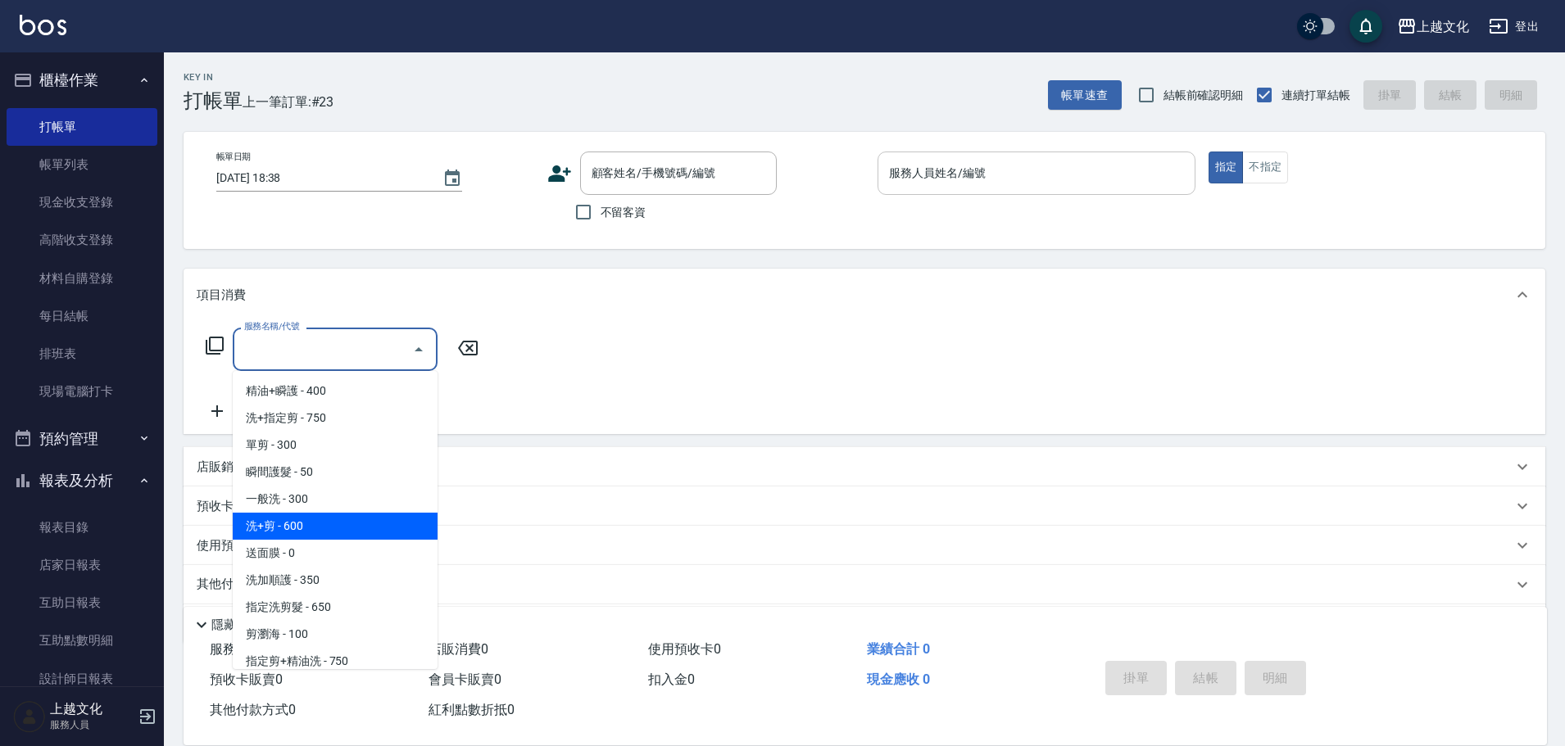
click at [1026, 161] on input "服務人員姓名/編號" at bounding box center [1036, 173] width 303 height 29
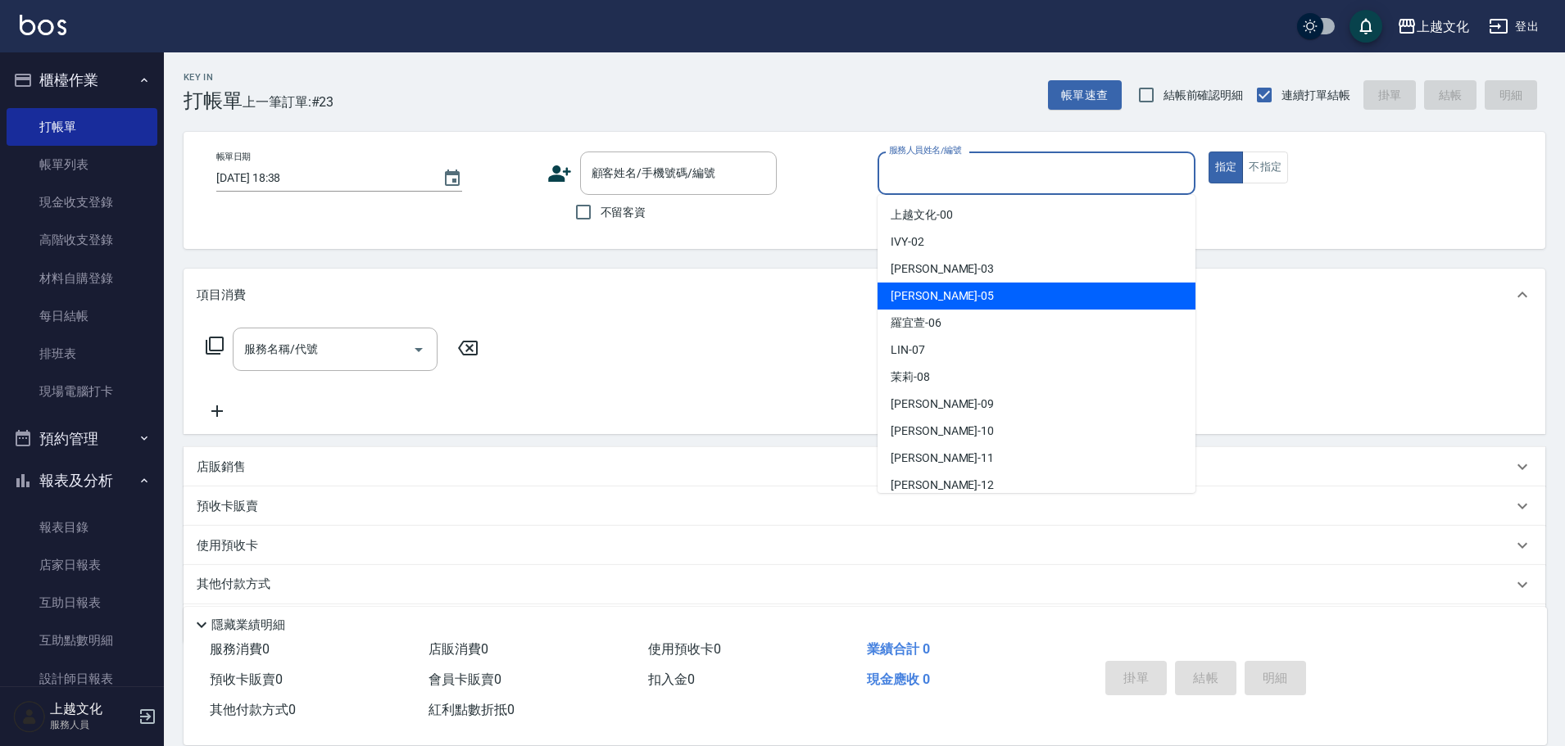
click at [1022, 292] on div "EMILY -05" at bounding box center [1036, 296] width 318 height 27
type input "EMILY-05"
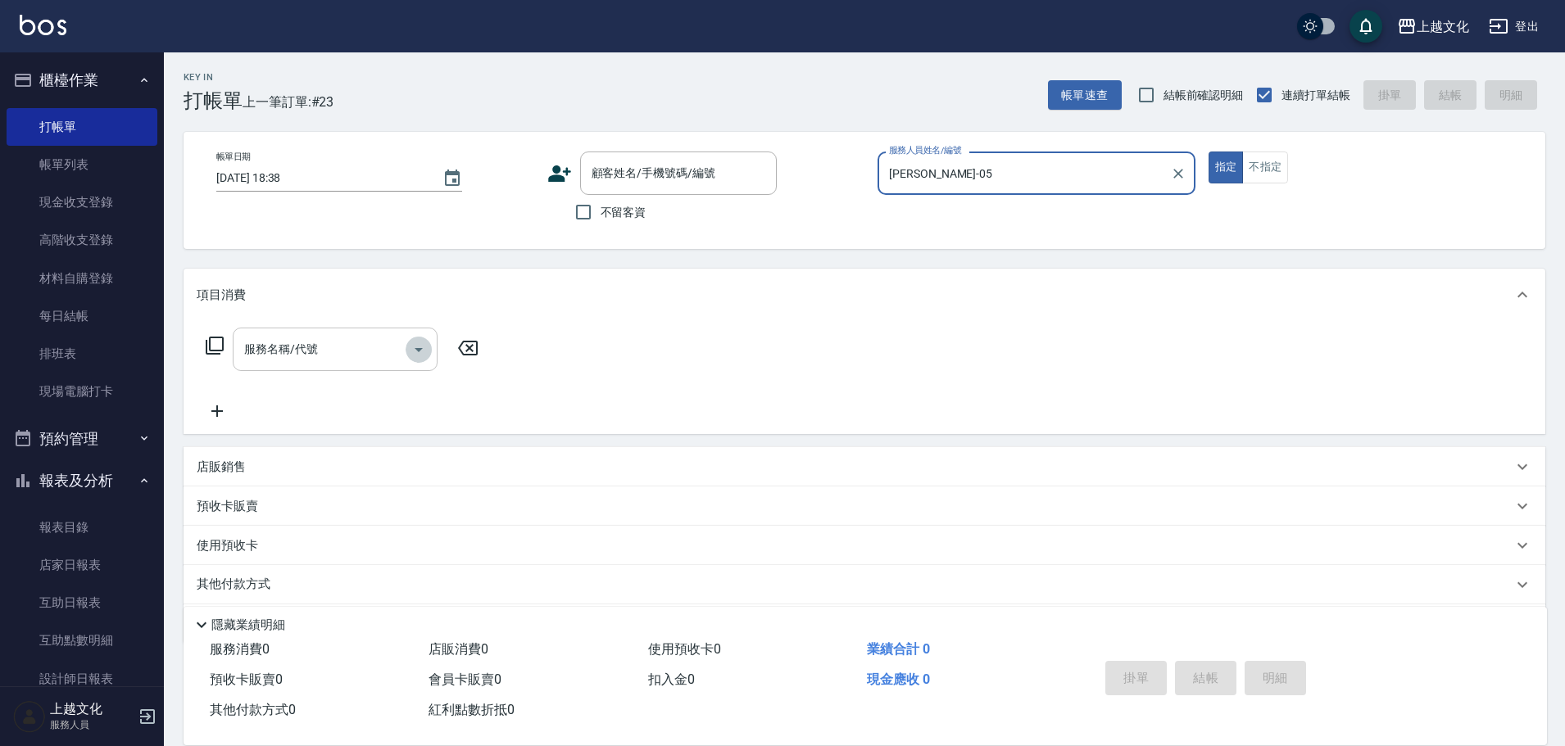
click at [419, 351] on icon "Open" at bounding box center [419, 350] width 8 height 4
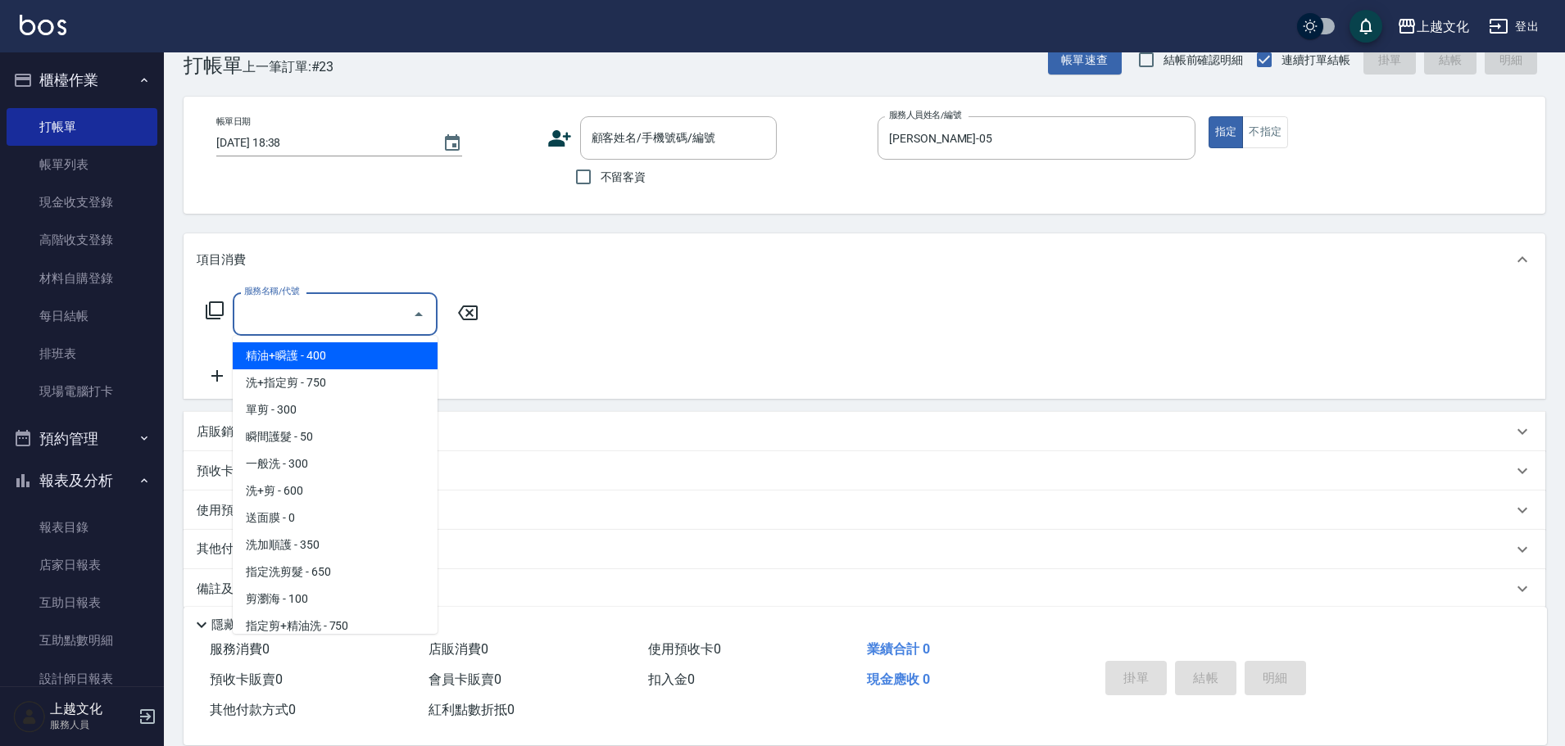
scroll to position [55, 0]
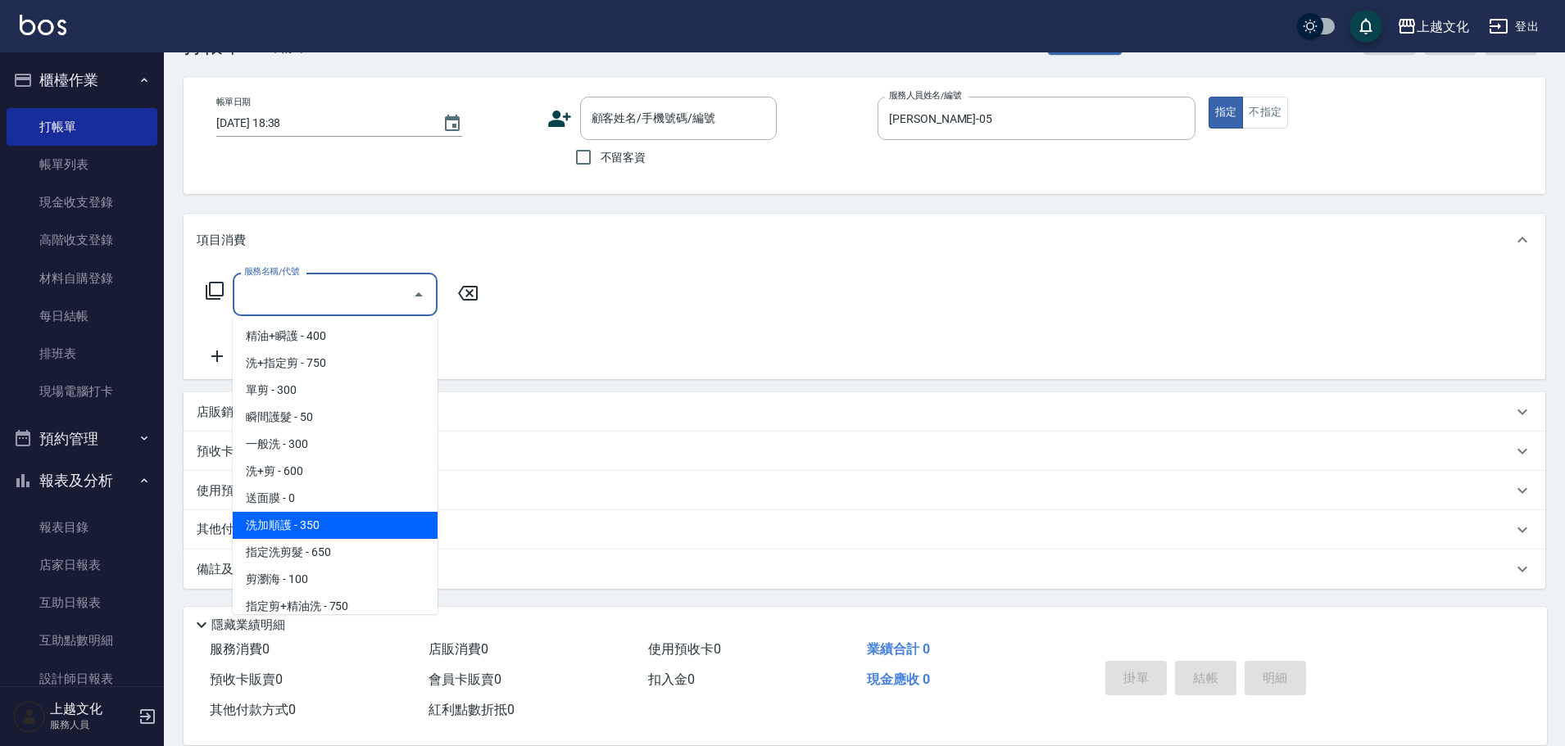
click at [365, 521] on span "洗加順護 - 350" at bounding box center [335, 525] width 205 height 27
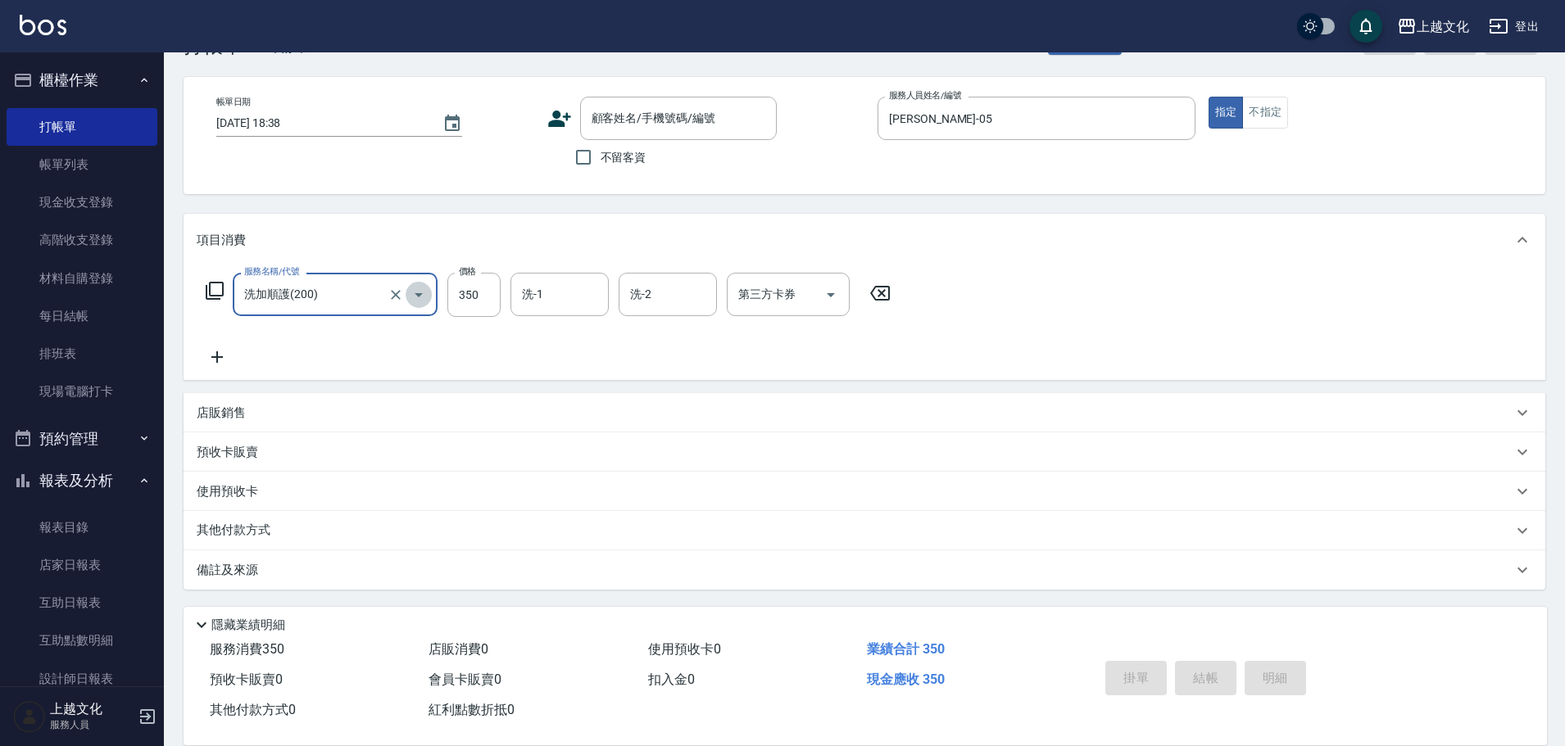
click at [416, 295] on icon "Open" at bounding box center [419, 295] width 20 height 20
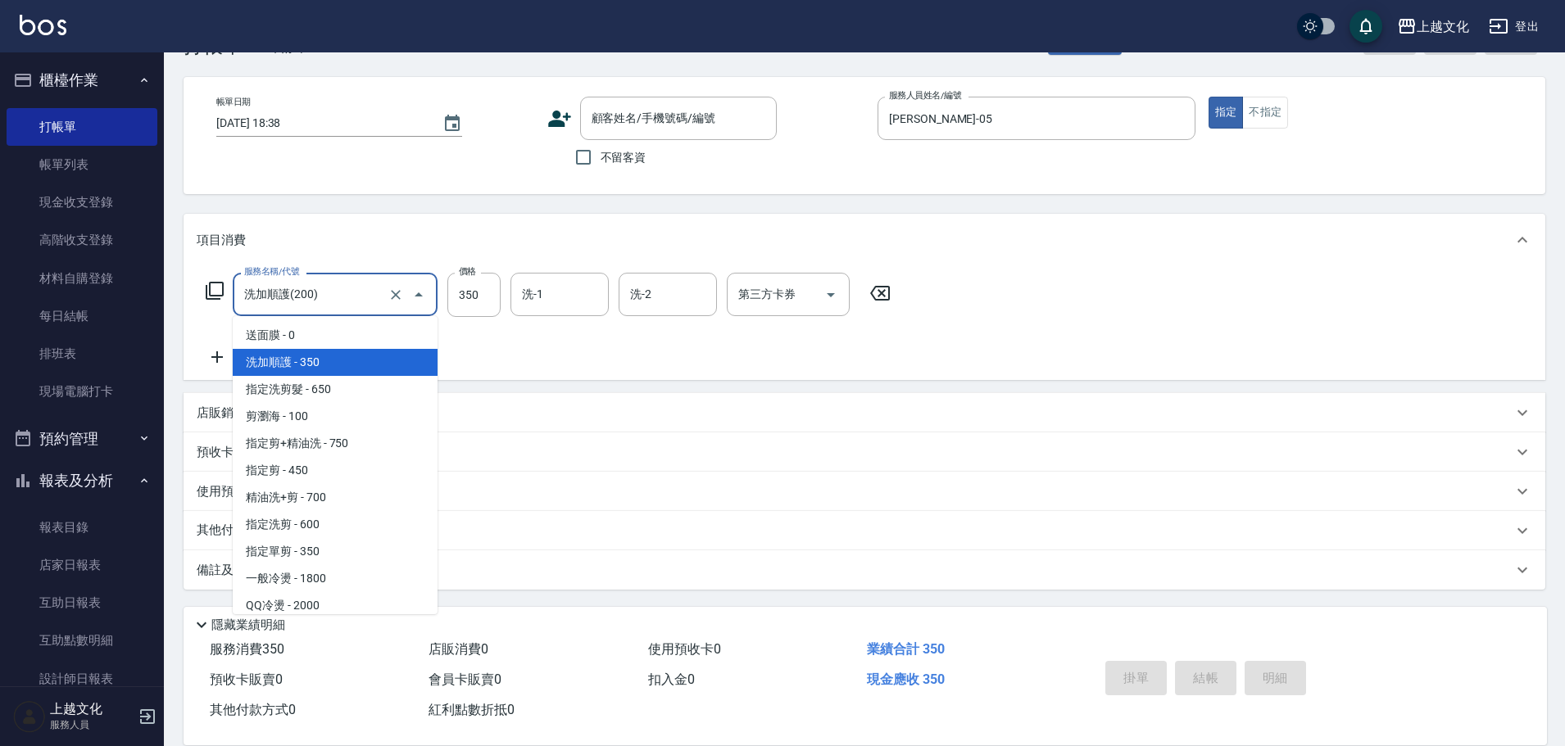
scroll to position [164, 0]
click at [370, 555] on span "指定單剪 - 350" at bounding box center [335, 550] width 205 height 27
type input "指定單剪(209)"
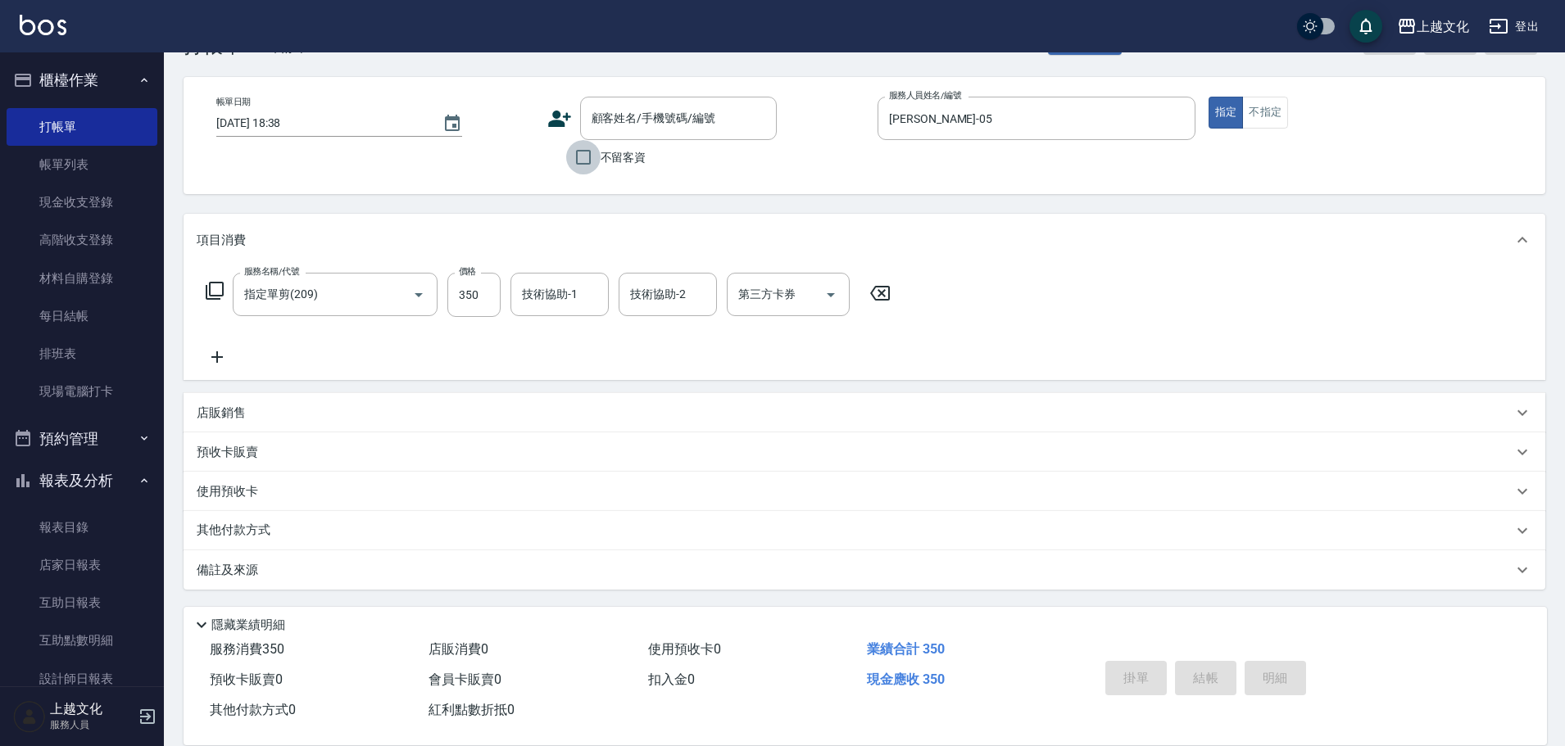
click at [582, 150] on input "不留客資" at bounding box center [583, 157] width 34 height 34
checkbox input "true"
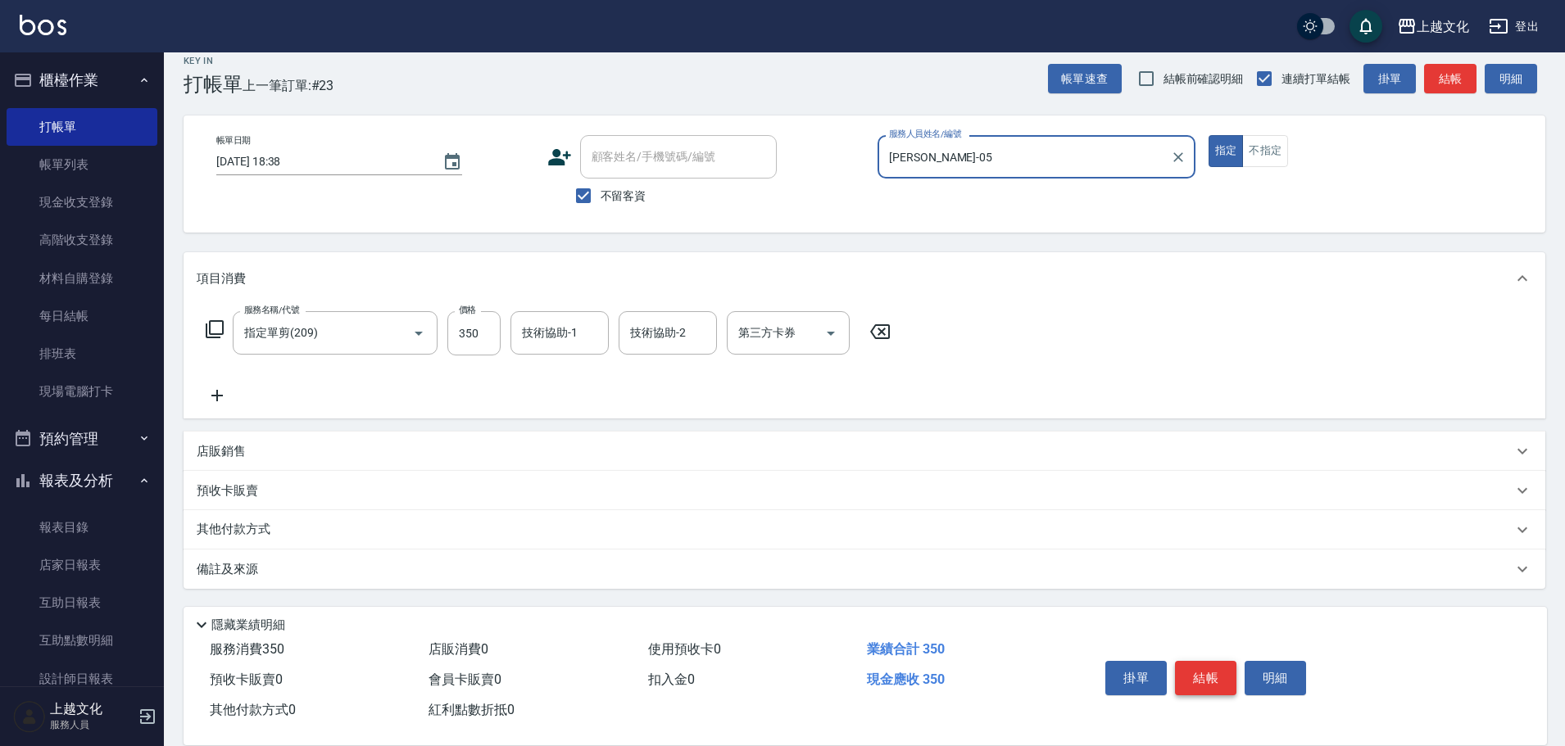
click at [1189, 668] on button "結帳" at bounding box center [1205, 678] width 61 height 34
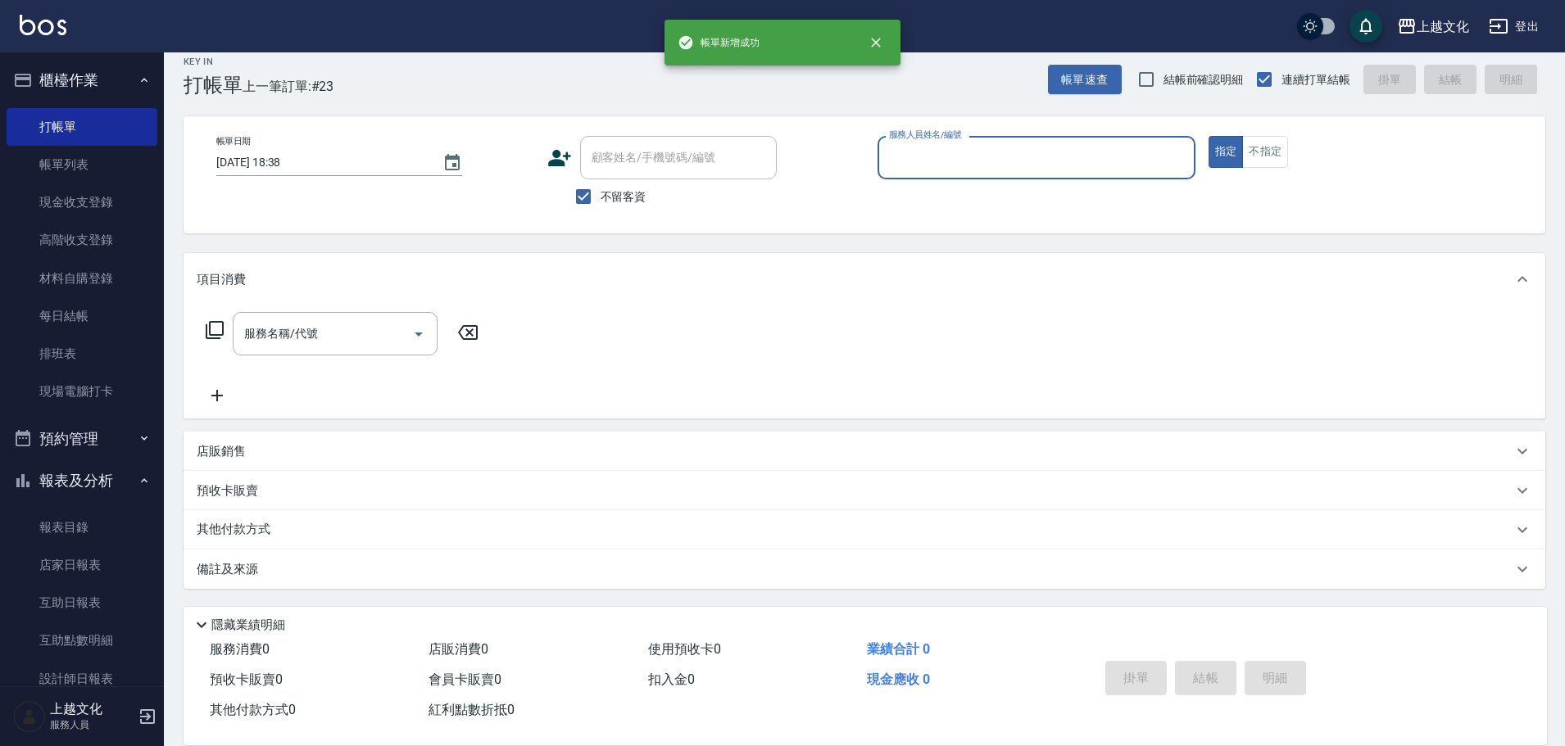
scroll to position [16, 0]
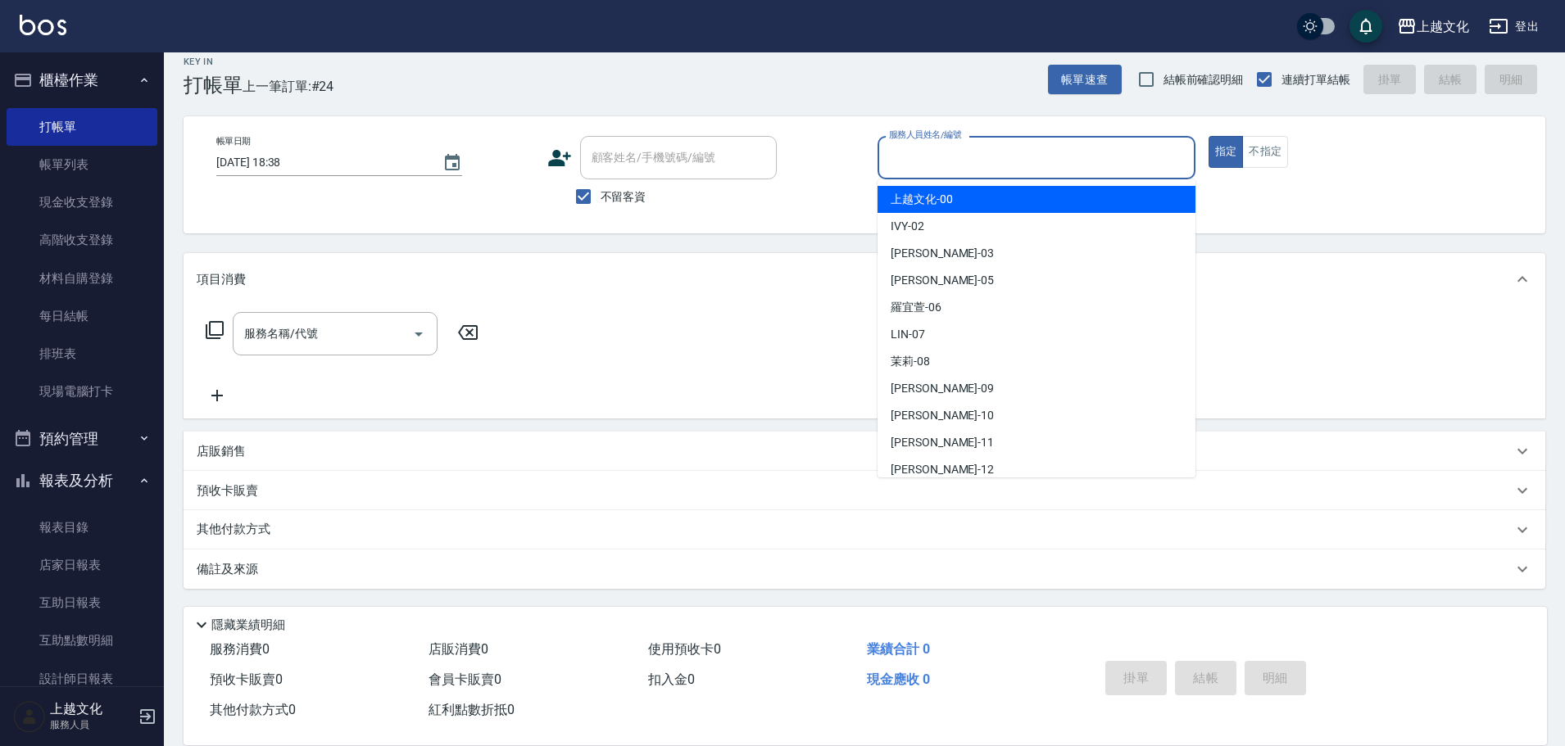
click at [982, 155] on input "服務人員姓名/編號" at bounding box center [1036, 157] width 303 height 29
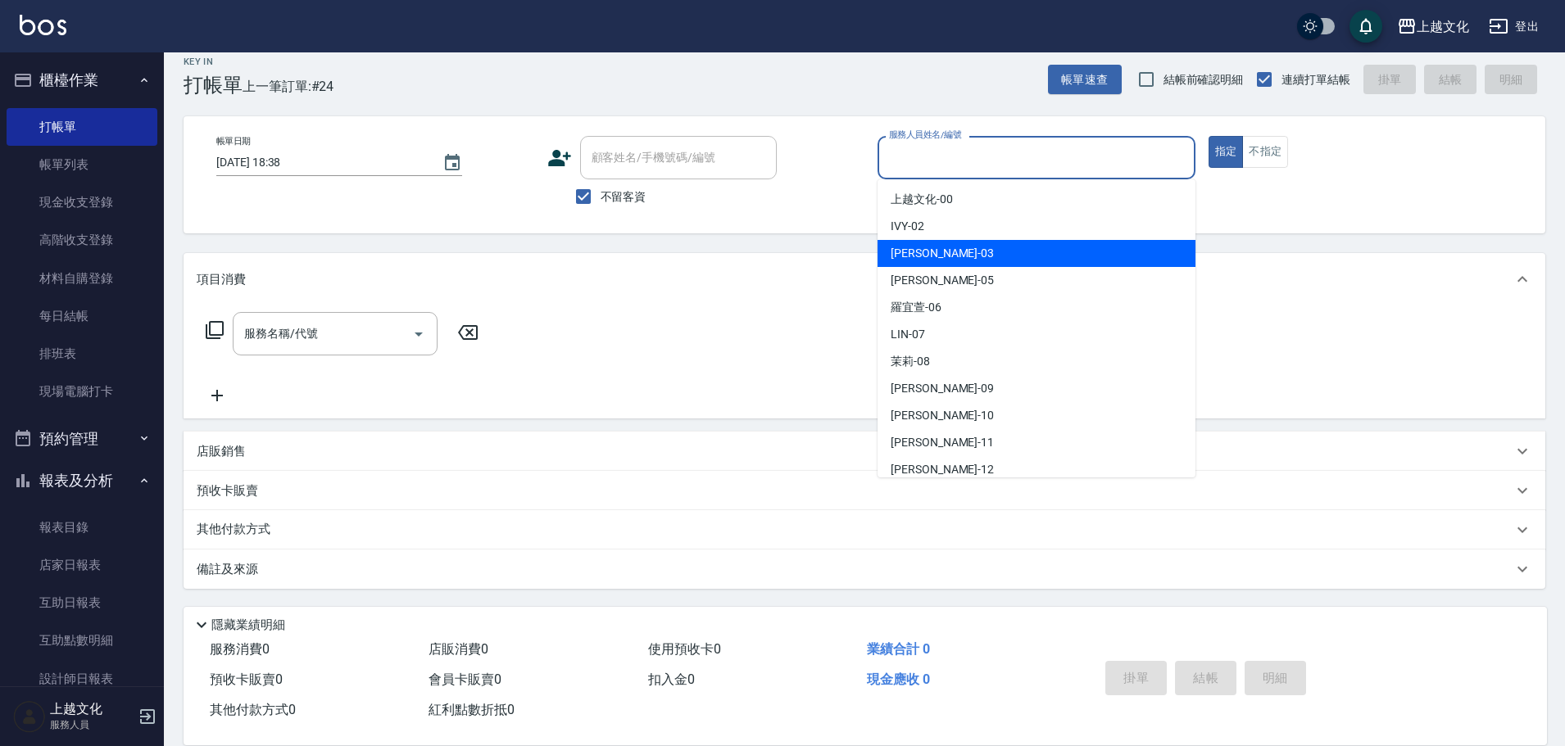
click at [995, 253] on div "kelly -03" at bounding box center [1036, 253] width 318 height 27
type input "kelly-03"
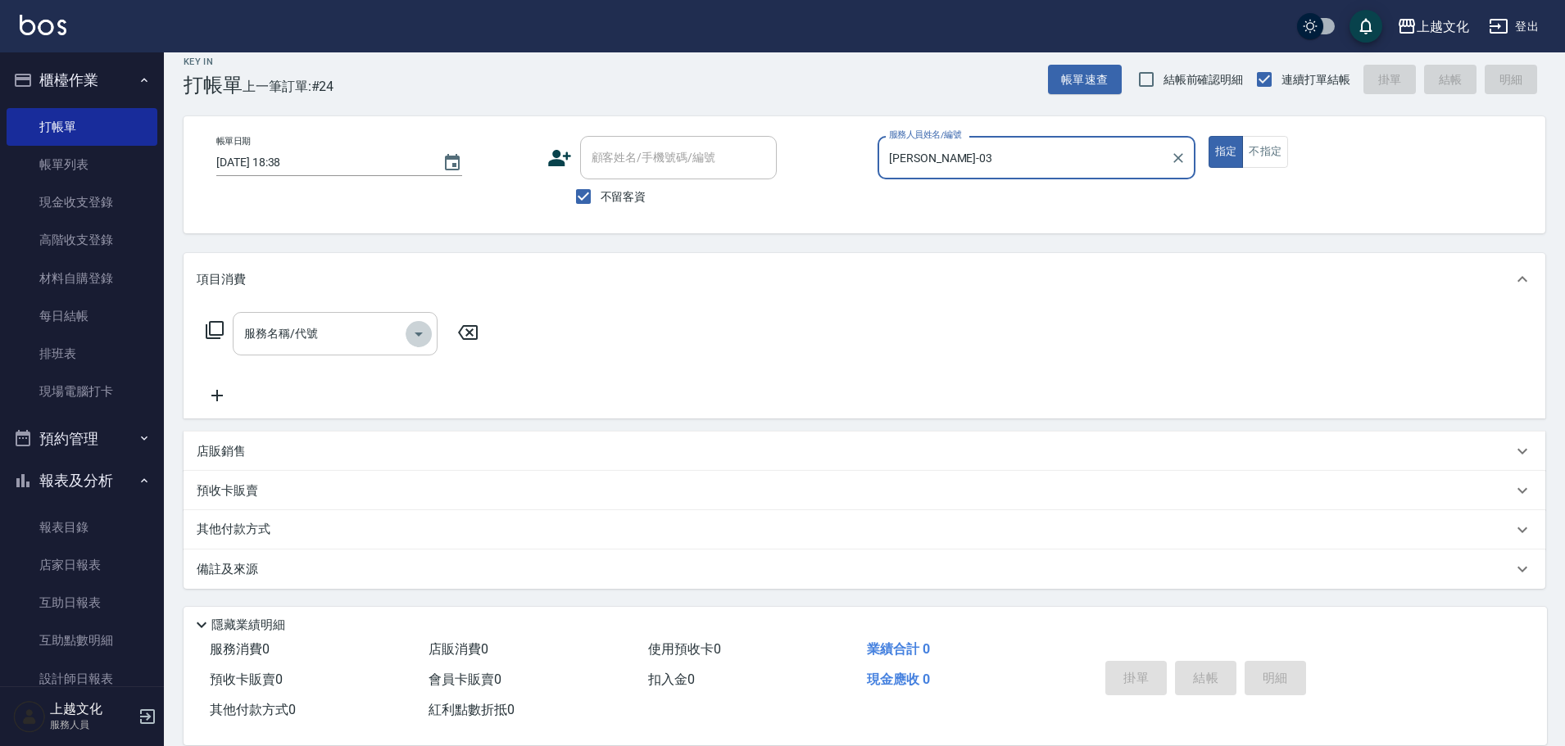
click at [418, 337] on icon "Open" at bounding box center [419, 334] width 20 height 20
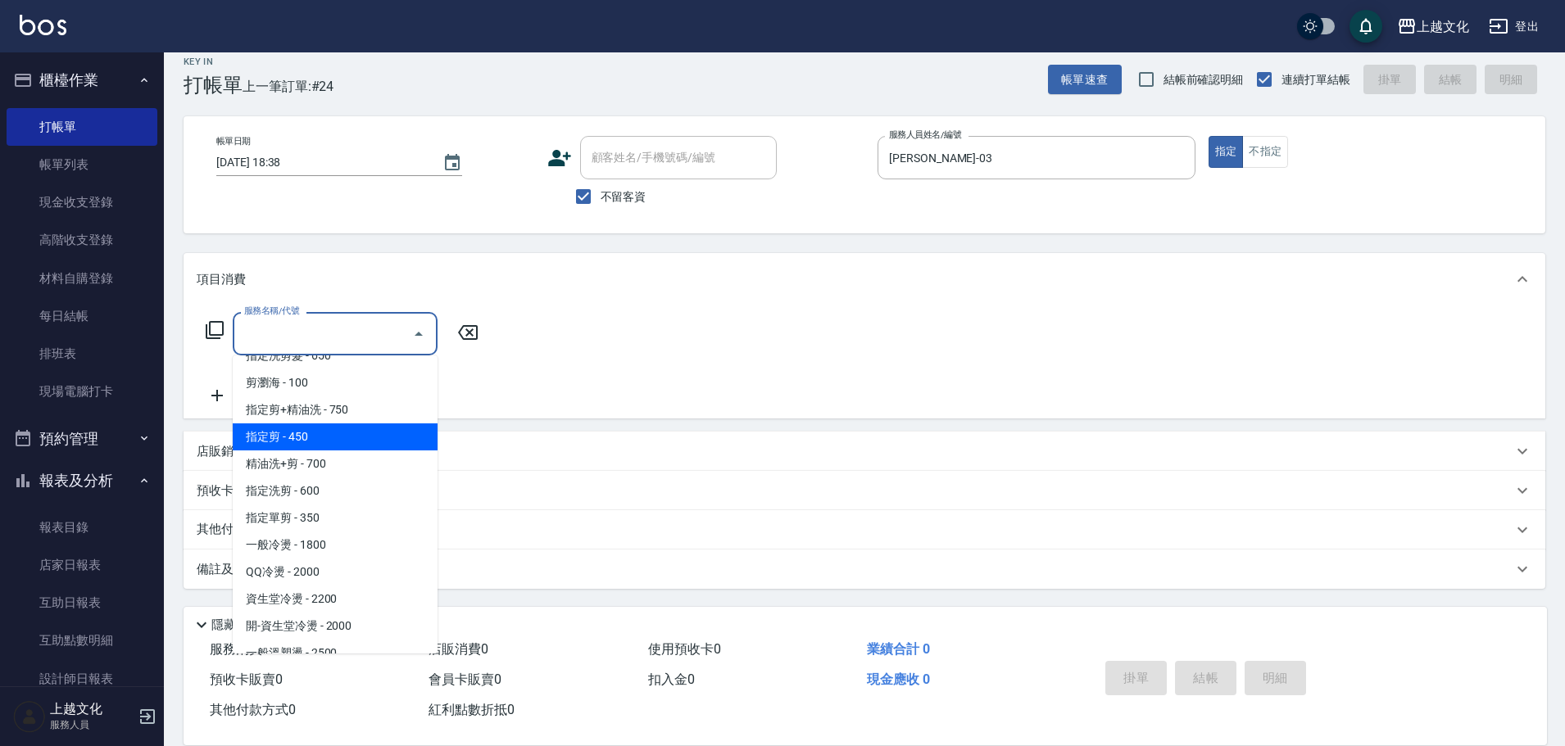
scroll to position [246, 0]
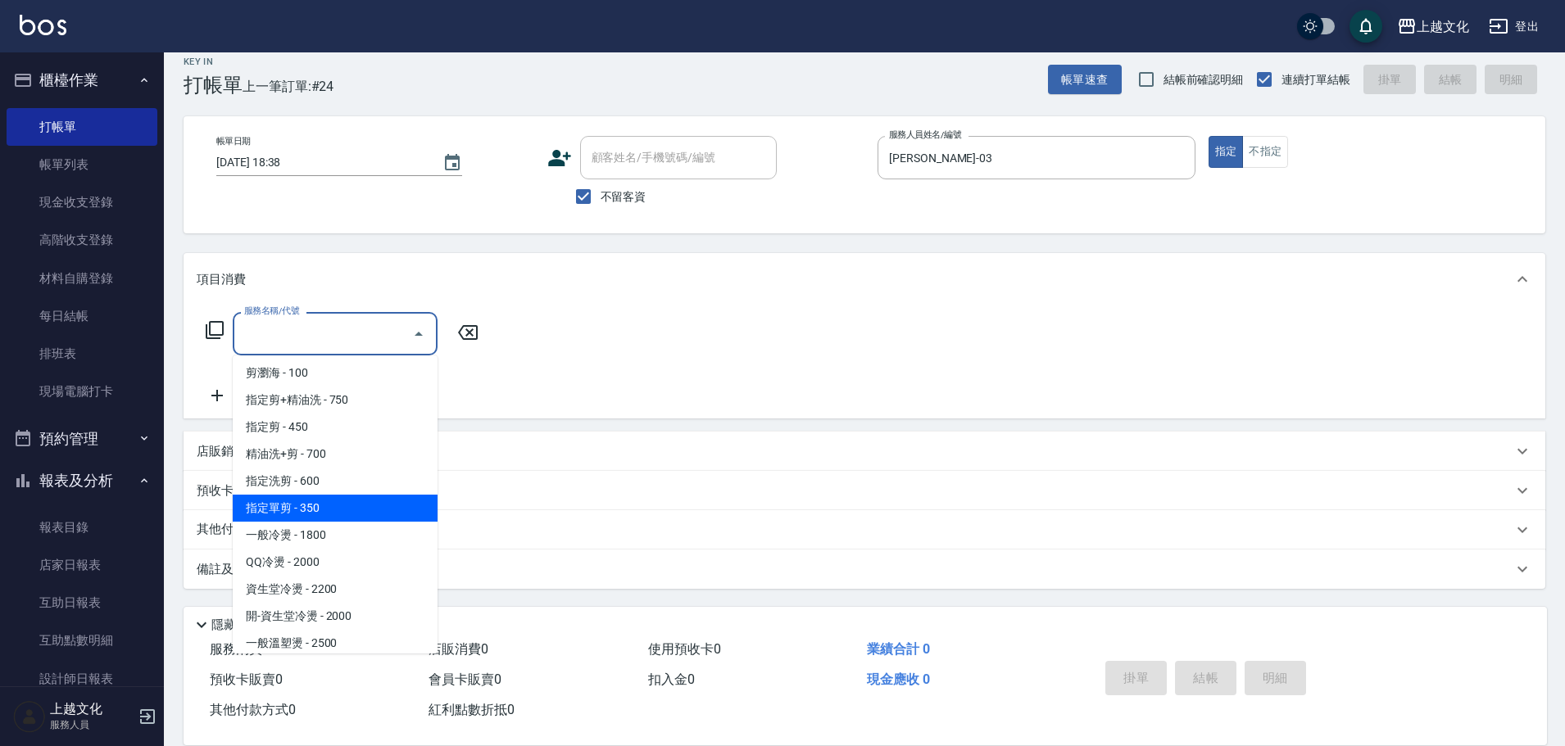
click at [372, 500] on span "指定單剪 - 350" at bounding box center [335, 508] width 205 height 27
type input "指定單剪(209)"
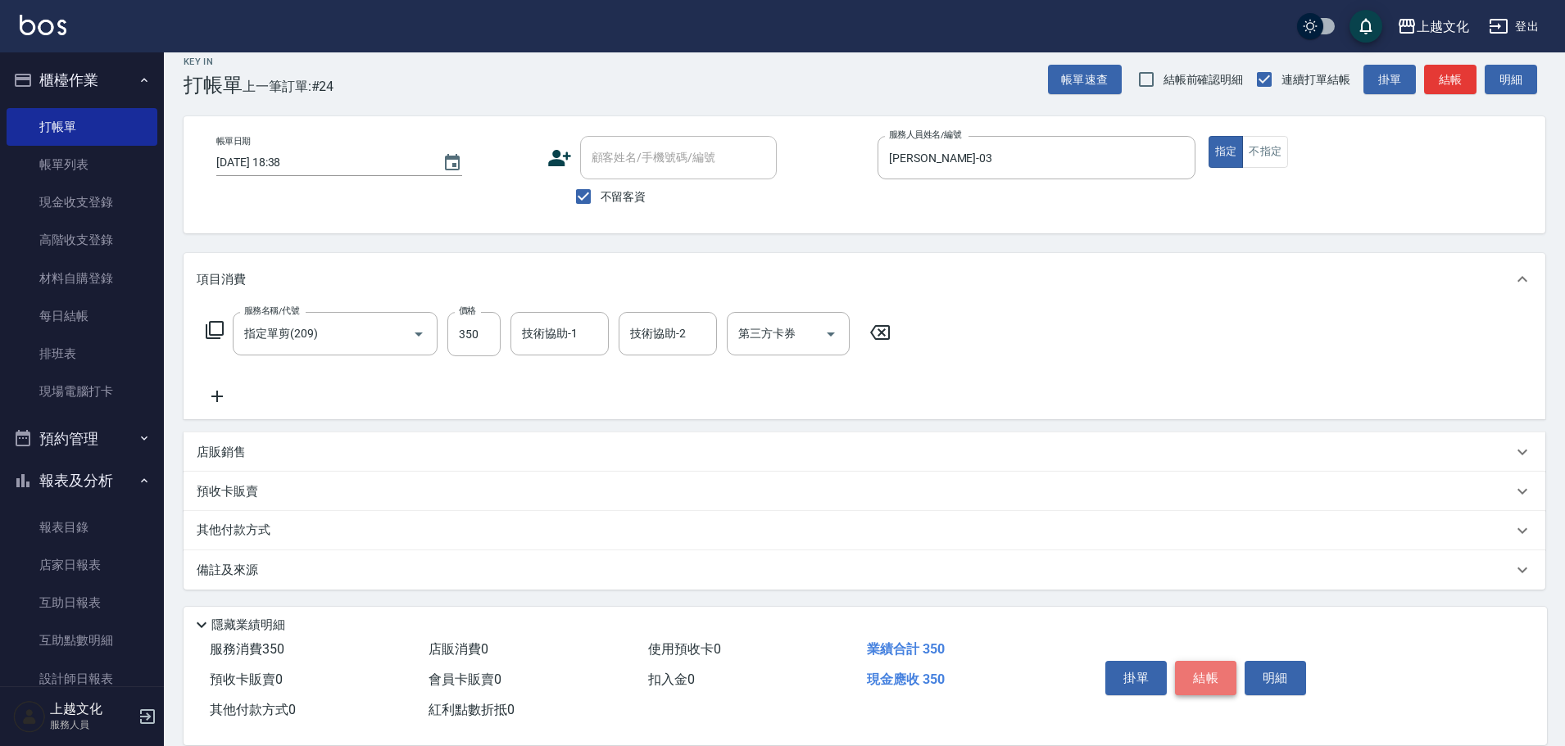
click at [1205, 673] on button "結帳" at bounding box center [1205, 678] width 61 height 34
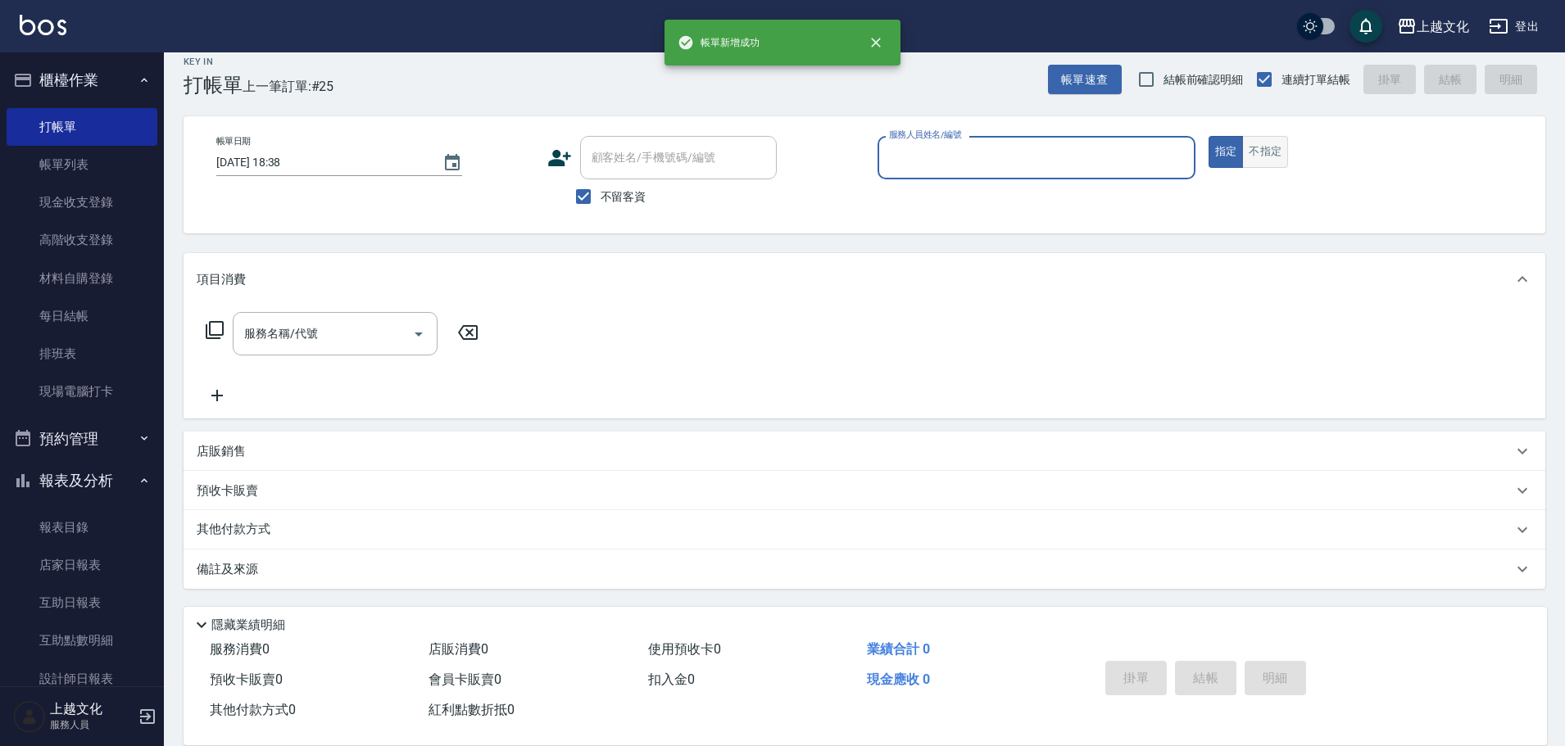
click at [1256, 142] on button "不指定" at bounding box center [1265, 152] width 46 height 32
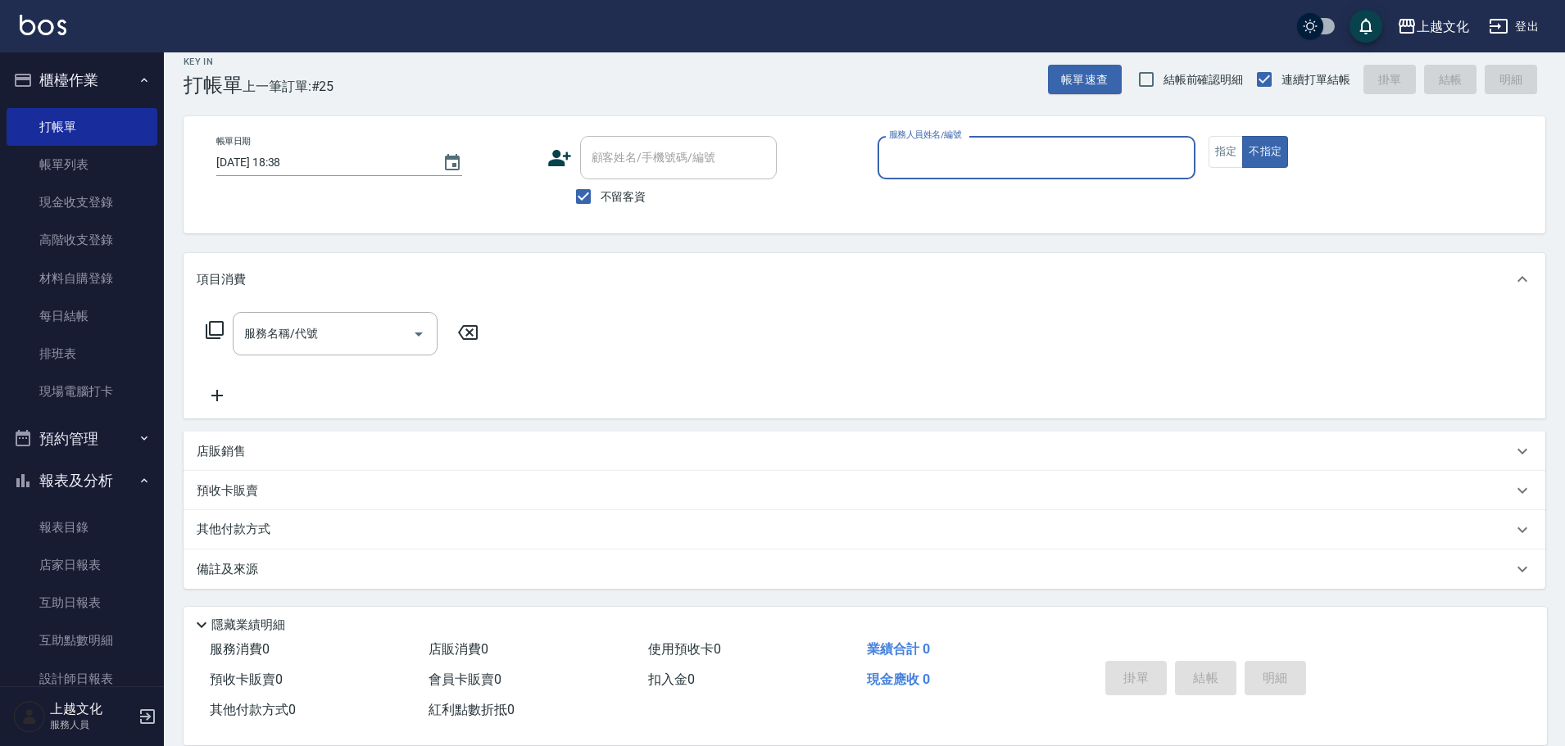
click at [1074, 158] on input "服務人員姓名/編號" at bounding box center [1036, 157] width 303 height 29
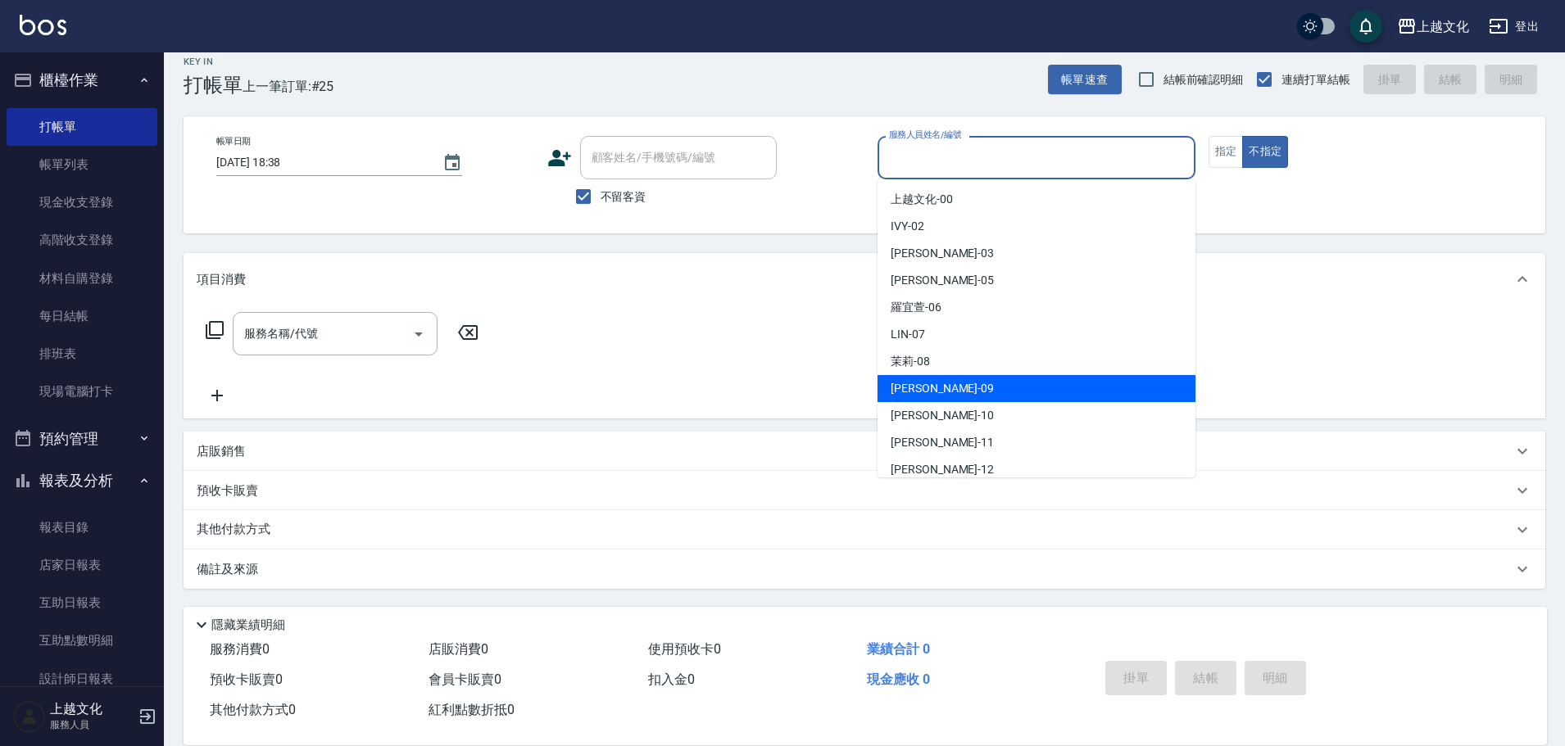
click at [997, 387] on div "jason -09" at bounding box center [1036, 388] width 318 height 27
type input "jason-09"
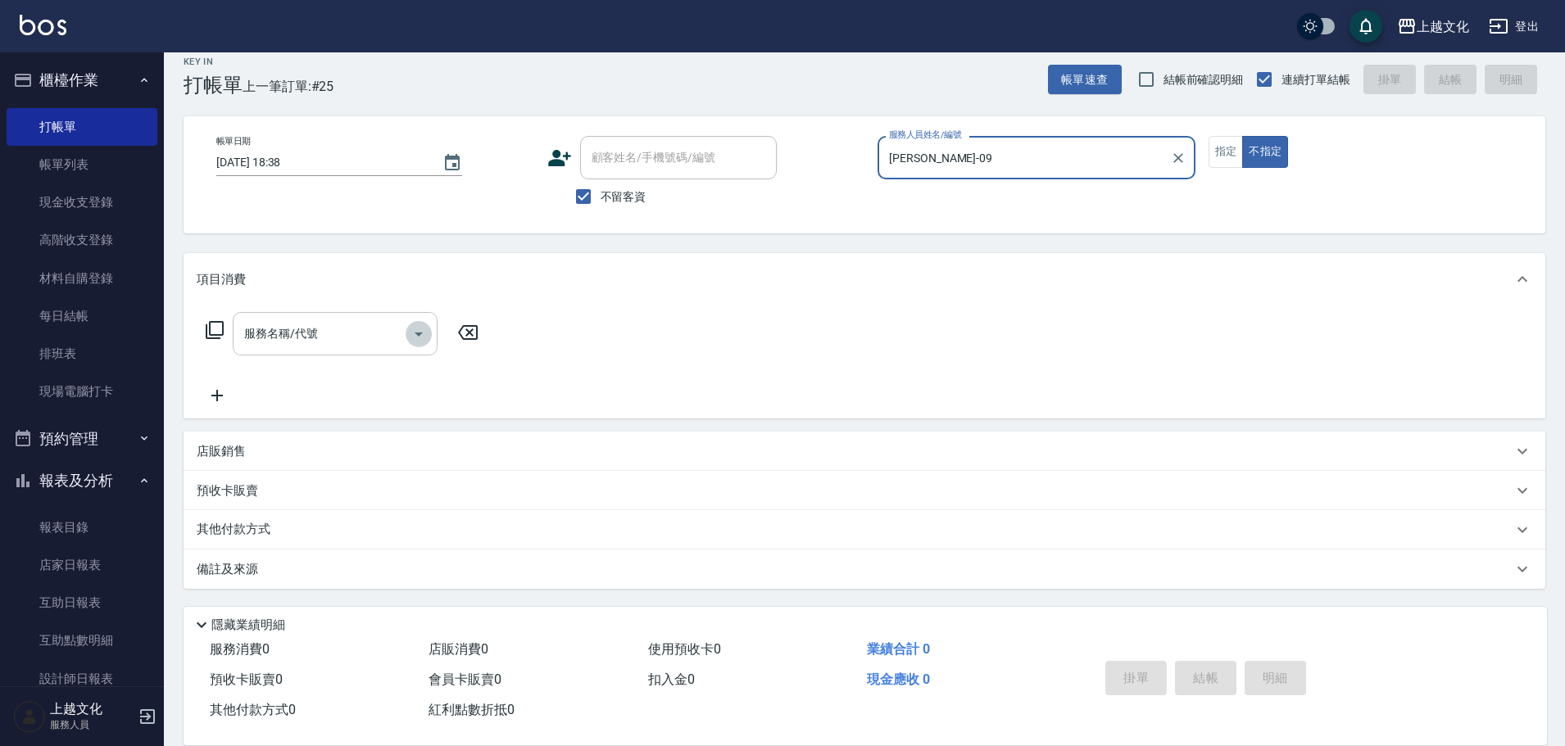
click at [415, 335] on icon "Open" at bounding box center [419, 334] width 20 height 20
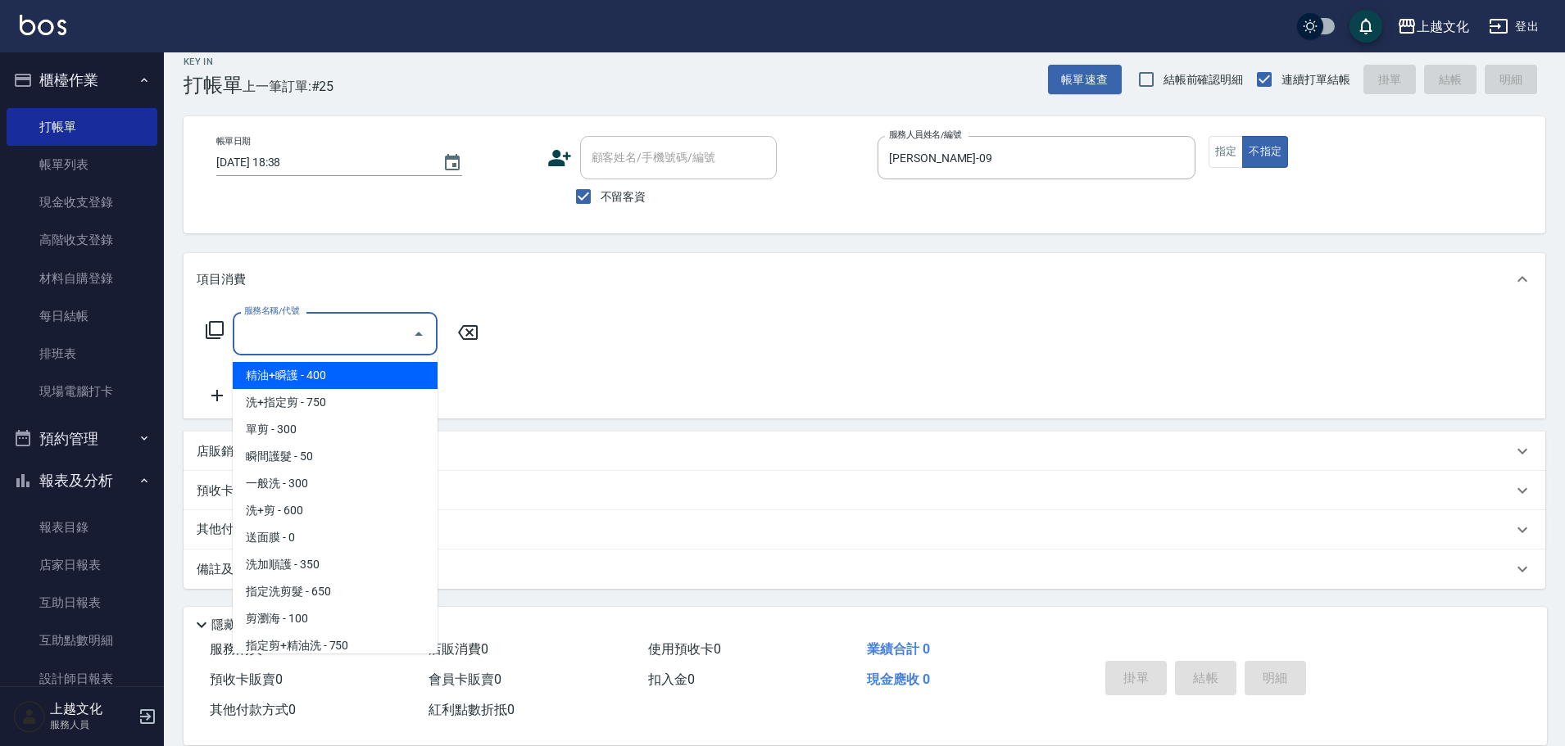
click at [377, 377] on span "精油+瞬護 - 400" at bounding box center [335, 375] width 205 height 27
type input "精油+瞬護(101)"
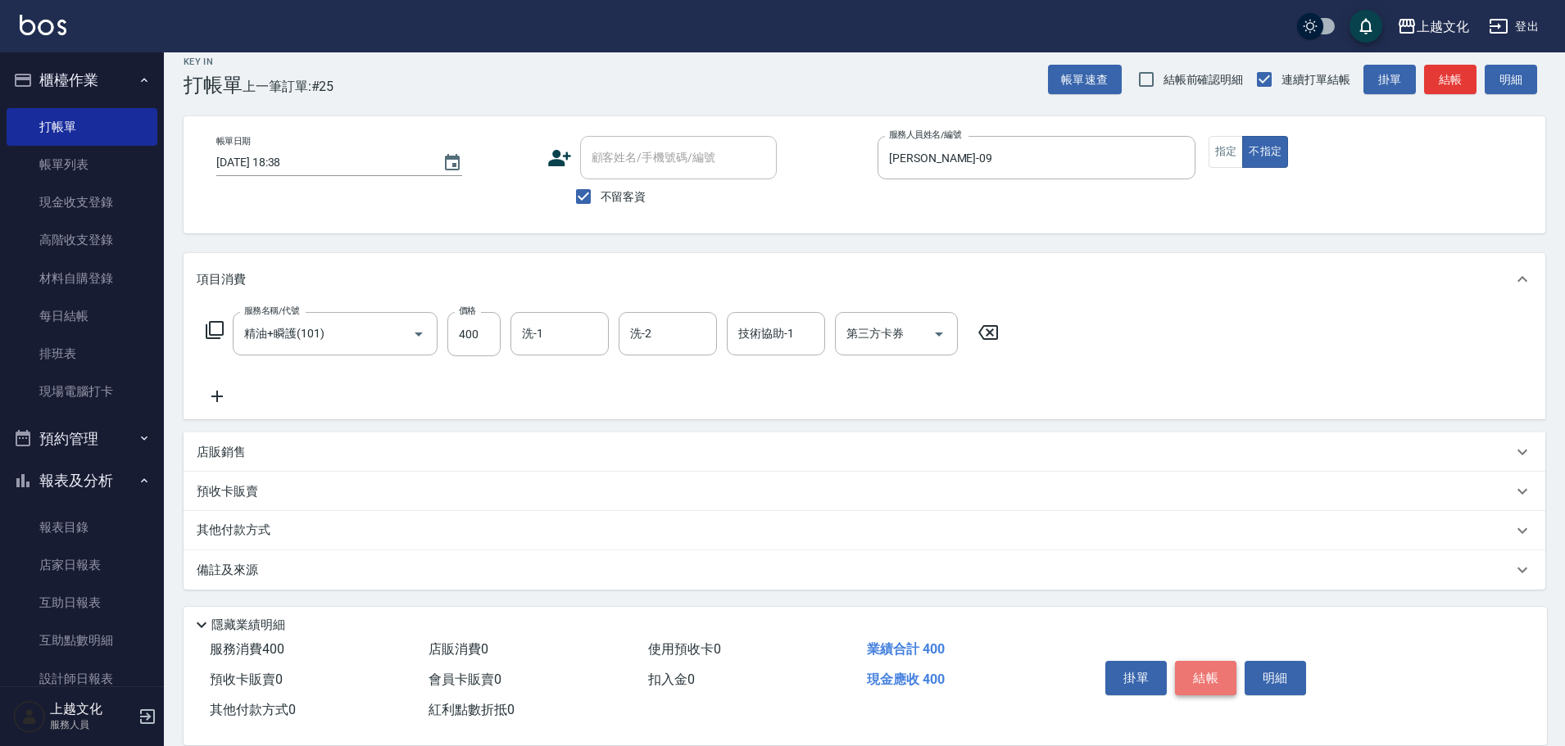
click at [1193, 672] on button "結帳" at bounding box center [1205, 678] width 61 height 34
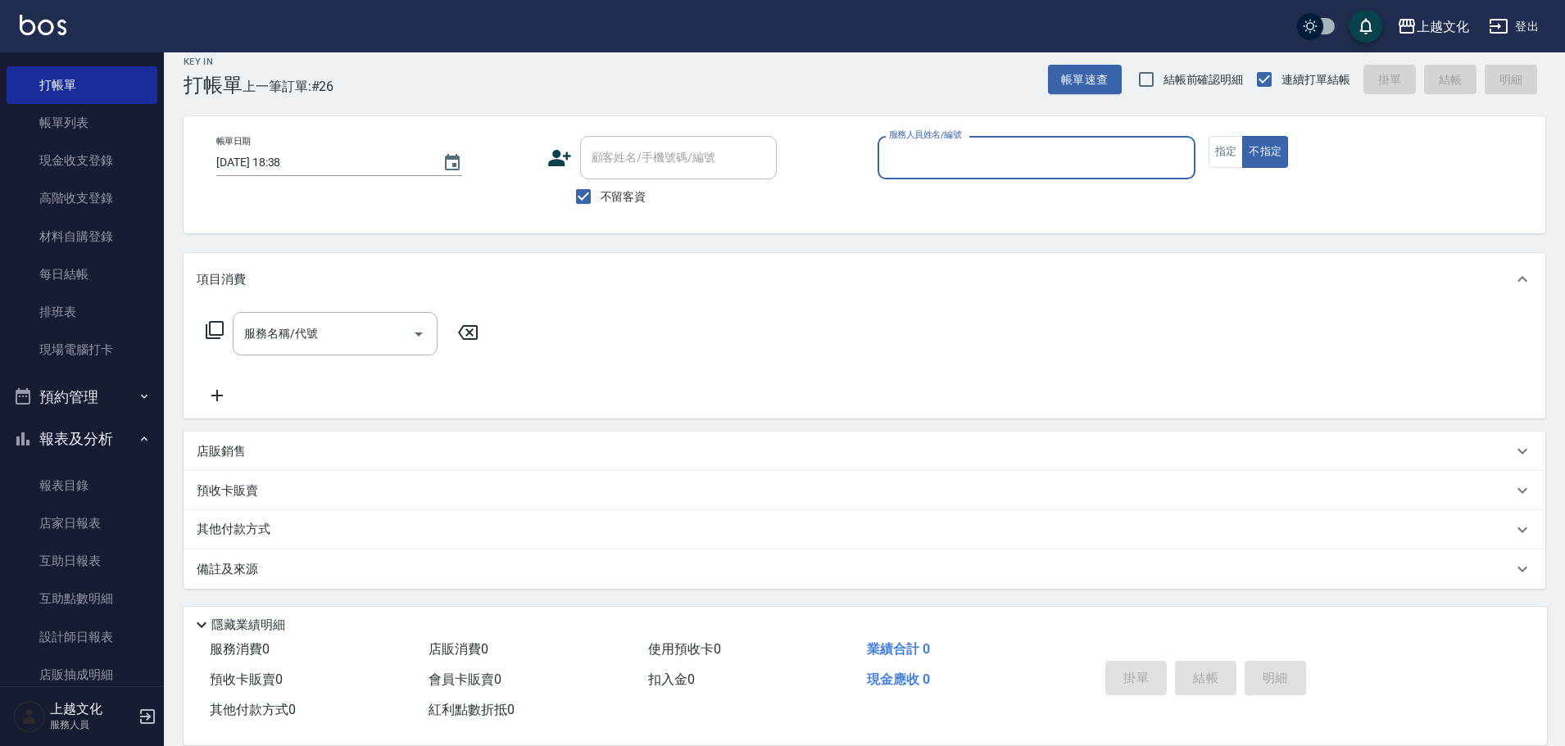
scroll to position [82, 0]
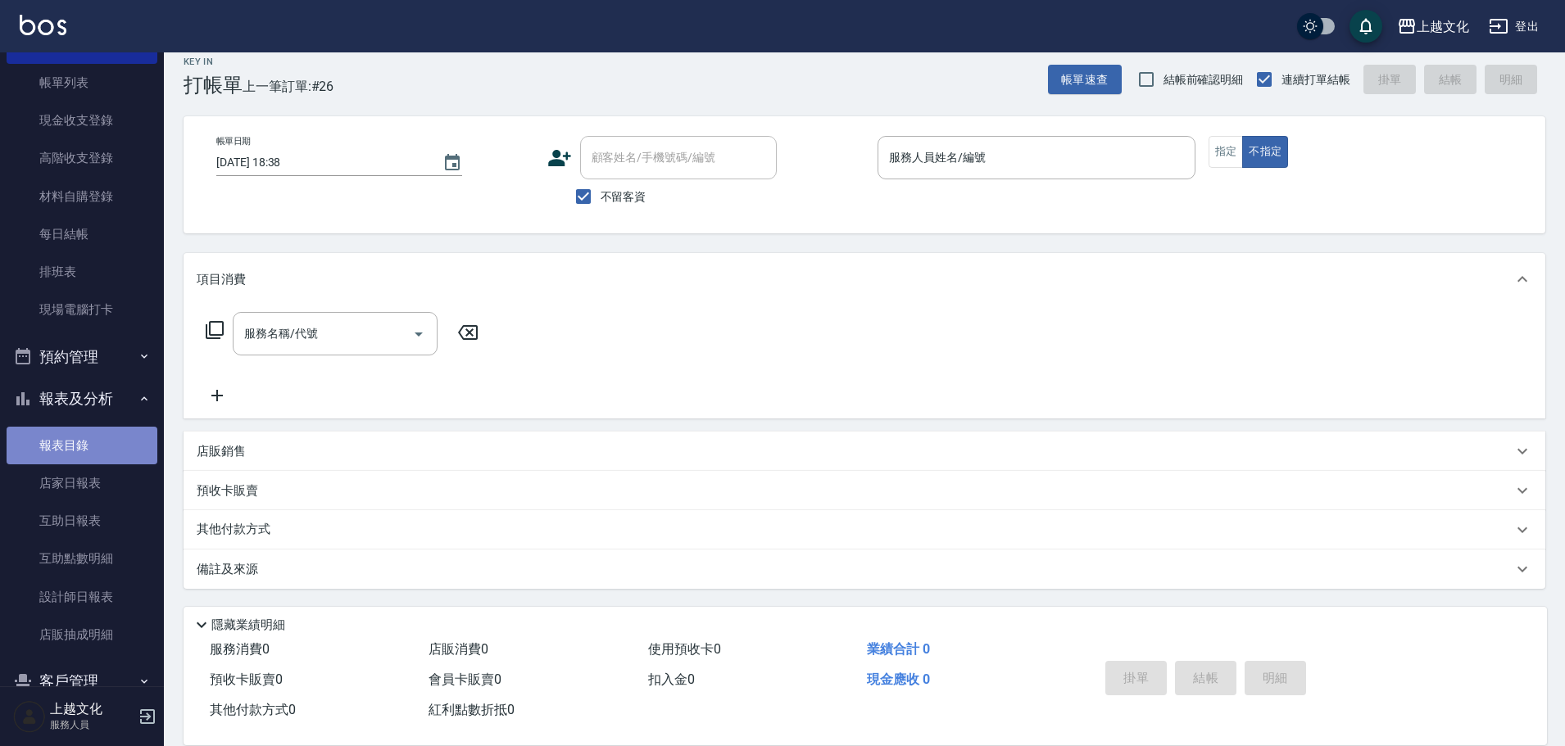
click at [106, 453] on link "報表目錄" at bounding box center [82, 446] width 151 height 38
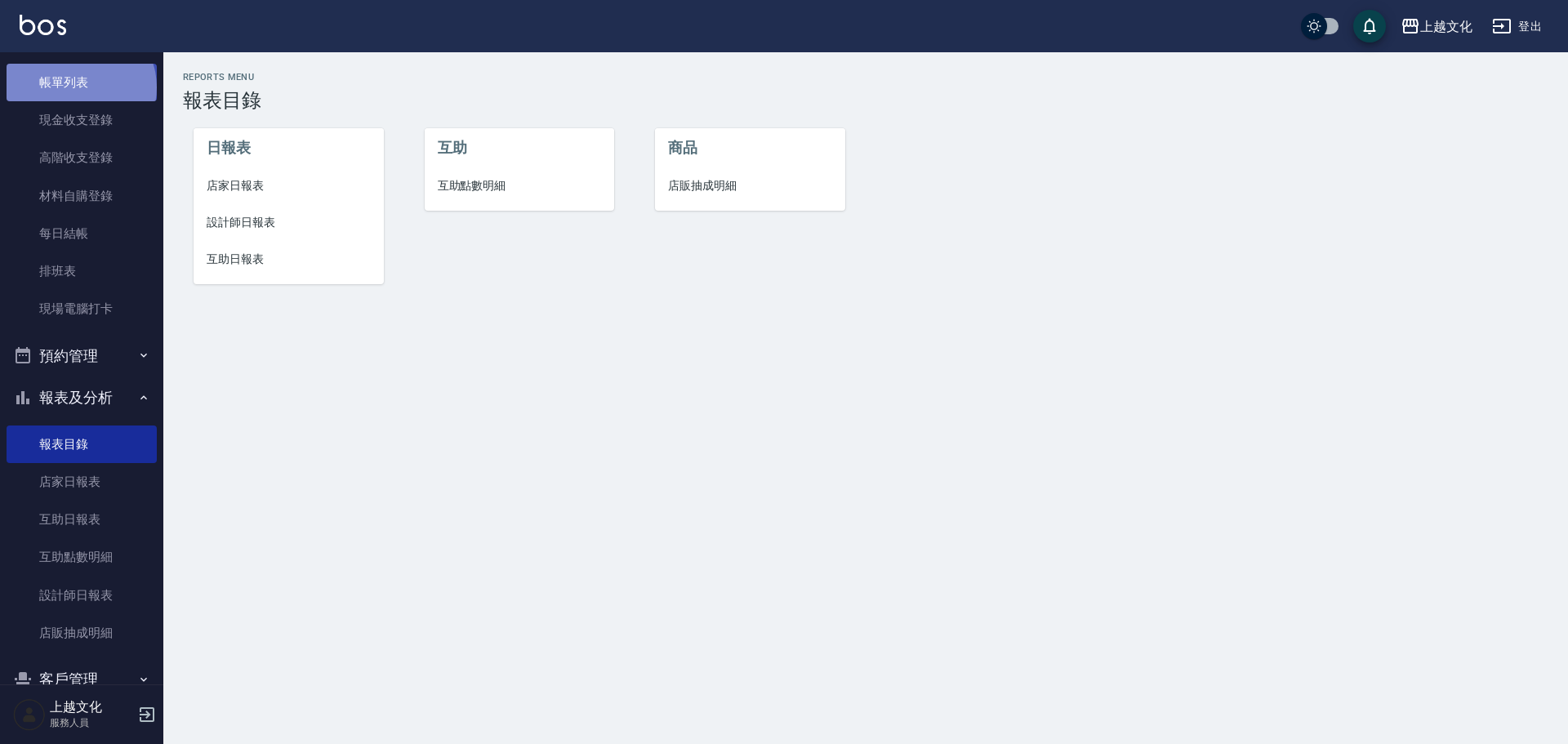
click at [79, 88] on link "帳單列表" at bounding box center [82, 83] width 151 height 38
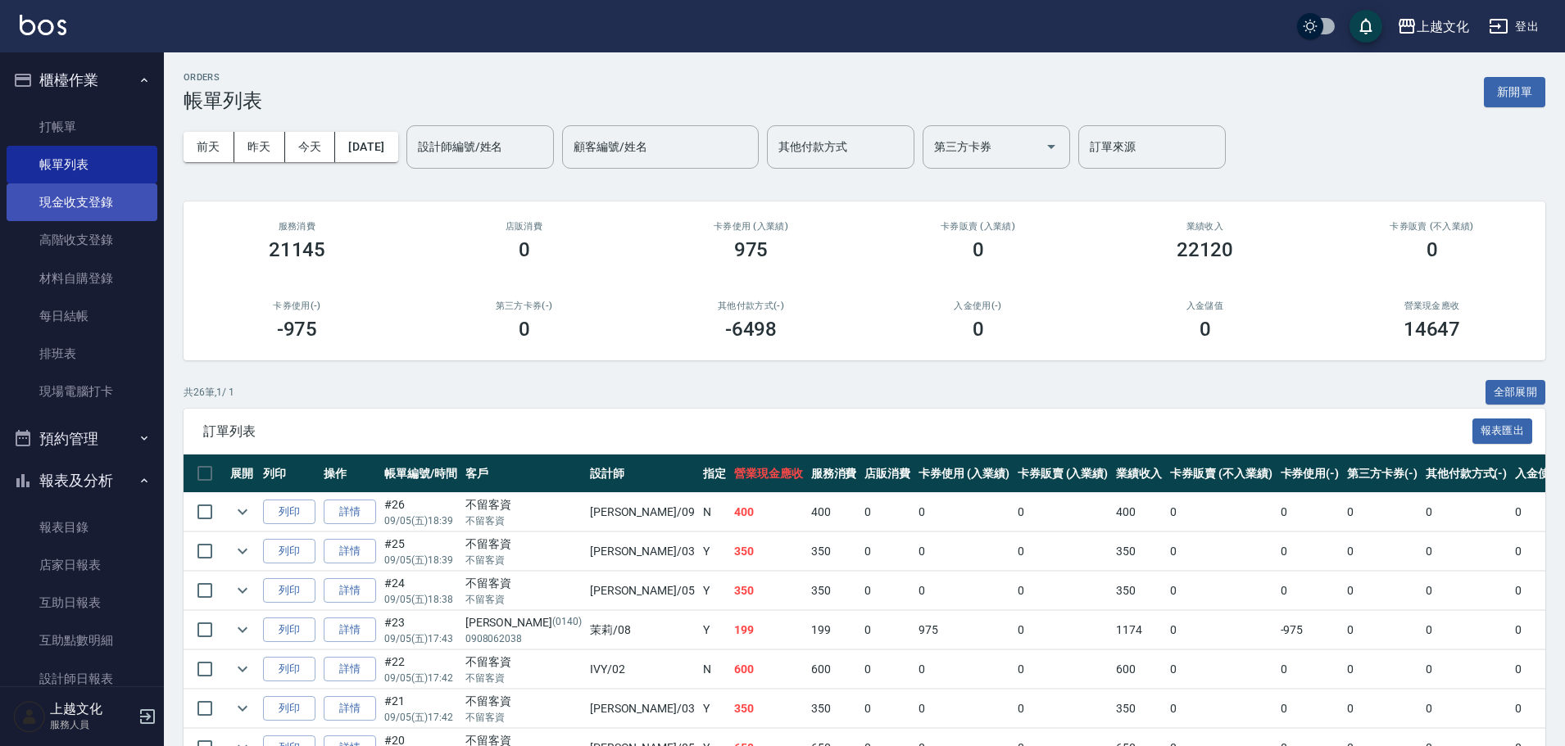
click at [119, 202] on link "現金收支登錄" at bounding box center [82, 202] width 151 height 38
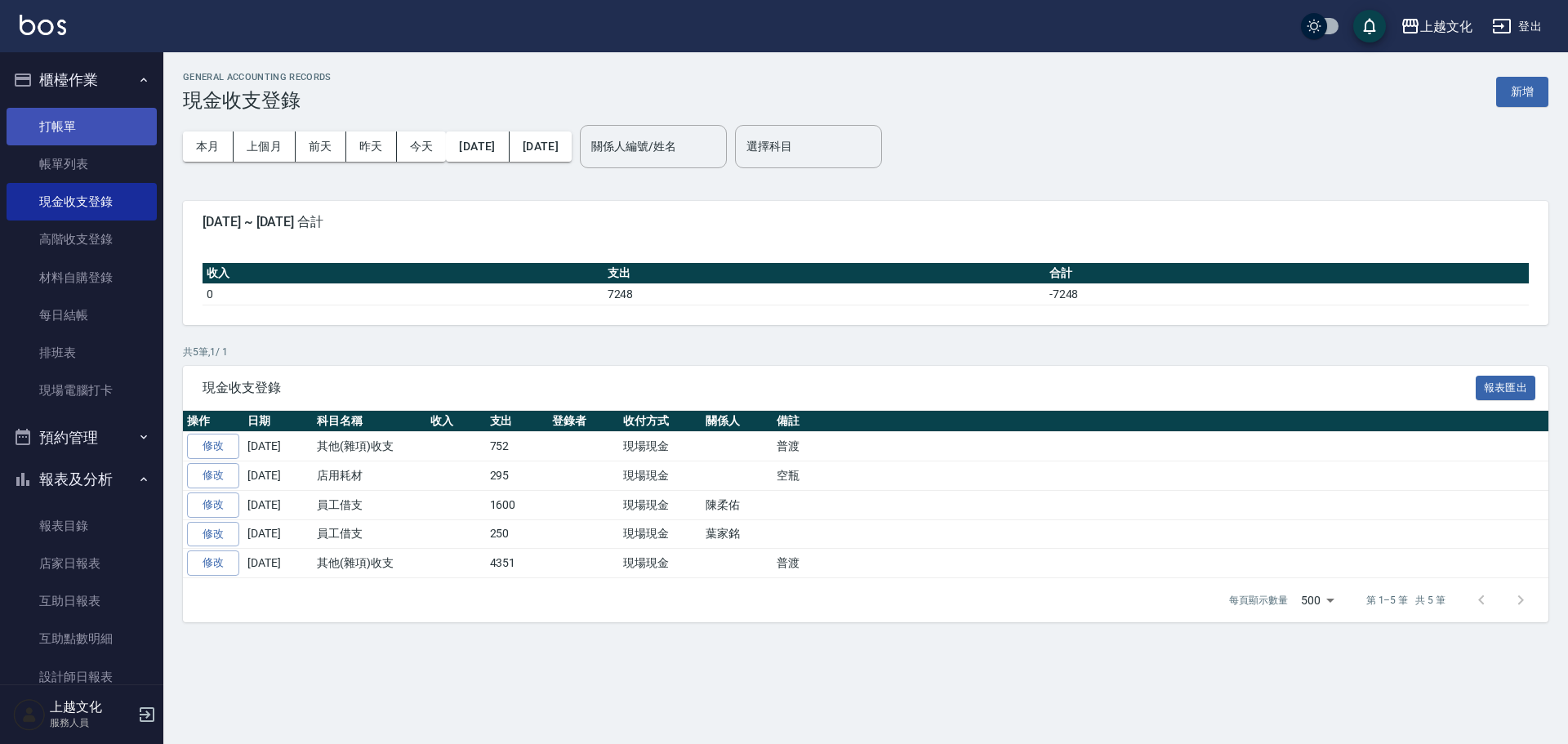
click at [82, 129] on link "打帳單" at bounding box center [82, 127] width 151 height 38
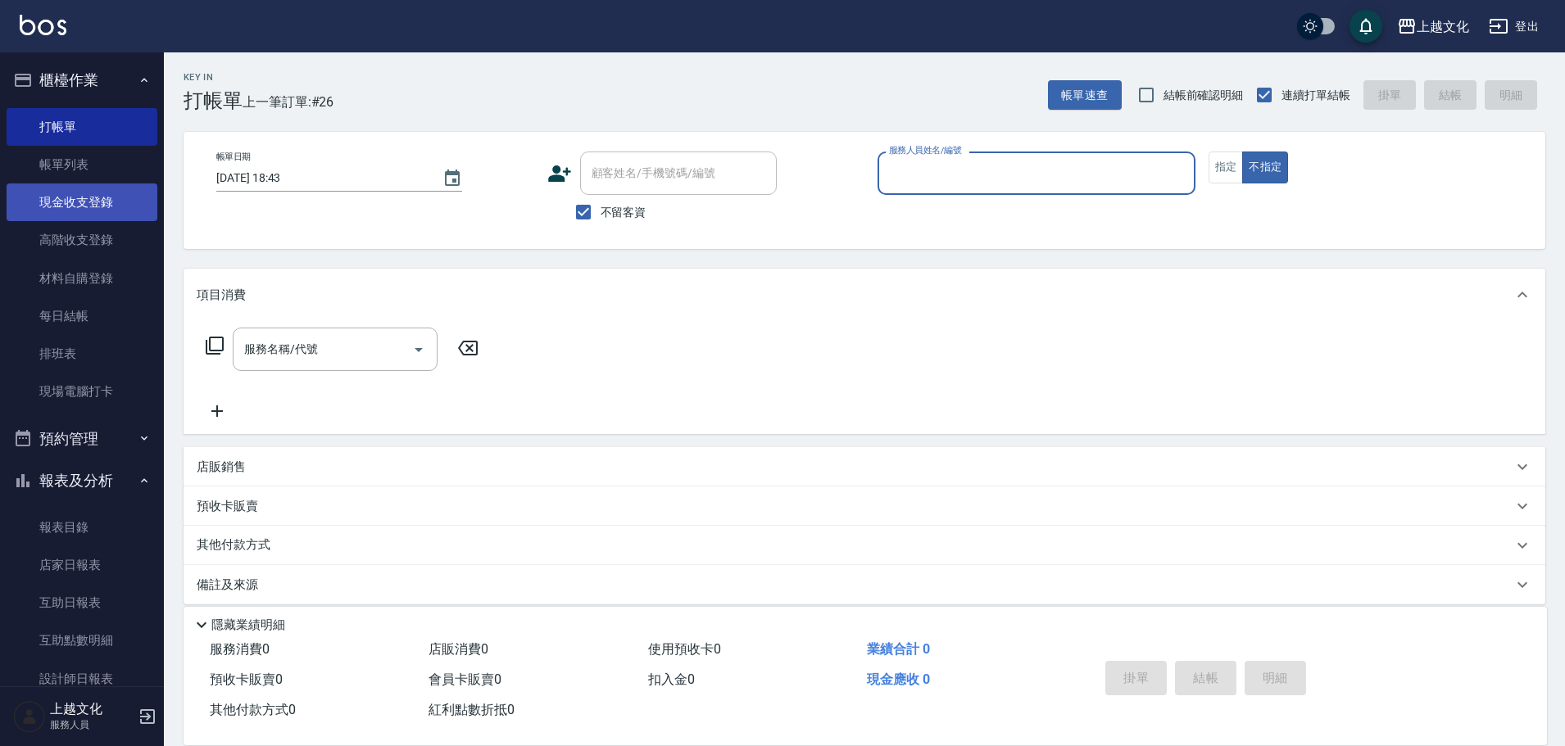
click at [111, 171] on link "帳單列表" at bounding box center [82, 165] width 151 height 38
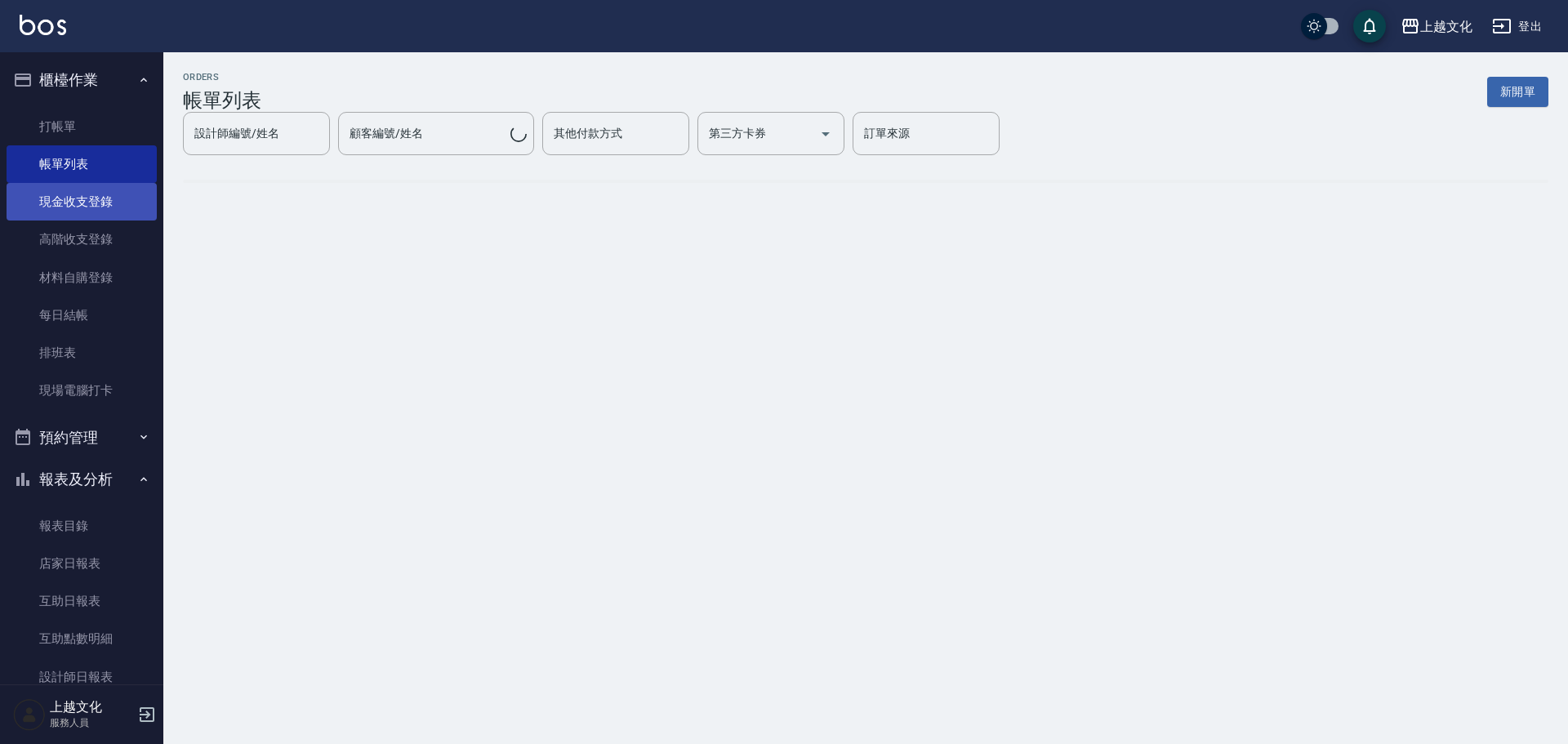
click at [107, 210] on link "現金收支登錄" at bounding box center [82, 201] width 151 height 38
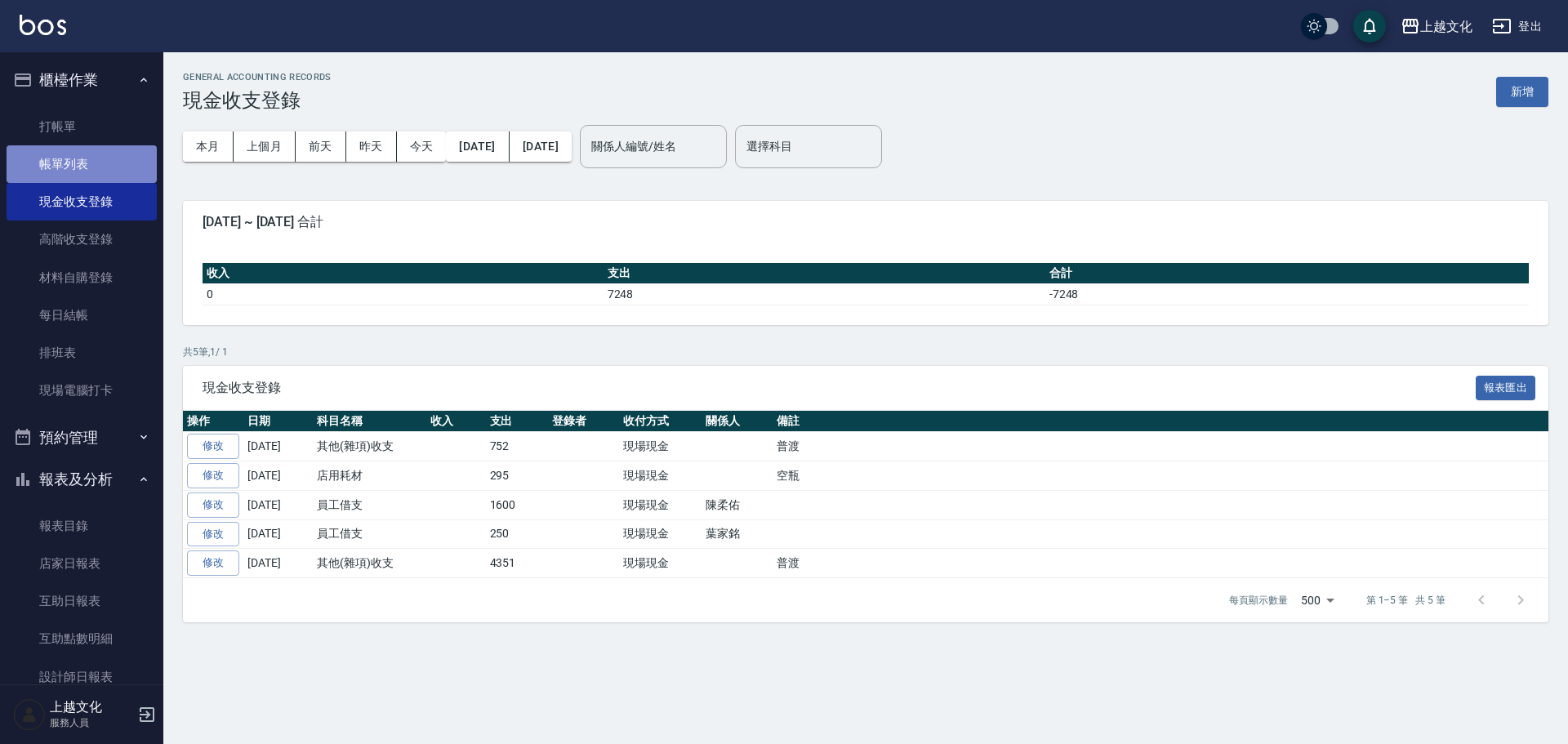
click at [97, 161] on link "帳單列表" at bounding box center [82, 165] width 151 height 38
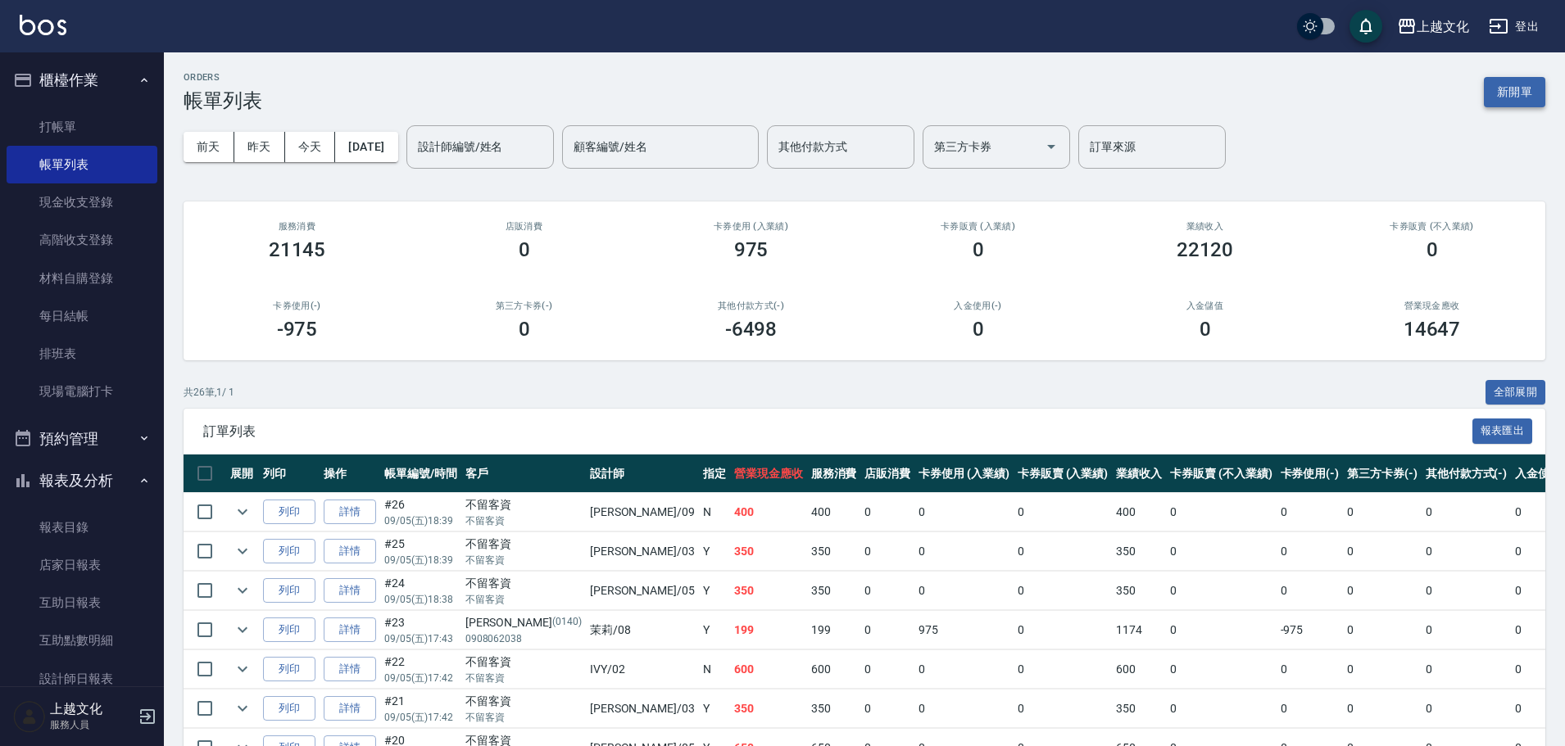
click at [1529, 90] on button "新開單" at bounding box center [1514, 92] width 61 height 30
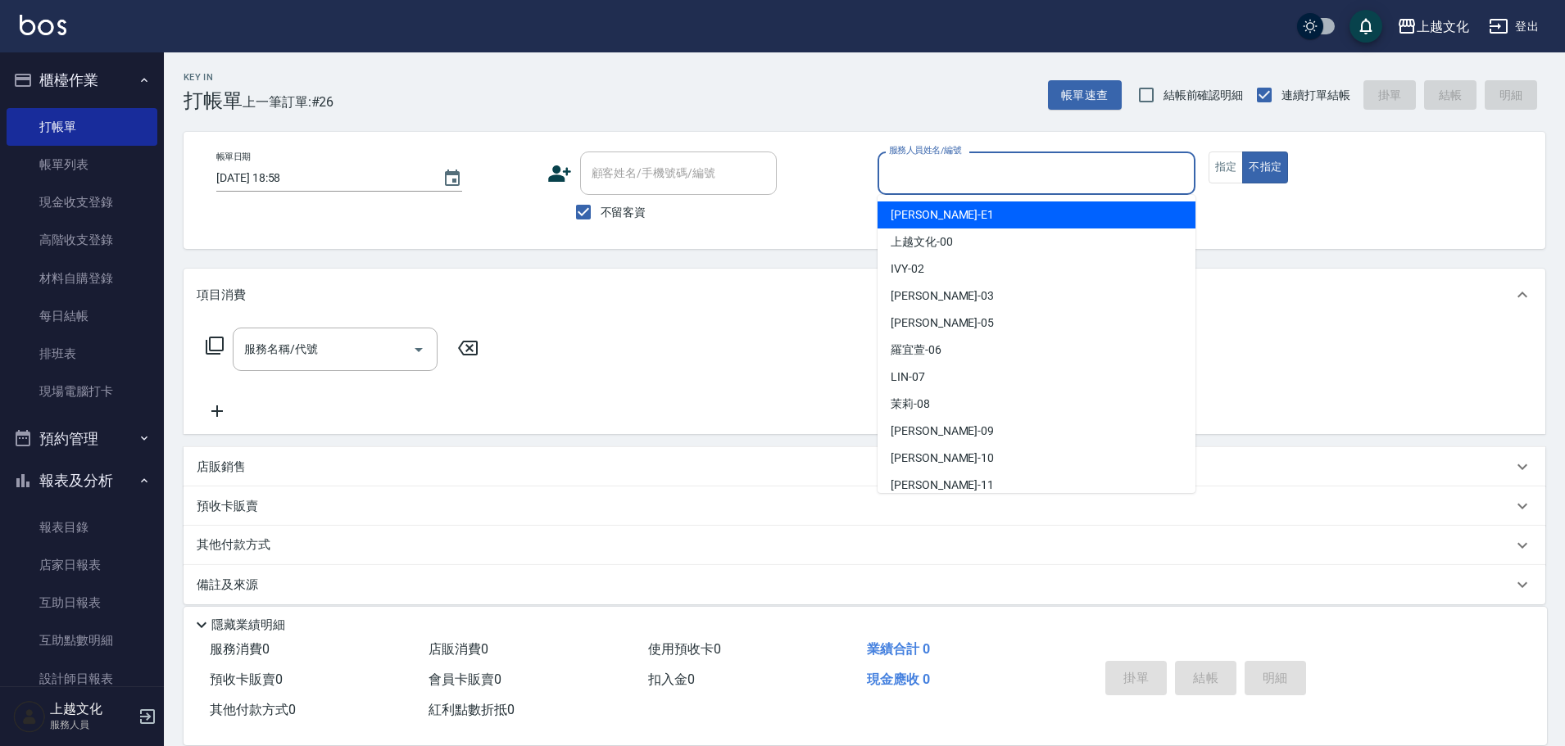
click at [1001, 175] on input "服務人員姓名/編號" at bounding box center [1036, 173] width 303 height 29
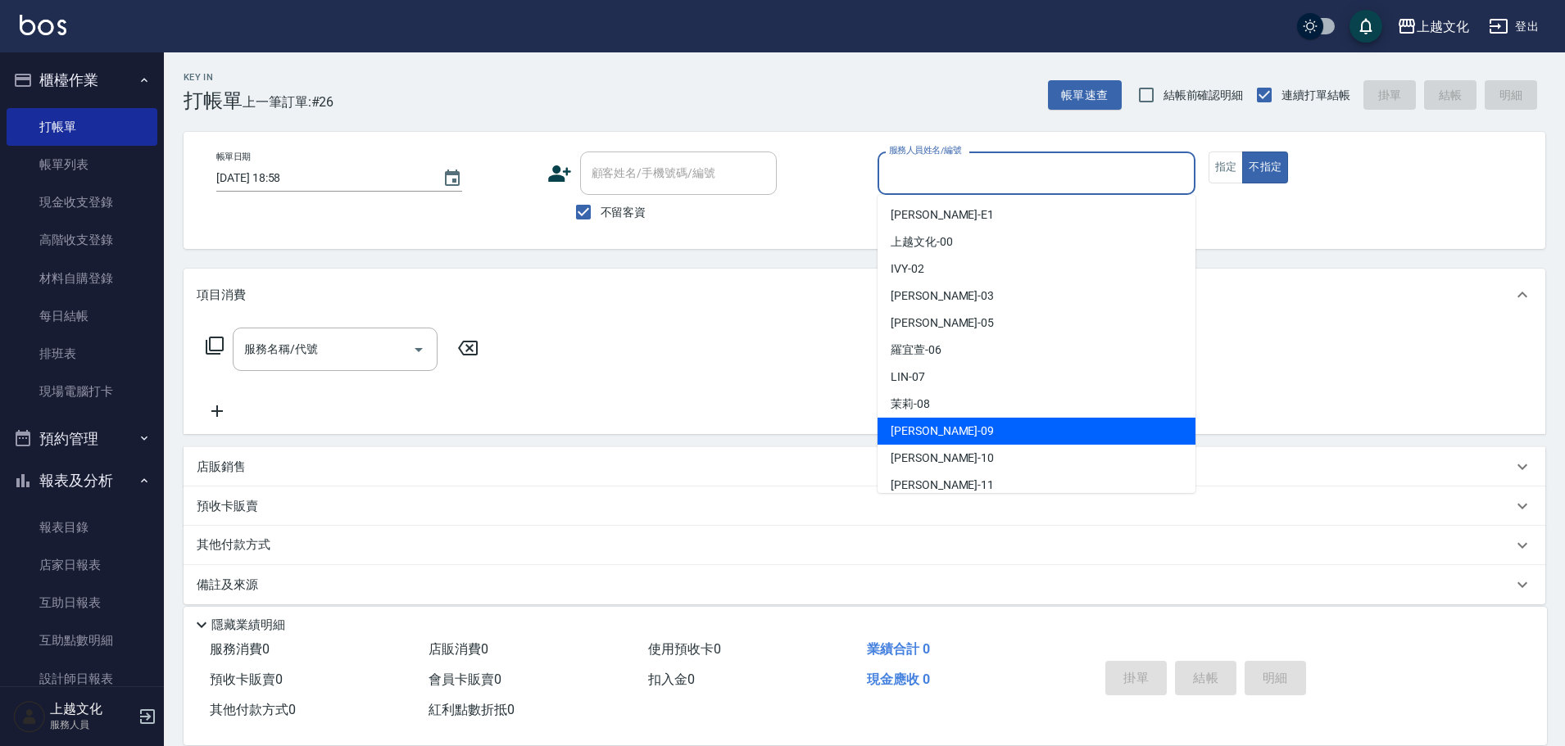
click at [990, 428] on div "jason -09" at bounding box center [1036, 431] width 318 height 27
type input "jason-09"
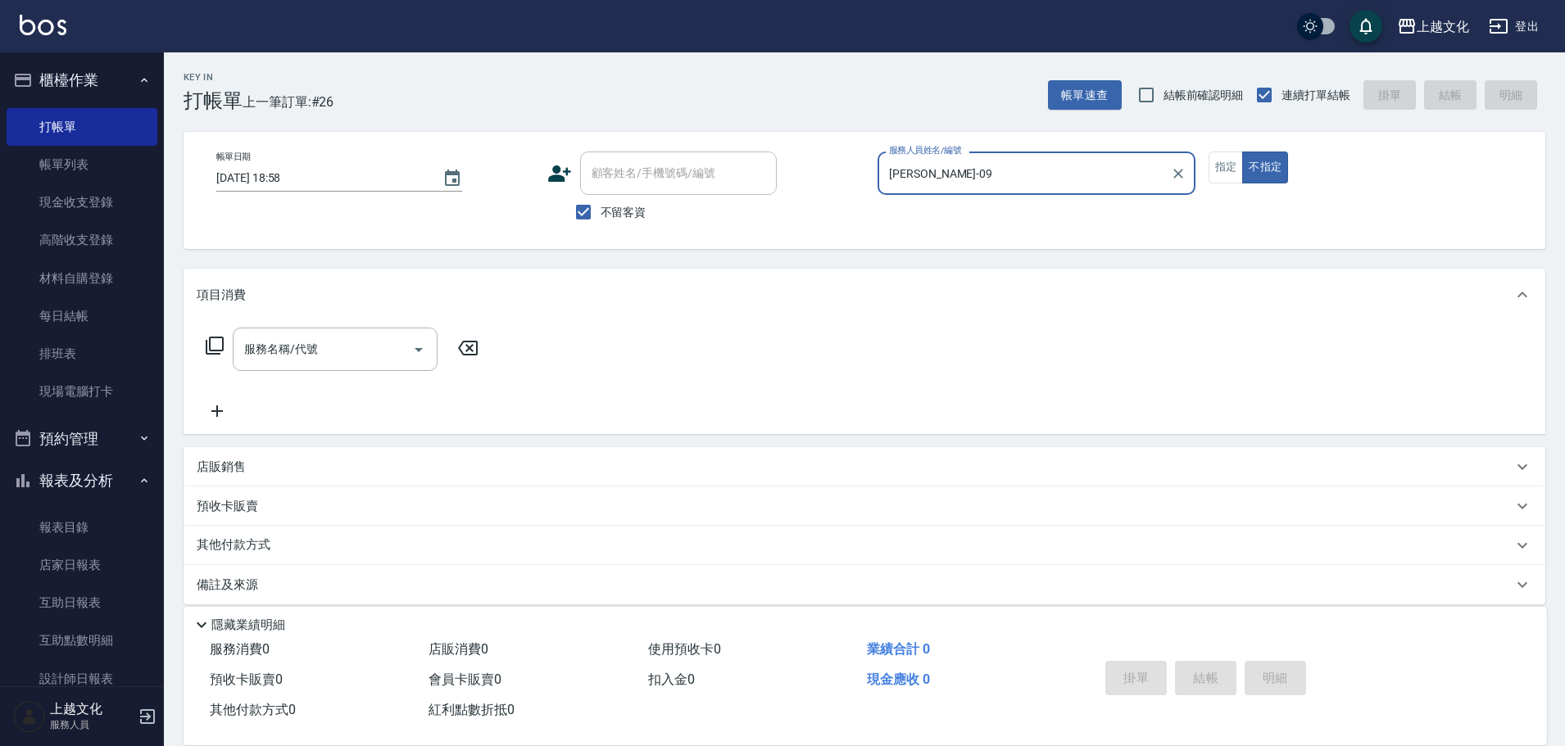
click at [215, 350] on icon at bounding box center [215, 346] width 20 height 20
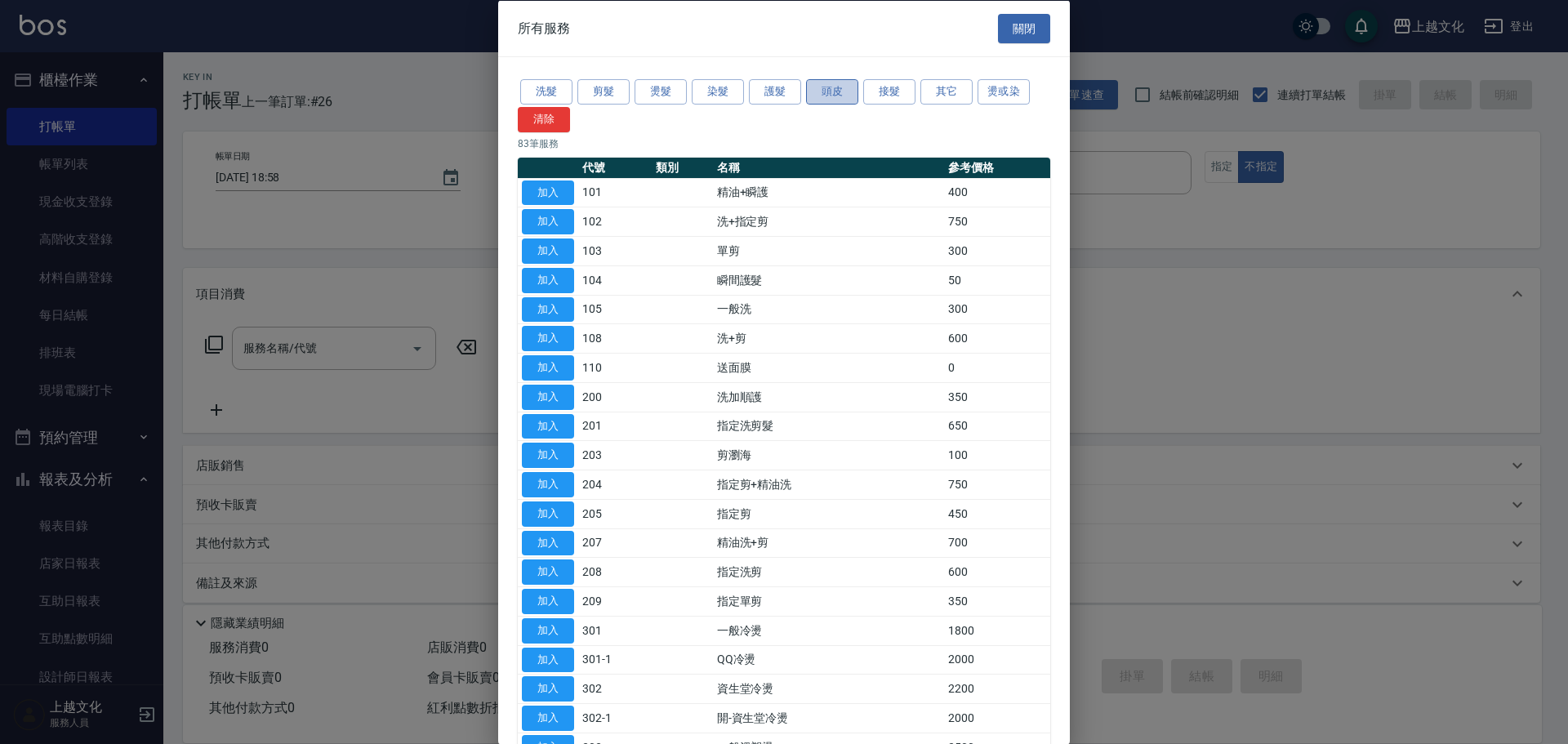
click at [839, 84] on button "頭皮" at bounding box center [832, 91] width 52 height 25
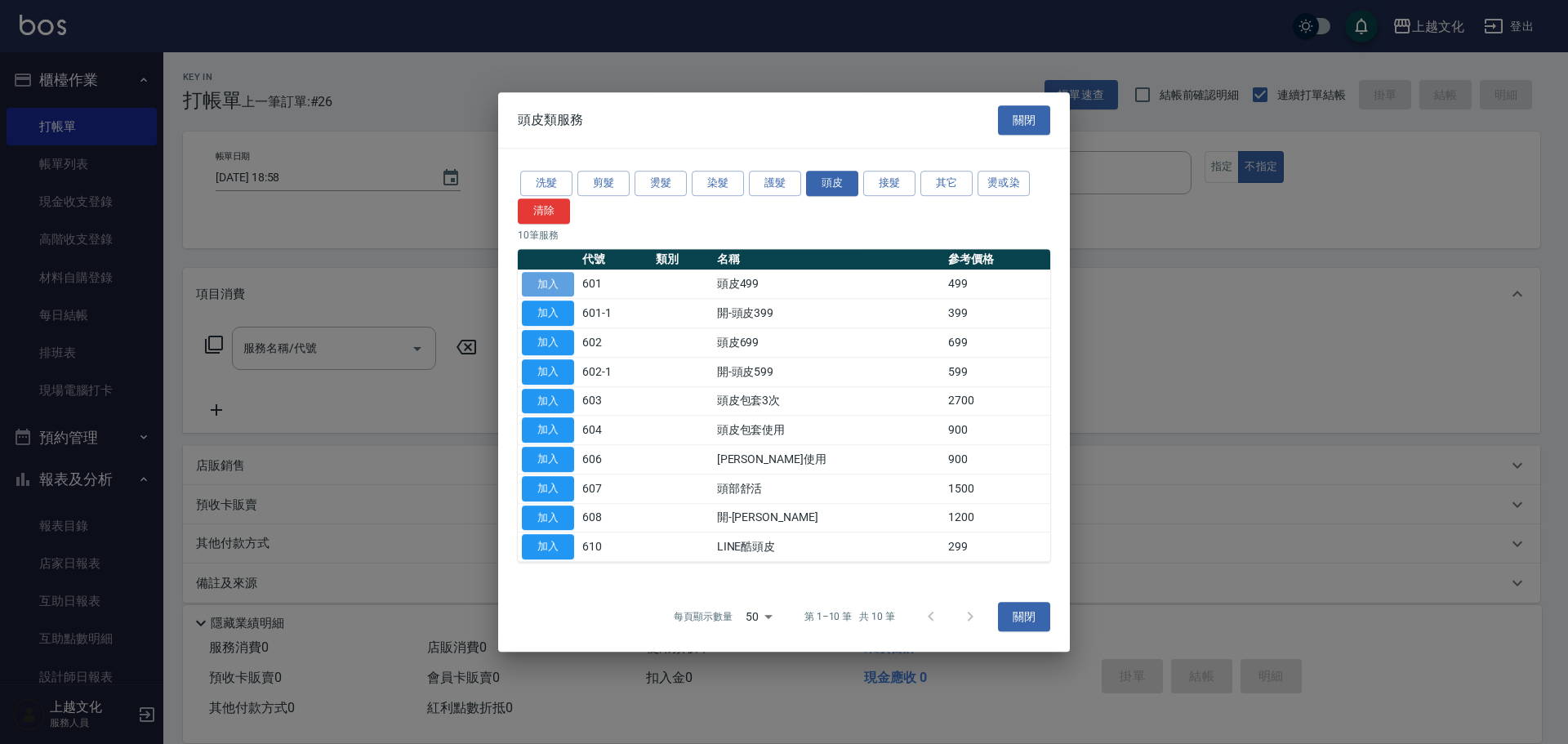
click at [549, 286] on button "加入" at bounding box center [547, 284] width 52 height 25
type input "頭皮499(601)"
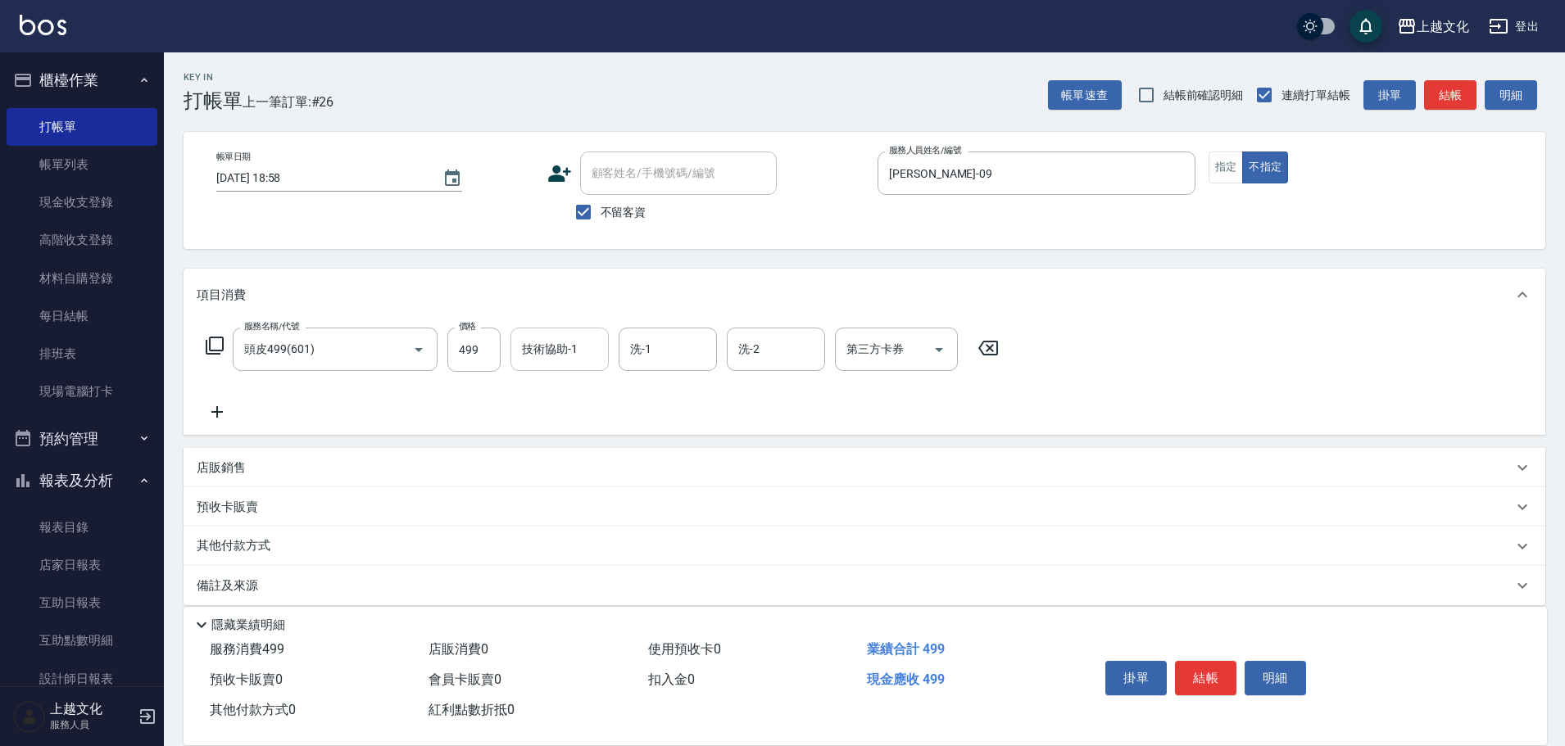
click at [549, 355] on input "技術協助-1" at bounding box center [560, 349] width 84 height 29
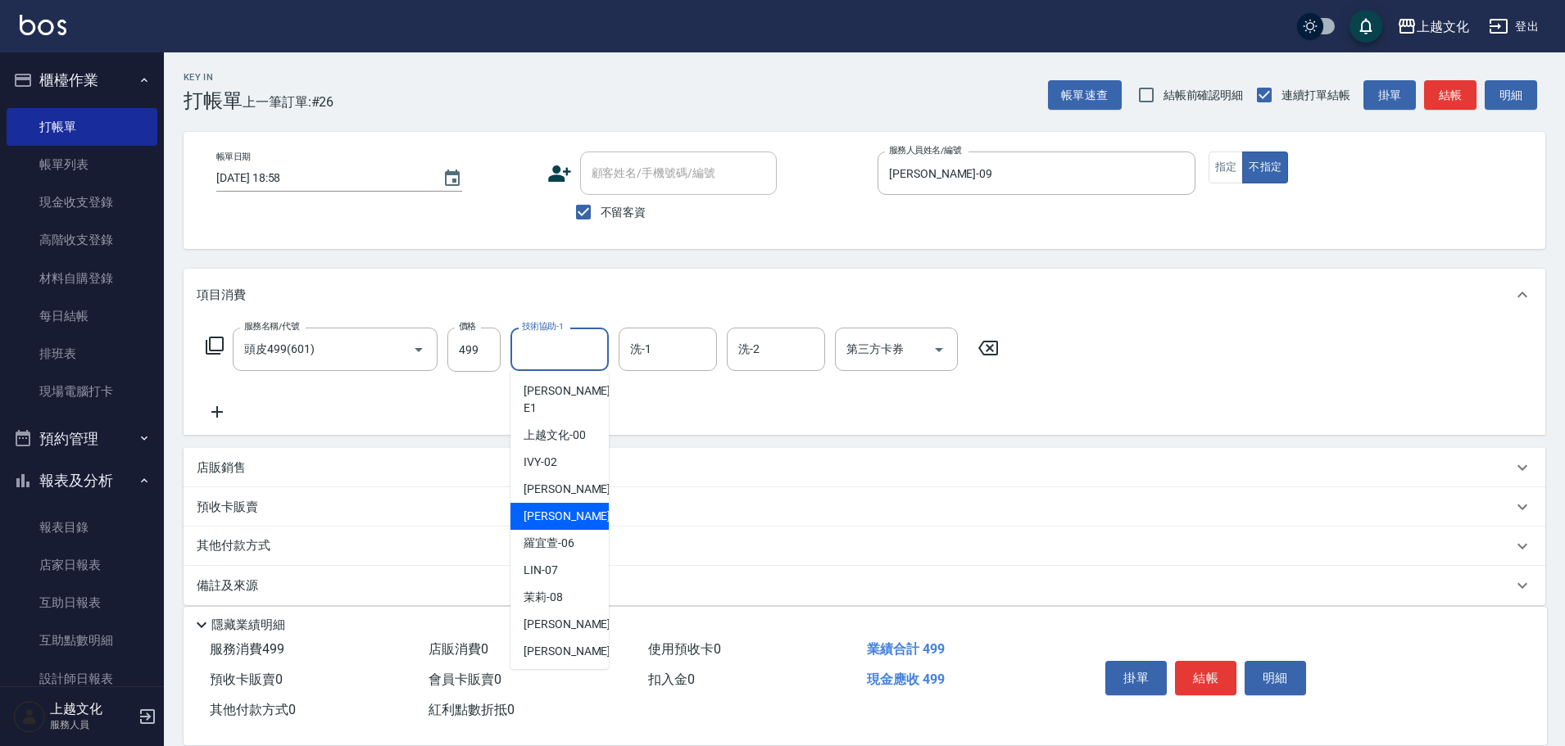
click at [566, 508] on span "EMILY -05" at bounding box center [574, 516] width 103 height 17
type input "EMILY-05"
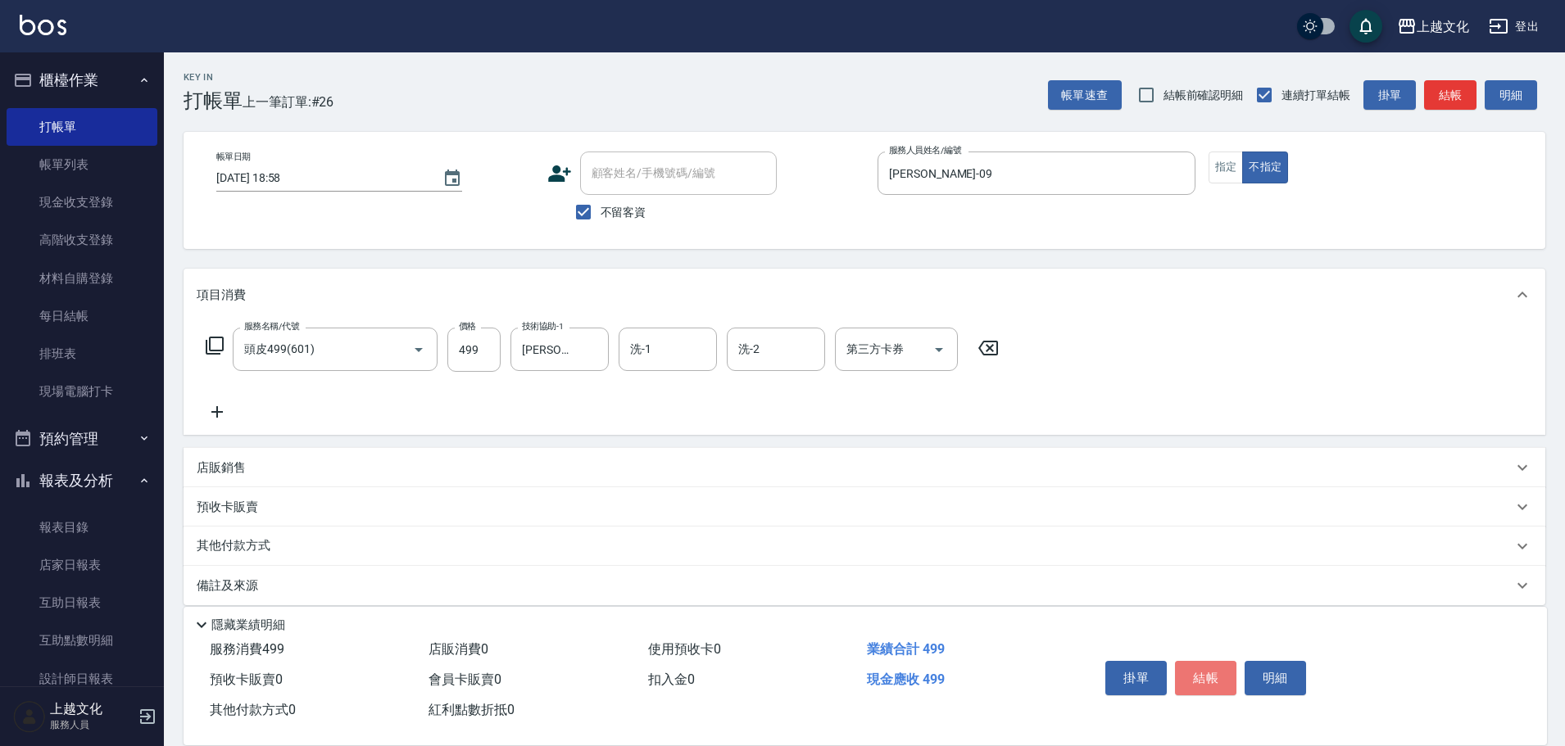
click at [1215, 663] on button "結帳" at bounding box center [1205, 678] width 61 height 34
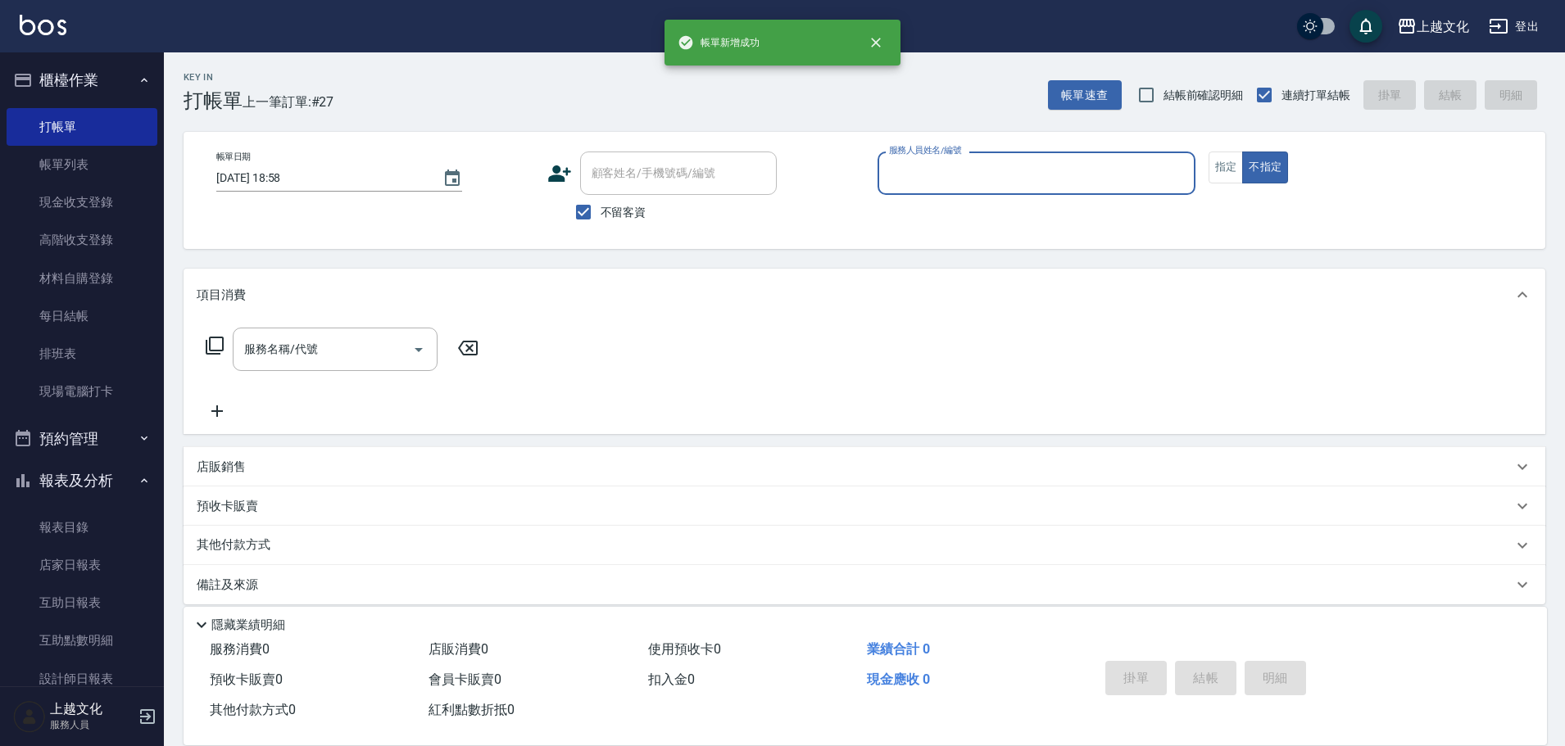
click at [1014, 165] on input "服務人員姓名/編號" at bounding box center [1036, 173] width 303 height 29
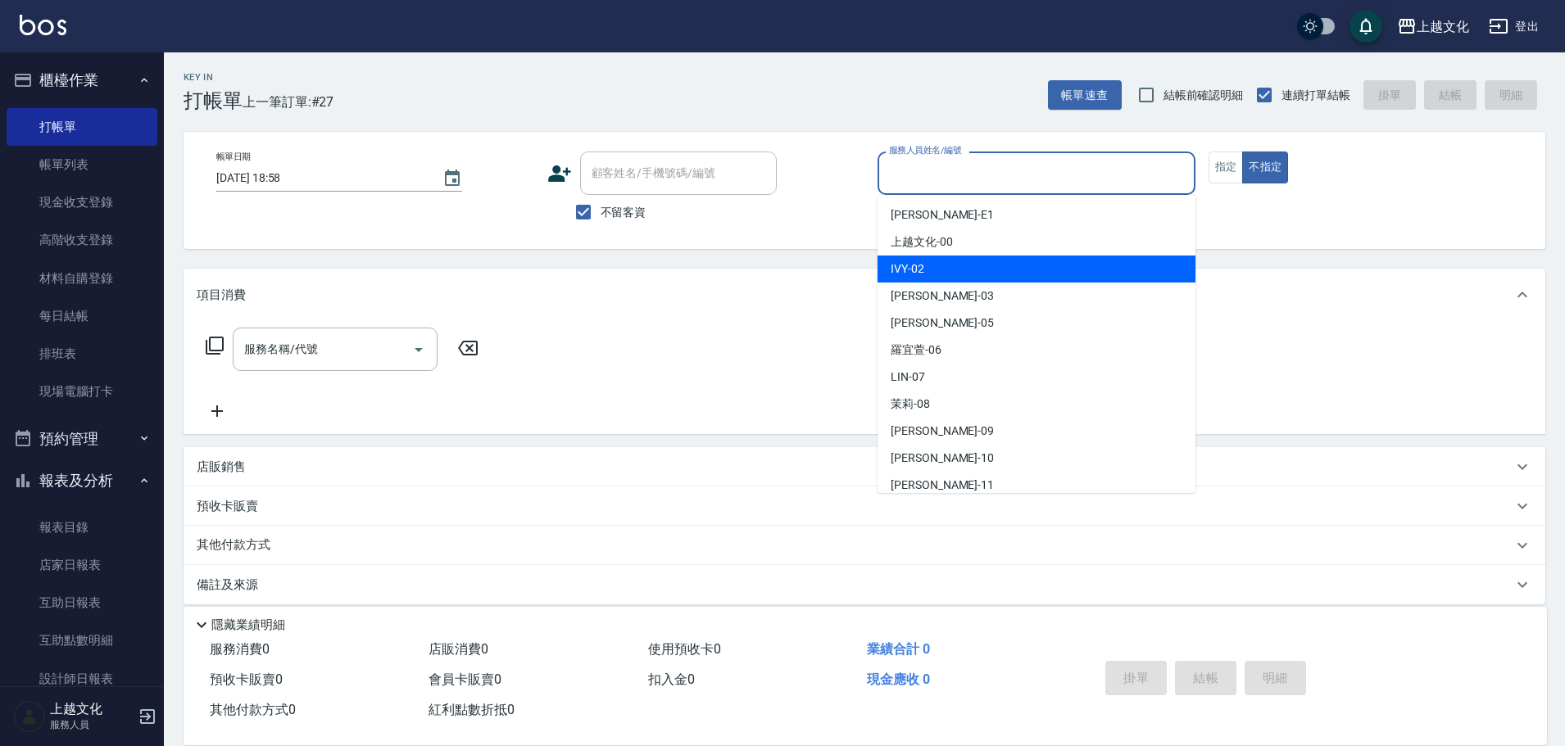
click at [932, 269] on div "IVY -02" at bounding box center [1036, 269] width 318 height 27
type input "IVY-02"
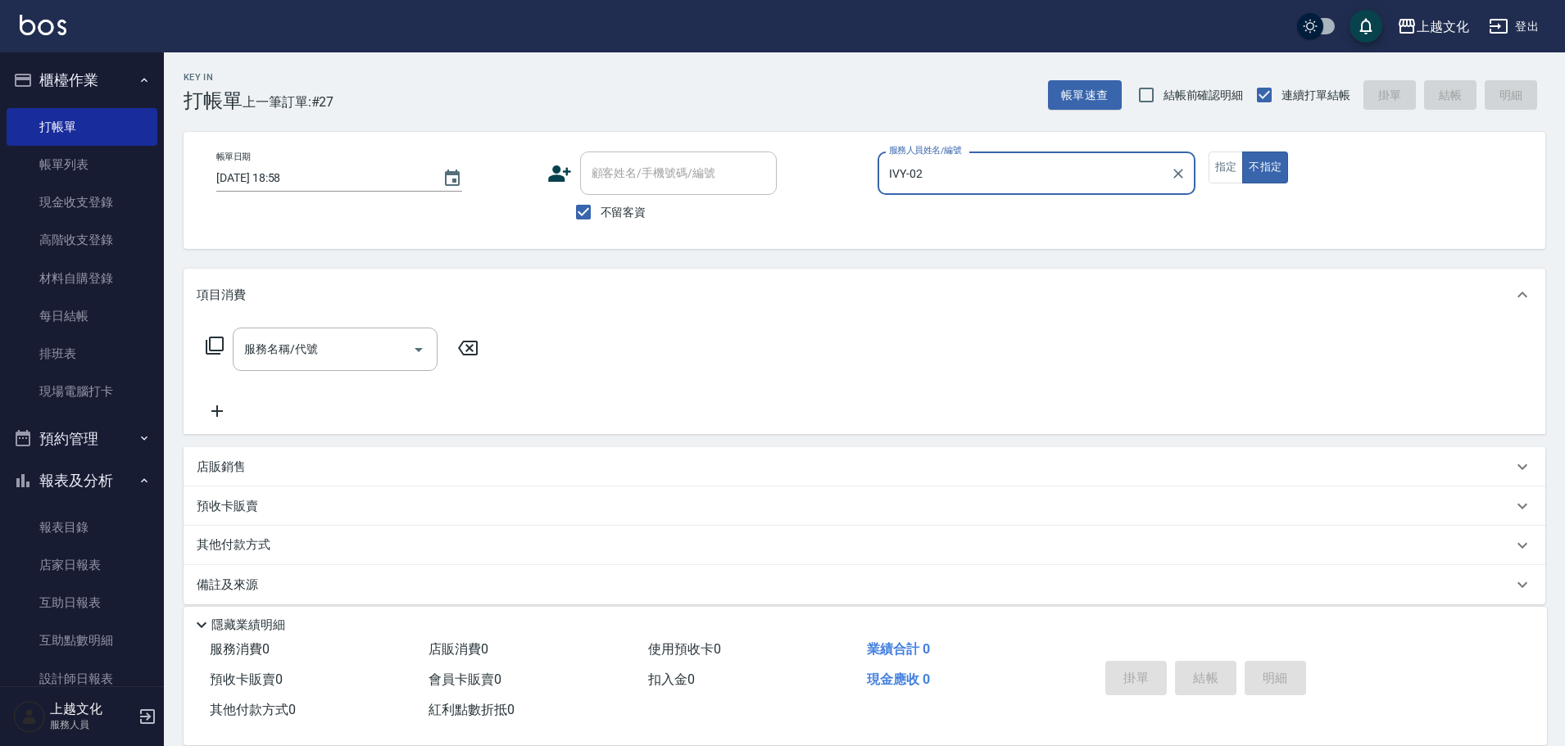
click at [214, 341] on icon at bounding box center [215, 346] width 20 height 20
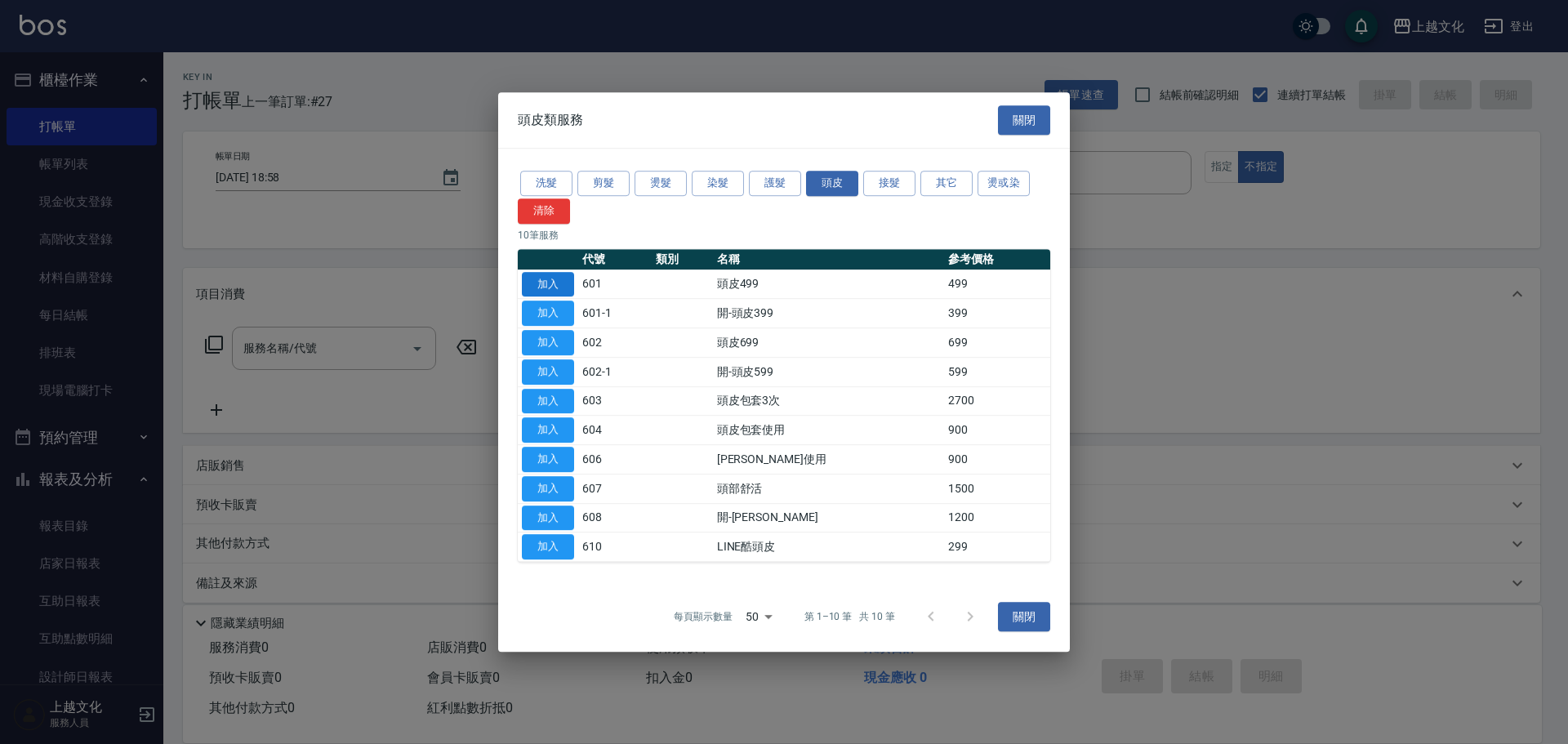
click at [559, 285] on button "加入" at bounding box center [547, 284] width 52 height 25
type input "頭皮499(601)"
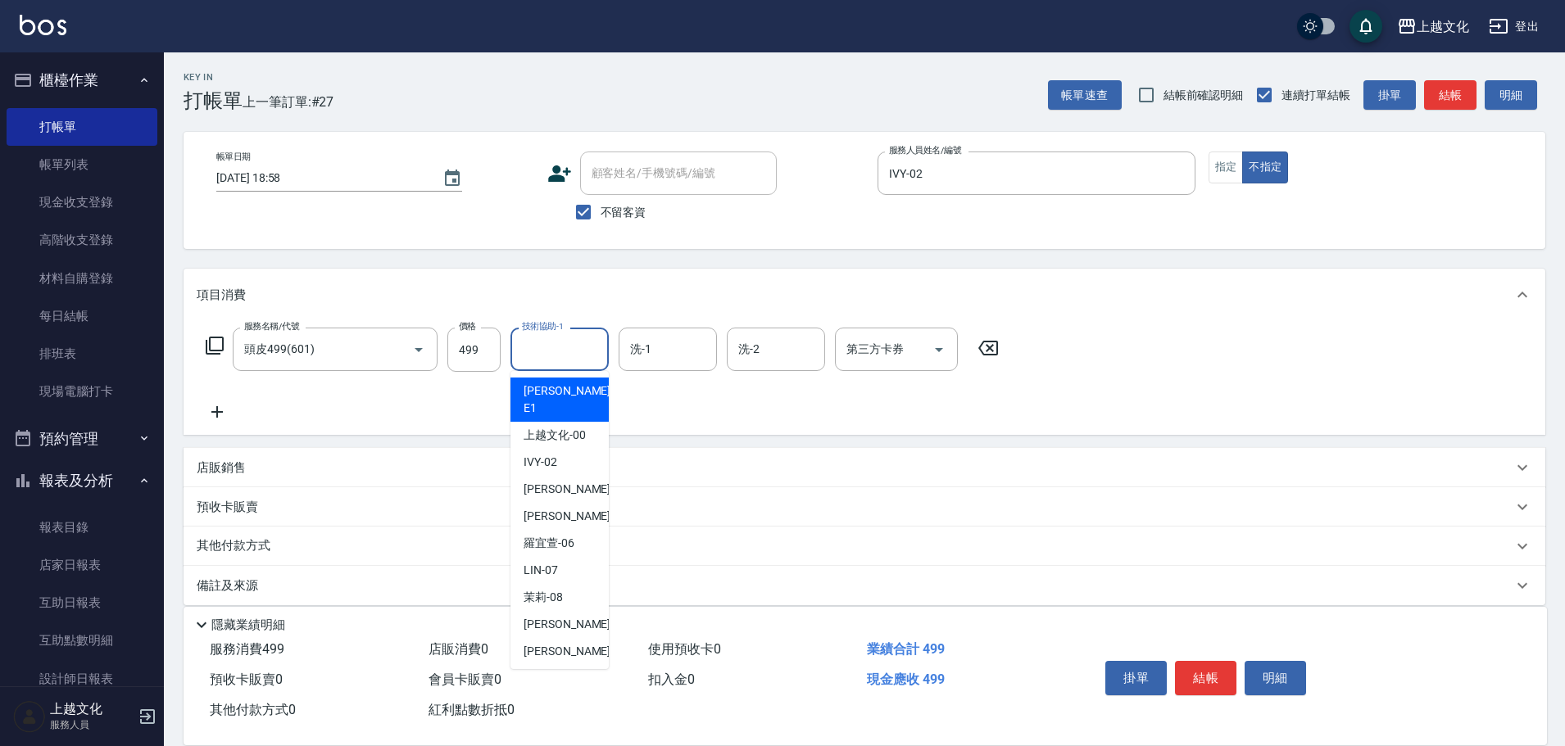
click at [542, 345] on input "技術協助-1" at bounding box center [560, 349] width 84 height 29
click at [572, 670] on span "Martin -11" at bounding box center [574, 678] width 103 height 17
type input "Martin-11"
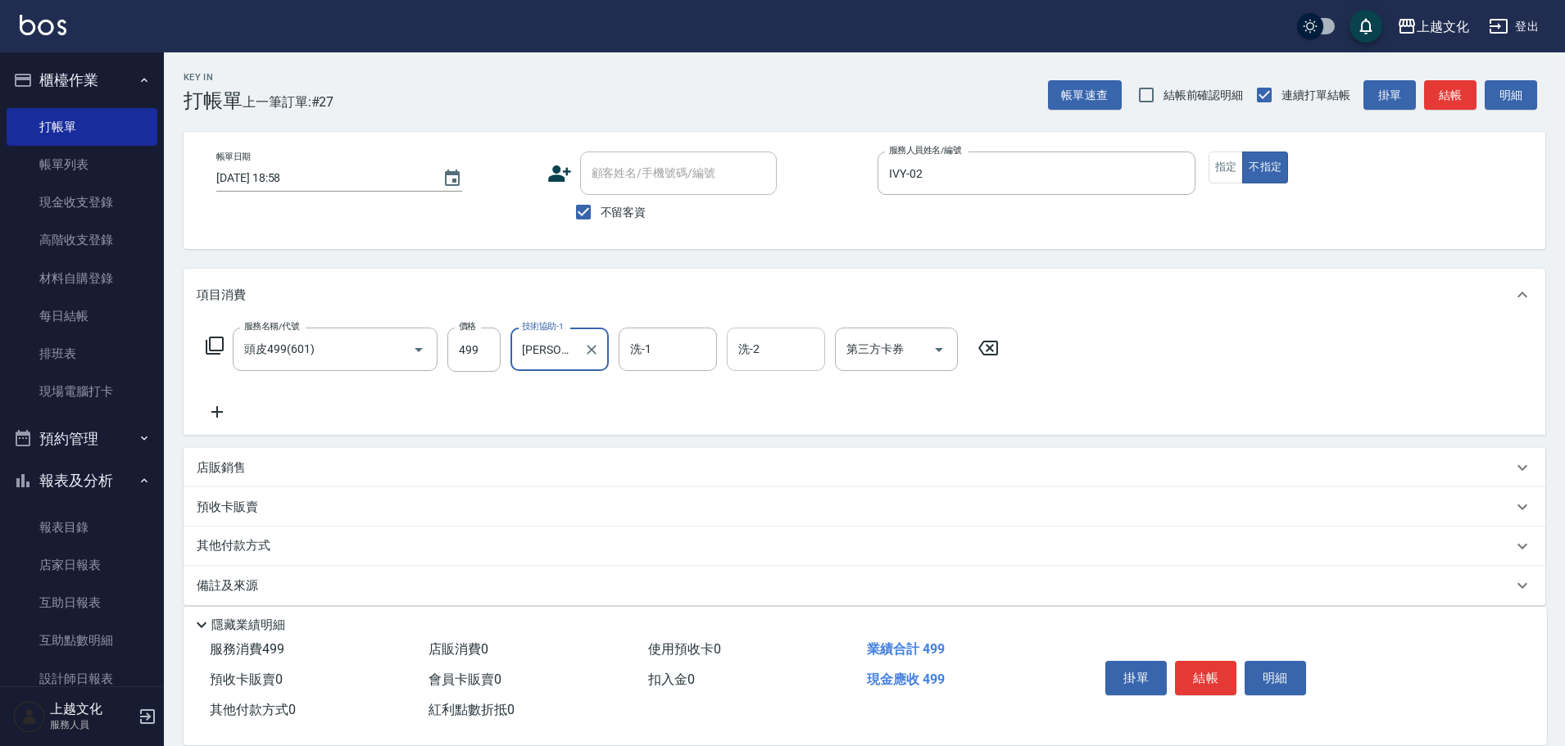
click at [791, 334] on div "洗-2" at bounding box center [776, 349] width 98 height 43
click at [582, 501] on div "預收卡販賣" at bounding box center [855, 507] width 1316 height 17
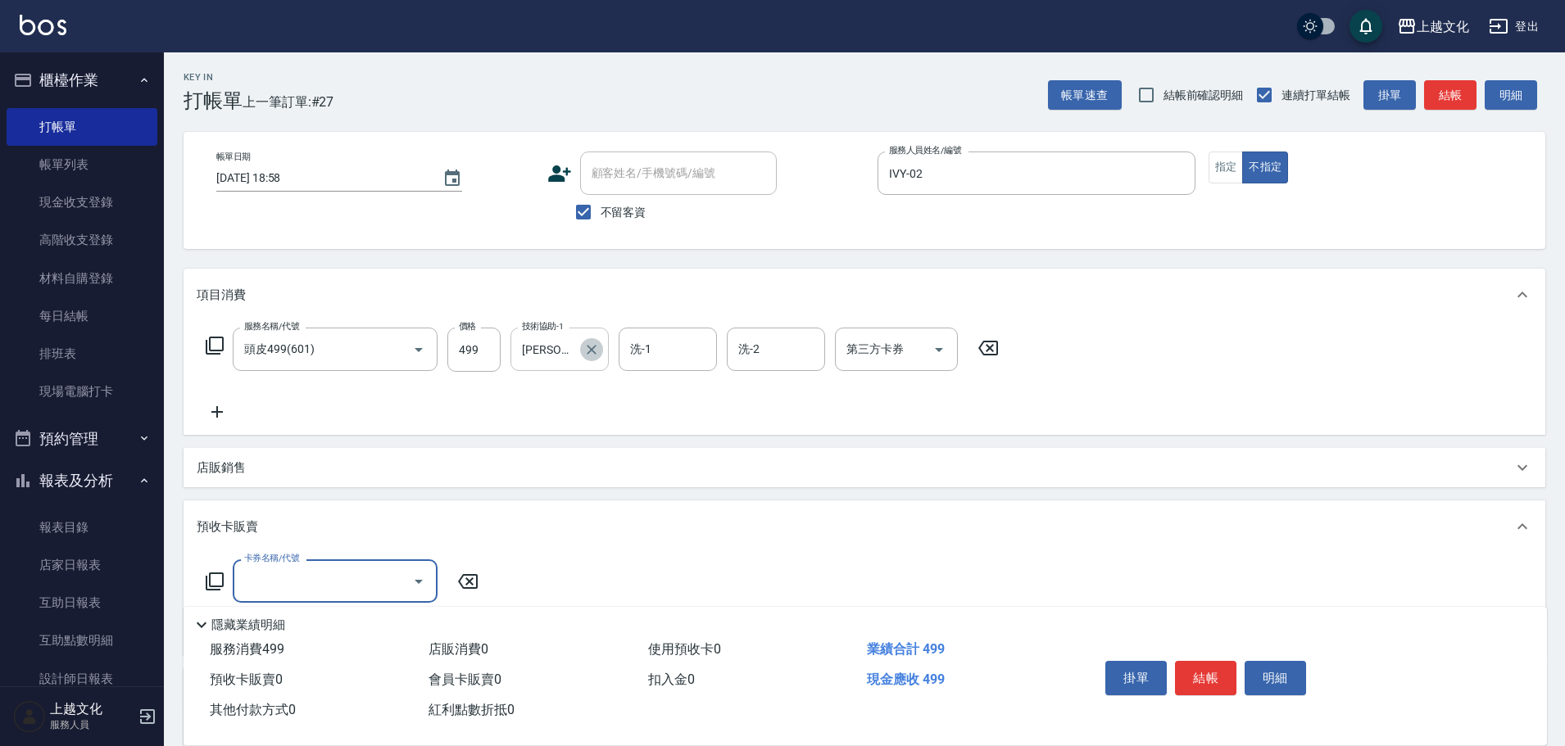
click at [586, 347] on icon "Clear" at bounding box center [591, 350] width 16 height 16
click at [1219, 673] on button "結帳" at bounding box center [1205, 678] width 61 height 34
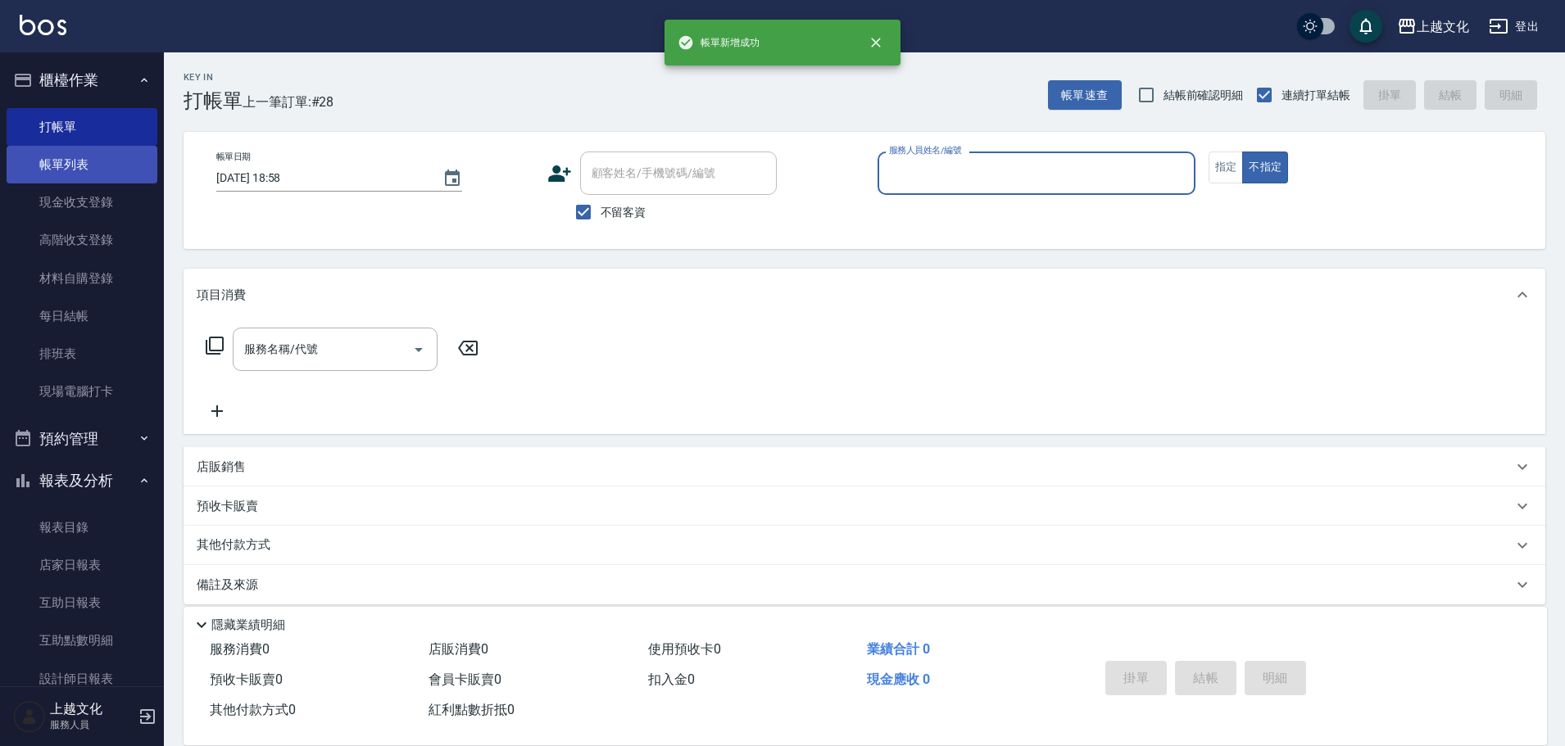
click at [64, 165] on link "帳單列表" at bounding box center [82, 165] width 151 height 38
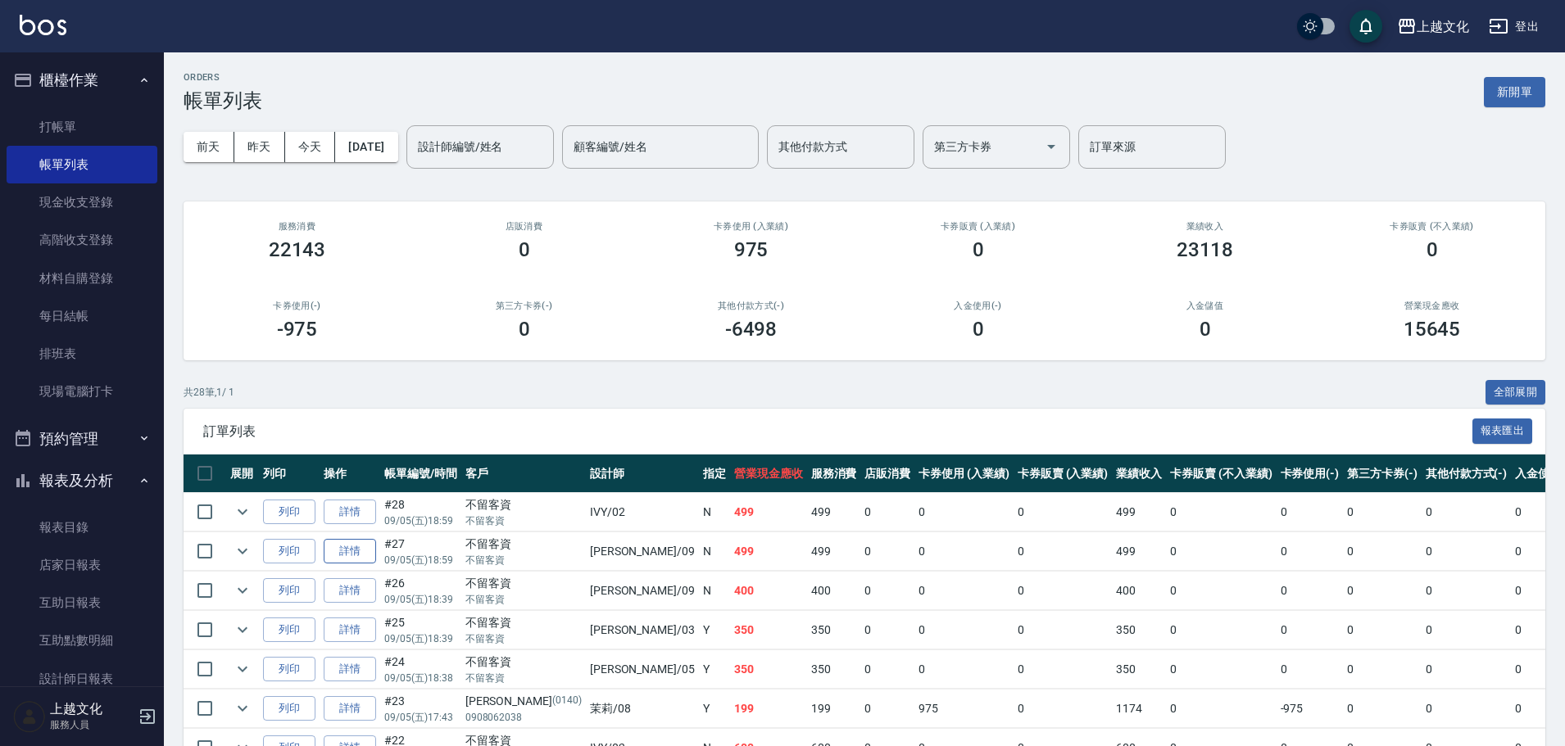
click at [337, 555] on link "詳情" at bounding box center [350, 551] width 52 height 25
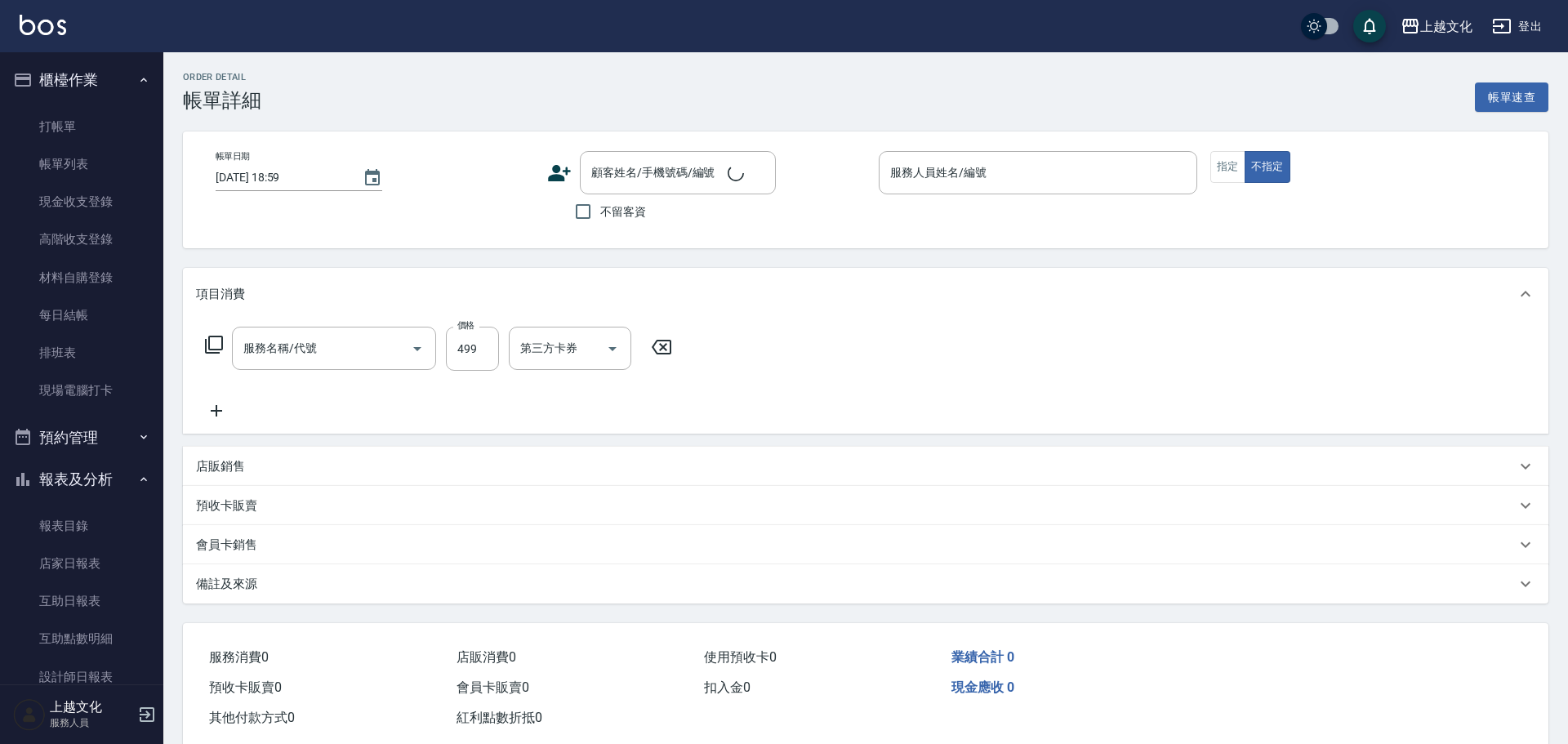
checkbox input "true"
type input "jason-09"
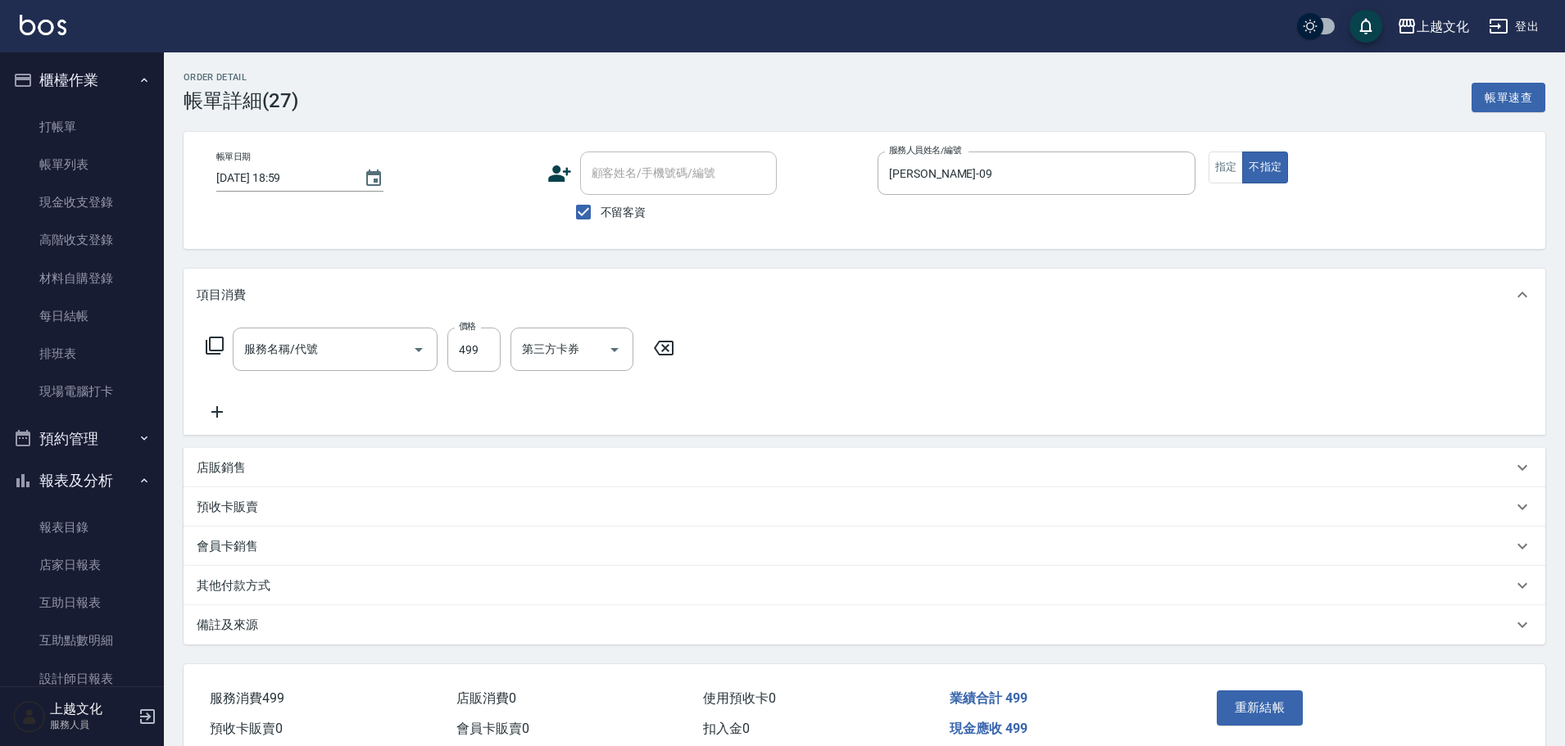
type input "頭皮499(601)"
click at [752, 355] on input "洗-2" at bounding box center [776, 349] width 84 height 29
click at [572, 417] on div "服務名稱/代號 頭皮499(601) 服務名稱/代號 價格 499 價格 技術協助-1 EMILY-05 技術協助-1 洗-1 洗-1 洗-2 洗-2 第三方…" at bounding box center [603, 375] width 812 height 94
click at [1266, 709] on button "重新結帳" at bounding box center [1259, 708] width 87 height 34
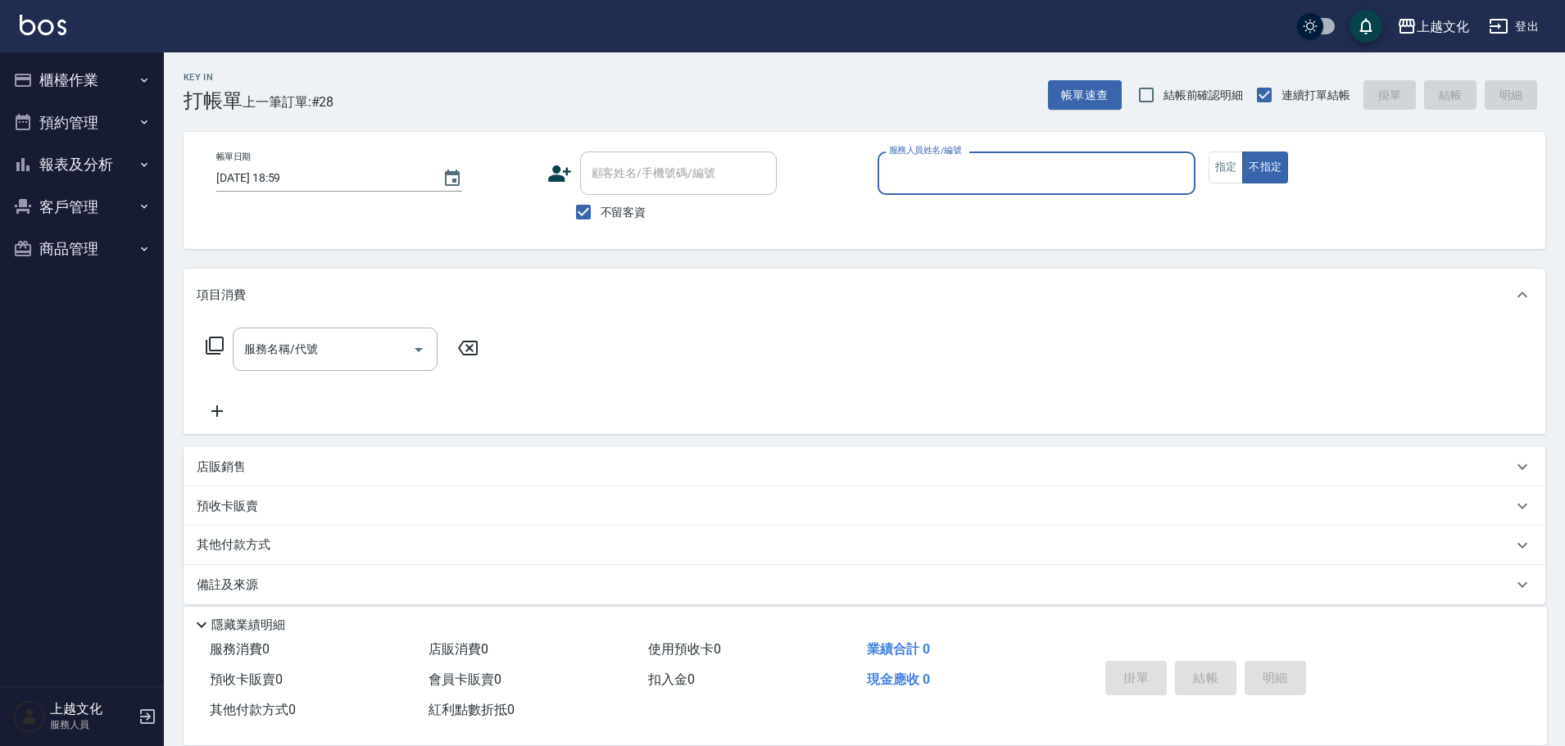
click at [949, 179] on input "服務人員姓名/編號" at bounding box center [1036, 173] width 303 height 29
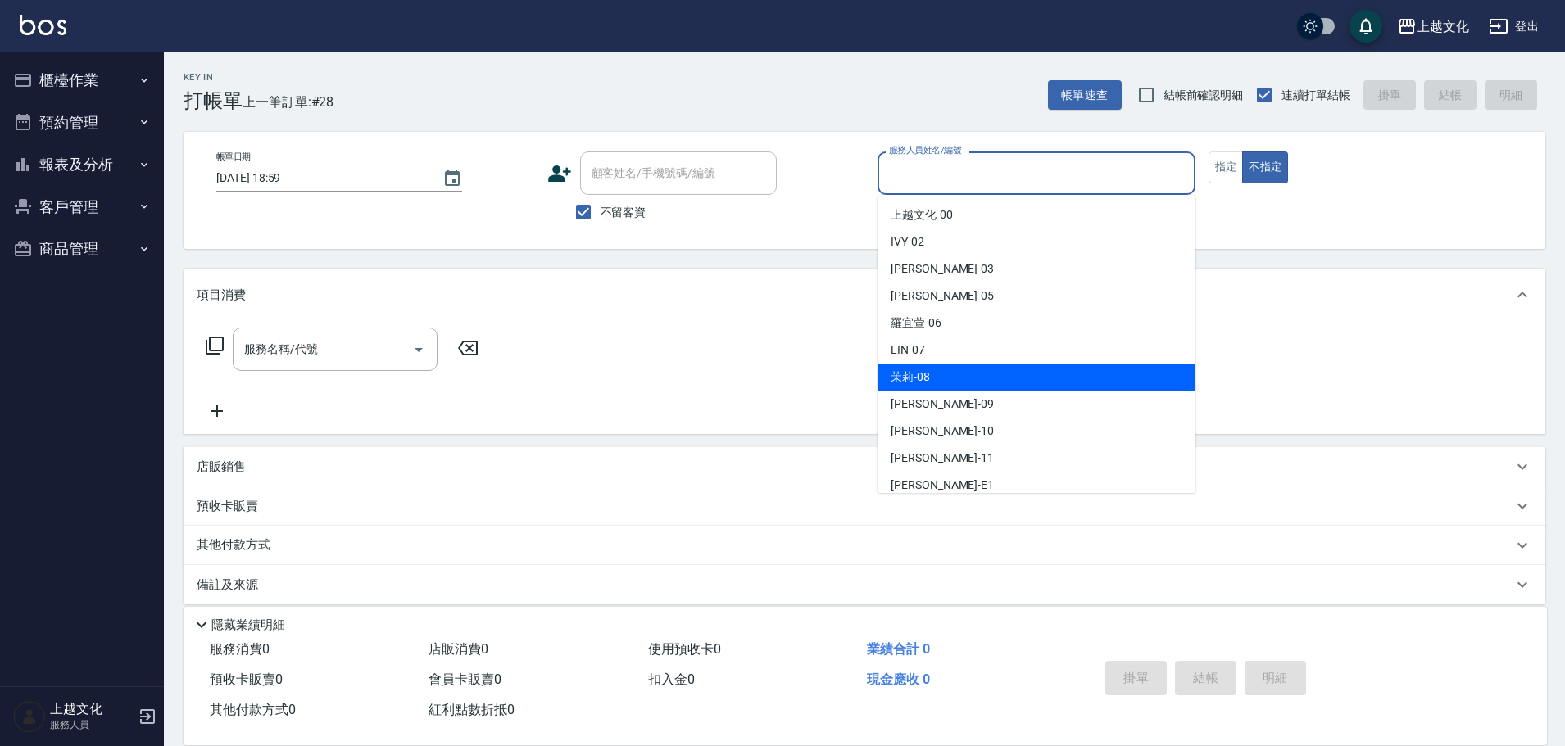
click at [935, 382] on div "茉莉 -08" at bounding box center [1036, 377] width 318 height 27
type input "茉莉-08"
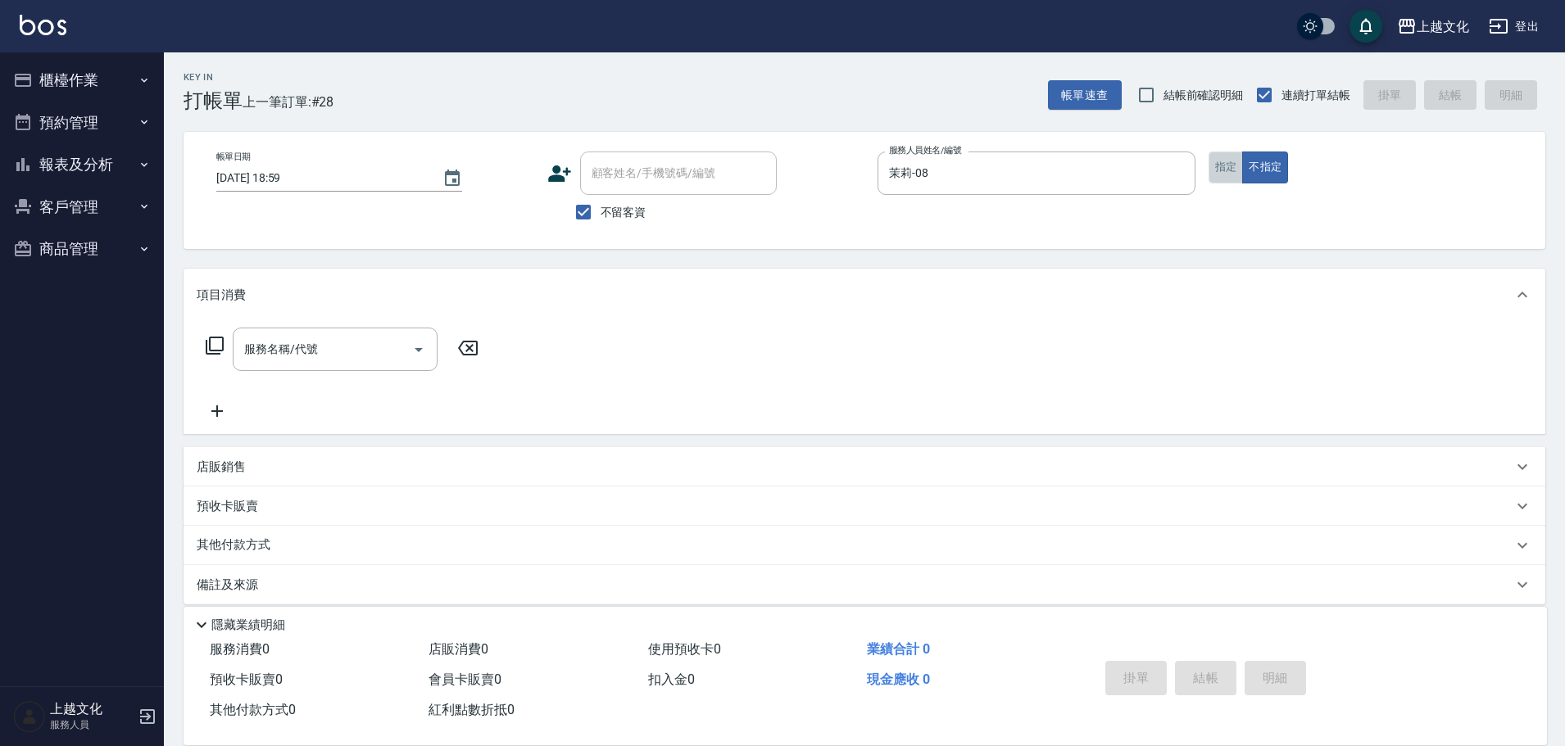
drag, startPoint x: 1217, startPoint y: 175, endPoint x: 520, endPoint y: 170, distance: 697.1
click at [1217, 174] on button "指定" at bounding box center [1225, 168] width 35 height 32
click at [220, 343] on icon at bounding box center [215, 346] width 20 height 20
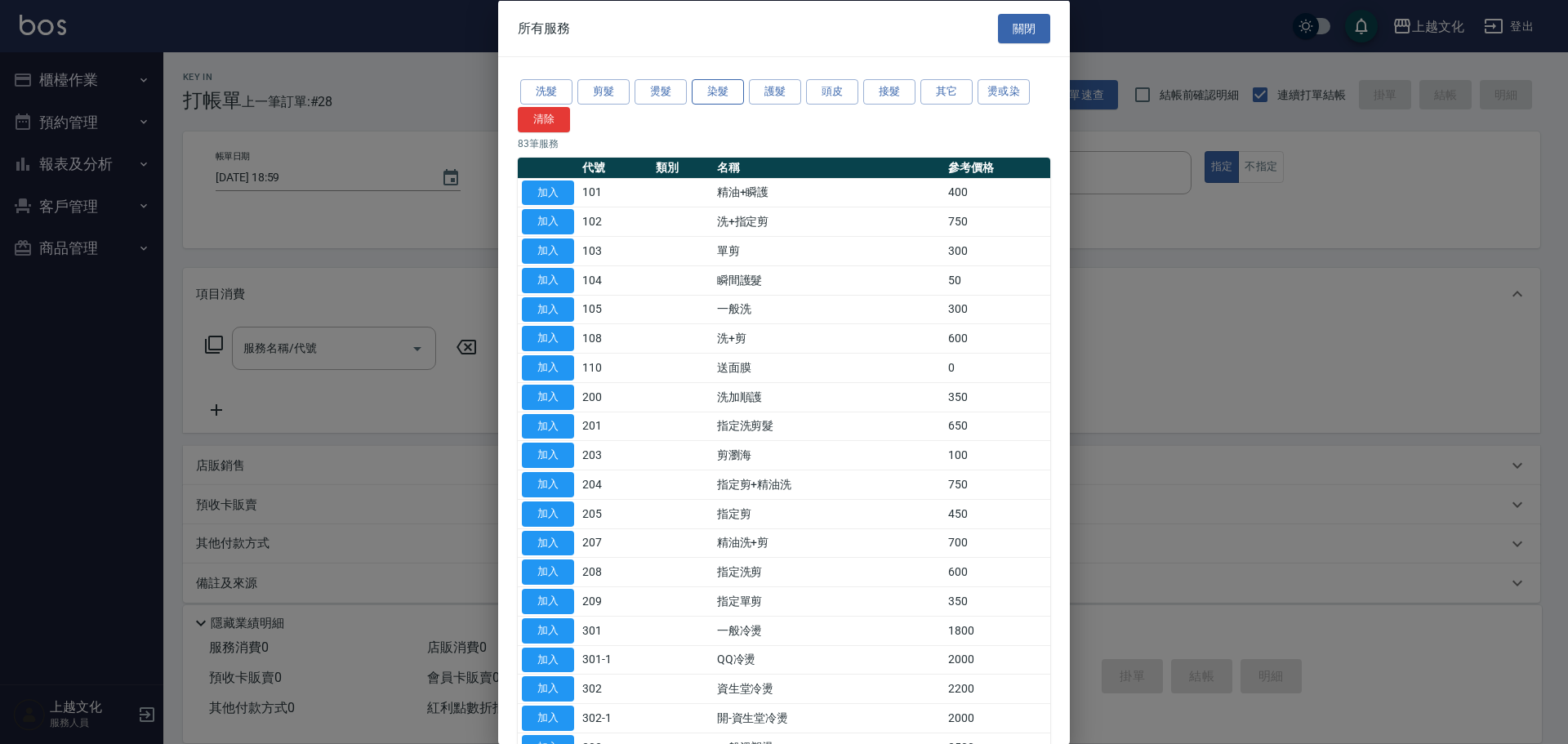
click at [715, 92] on button "染髮" at bounding box center [718, 91] width 52 height 25
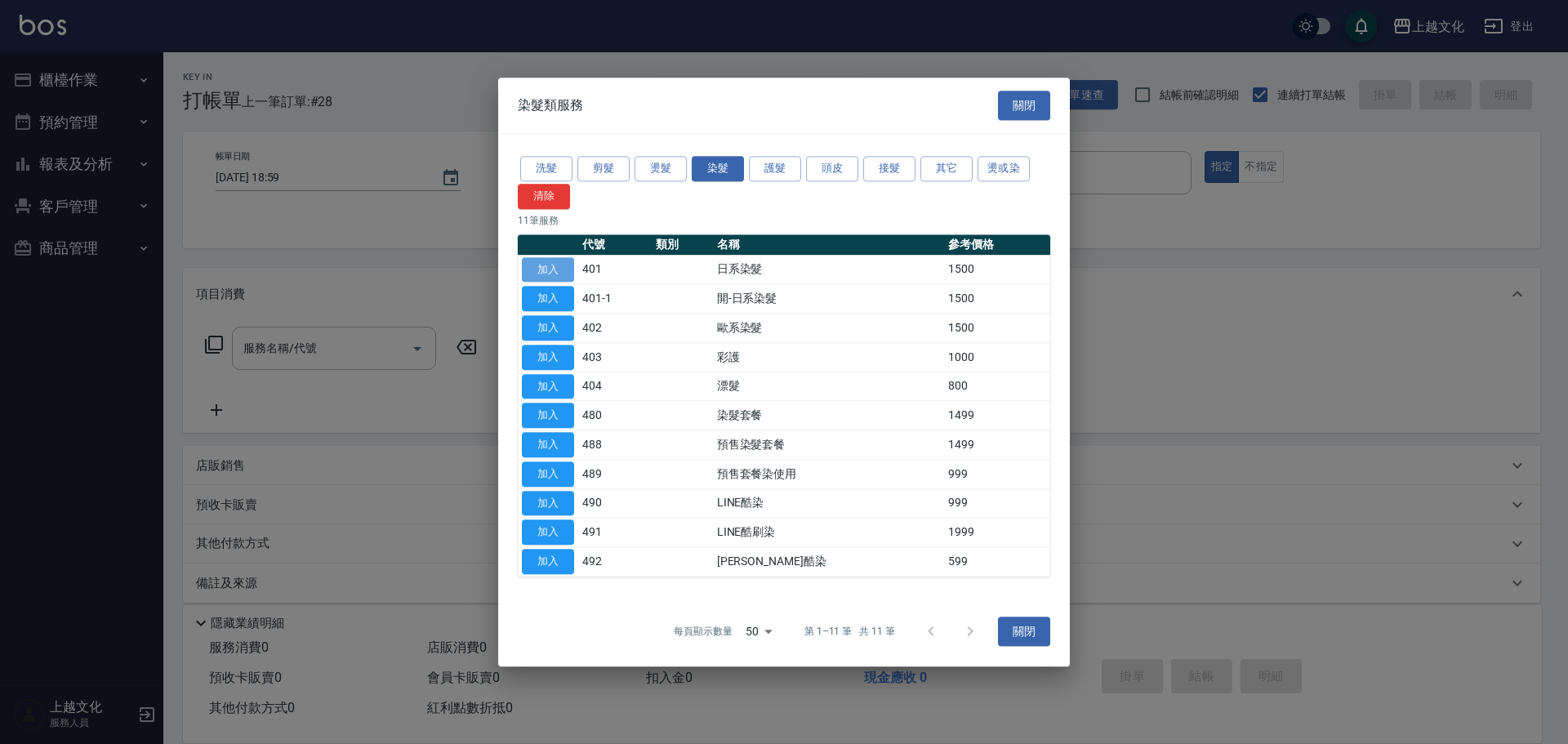
click at [539, 262] on button "加入" at bounding box center [547, 269] width 52 height 25
type input "日系染髮(401)"
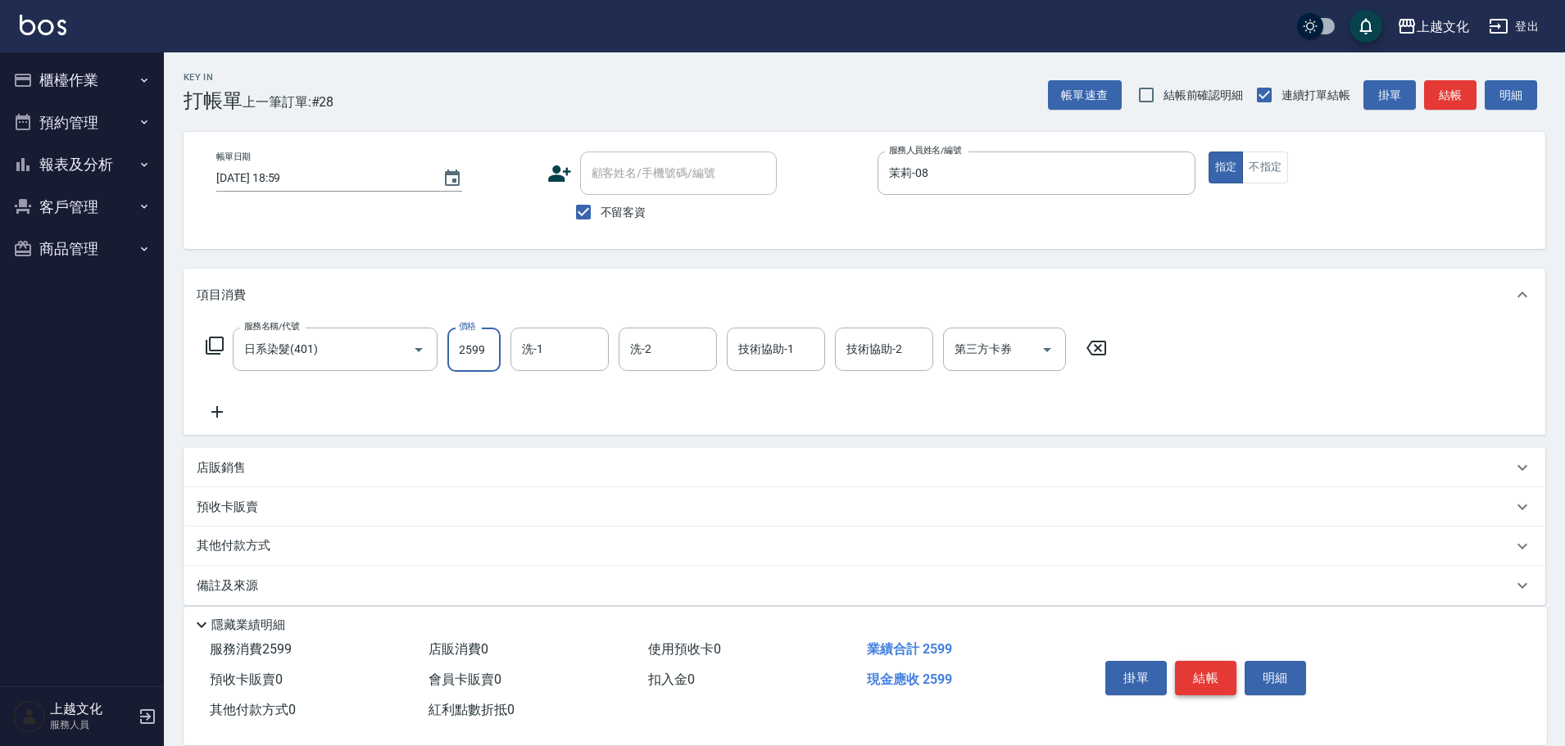
type input "2599"
click at [1198, 670] on button "結帳" at bounding box center [1205, 678] width 61 height 34
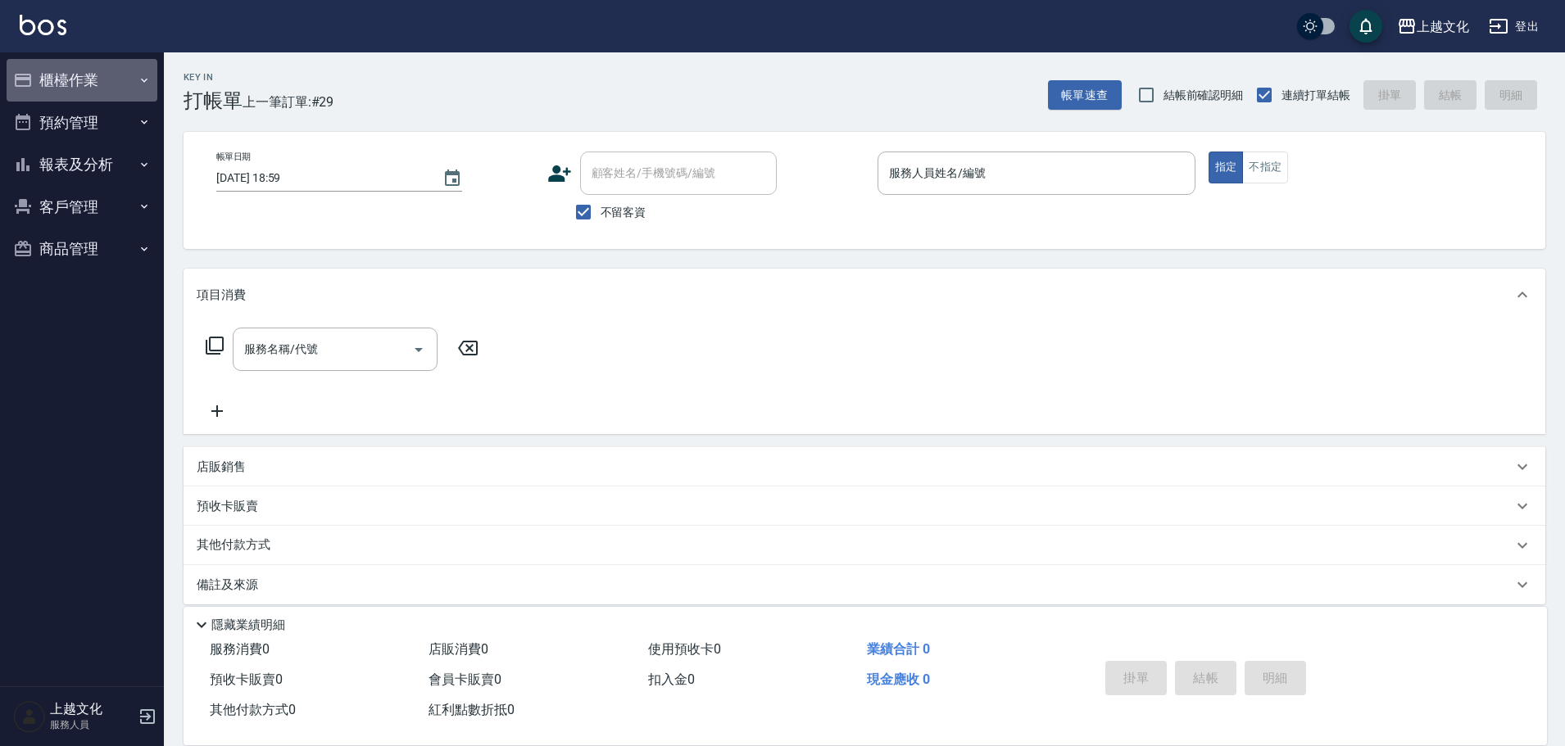
click at [63, 83] on button "櫃檯作業" at bounding box center [82, 80] width 151 height 43
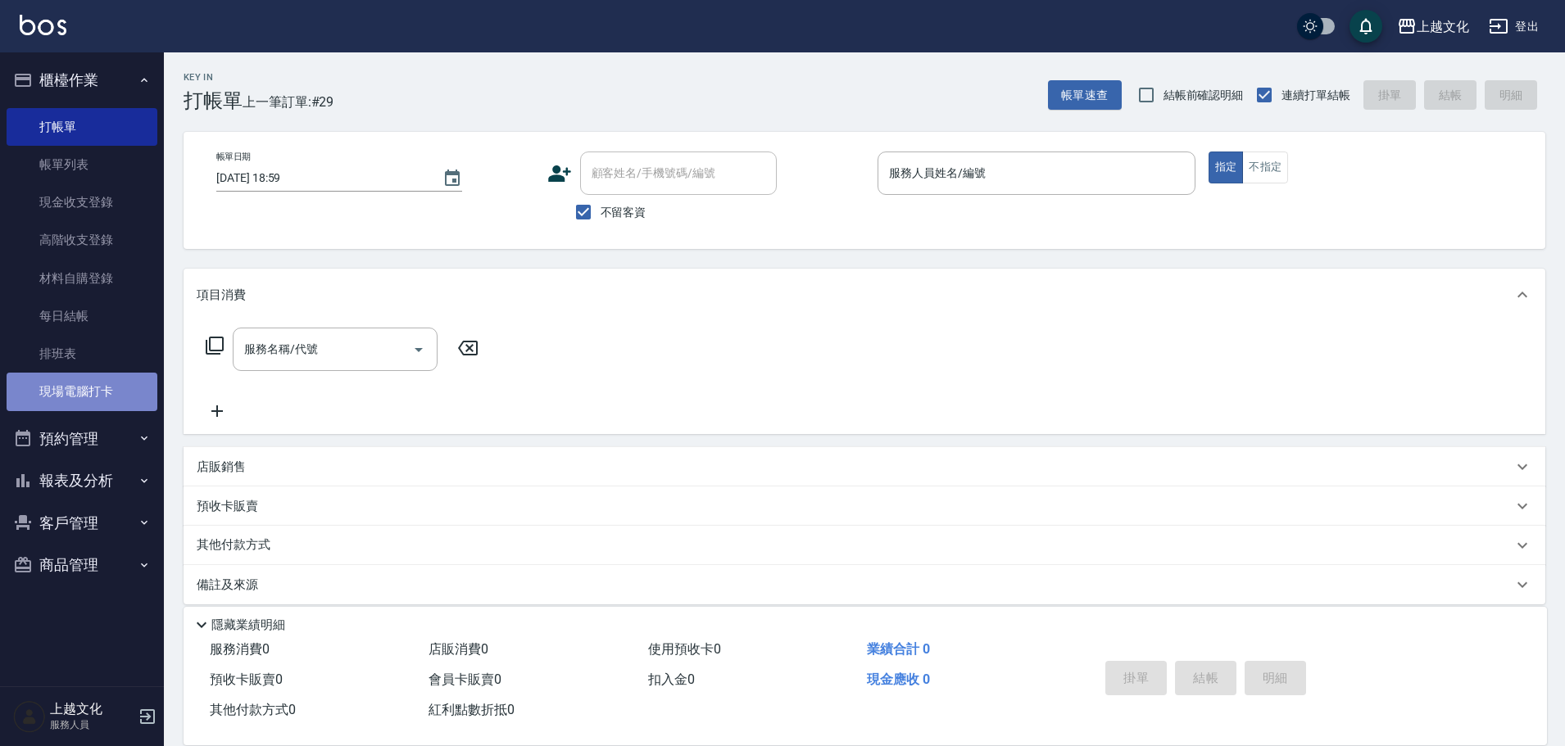
click at [94, 394] on link "現場電腦打卡" at bounding box center [82, 392] width 151 height 38
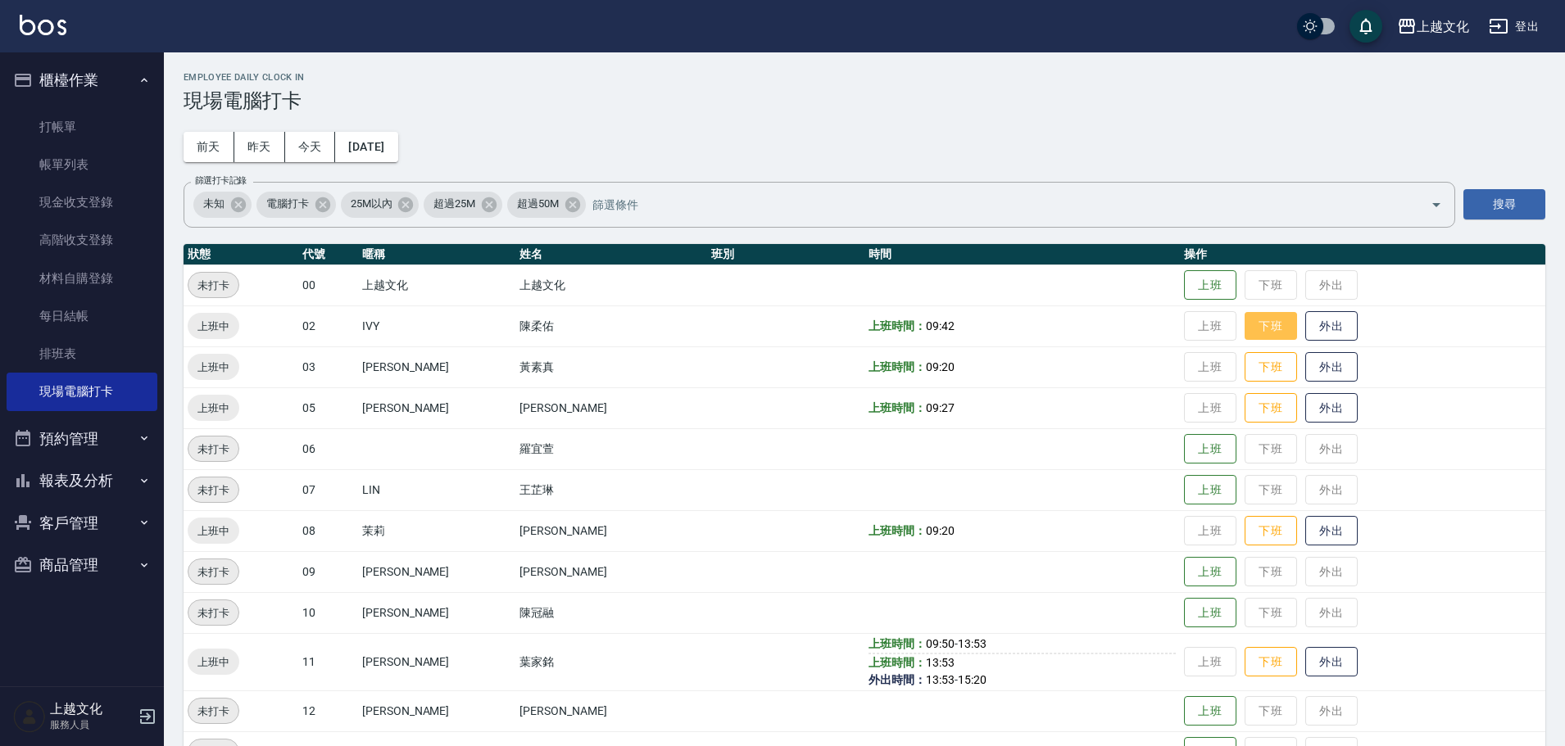
click at [1266, 335] on button "下班" at bounding box center [1270, 326] width 52 height 29
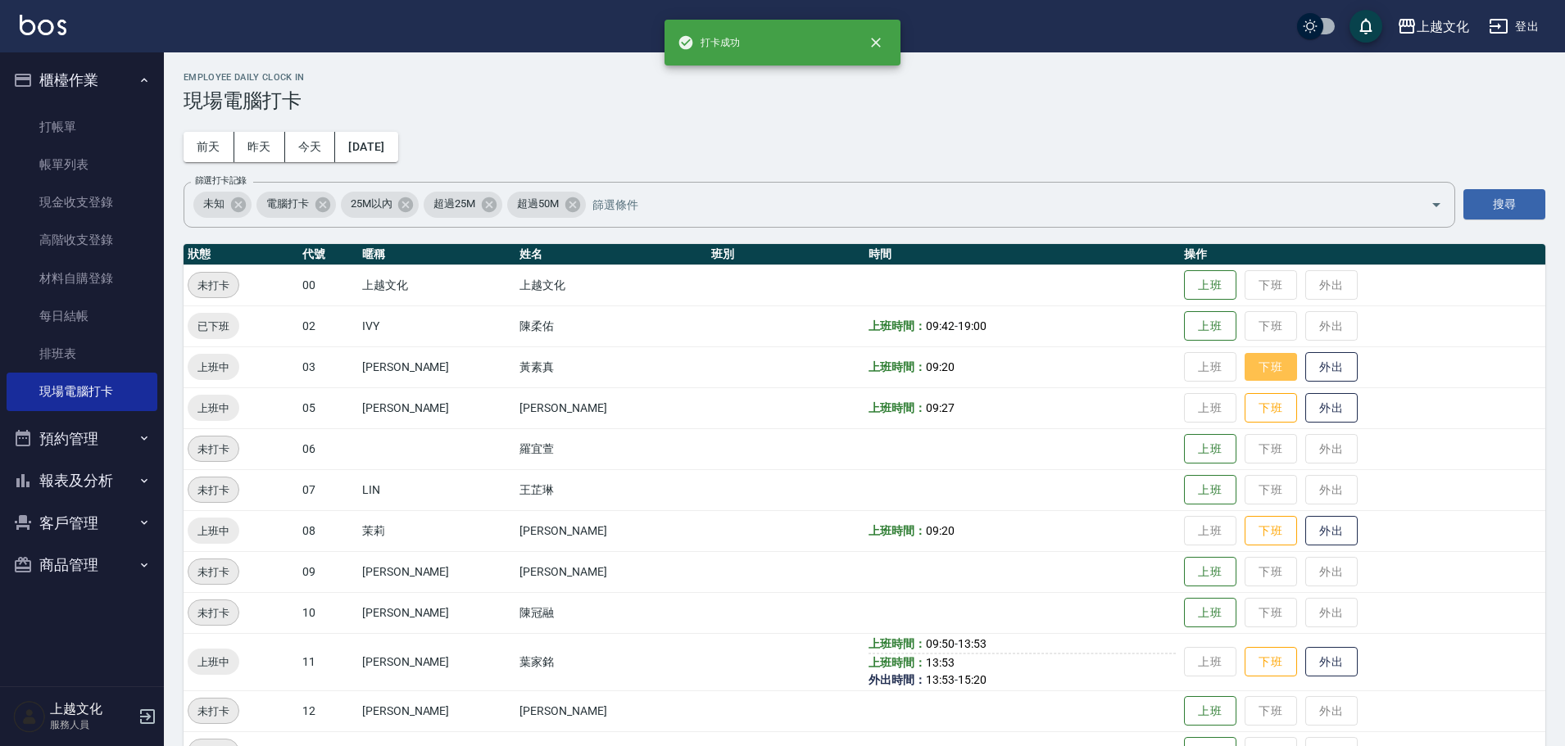
click at [1275, 371] on button "下班" at bounding box center [1270, 367] width 52 height 29
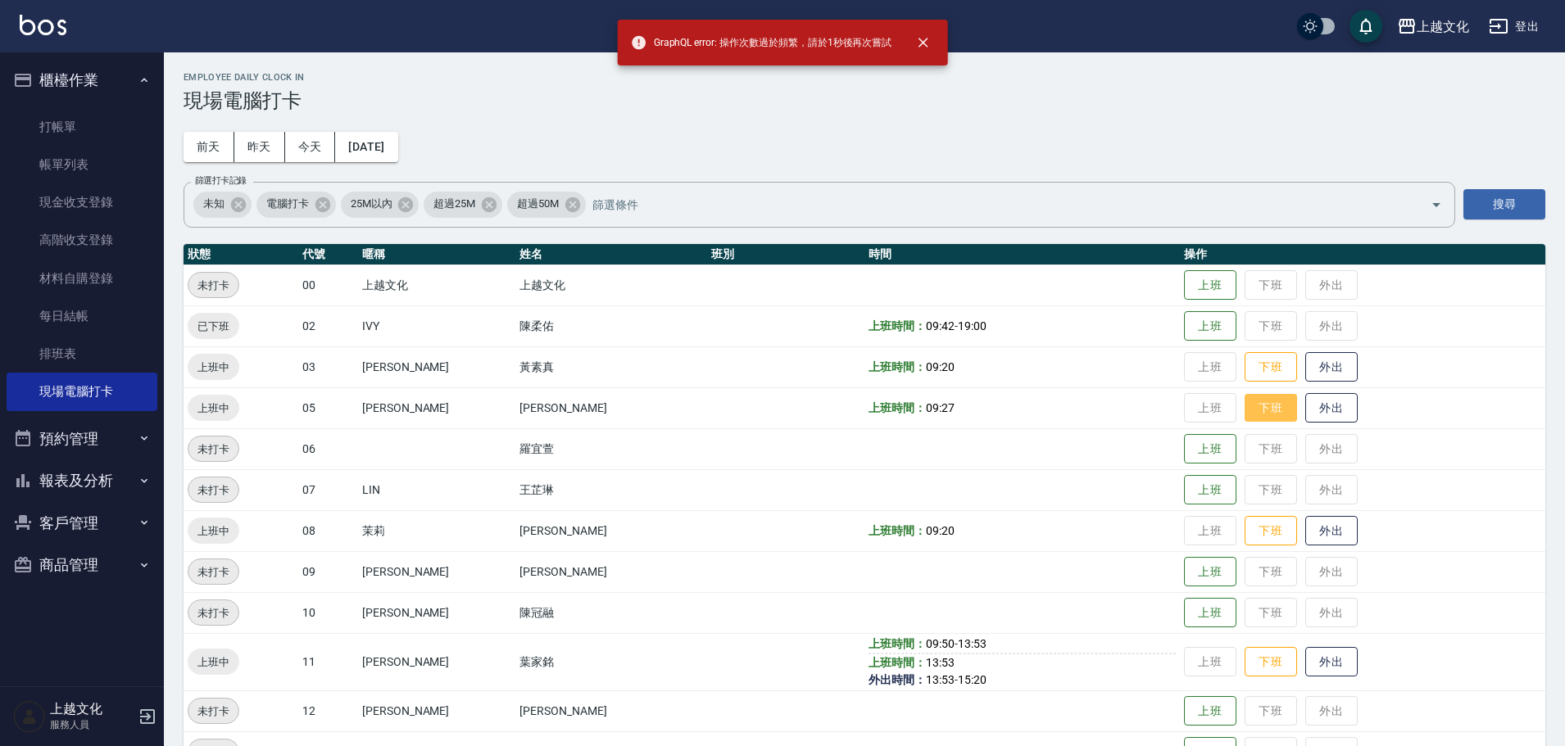
click at [1267, 415] on button "下班" at bounding box center [1270, 408] width 52 height 29
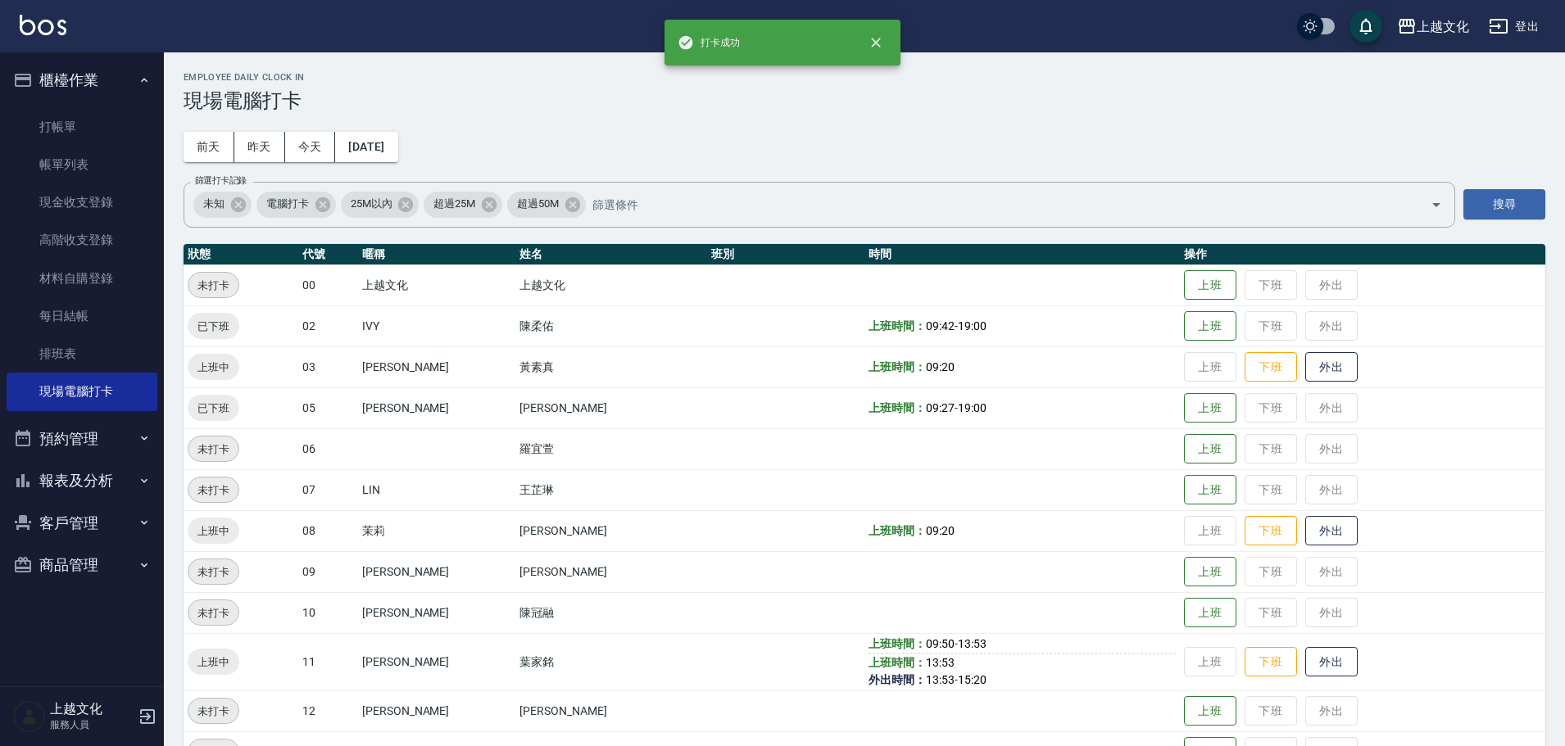
click at [1257, 411] on td "上班 下班 外出" at bounding box center [1362, 407] width 365 height 41
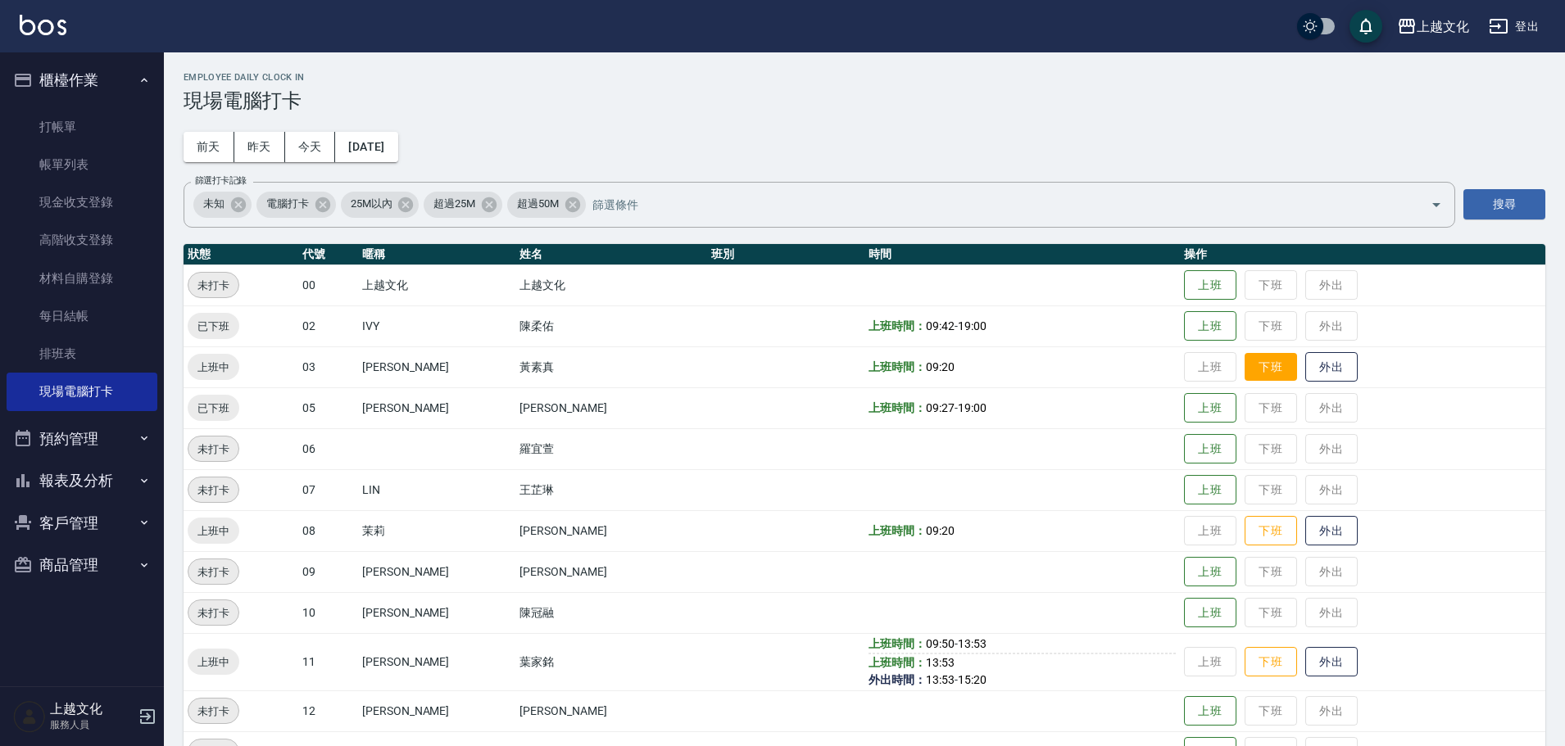
click at [1249, 372] on button "下班" at bounding box center [1270, 367] width 52 height 29
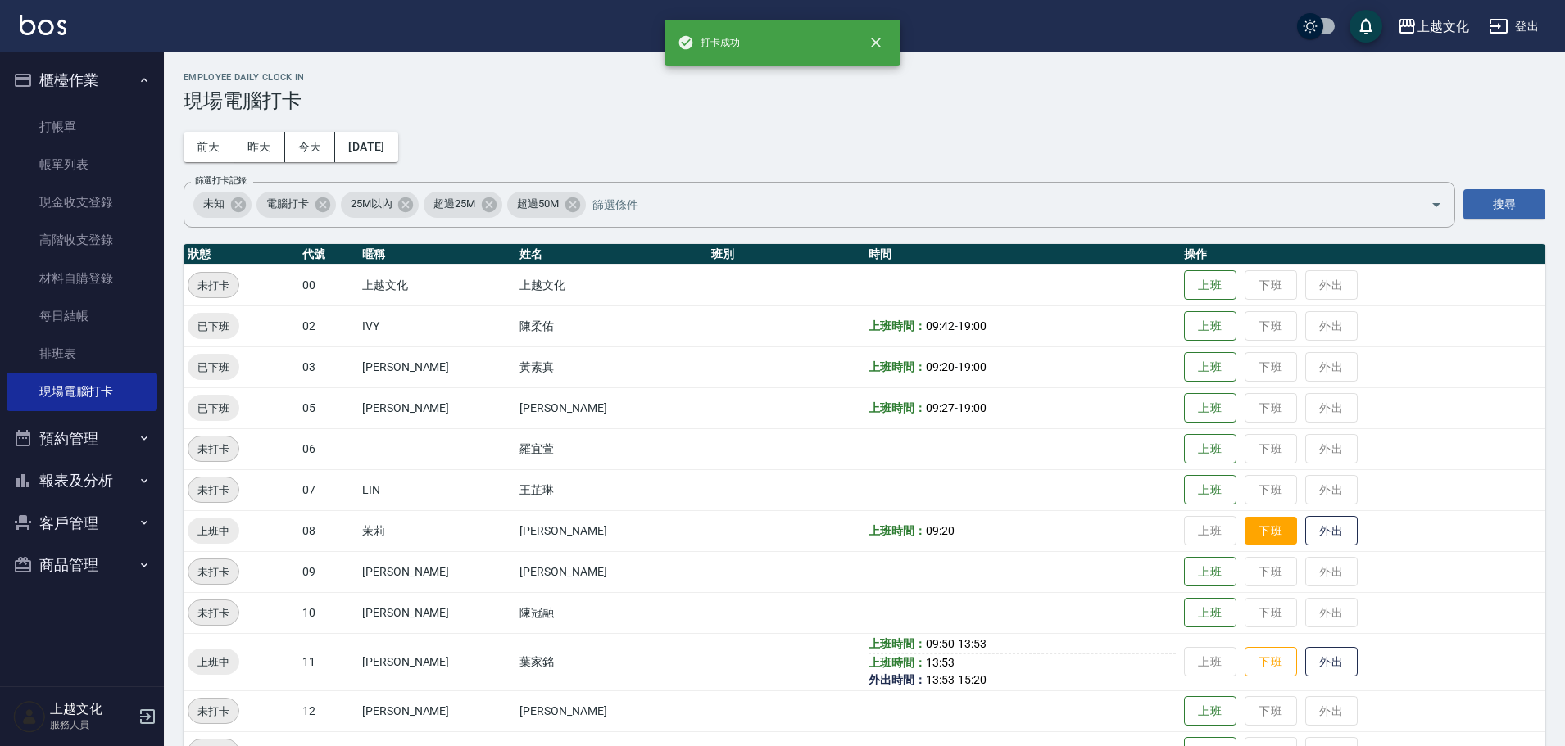
click at [1251, 532] on button "下班" at bounding box center [1270, 531] width 52 height 29
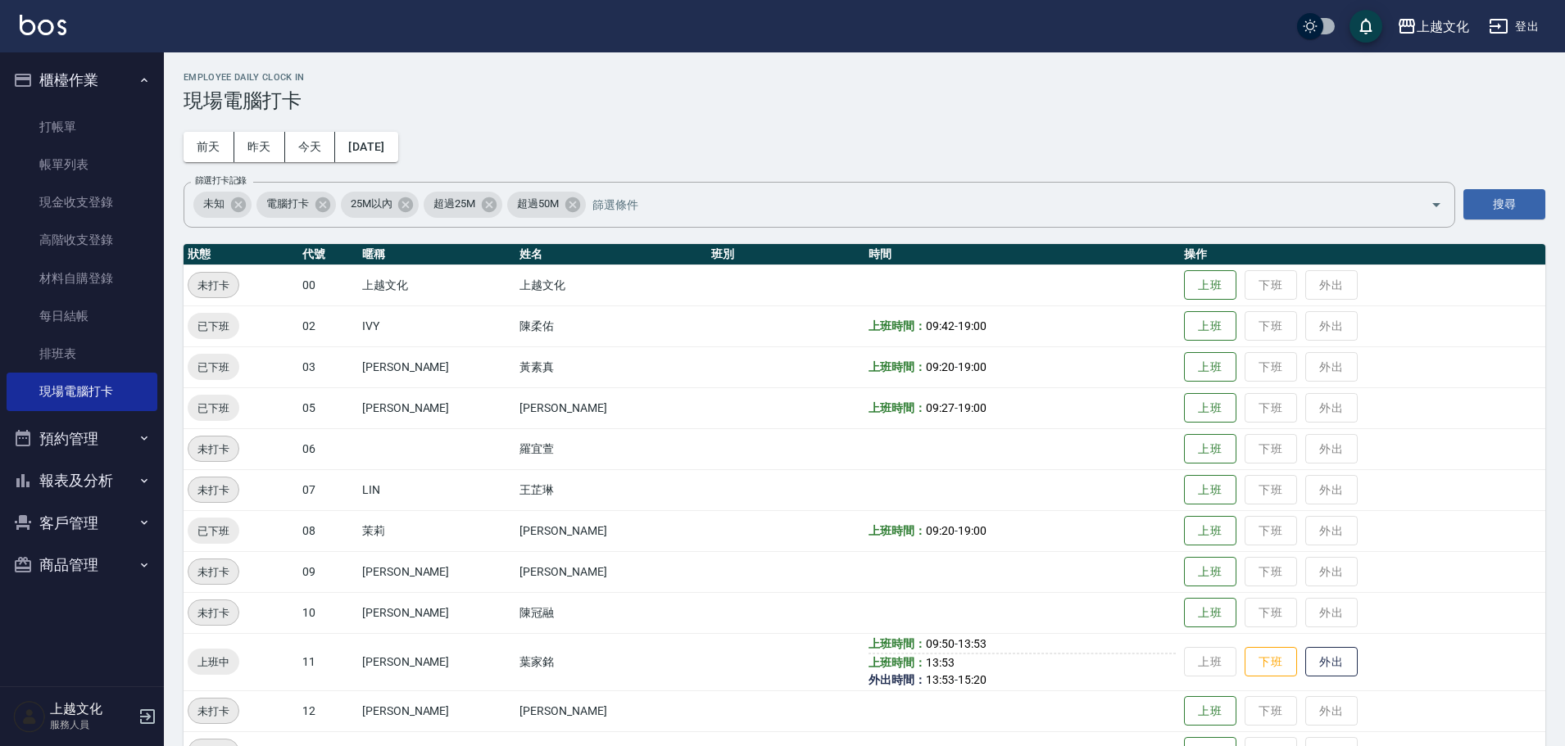
click at [1257, 533] on td "上班 下班 外出" at bounding box center [1362, 530] width 365 height 41
click at [1257, 655] on button "下班" at bounding box center [1270, 662] width 52 height 29
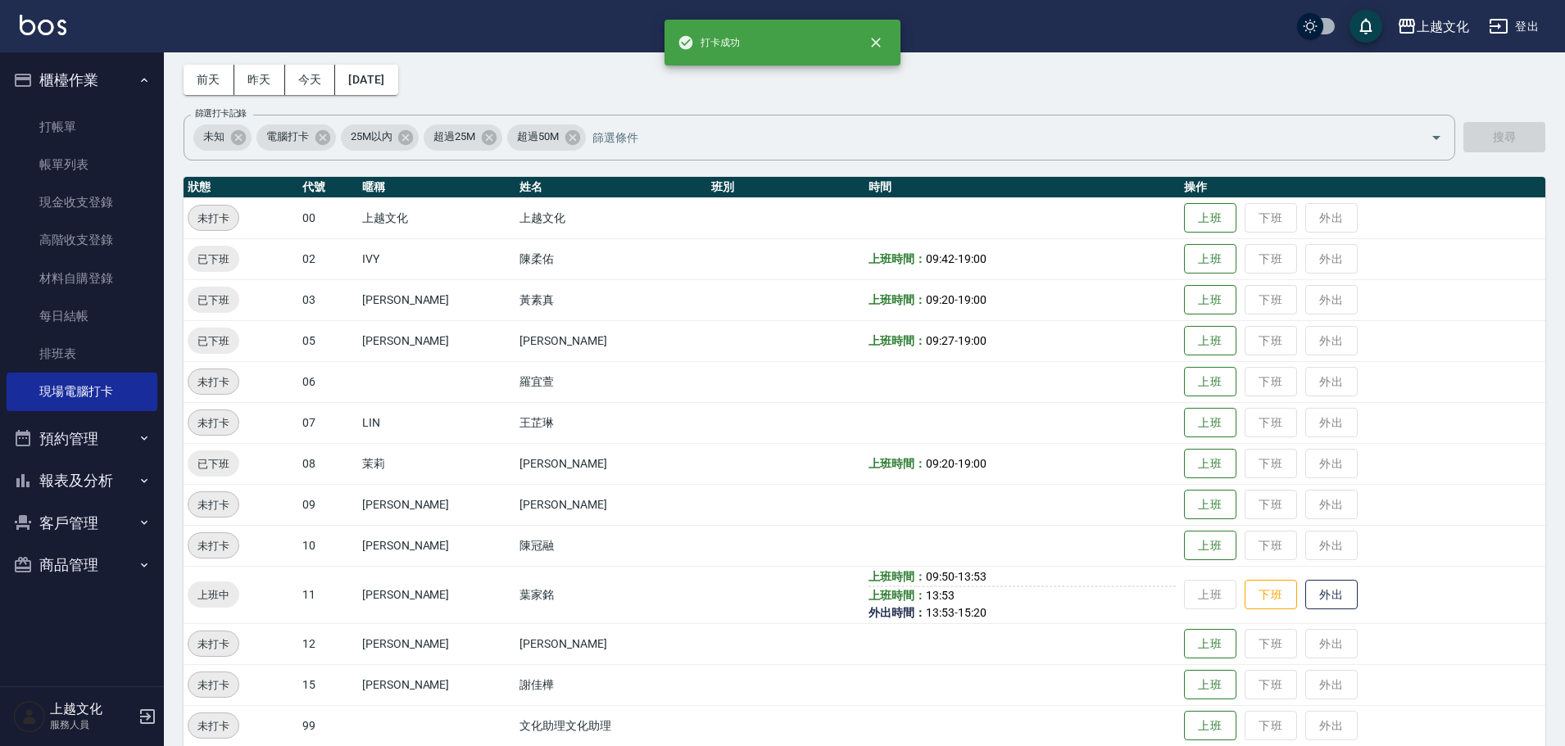
scroll to position [129, 0]
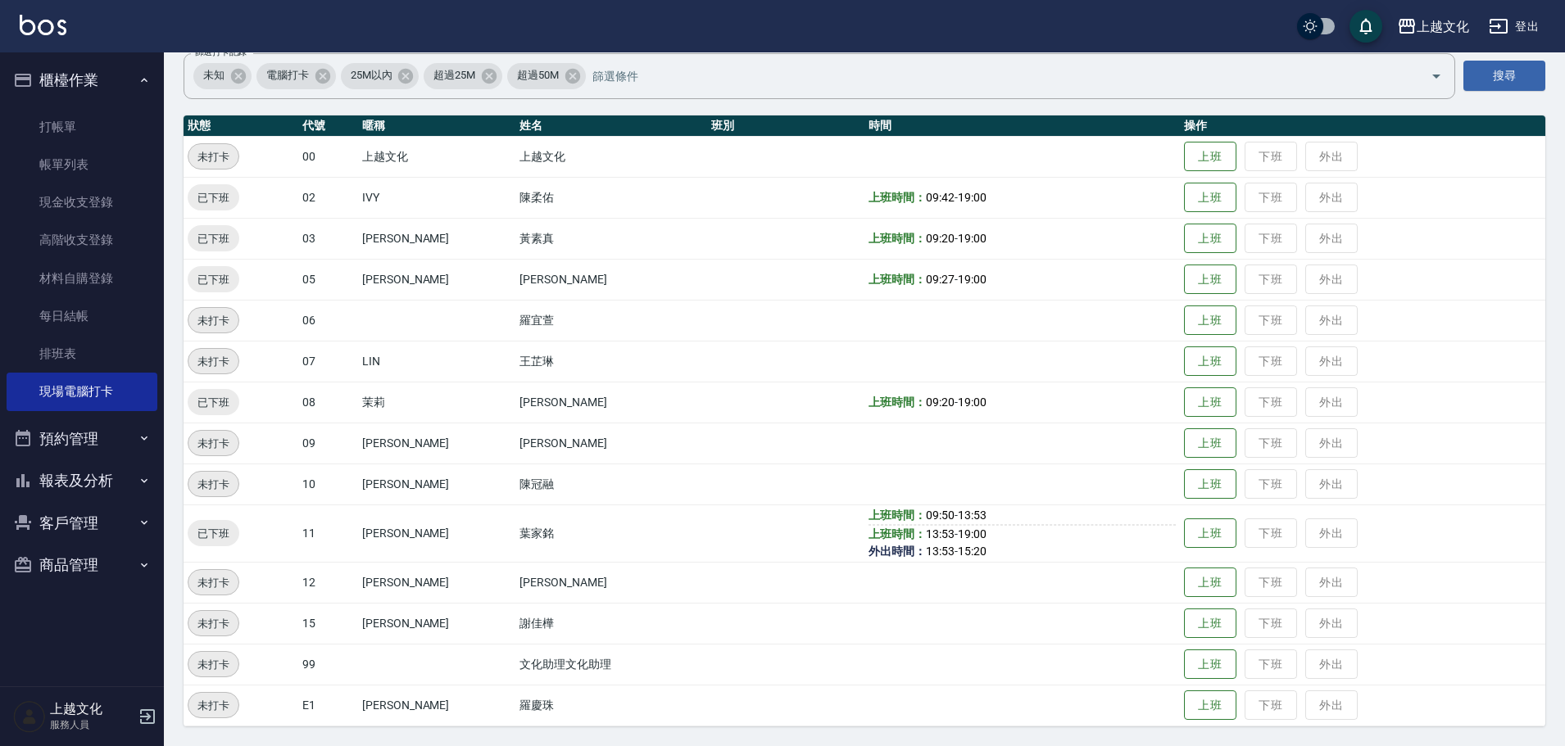
click at [1259, 535] on td "上班 下班 外出" at bounding box center [1362, 533] width 365 height 57
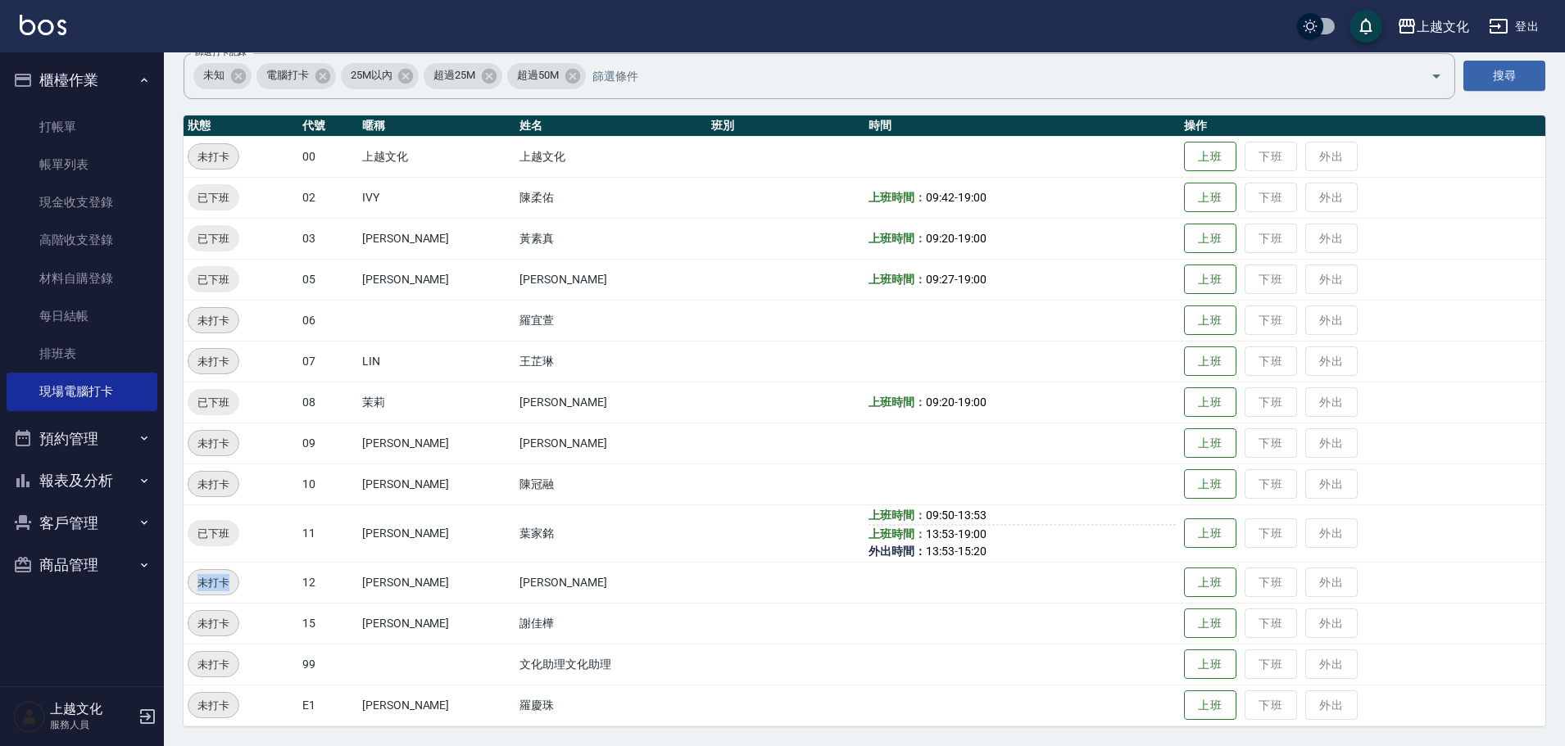
click at [1259, 535] on td "上班 下班 外出" at bounding box center [1362, 533] width 365 height 57
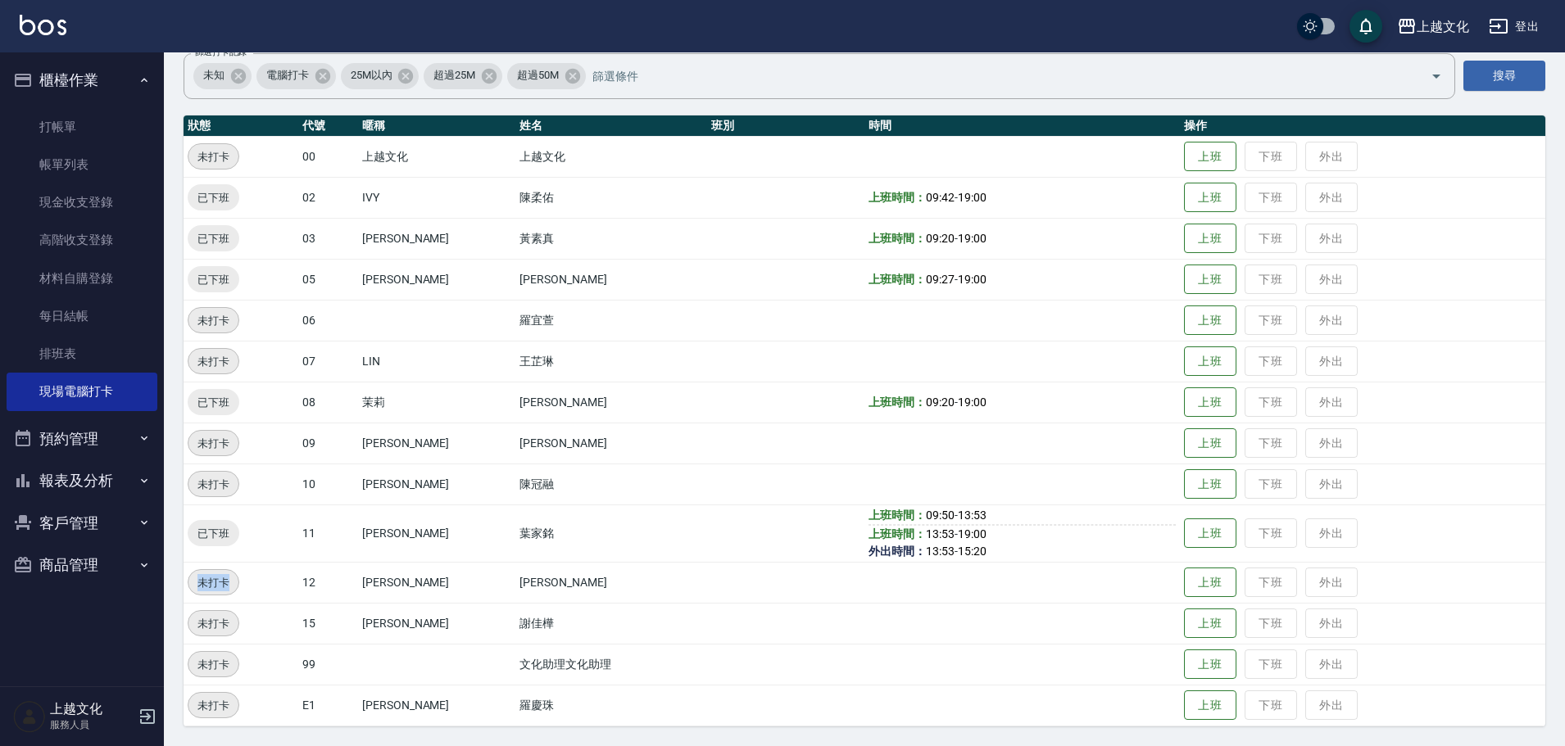
click at [1259, 535] on td "上班 下班 外出" at bounding box center [1362, 533] width 365 height 57
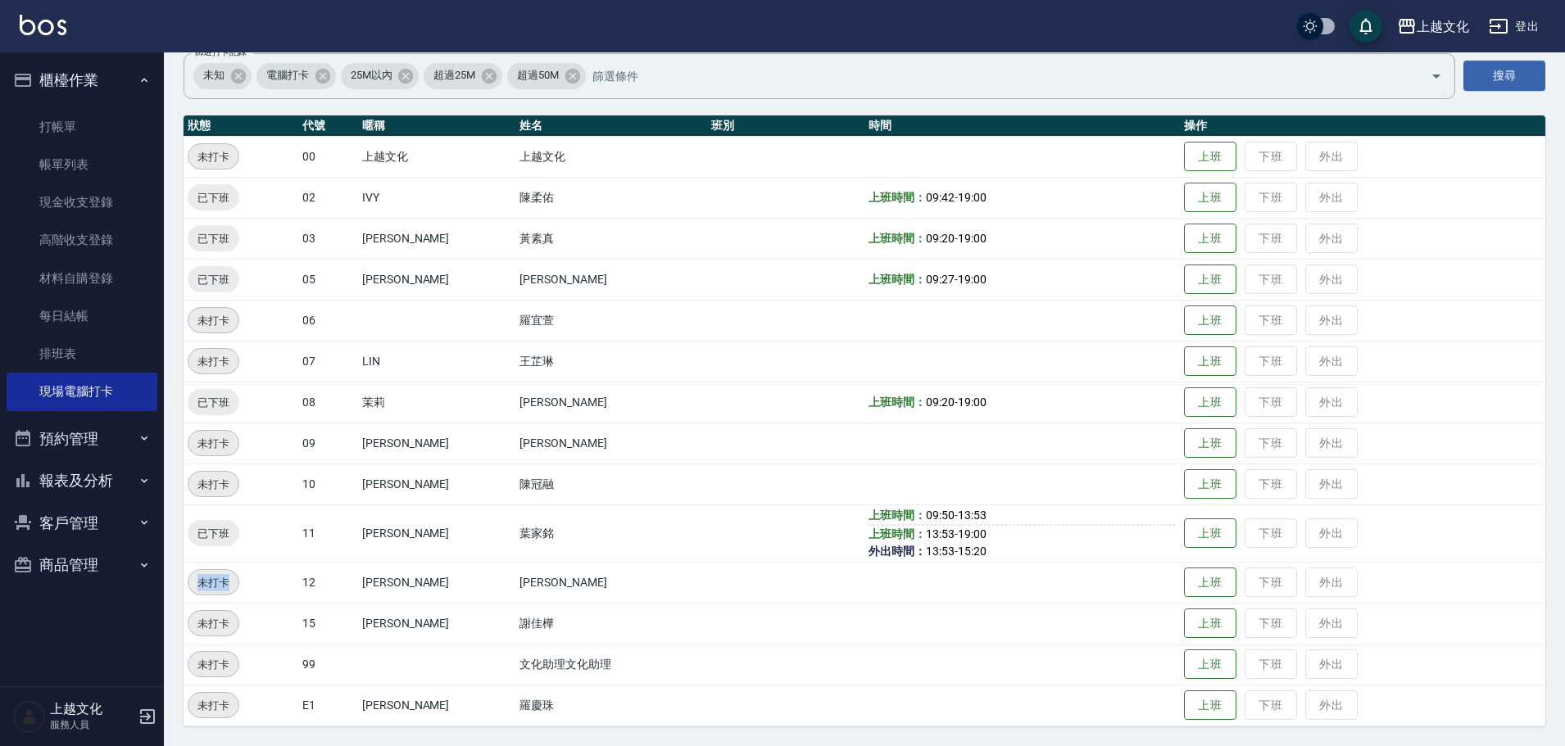
click at [1259, 535] on td "上班 下班 外出" at bounding box center [1362, 533] width 365 height 57
click at [73, 478] on button "報表及分析" at bounding box center [82, 481] width 151 height 43
click at [75, 563] on link "店家日報表" at bounding box center [82, 565] width 151 height 38
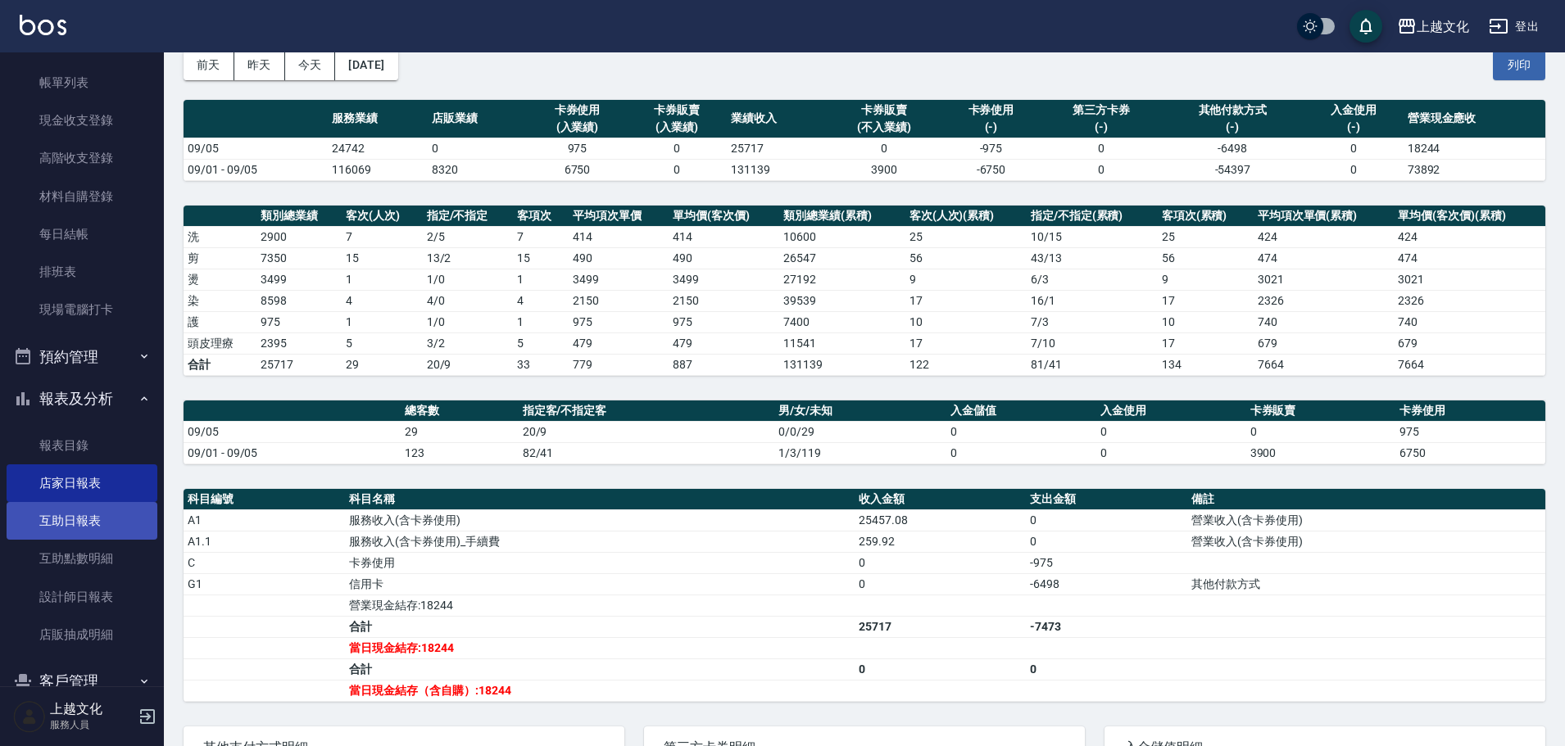
scroll to position [160, 0]
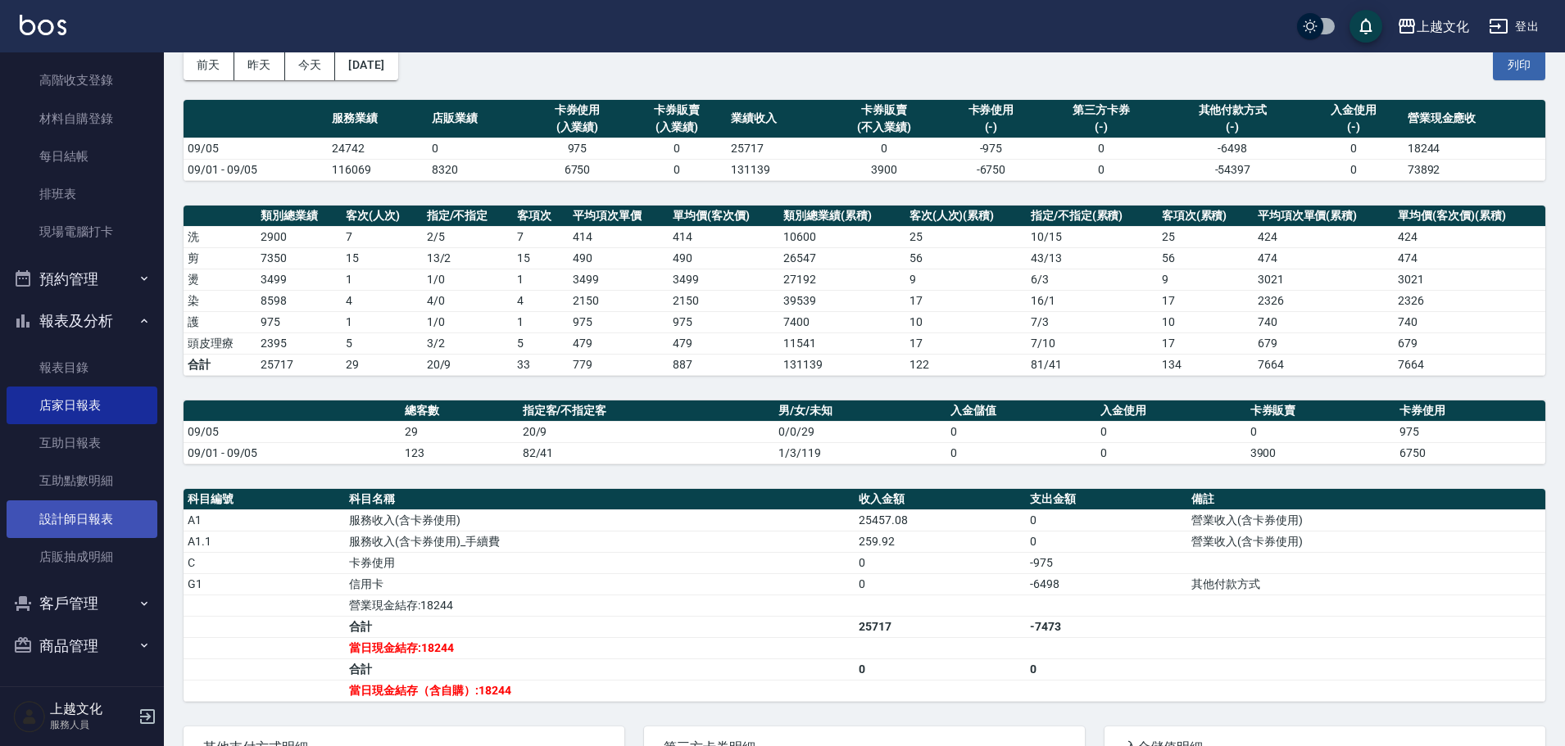
click at [79, 516] on link "設計師日報表" at bounding box center [82, 520] width 151 height 38
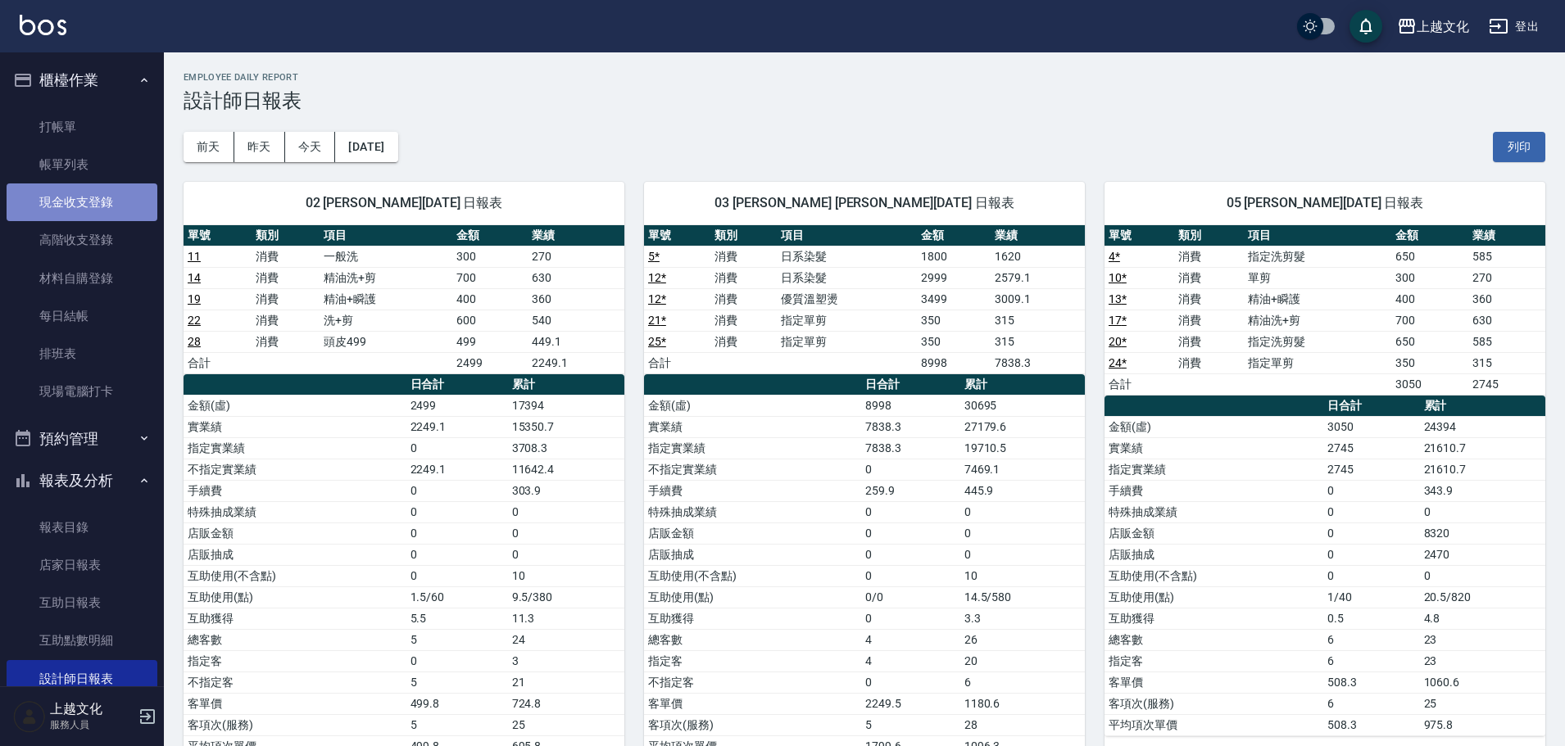
click at [97, 206] on link "現金收支登錄" at bounding box center [82, 202] width 151 height 38
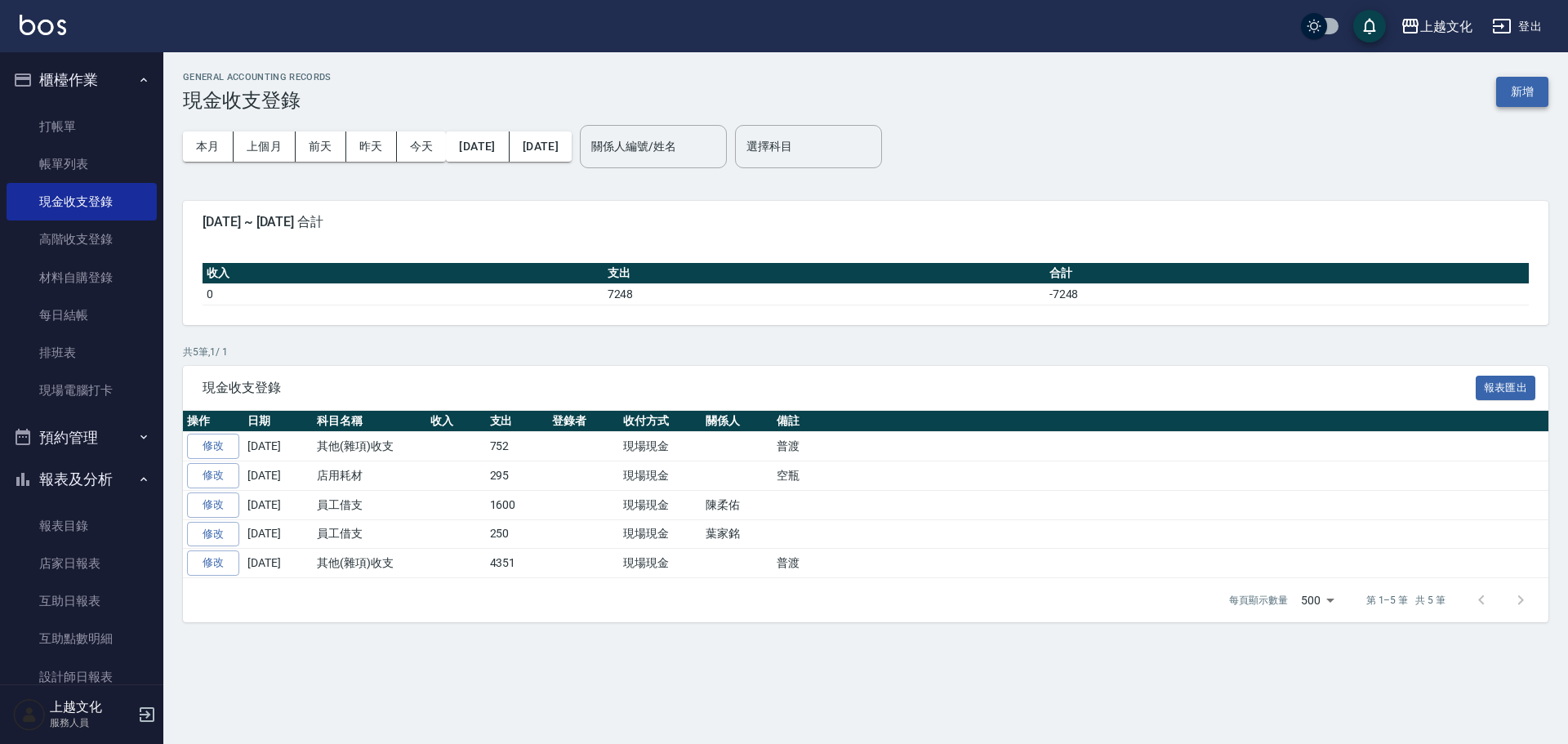
click at [1523, 85] on button "新增" at bounding box center [1522, 92] width 52 height 30
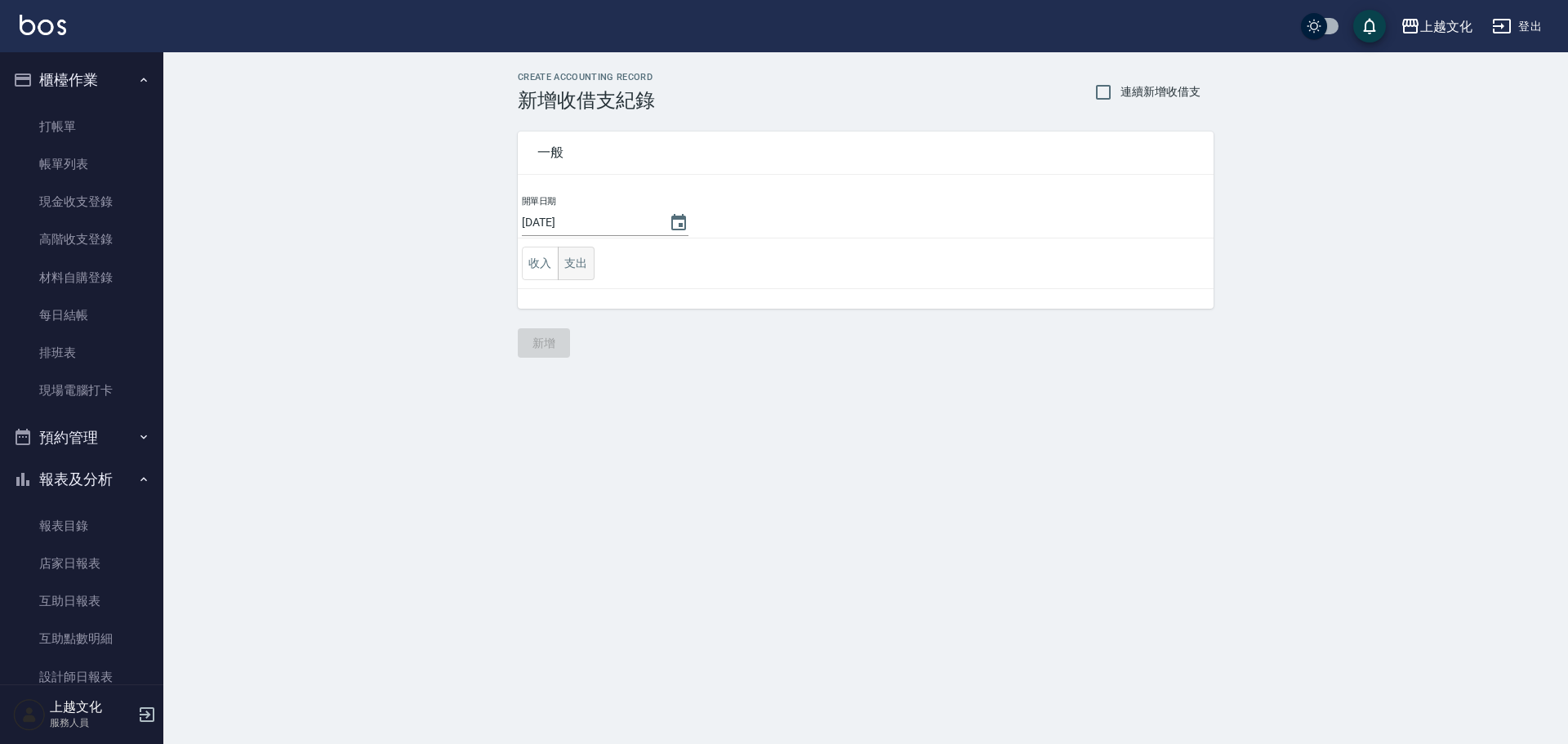
click at [574, 262] on button "支出" at bounding box center [575, 263] width 37 height 34
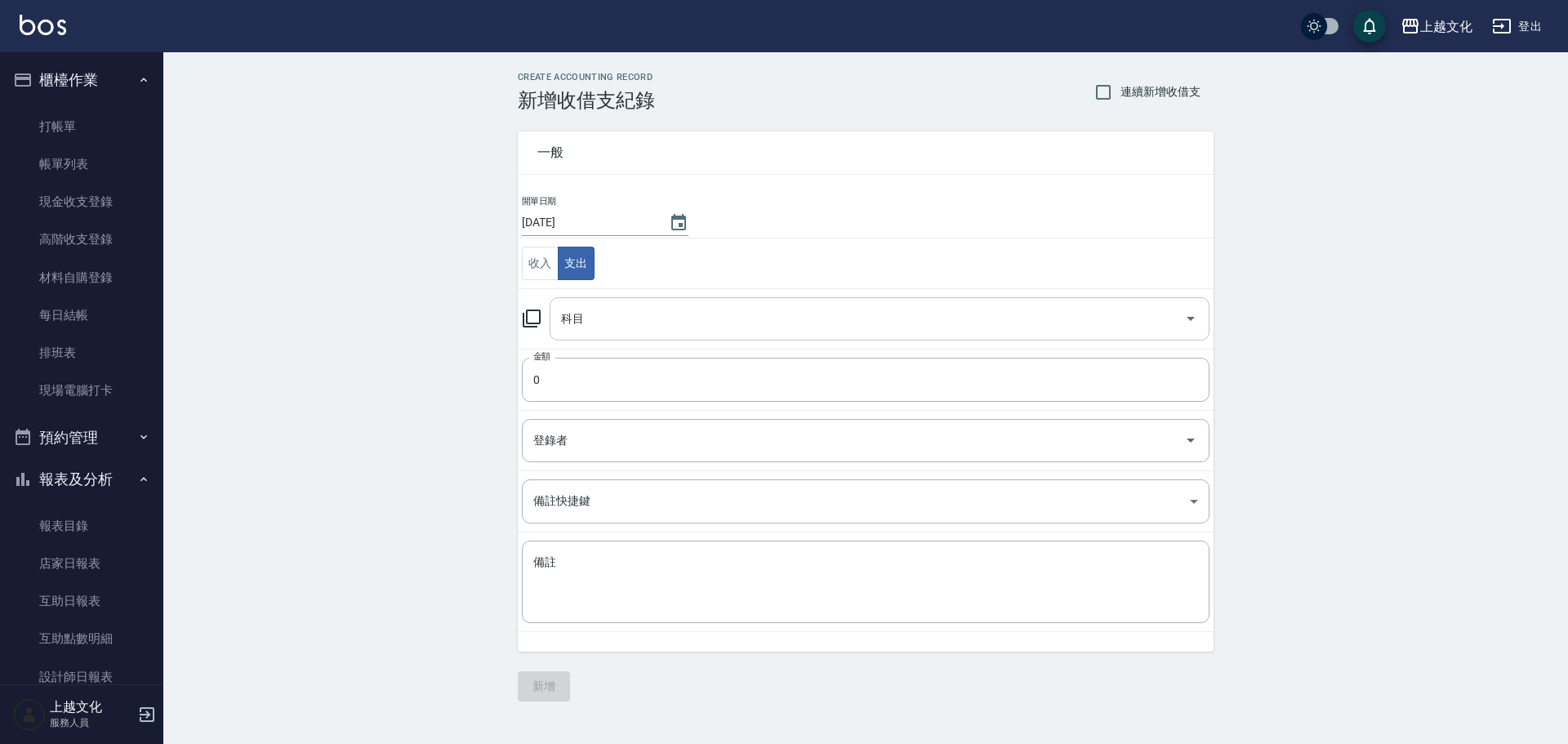
click at [584, 309] on input "科目" at bounding box center [867, 319] width 621 height 29
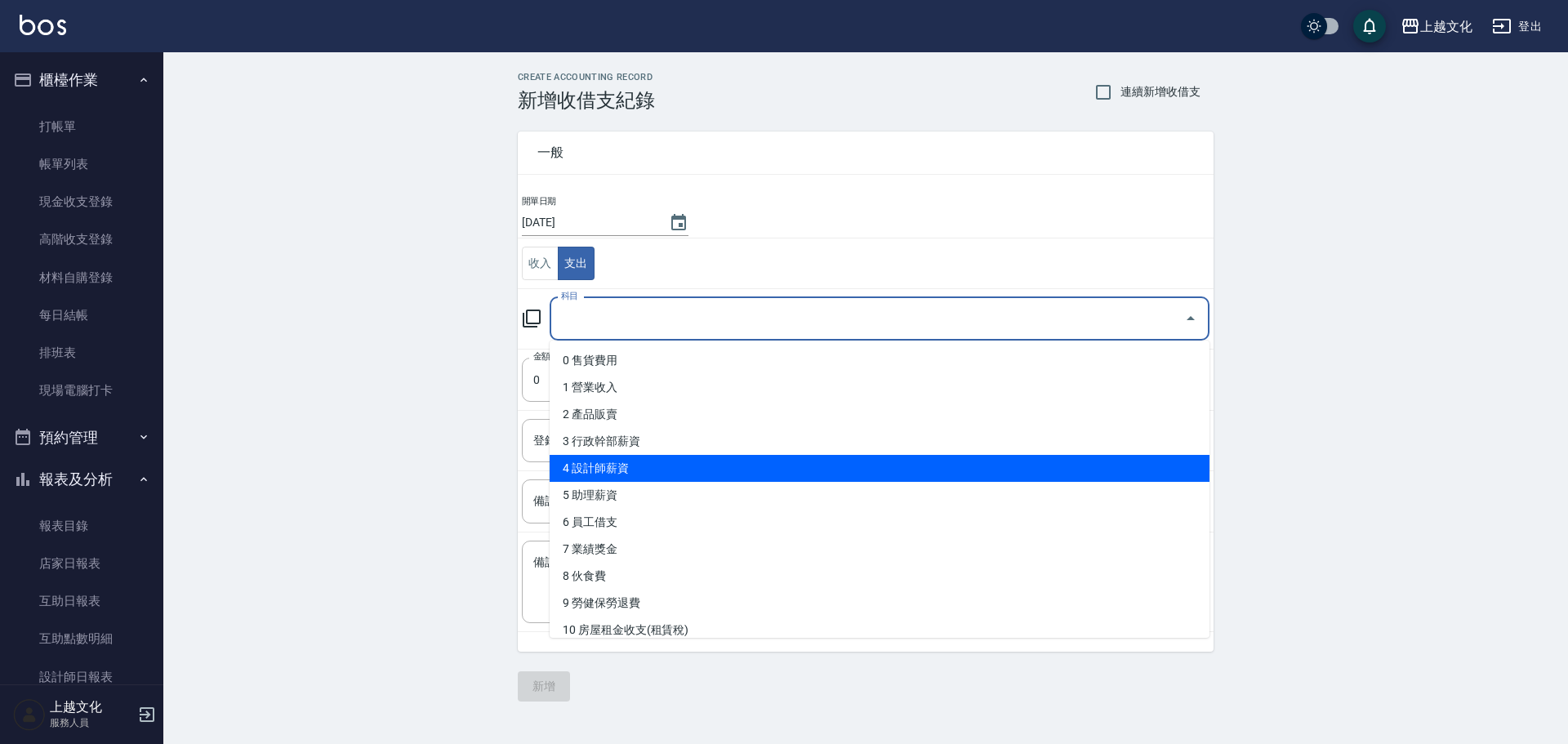
click at [616, 472] on li "4 設計師薪資" at bounding box center [879, 468] width 660 height 27
type input "4 設計師薪資"
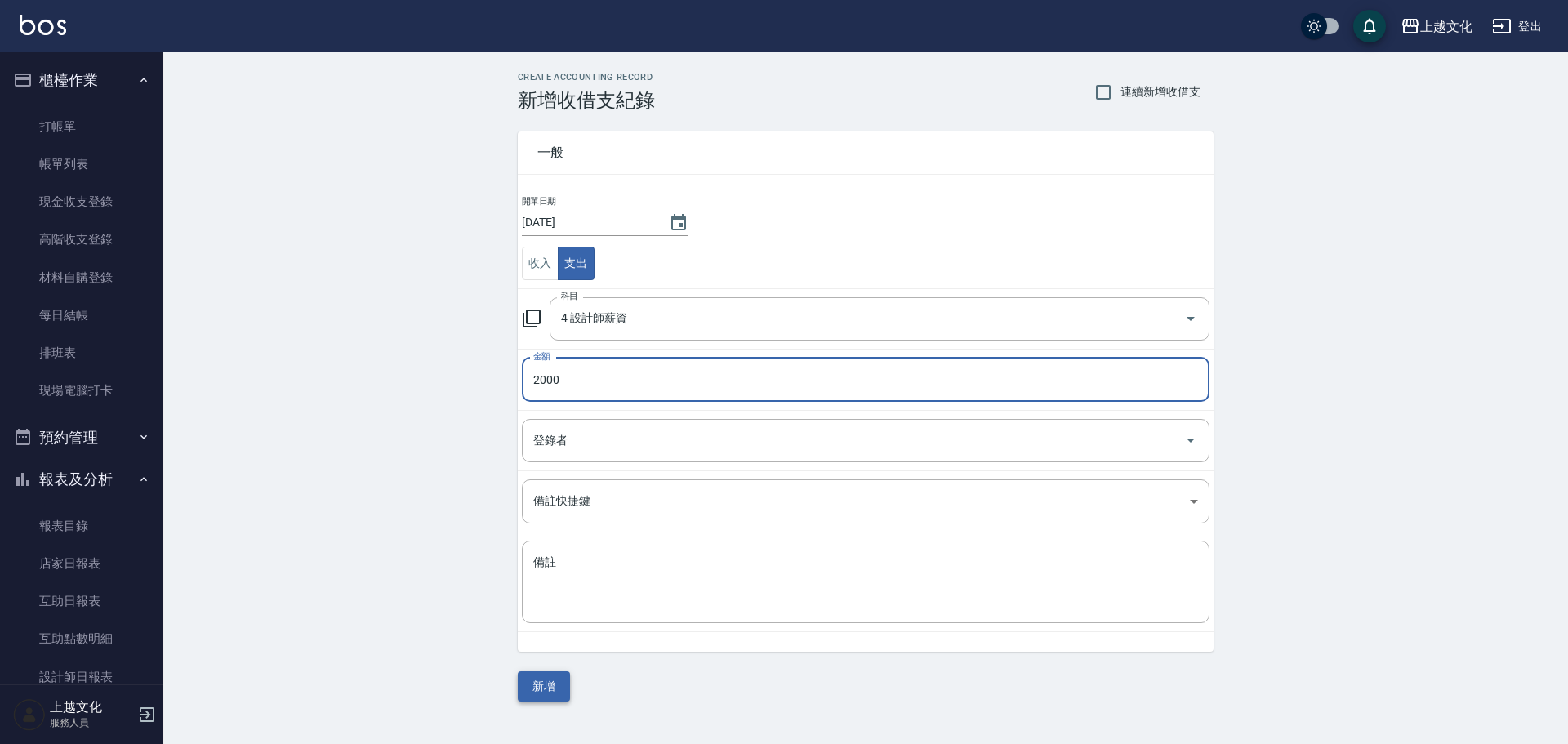
type input "2000"
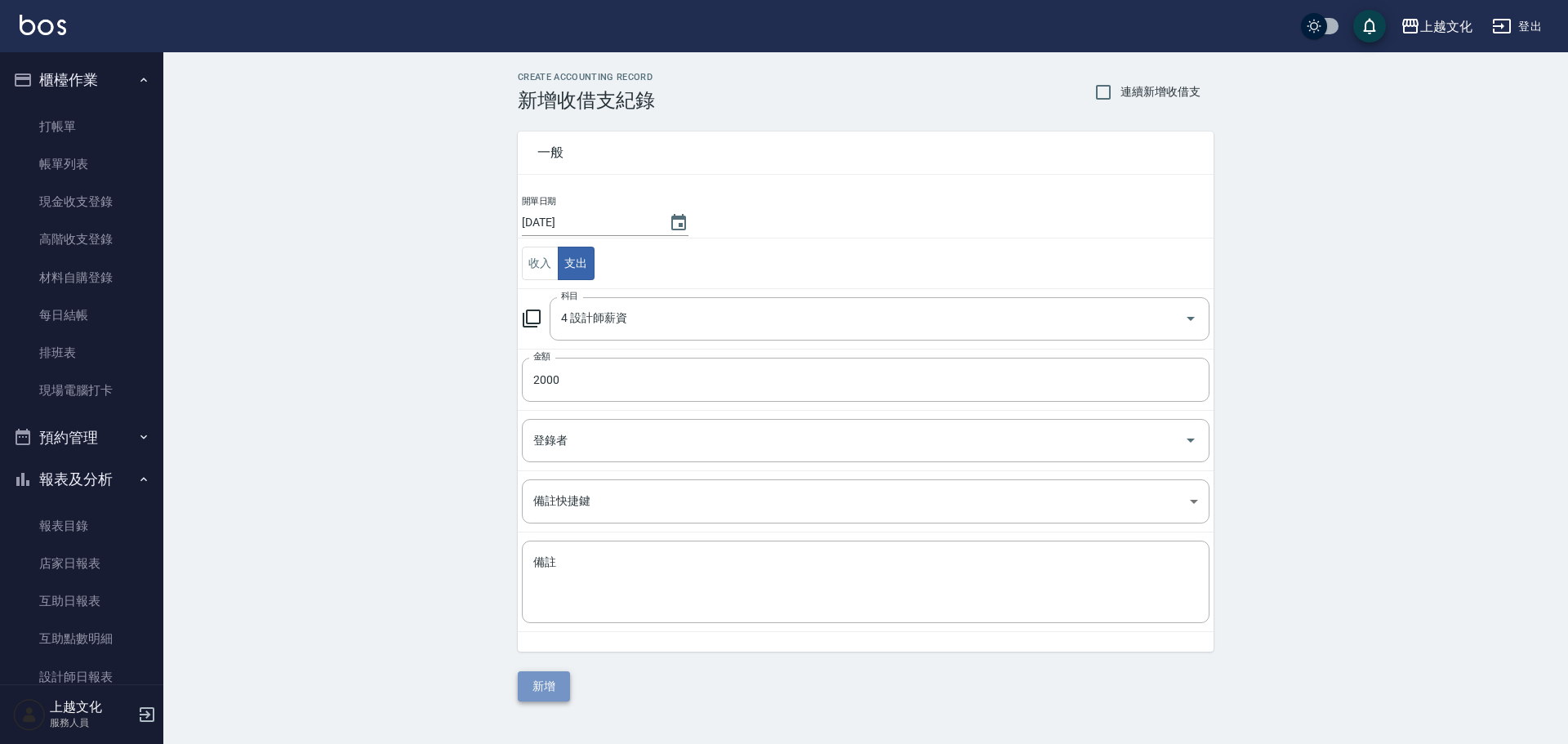
click at [549, 675] on button "新增" at bounding box center [543, 686] width 52 height 30
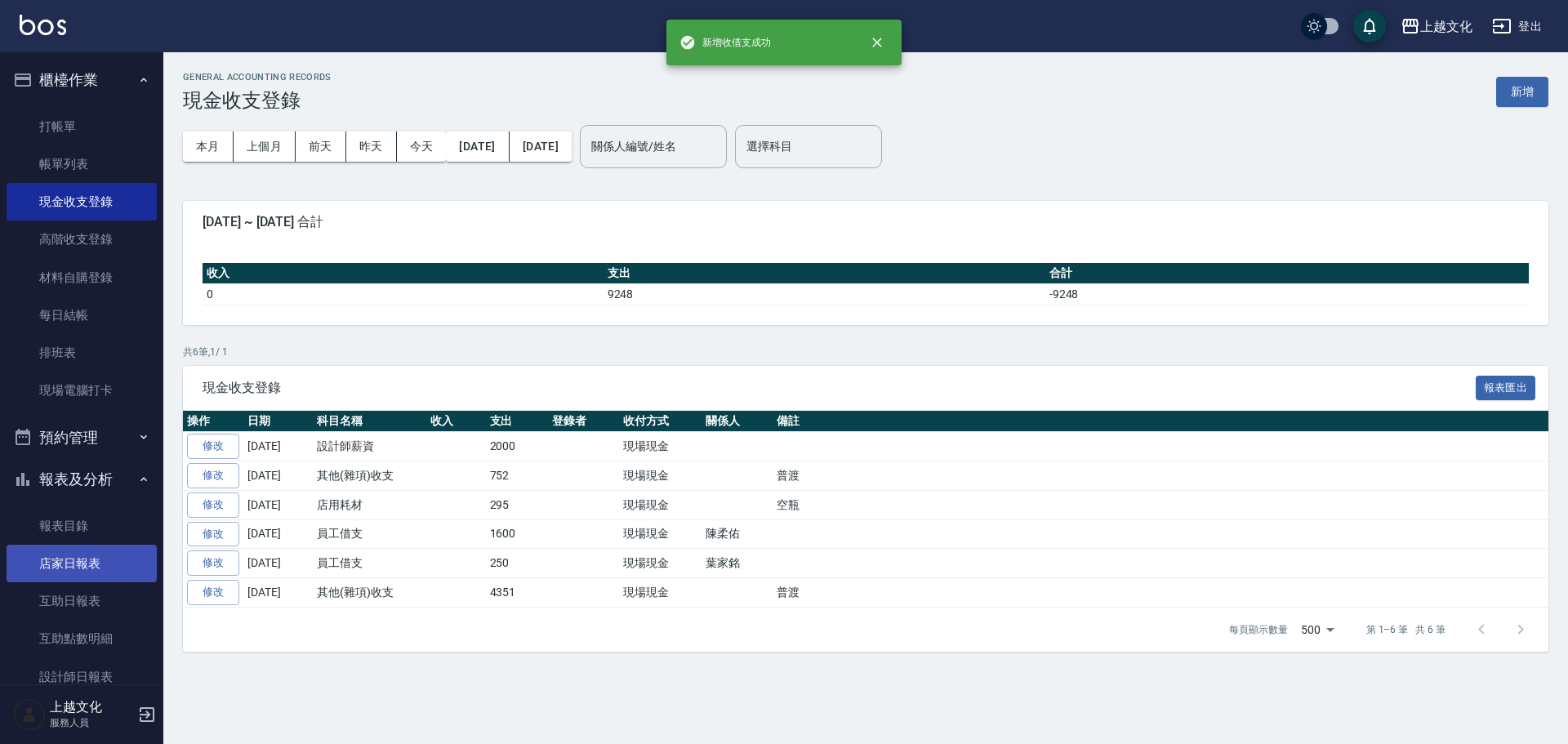
click at [50, 553] on link "店家日報表" at bounding box center [82, 563] width 151 height 38
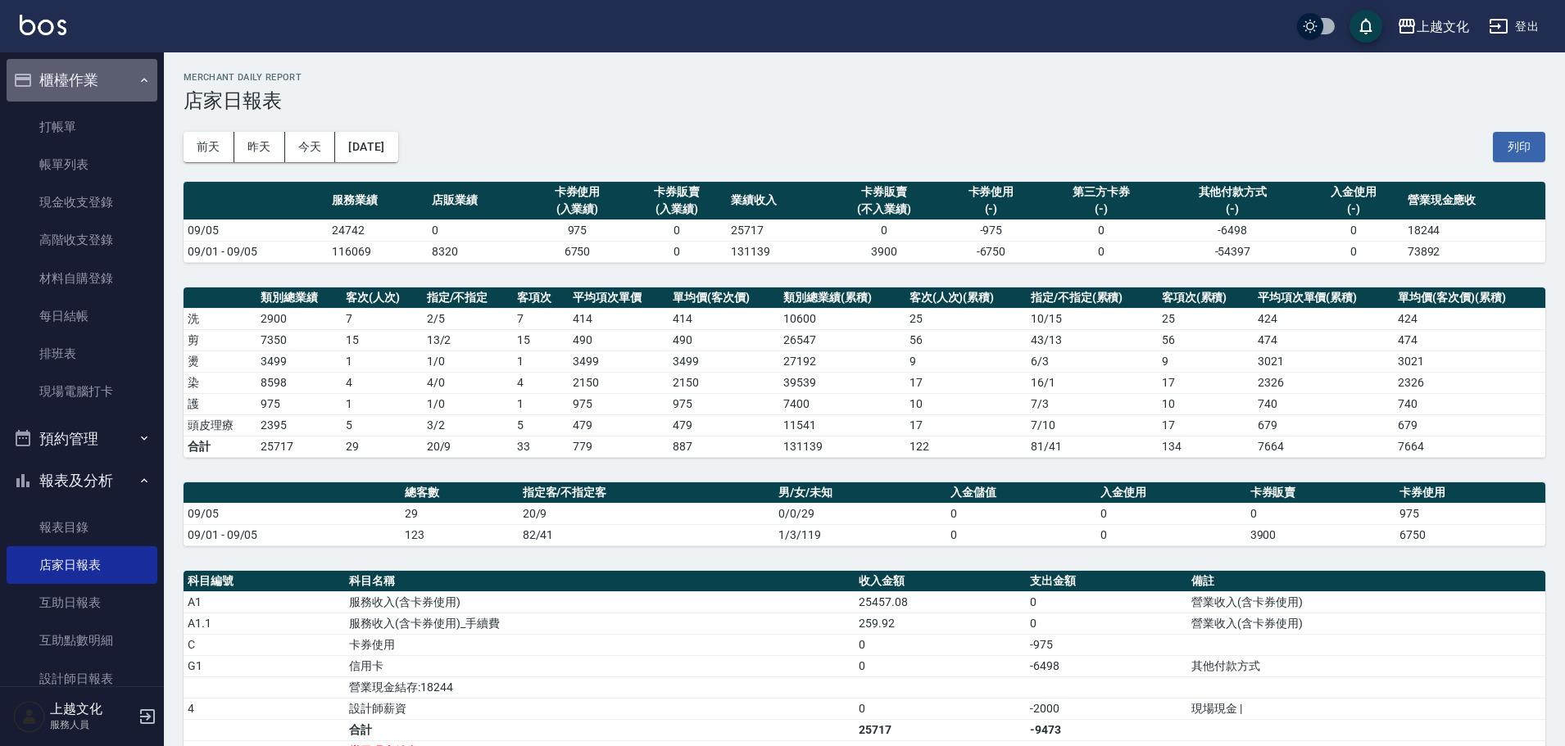
click at [109, 79] on button "櫃檯作業" at bounding box center [82, 80] width 151 height 43
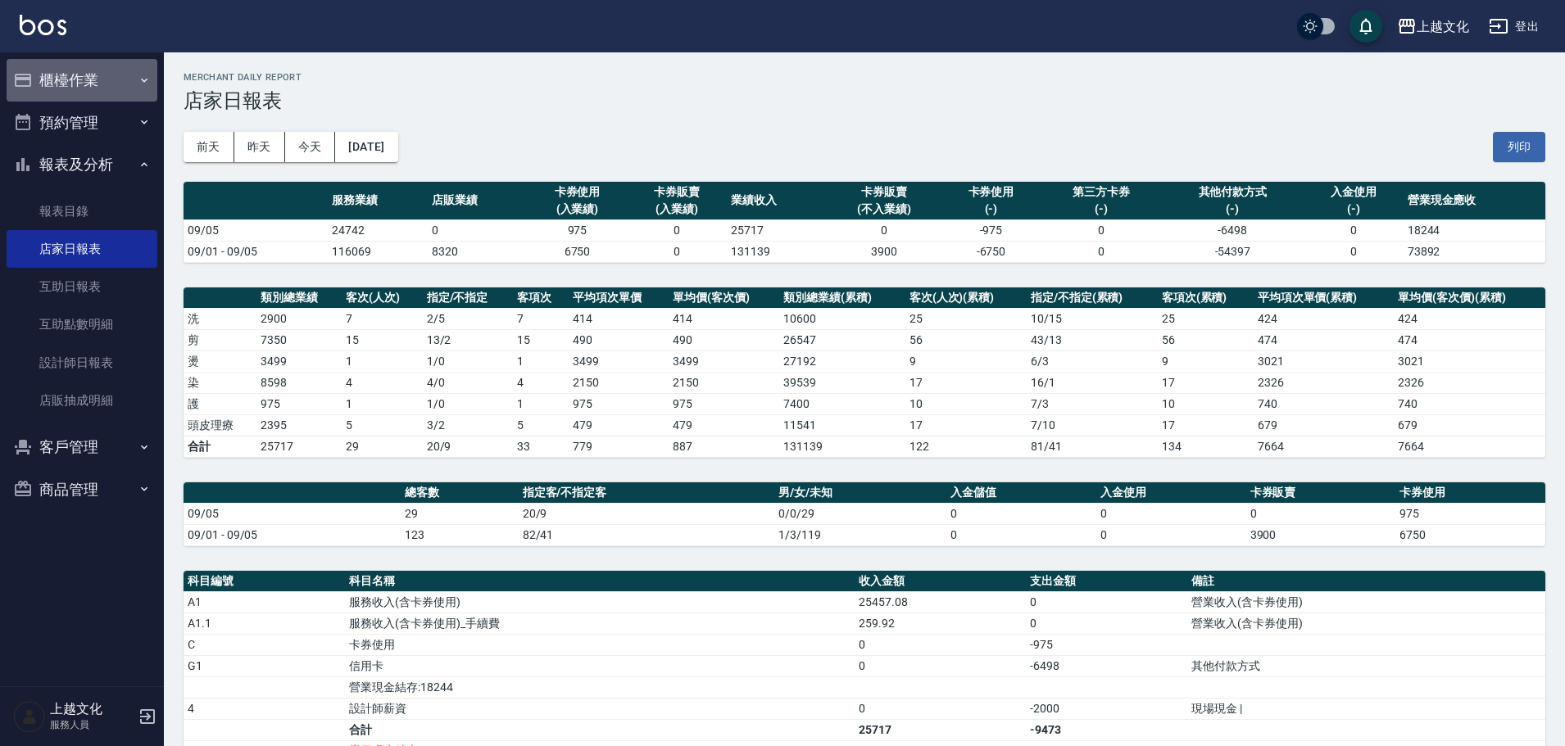
click at [111, 81] on button "櫃檯作業" at bounding box center [82, 80] width 151 height 43
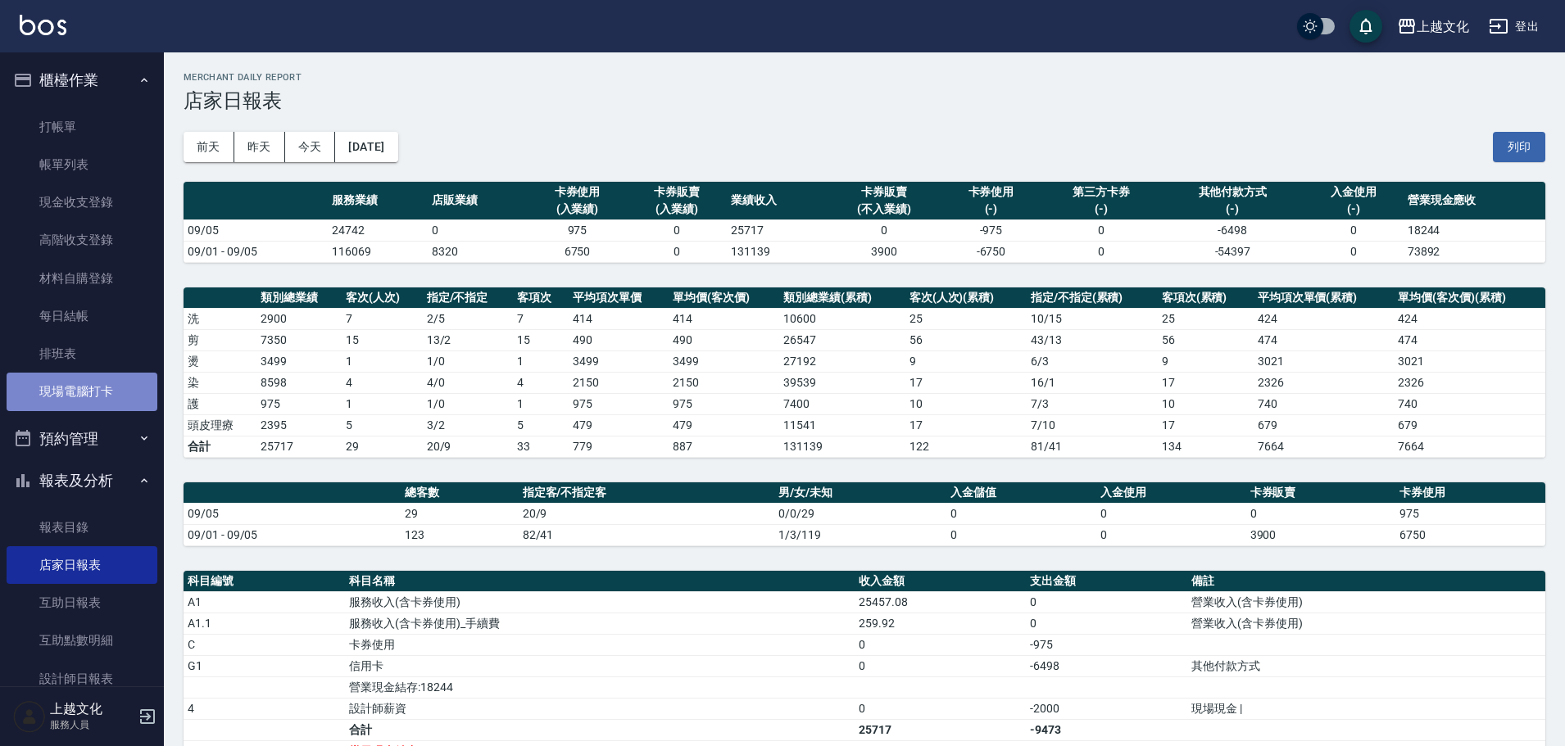
click at [87, 385] on link "現場電腦打卡" at bounding box center [82, 392] width 151 height 38
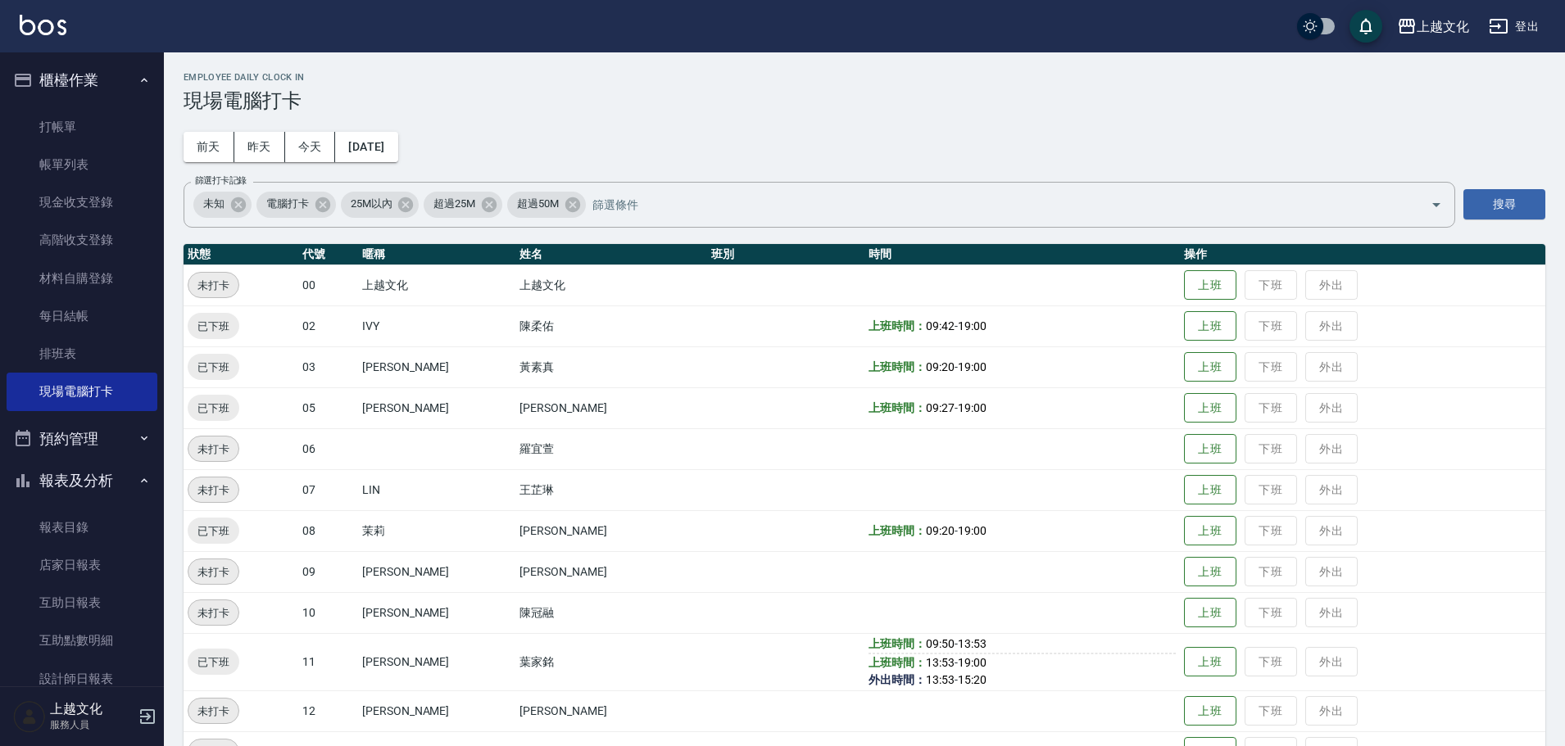
click at [1267, 281] on td "上班 下班 外出" at bounding box center [1362, 285] width 365 height 41
click at [1271, 332] on td "上班 下班 外出" at bounding box center [1362, 326] width 365 height 41
click at [1270, 328] on td "上班 下班 外出" at bounding box center [1362, 326] width 365 height 41
click at [1280, 363] on td "上班 下班 外出" at bounding box center [1362, 367] width 365 height 41
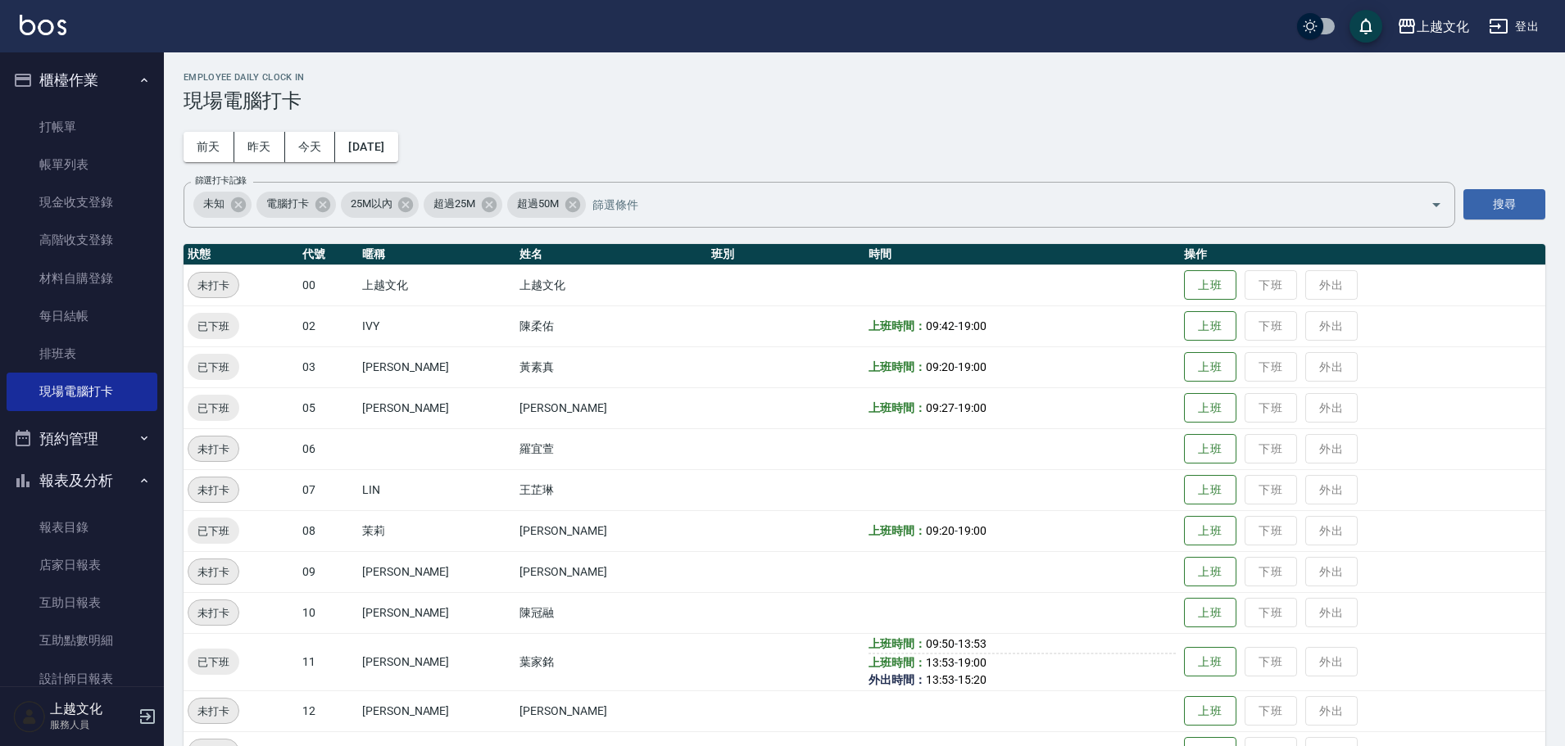
click at [1283, 366] on td "上班 下班 外出" at bounding box center [1362, 367] width 365 height 41
click at [1260, 370] on td "上班 下班 外出" at bounding box center [1362, 367] width 365 height 41
click at [1257, 395] on td "上班 下班 外出" at bounding box center [1362, 407] width 365 height 41
drag, startPoint x: 1250, startPoint y: 403, endPoint x: 1265, endPoint y: 454, distance: 52.9
click at [1250, 405] on td "上班 下班 外出" at bounding box center [1362, 407] width 365 height 41
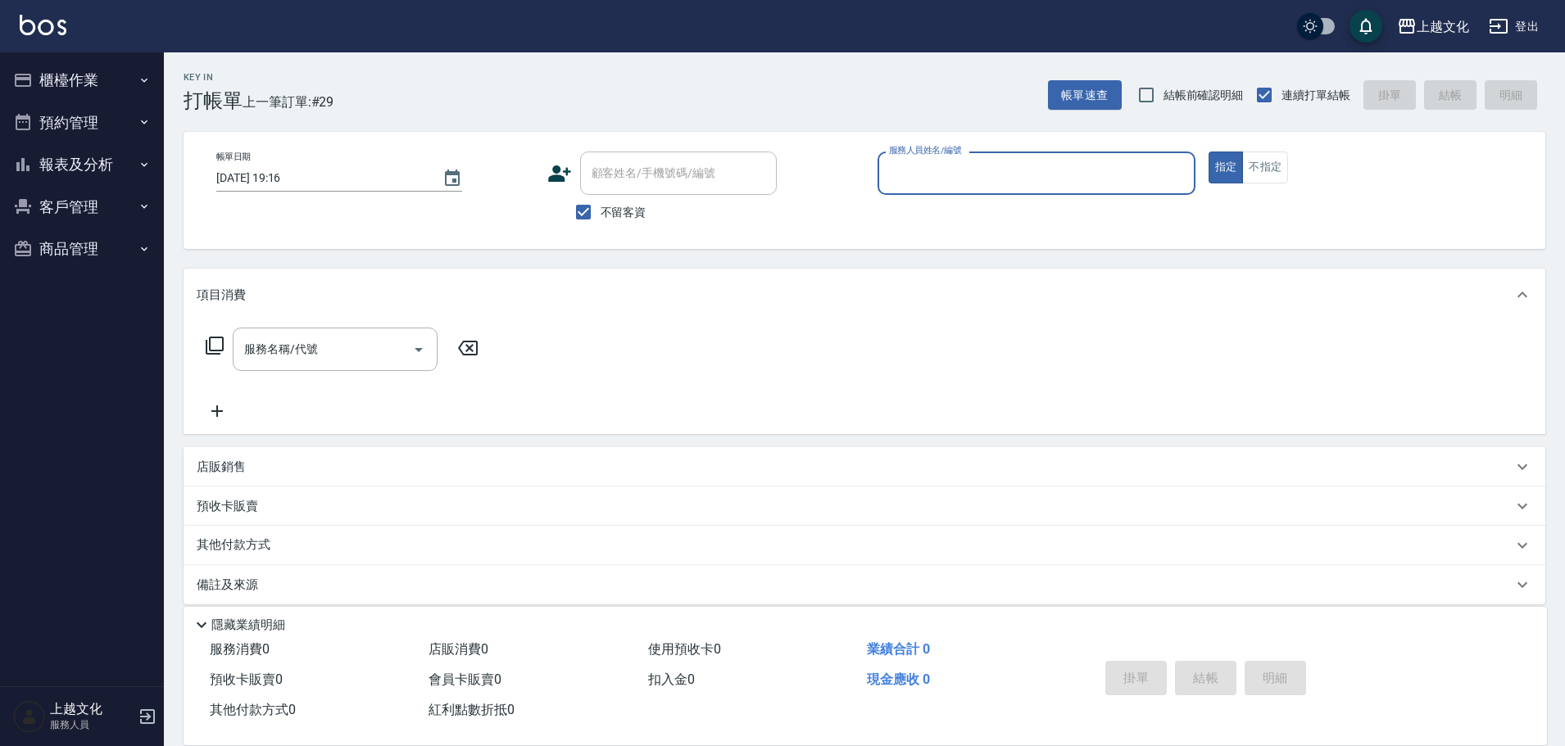
click at [976, 173] on input "服務人員姓名/編號" at bounding box center [1036, 173] width 303 height 29
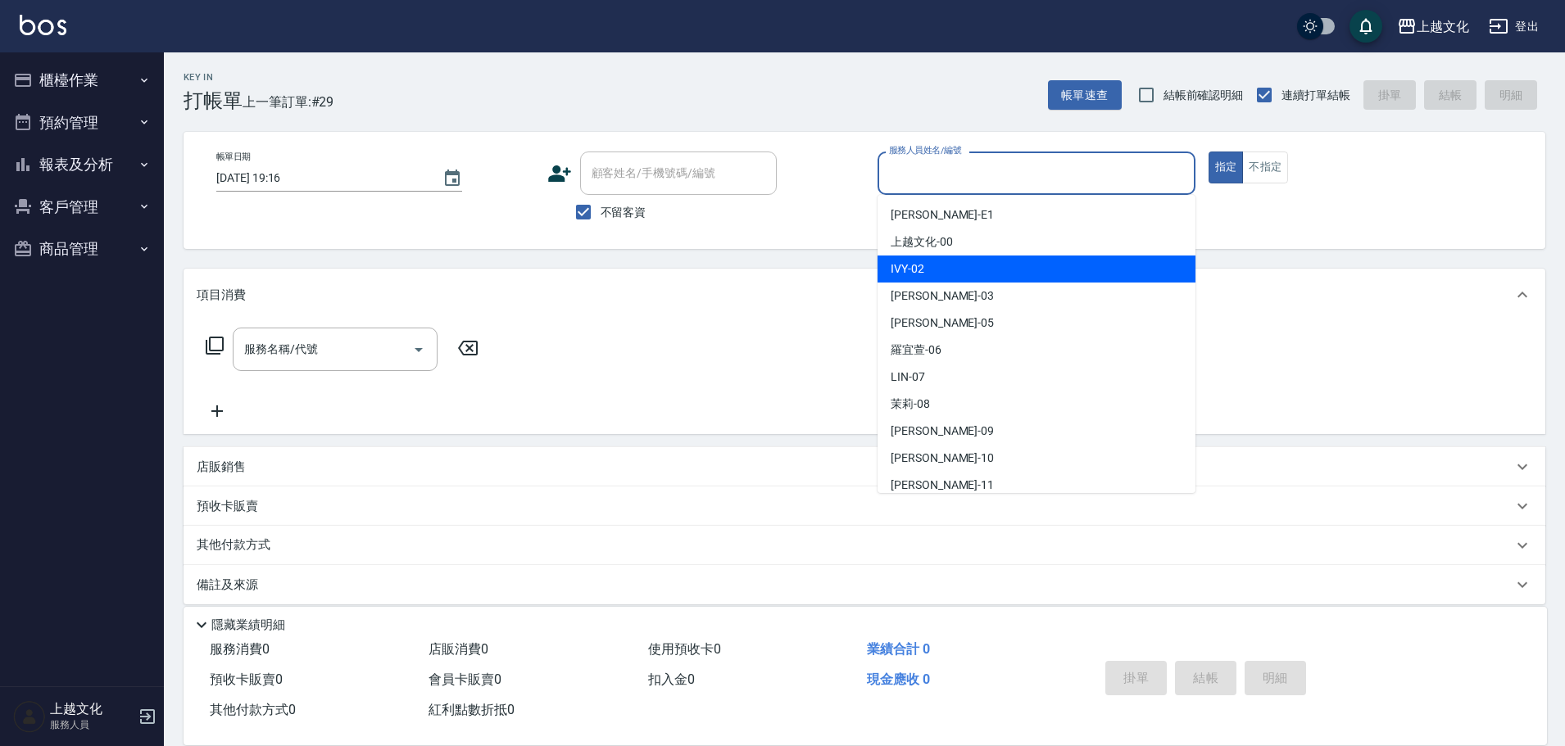
click at [940, 279] on div "IVY -02" at bounding box center [1036, 269] width 318 height 27
type input "IVY-02"
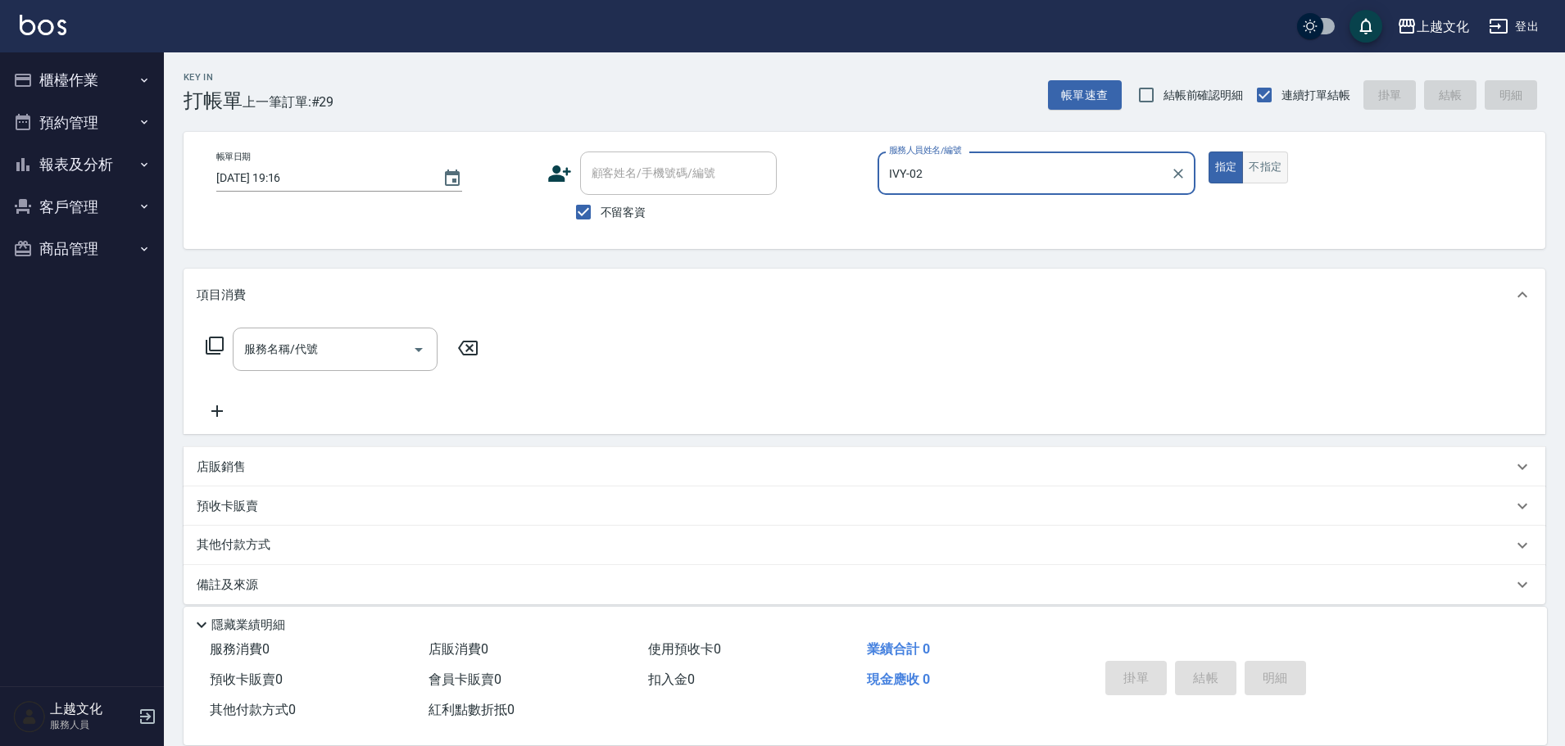
click at [1278, 165] on button "不指定" at bounding box center [1265, 168] width 46 height 32
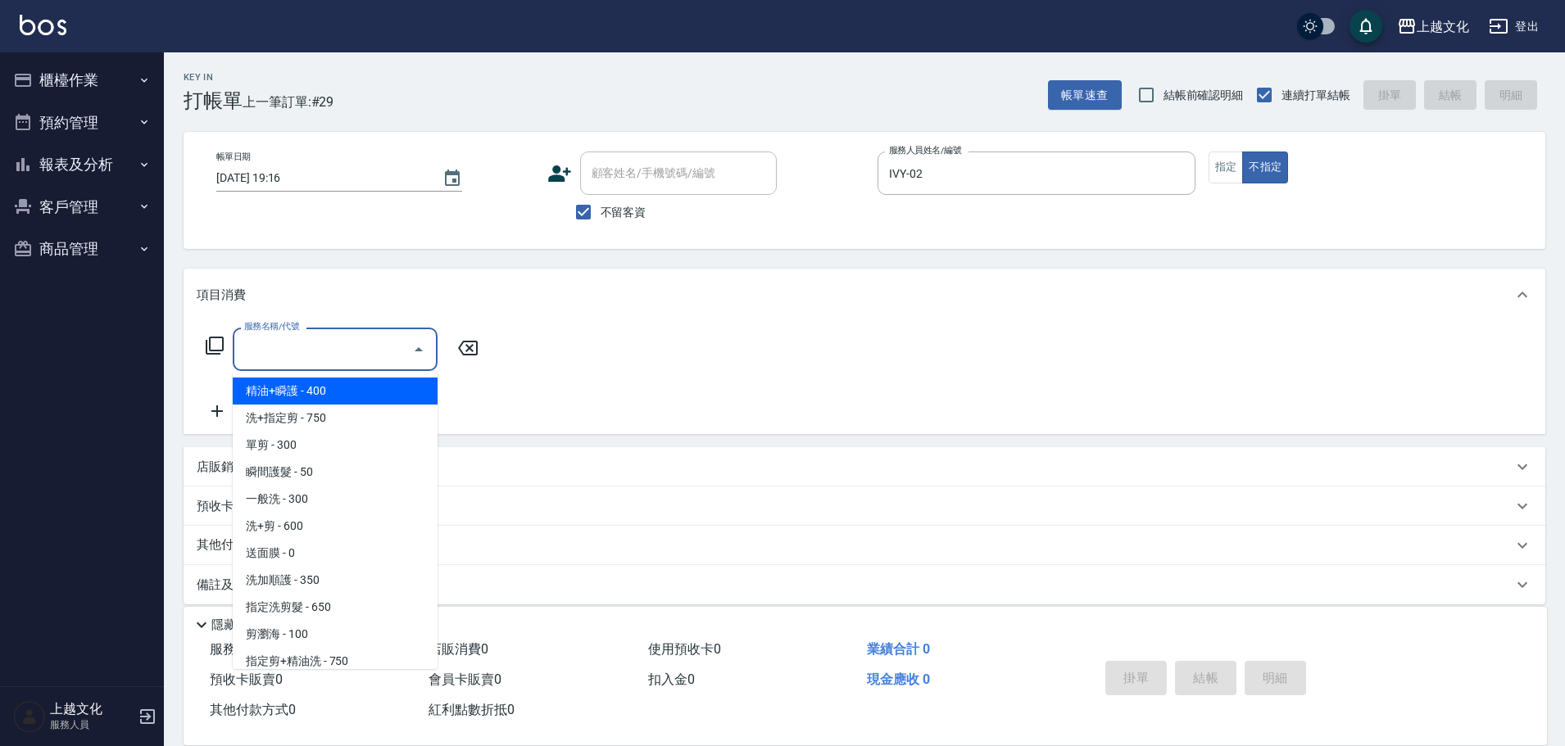
click at [301, 353] on input "服務名稱/代號" at bounding box center [322, 349] width 165 height 29
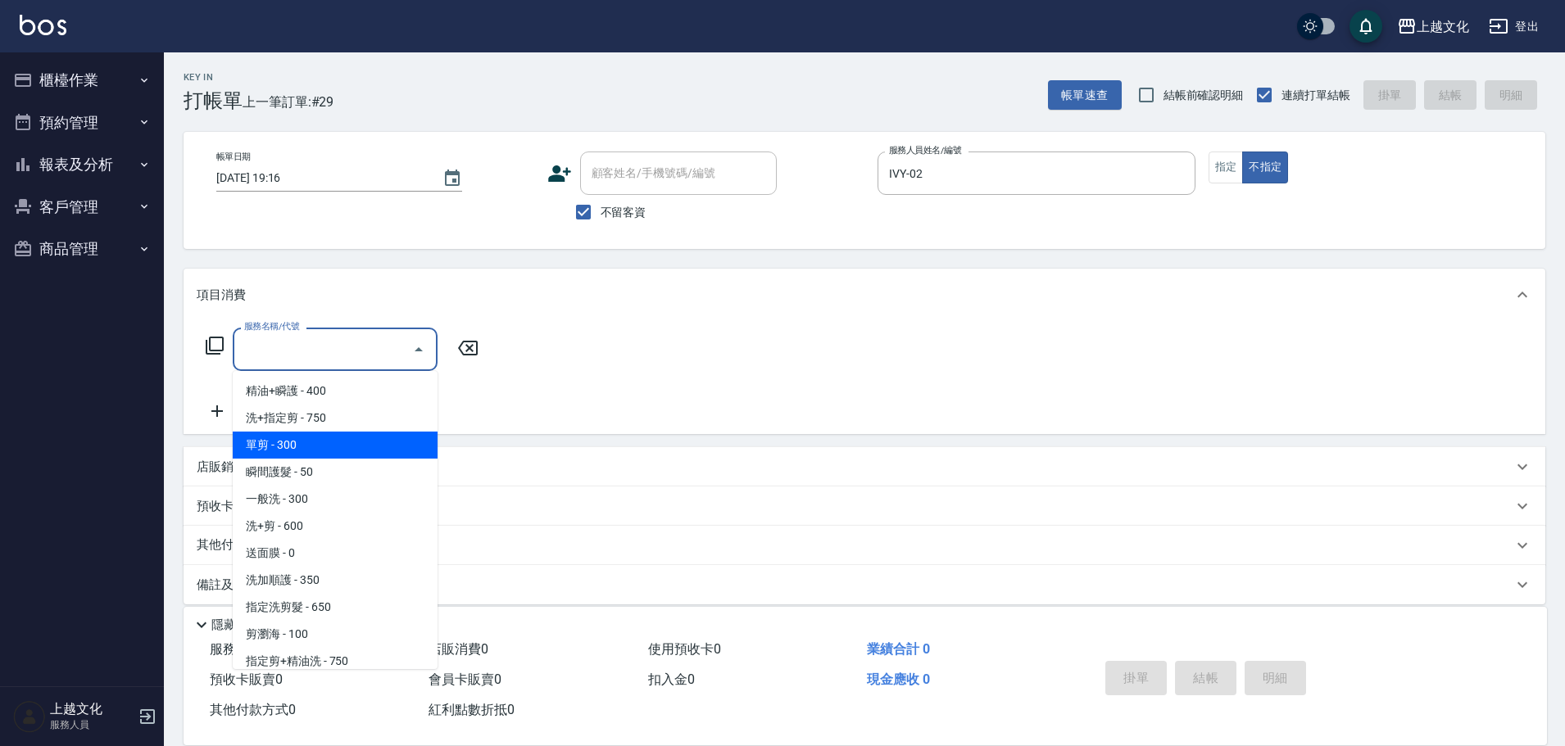
click at [305, 444] on span "單剪 - 300" at bounding box center [335, 445] width 205 height 27
type input "單剪(103)"
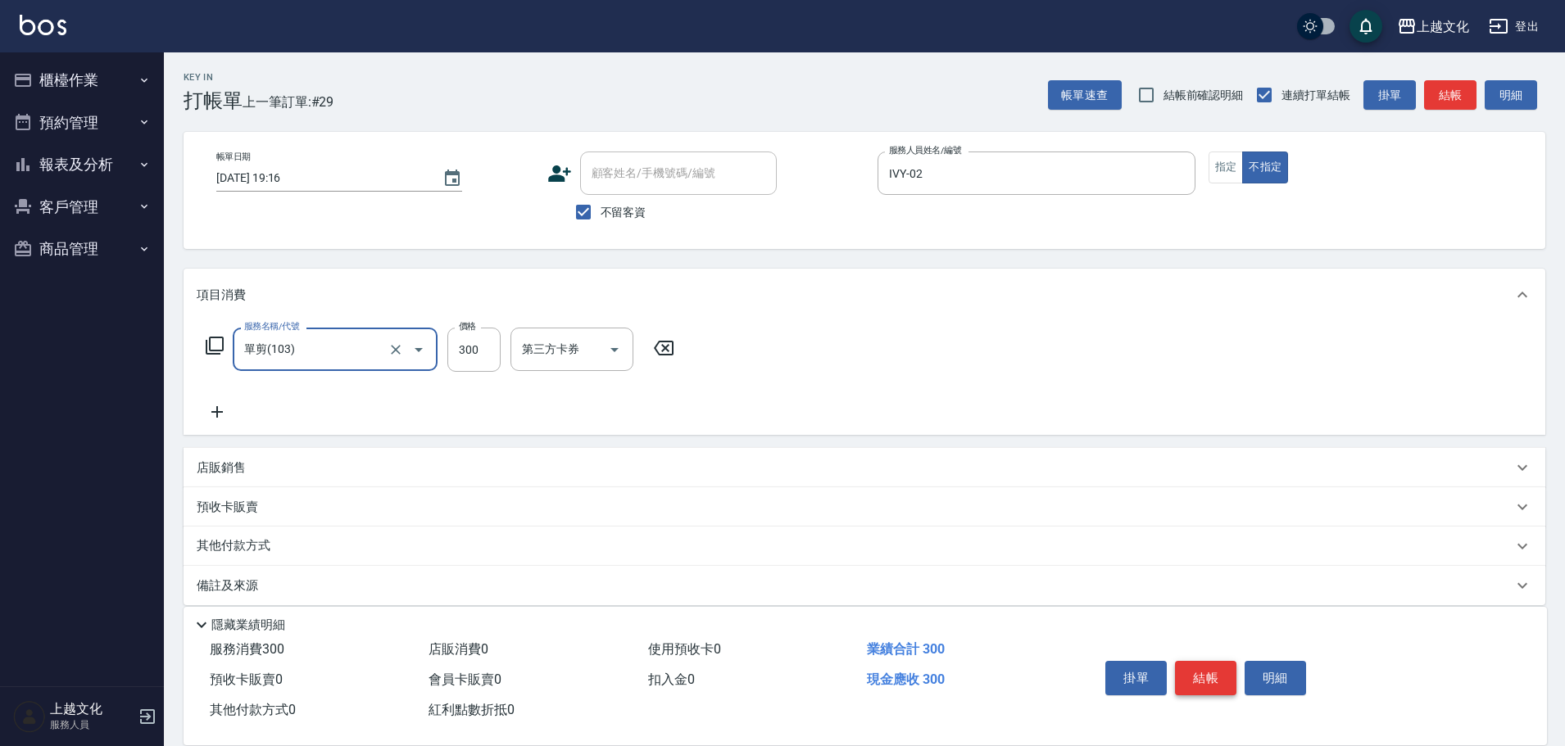
click at [1201, 665] on button "結帳" at bounding box center [1205, 678] width 61 height 34
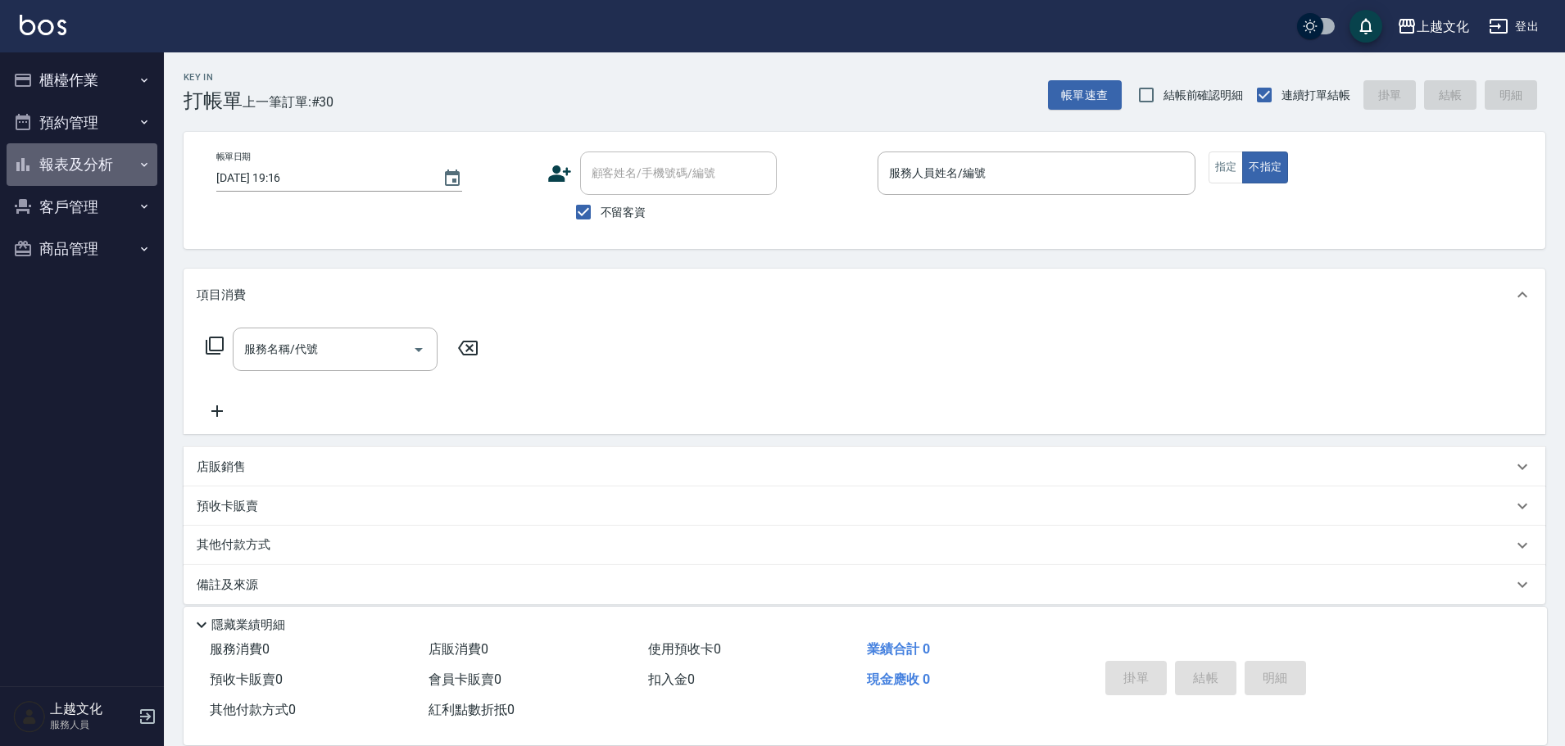
click at [40, 164] on button "報表及分析" at bounding box center [82, 164] width 151 height 43
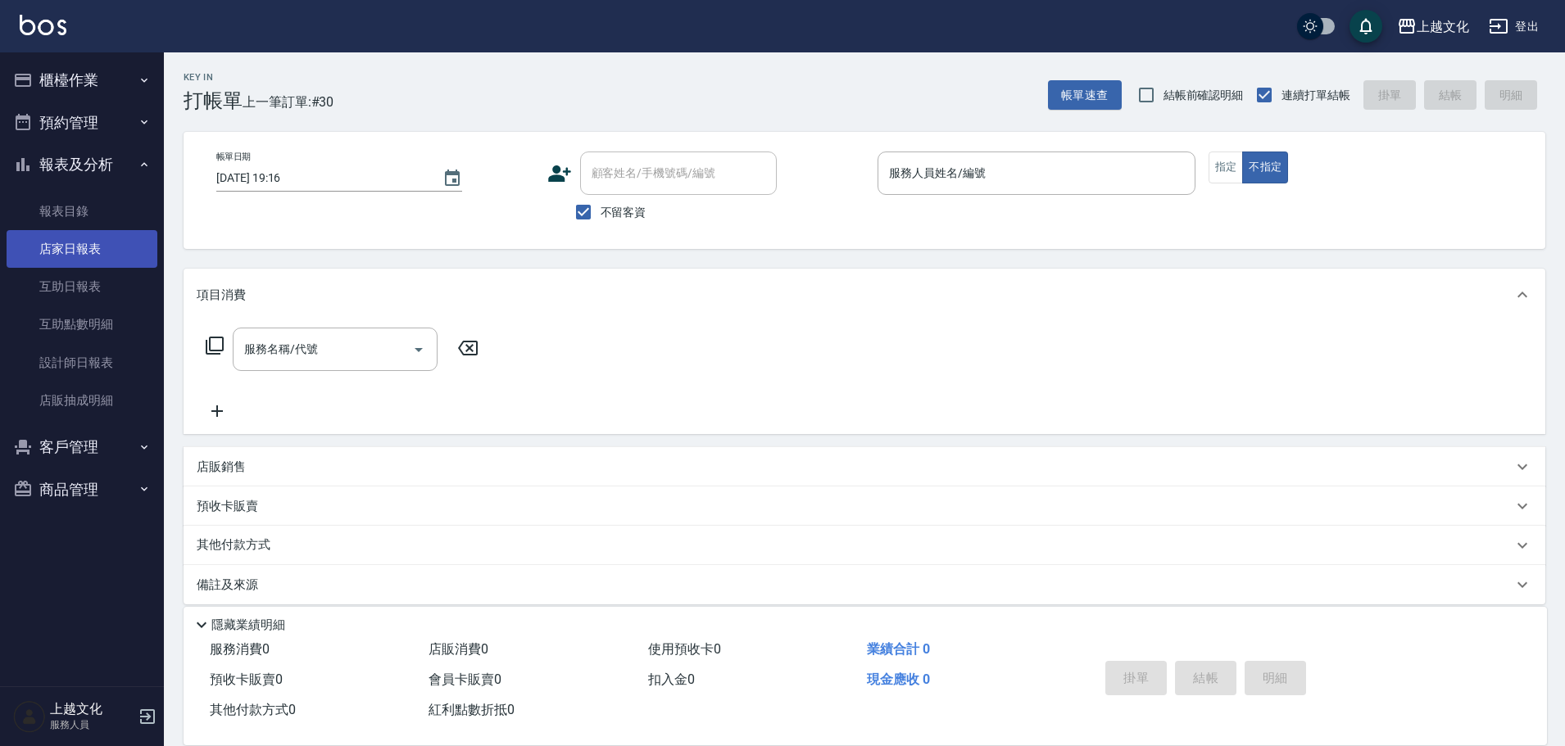
click at [52, 247] on link "店家日報表" at bounding box center [82, 249] width 151 height 38
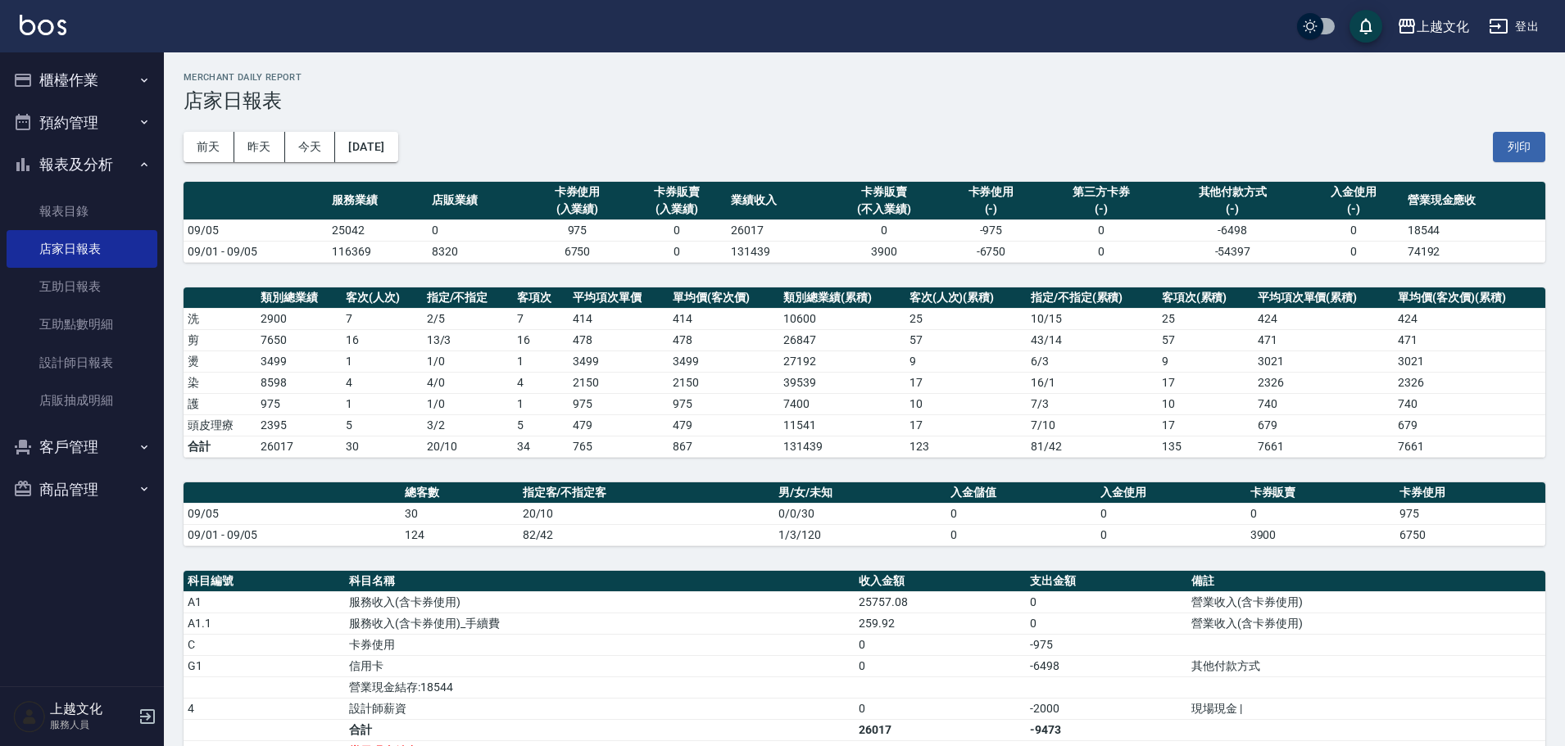
scroll to position [246, 0]
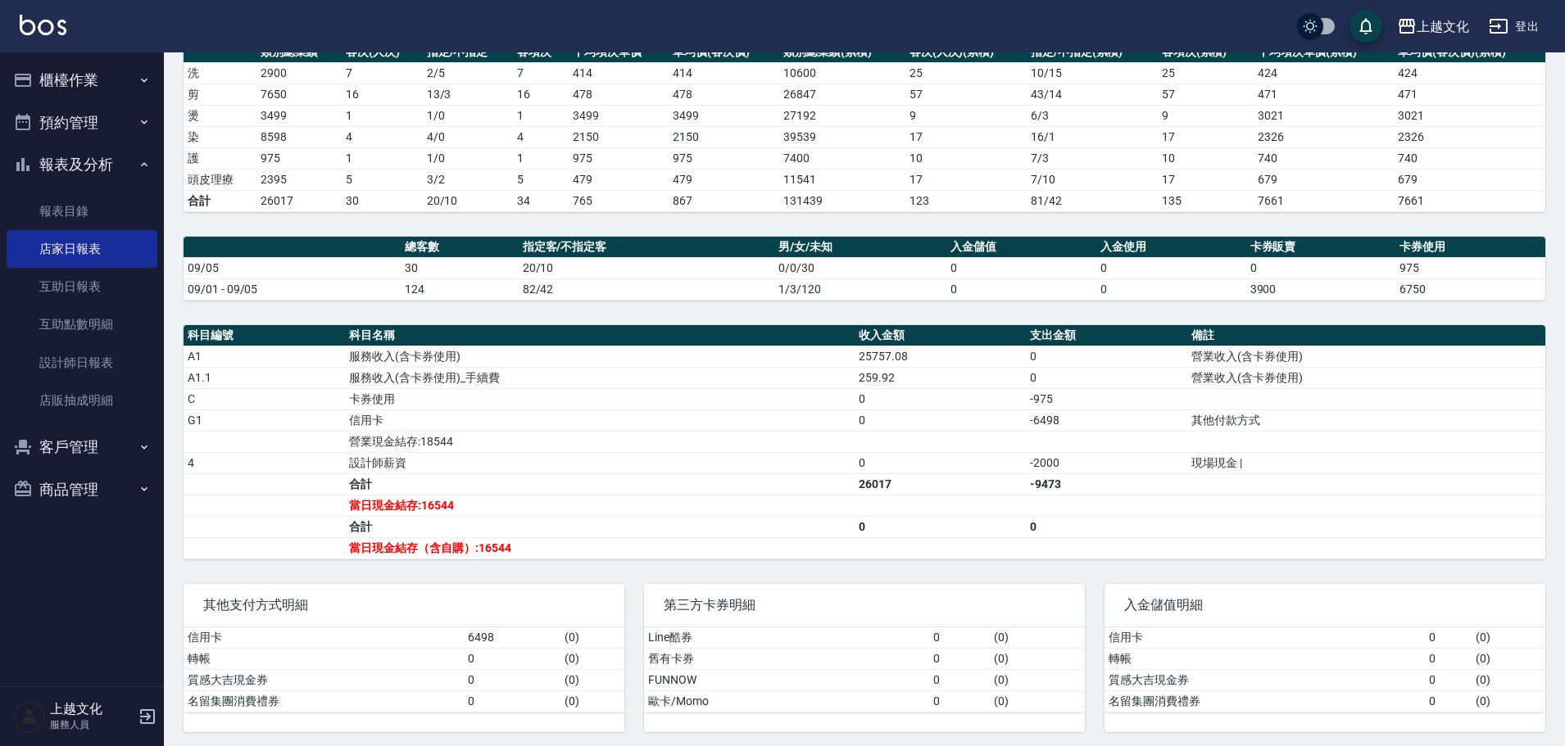
click at [62, 80] on button "櫃檯作業" at bounding box center [82, 80] width 151 height 43
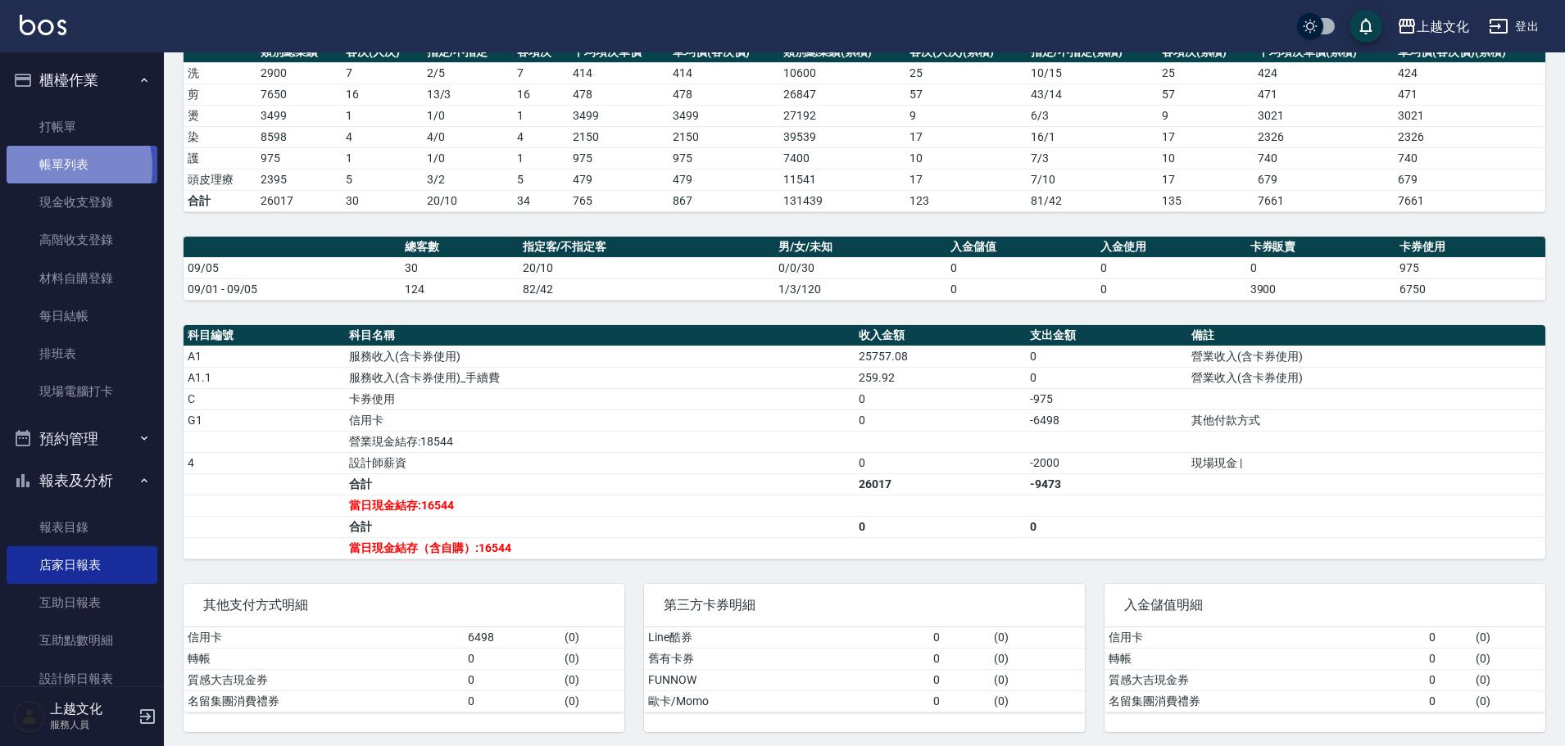
click at [49, 167] on link "帳單列表" at bounding box center [82, 165] width 151 height 38
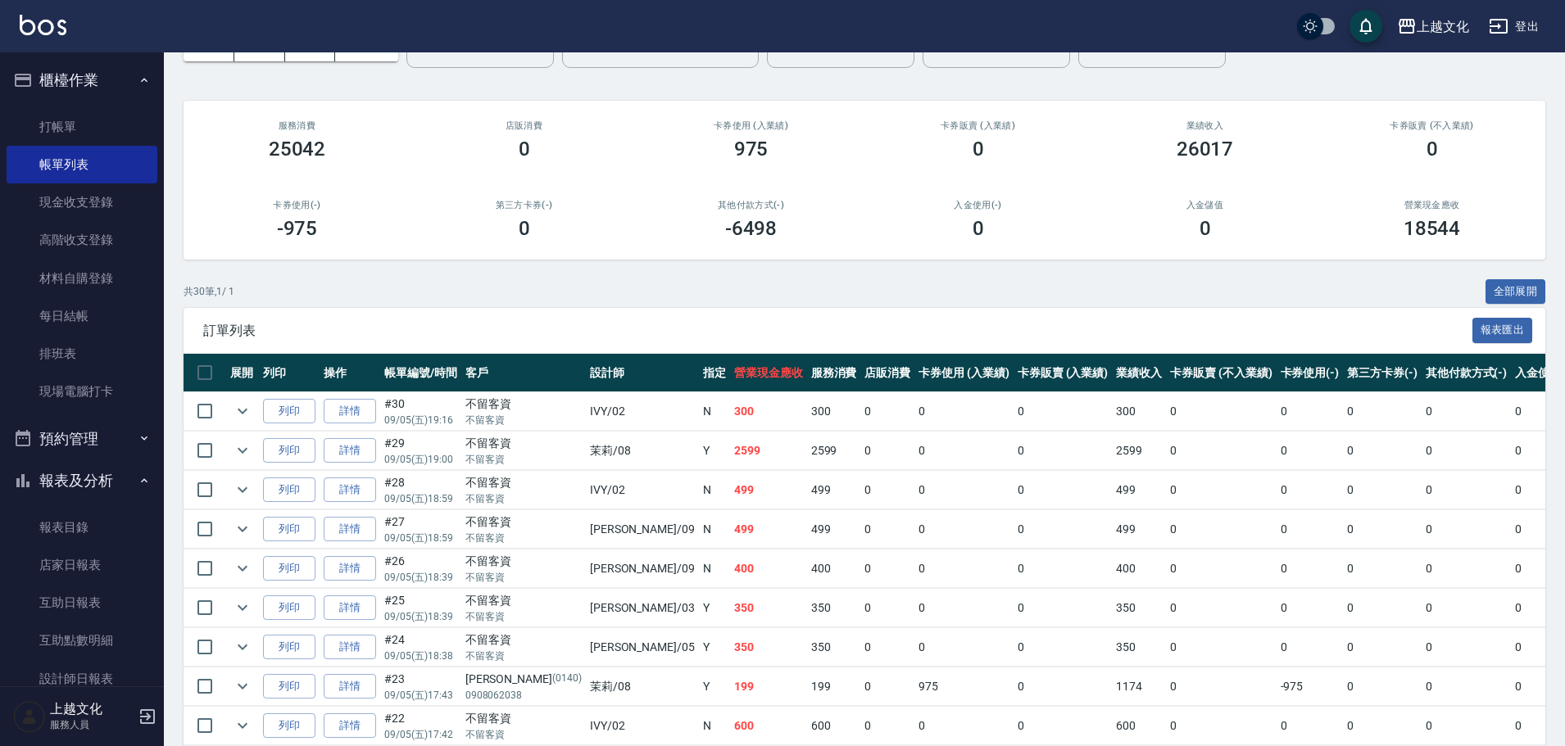
scroll to position [328, 0]
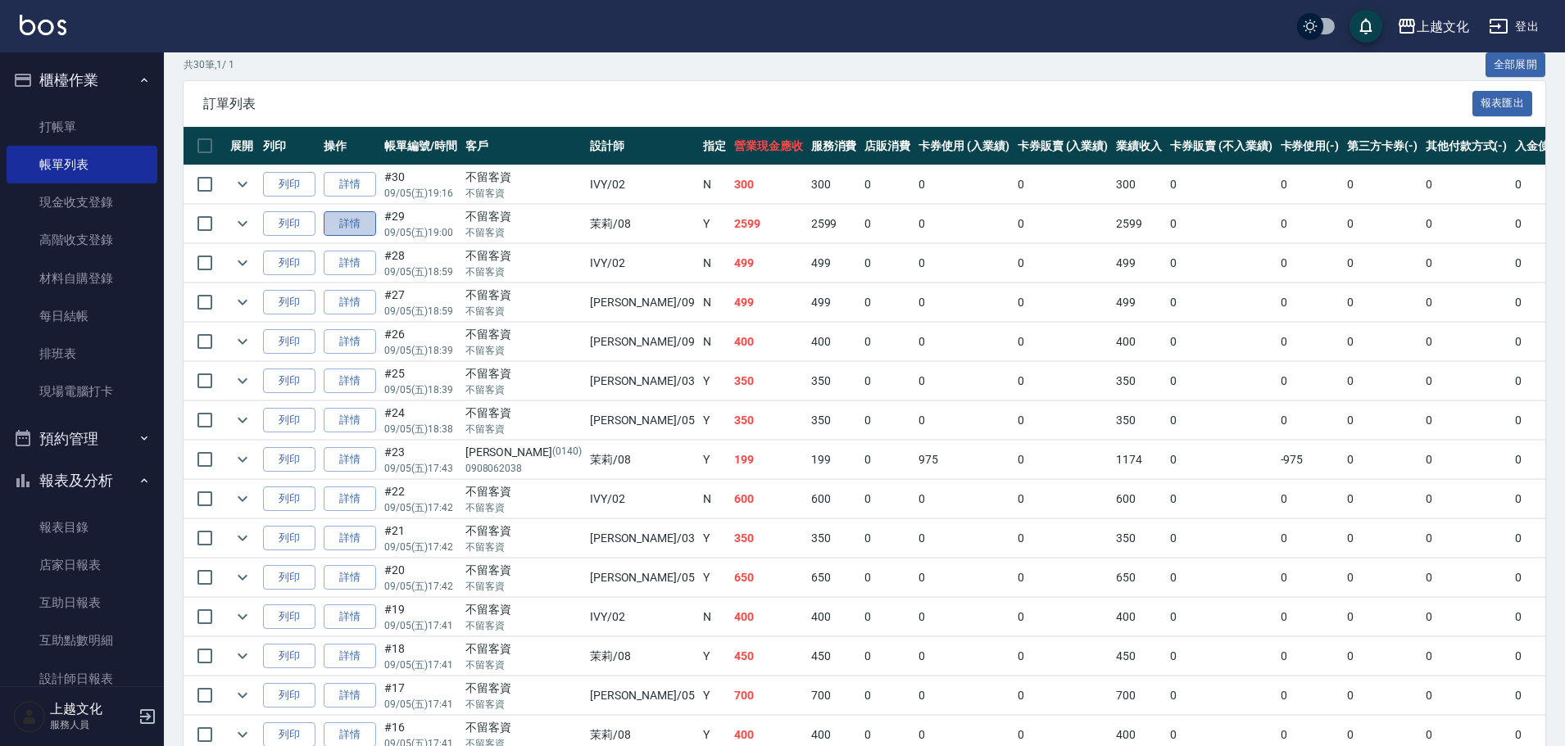
click at [351, 224] on link "詳情" at bounding box center [350, 223] width 52 height 25
click at [351, 224] on div "ORDERS 帳單列表 新開單 [DATE] [DATE] [DATE] [DATE] 設計師編號/姓名 設計師編號/姓名 顧客編號/姓名 顧客編號/姓名 其…" at bounding box center [782, 540] width 1565 height 1737
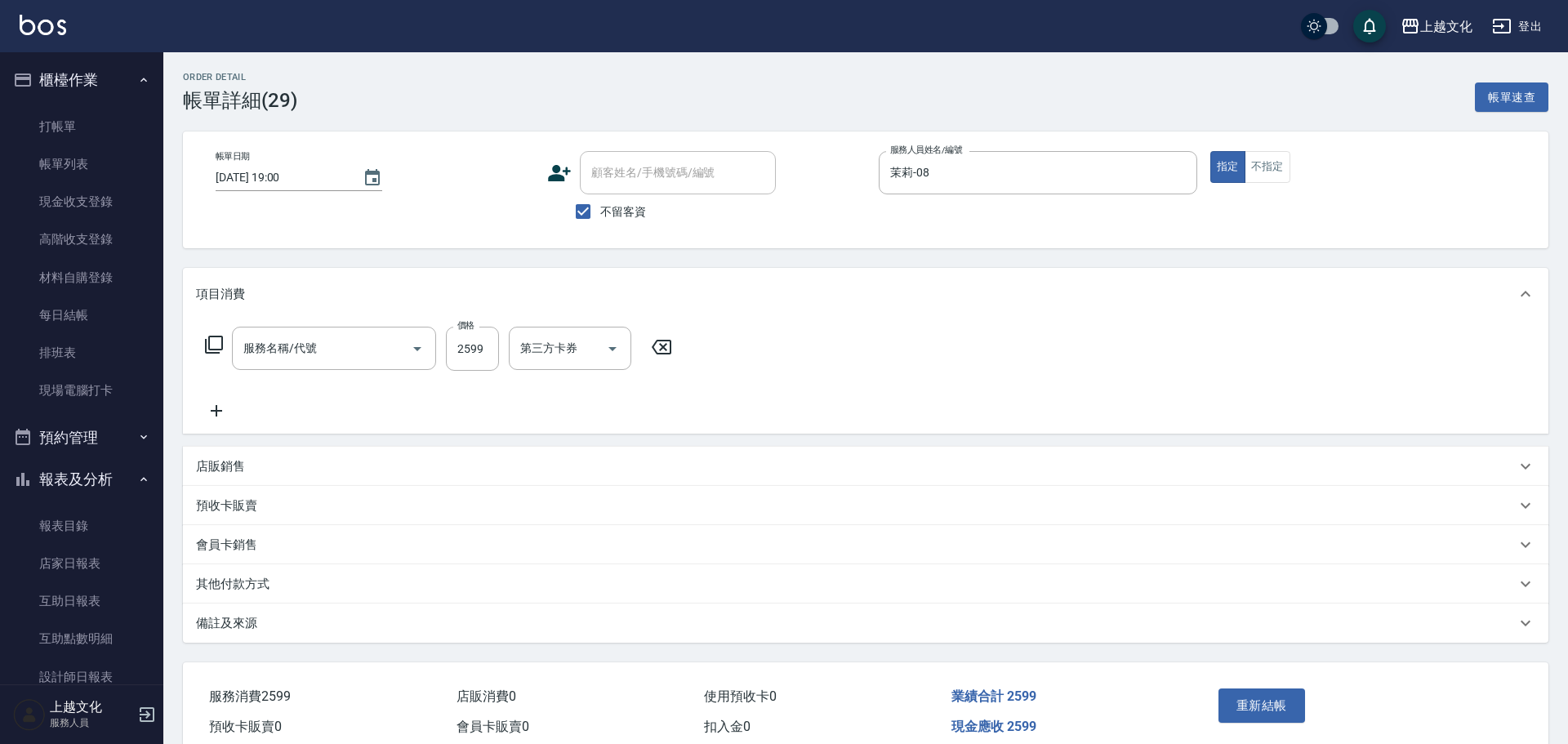
type input "[DATE] 19:00"
checkbox input "true"
type input "茉莉-08"
type input "日系染髮(401)"
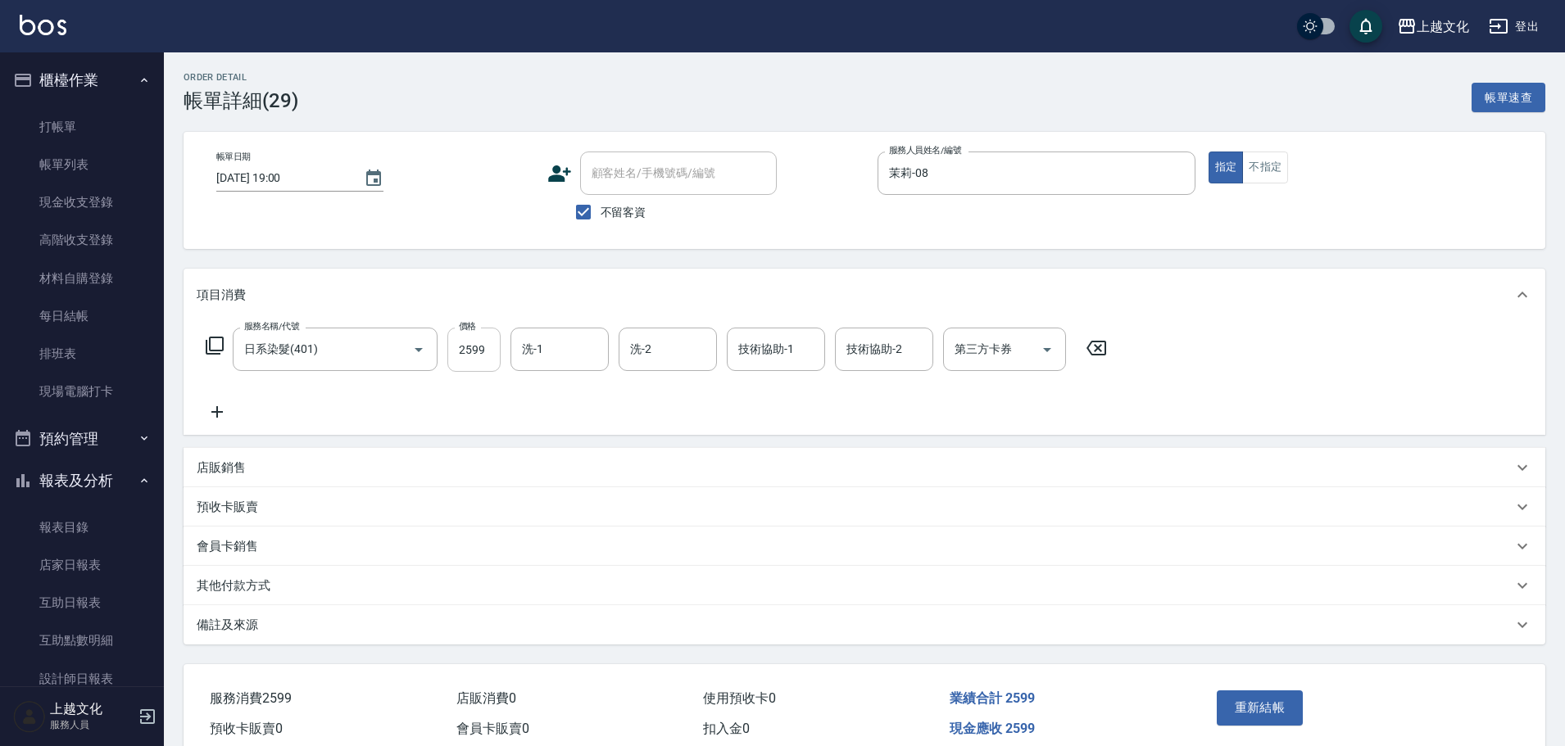
click at [470, 372] on input "2599" at bounding box center [473, 350] width 53 height 44
type input "2655"
click at [1234, 705] on button "重新結帳" at bounding box center [1259, 708] width 87 height 34
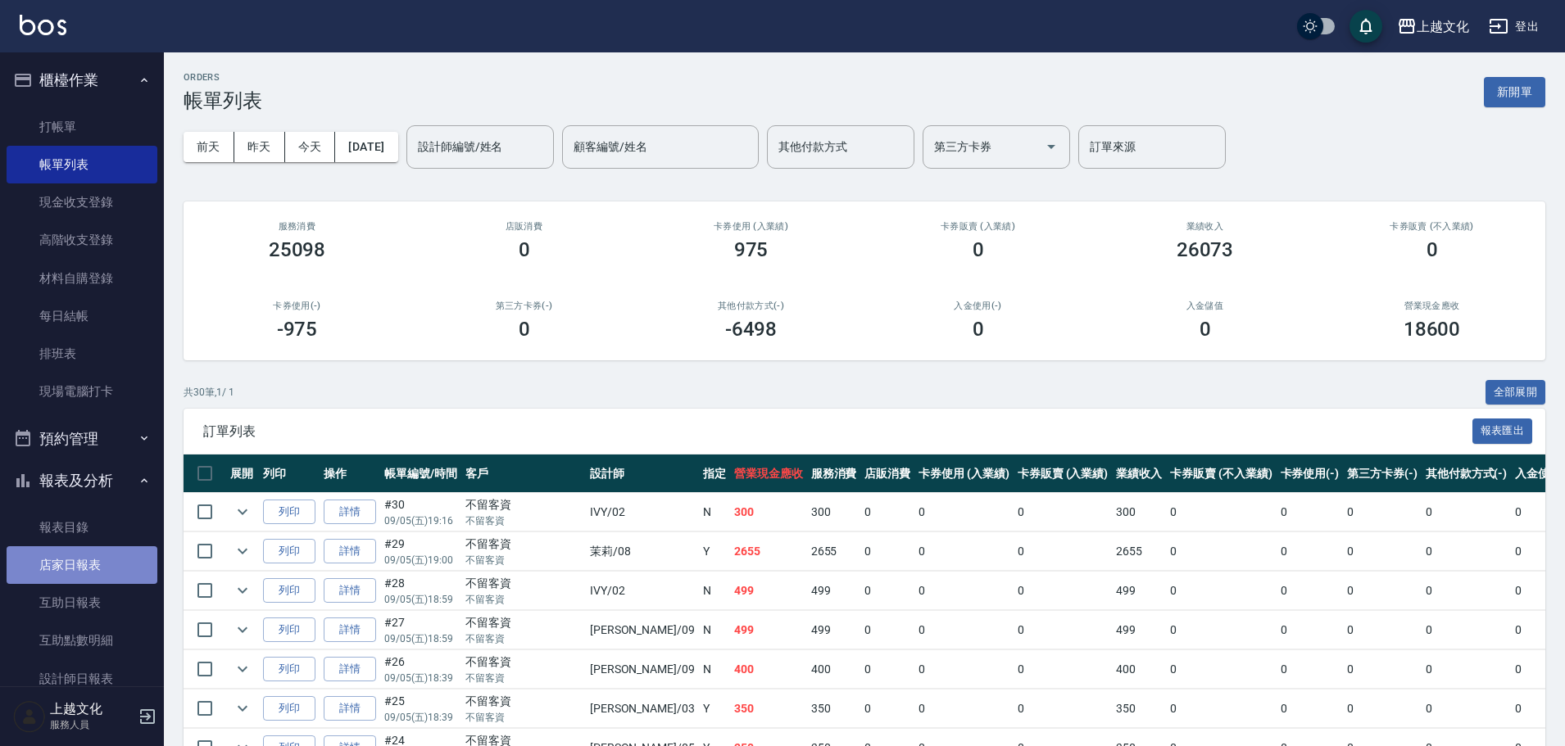
click at [83, 561] on link "店家日報表" at bounding box center [82, 565] width 151 height 38
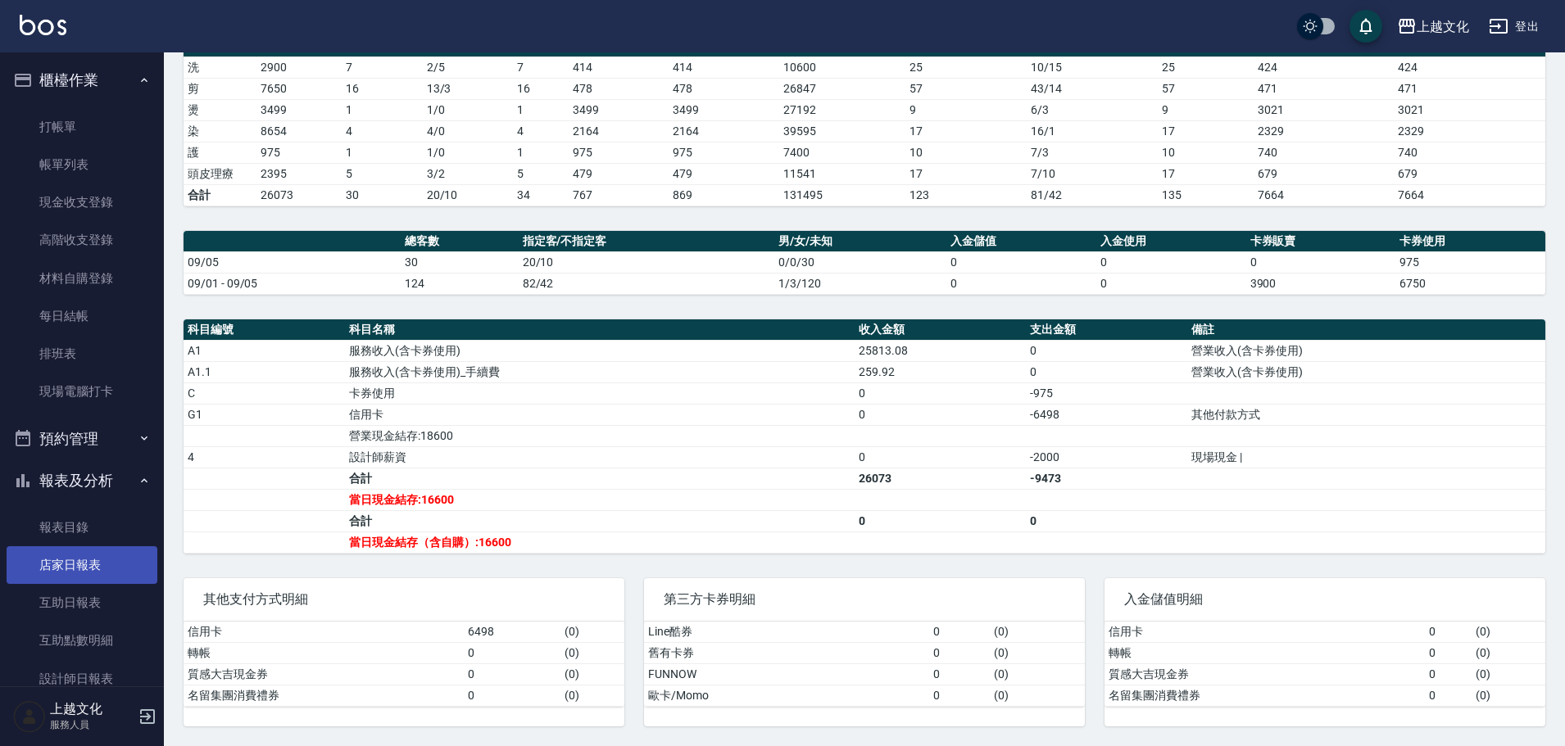
scroll to position [160, 0]
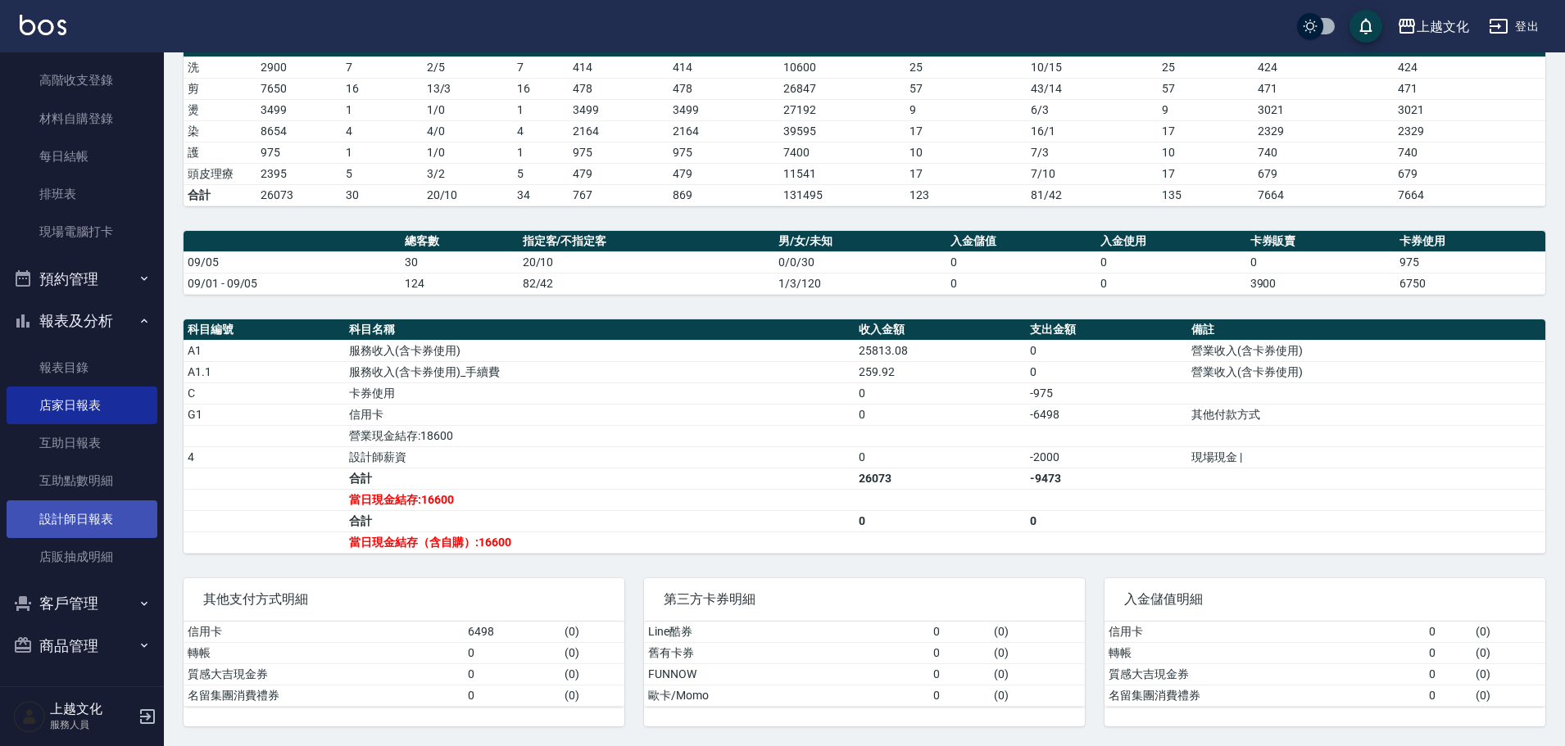
click at [78, 519] on link "設計師日報表" at bounding box center [82, 520] width 151 height 38
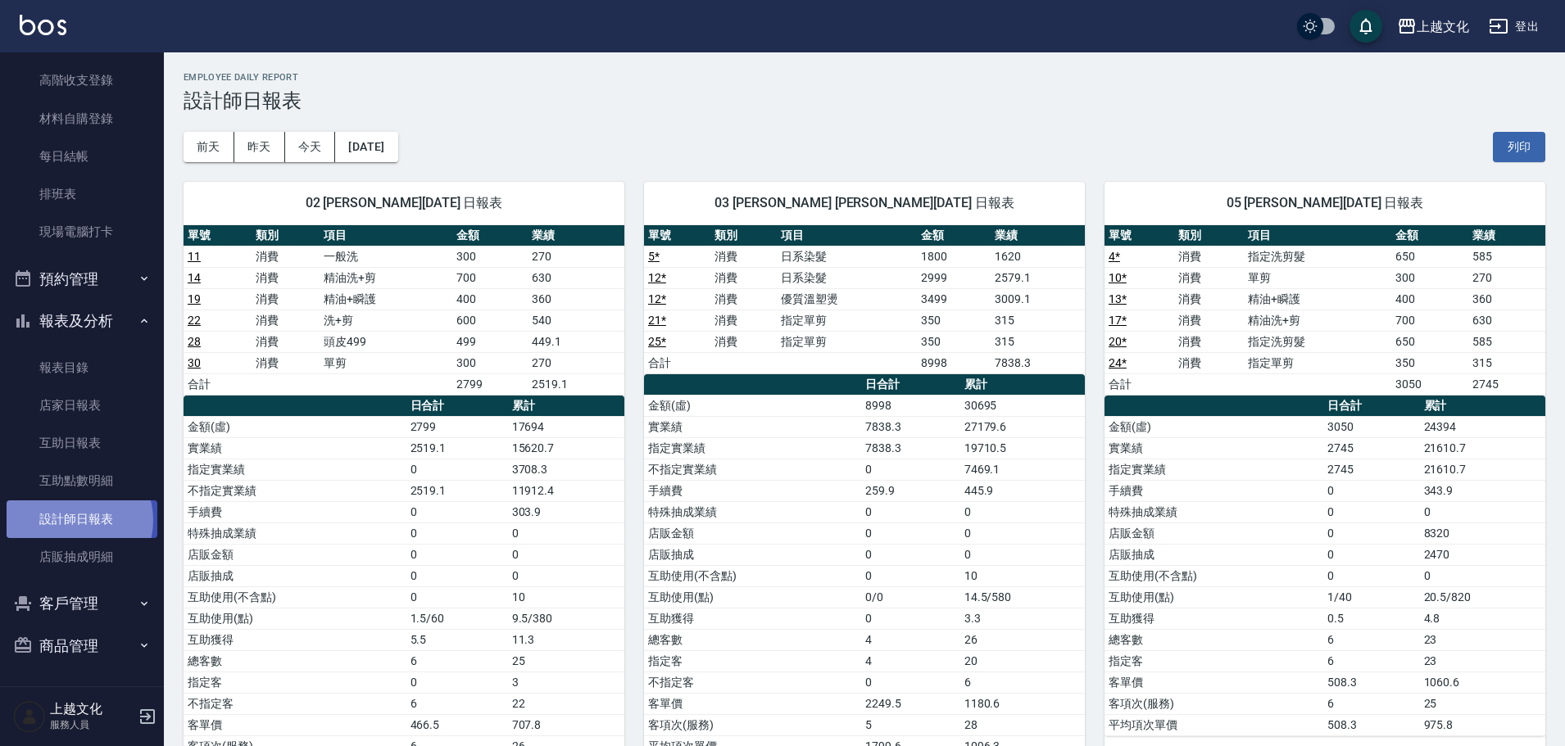
click at [72, 520] on link "設計師日報表" at bounding box center [82, 520] width 151 height 38
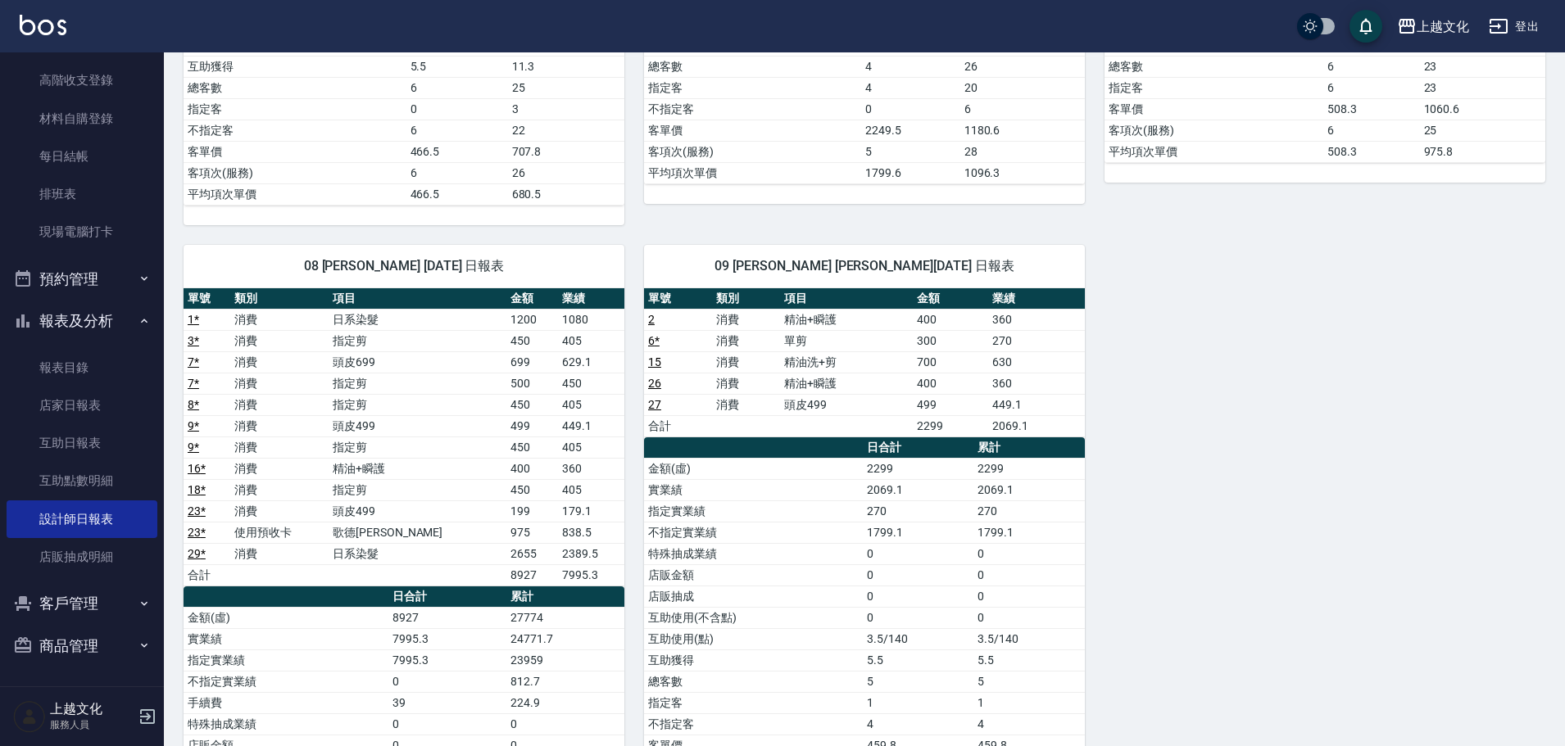
scroll to position [655, 0]
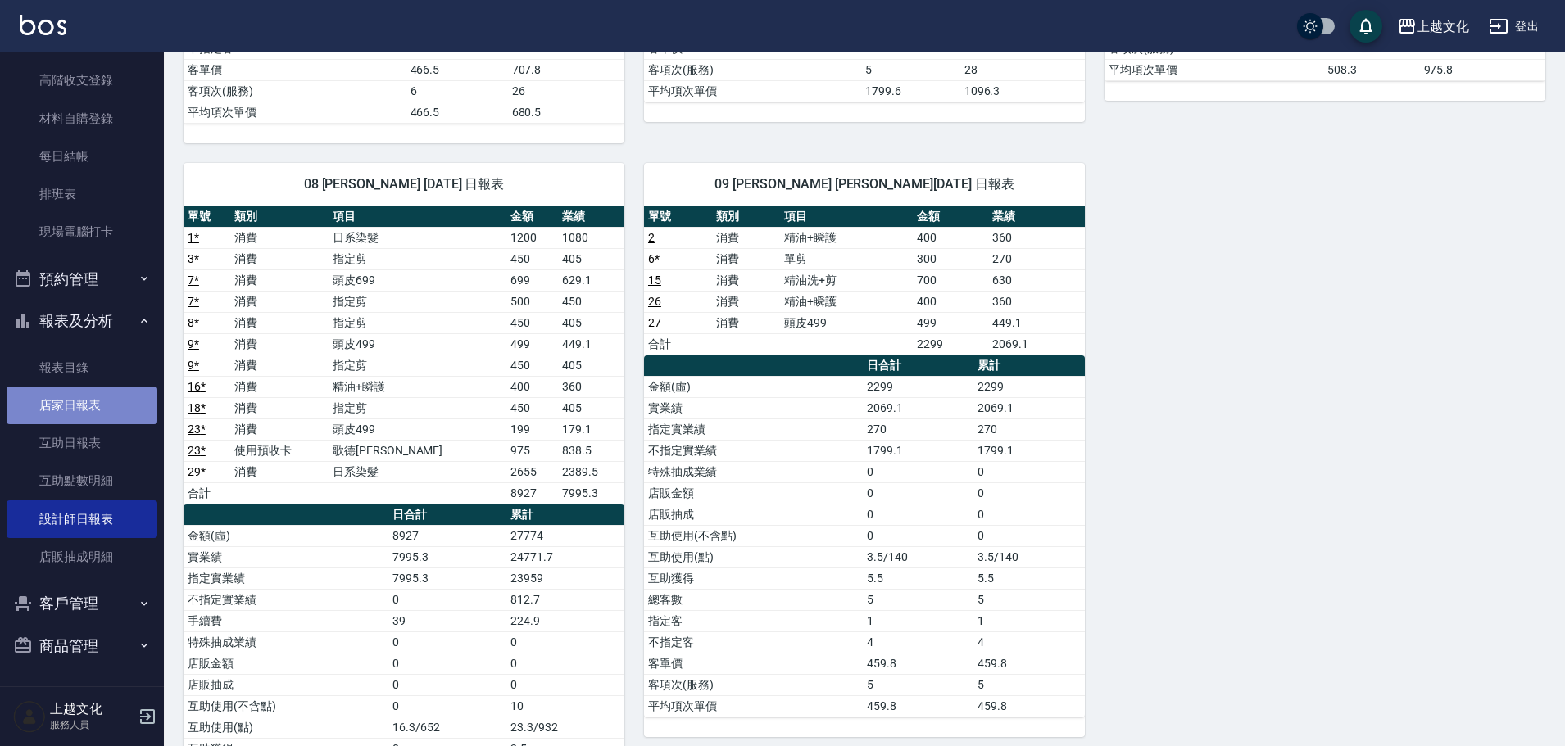
click at [89, 410] on link "店家日報表" at bounding box center [82, 406] width 151 height 38
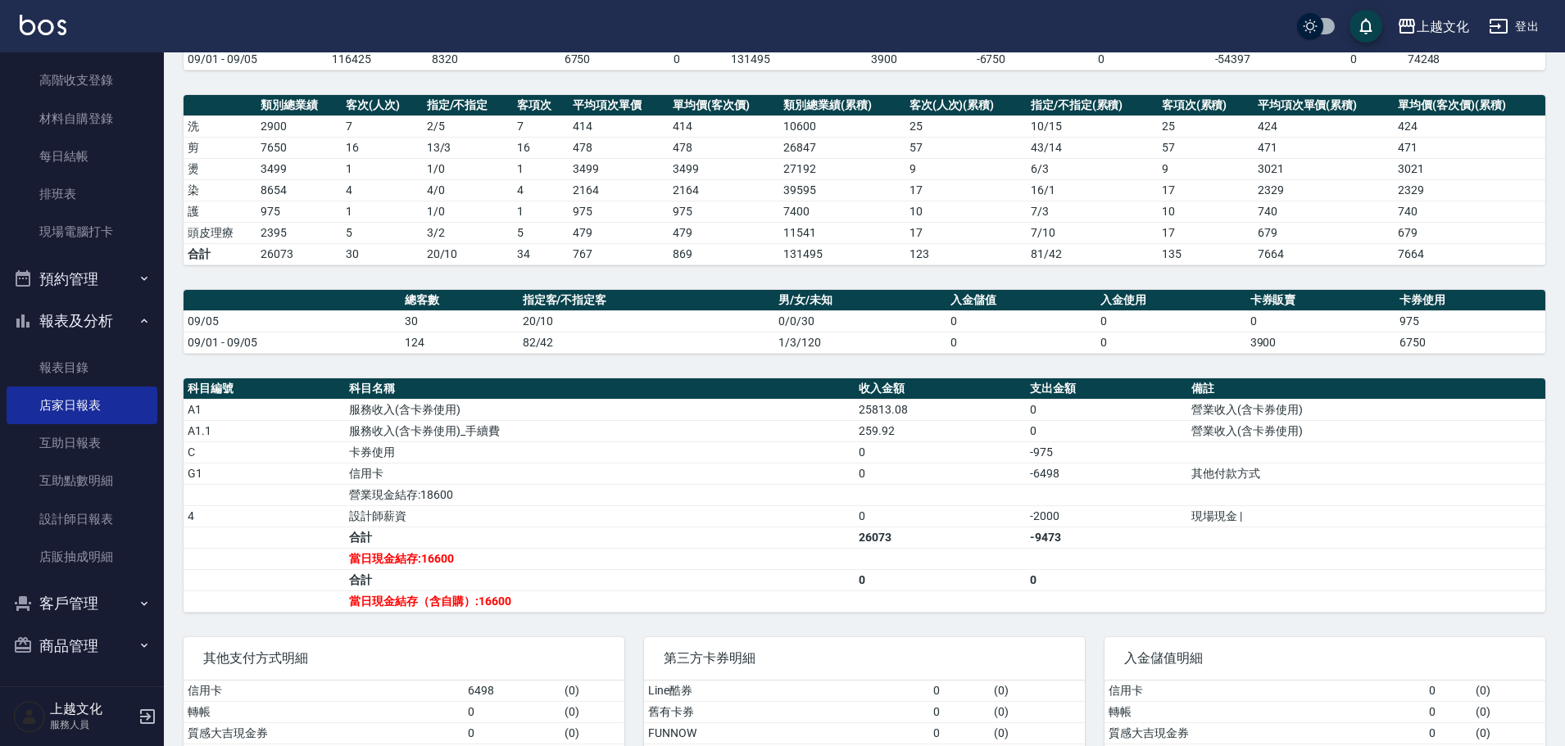
scroll to position [164, 0]
